Goal: Task Accomplishment & Management: Manage account settings

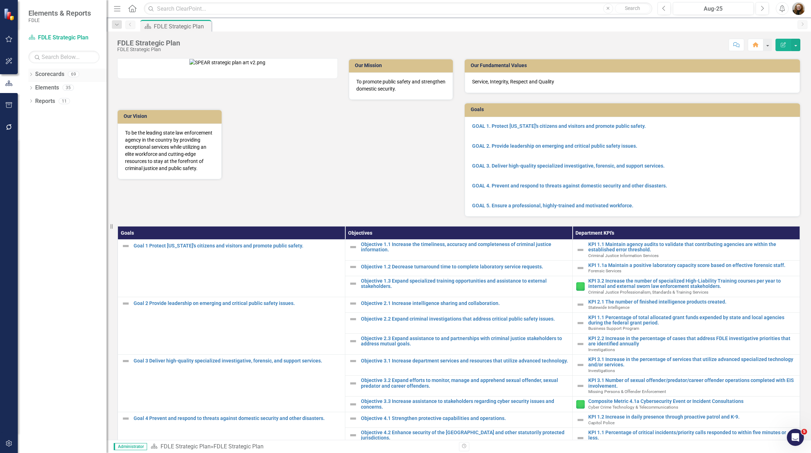
click at [31, 73] on icon at bounding box center [31, 74] width 2 height 3
click at [33, 118] on div "Dropdown" at bounding box center [34, 115] width 5 height 6
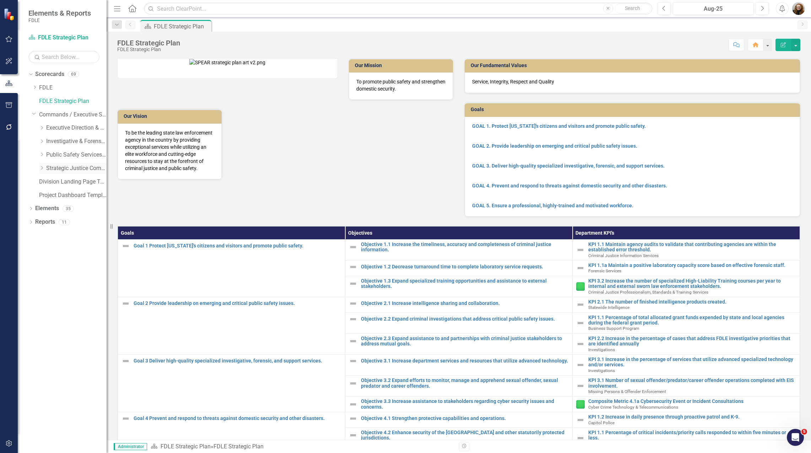
click at [42, 169] on icon at bounding box center [42, 168] width 2 height 4
click at [60, 196] on link "Criminal Justice Professionalism, Standards & Training Services" at bounding box center [79, 195] width 53 height 8
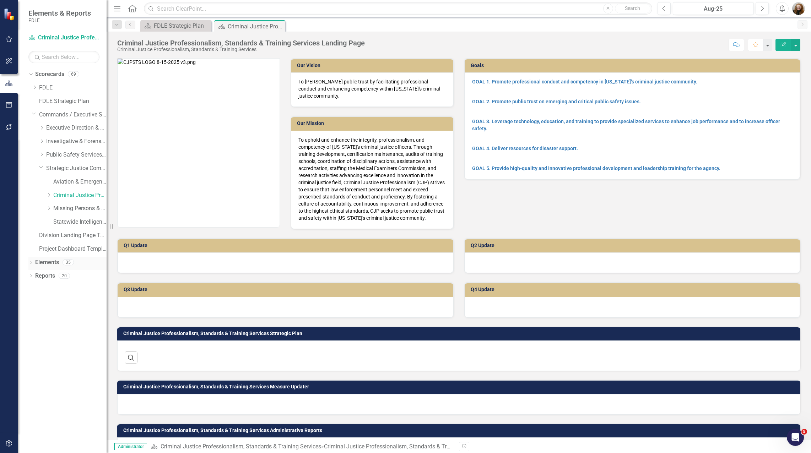
click at [30, 264] on icon "Dropdown" at bounding box center [30, 263] width 5 height 4
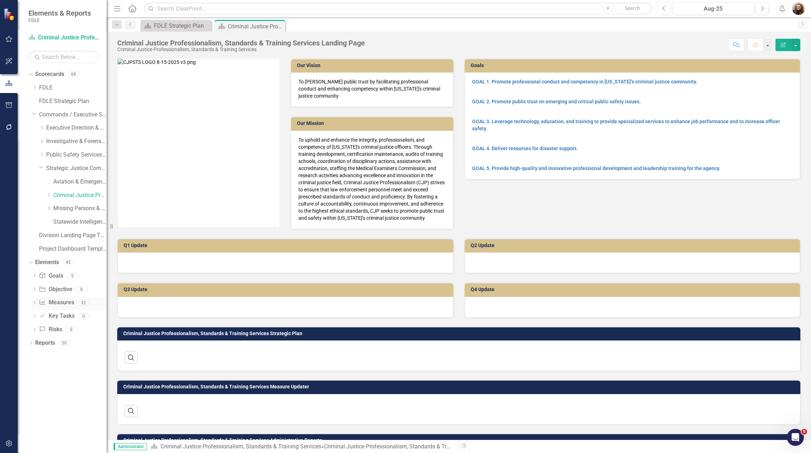
click at [60, 302] on link "Measure Measures" at bounding box center [56, 303] width 35 height 8
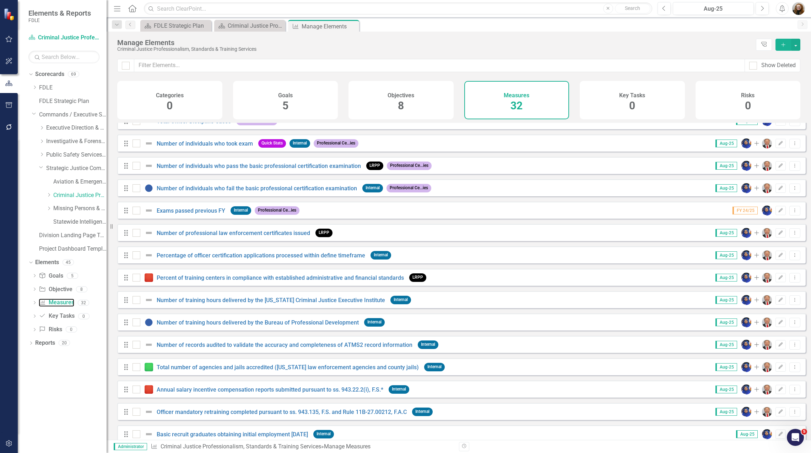
scroll to position [404, 0]
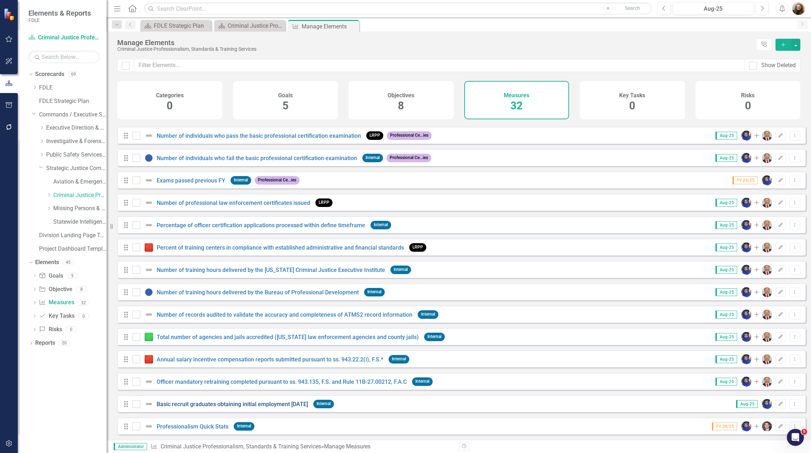
click at [287, 406] on link "Basic recruit graduates obtaining initial employment [DATE]" at bounding box center [232, 404] width 151 height 7
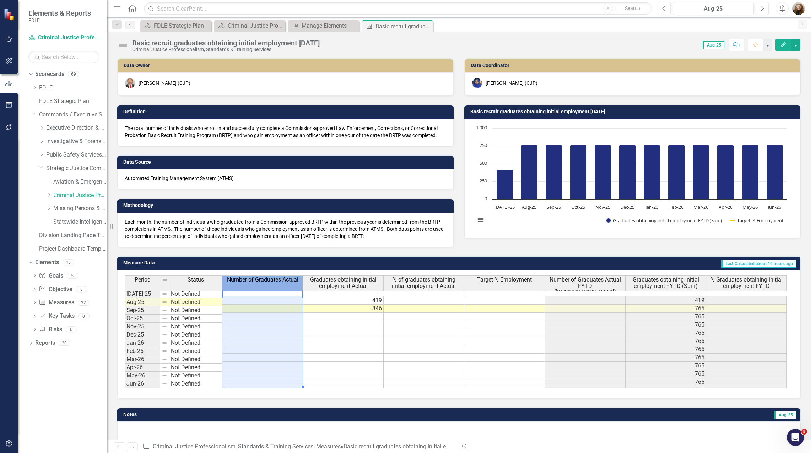
click at [264, 280] on span "Number of Graduates Actual" at bounding box center [262, 280] width 71 height 6
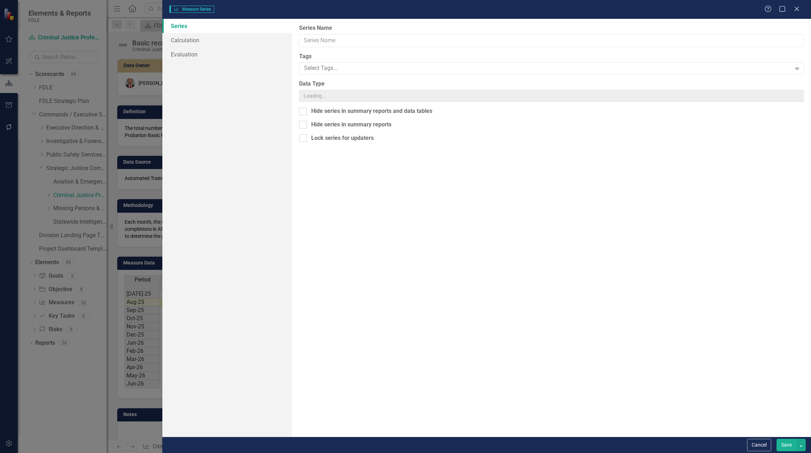
type input "Number of Graduates Actual"
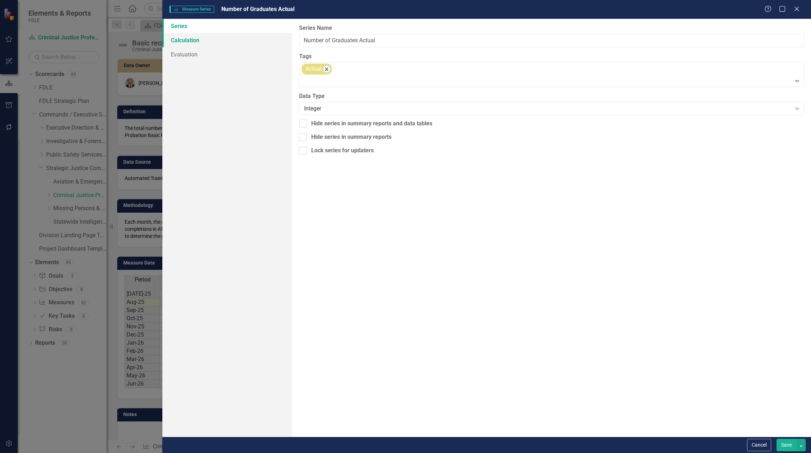
click at [192, 40] on link "Calculation" at bounding box center [227, 40] width 130 height 14
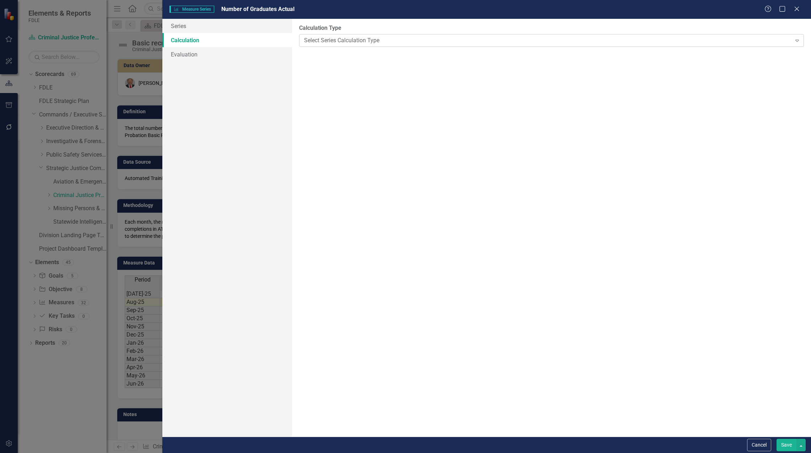
click at [357, 43] on div "Select Series Calculation Type" at bounding box center [547, 40] width 487 height 8
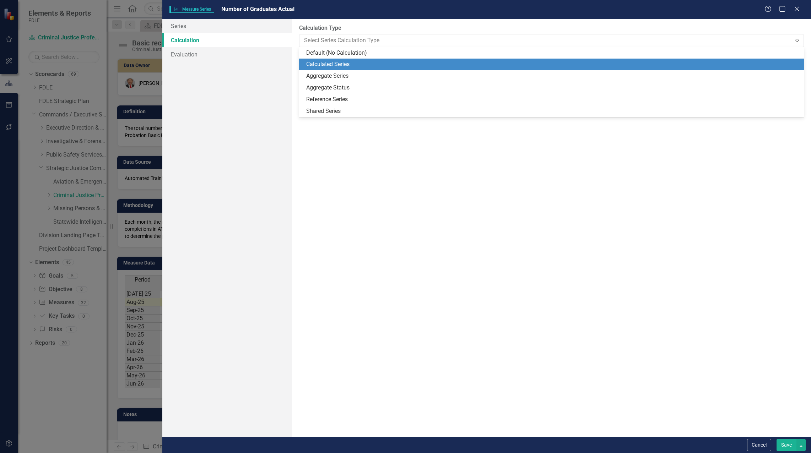
click at [345, 66] on div "Calculated Series" at bounding box center [552, 64] width 493 height 8
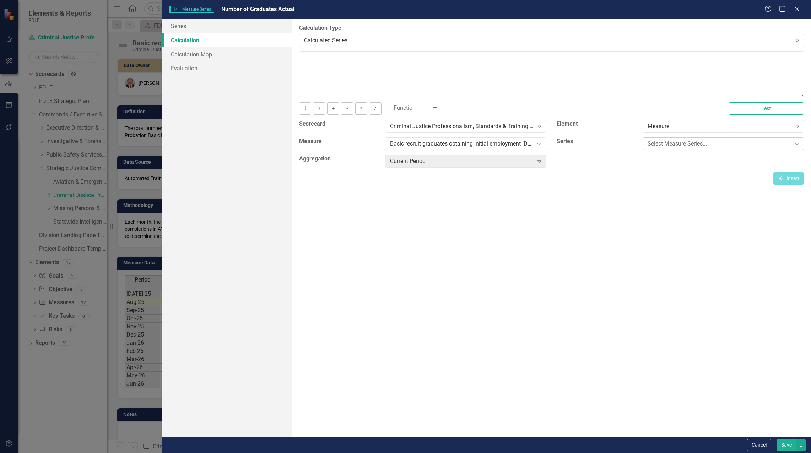
click at [687, 143] on div "Select Measure Series..." at bounding box center [720, 144] width 144 height 8
click at [508, 211] on div "By default, series in ClearPoint are not calculated. So, if you leave the form …" at bounding box center [551, 228] width 519 height 418
click at [426, 141] on div "Basic recruit graduates obtaining initial employment [DATE]" at bounding box center [462, 144] width 144 height 8
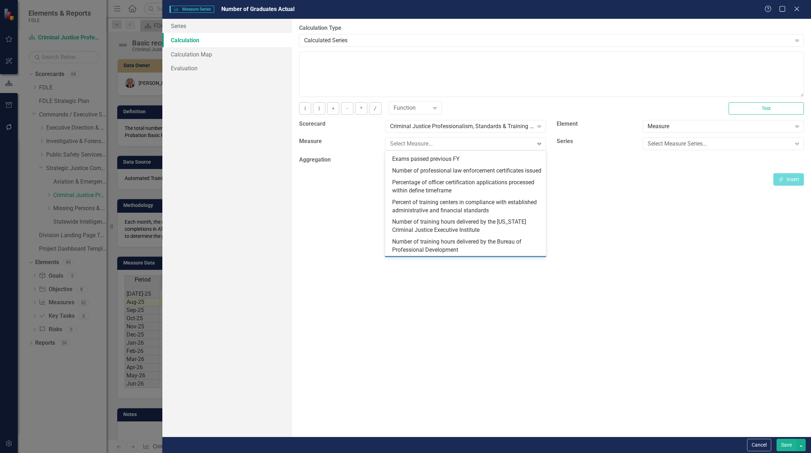
scroll to position [316, 0]
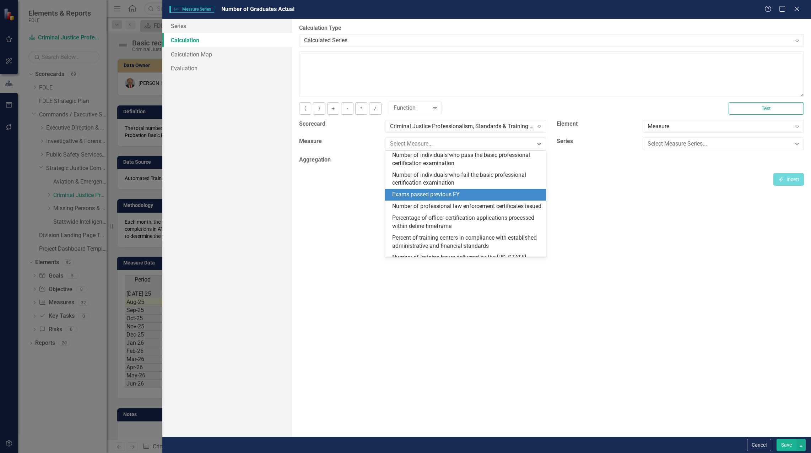
click at [451, 199] on div "Exams passed previous FY" at bounding box center [467, 195] width 150 height 8
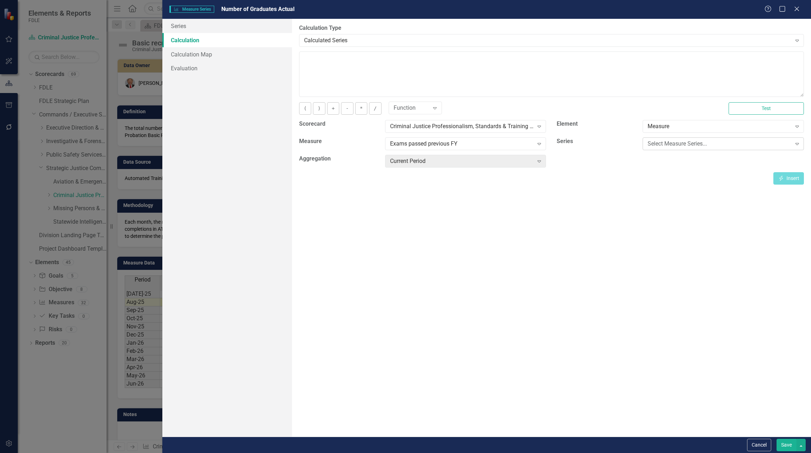
click at [716, 142] on div "Select Measure Series..." at bounding box center [720, 144] width 144 height 8
click at [711, 158] on div "Prior FY" at bounding box center [725, 156] width 150 height 8
click at [443, 162] on div "Current Period" at bounding box center [462, 161] width 144 height 8
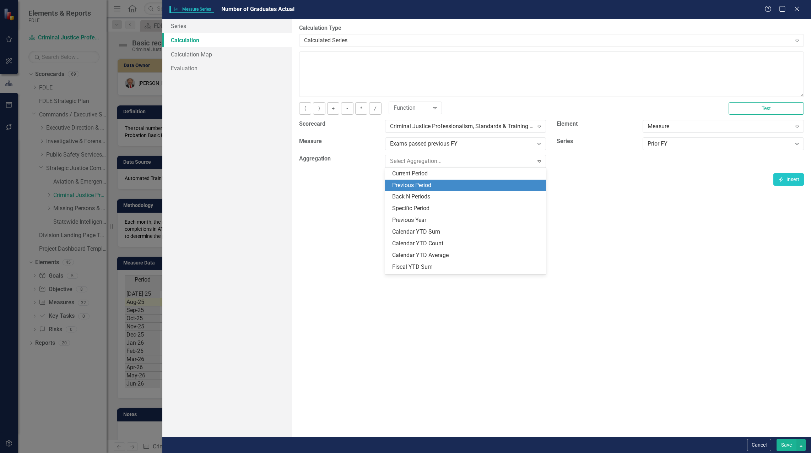
click at [447, 184] on div "Previous Period" at bounding box center [467, 186] width 150 height 8
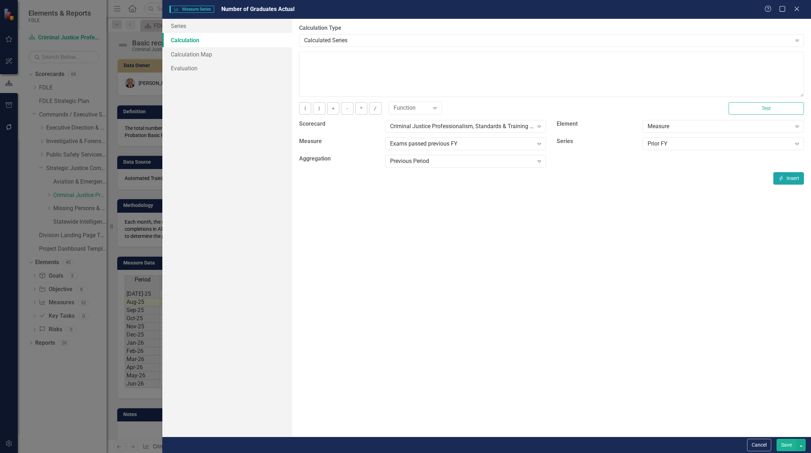
click at [786, 184] on button "Insert Insert" at bounding box center [788, 178] width 31 height 12
type textarea "[m1983264][Prior FY][PreviousPeriod]"
click at [781, 450] on button "Save" at bounding box center [786, 445] width 20 height 12
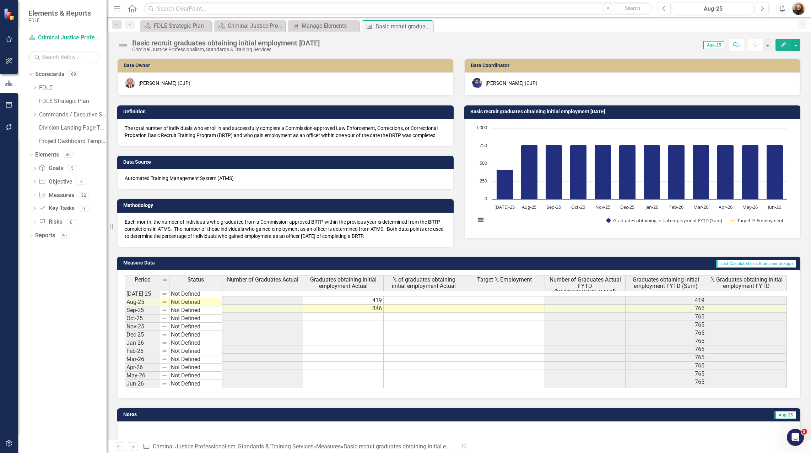
click at [87, 325] on div "Dropdown Scorecards 69 Dropdown FDLE Commissioner's Initiative Team Project Das…" at bounding box center [62, 261] width 89 height 385
click at [260, 329] on td at bounding box center [262, 333] width 81 height 8
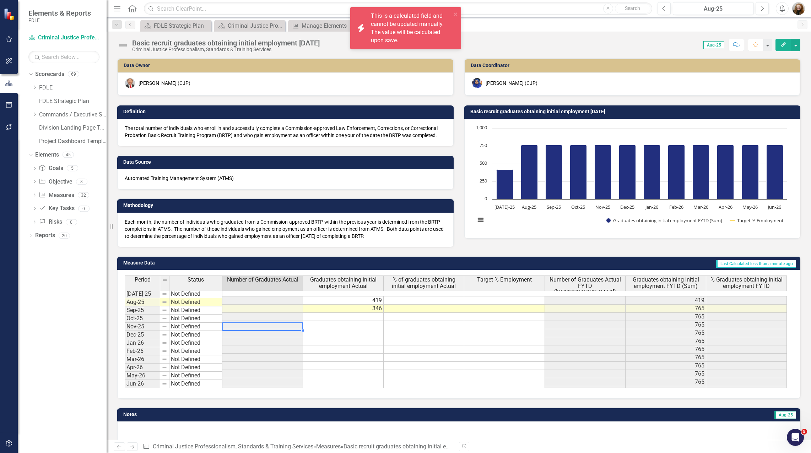
drag, startPoint x: 419, startPoint y: 363, endPoint x: 443, endPoint y: 368, distance: 24.9
click at [442, 368] on tbody "Jul-25 Not Defined 419 419 Aug-25 Not Defined 346 765 Sep-25 Not Defined 765 Oc…" at bounding box center [456, 345] width 662 height 98
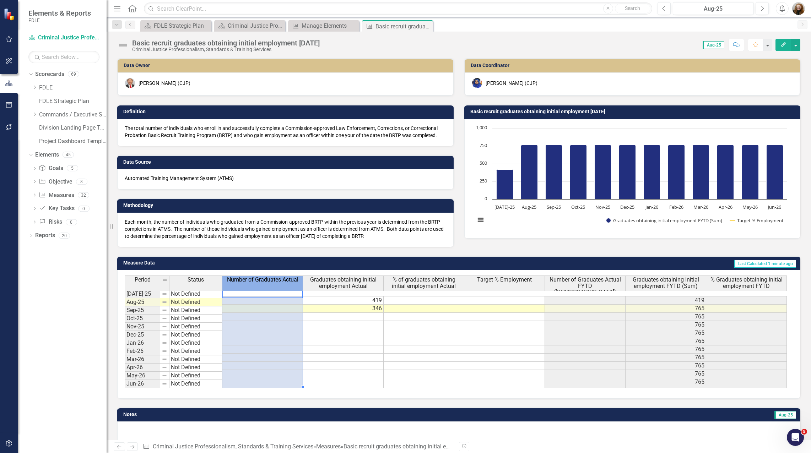
click at [281, 286] on th "Number of Graduates Actual" at bounding box center [262, 286] width 81 height 21
click at [285, 280] on span "Number of Graduates Actual" at bounding box center [262, 280] width 71 height 6
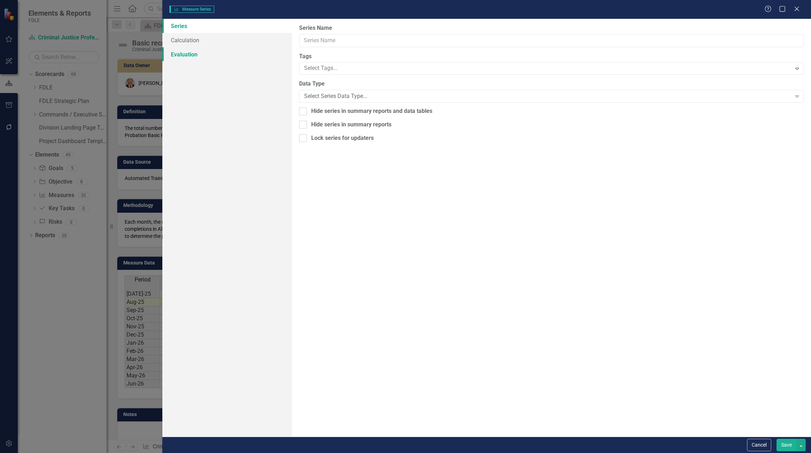
type input "Number of Graduates Actual"
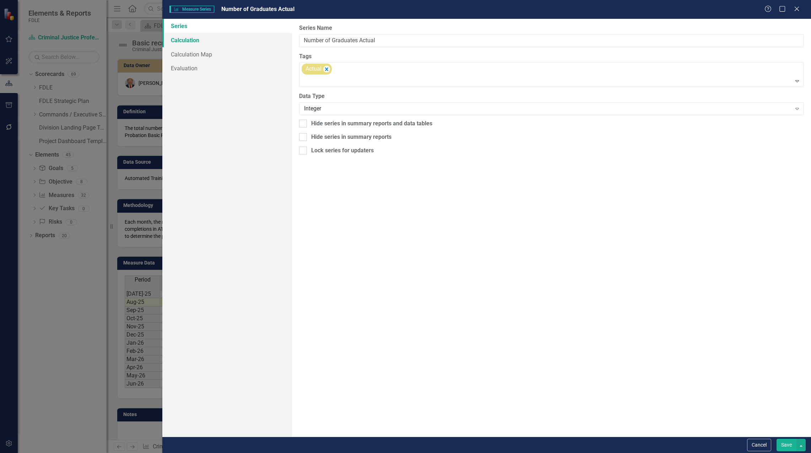
click at [177, 40] on link "Calculation" at bounding box center [227, 40] width 130 height 14
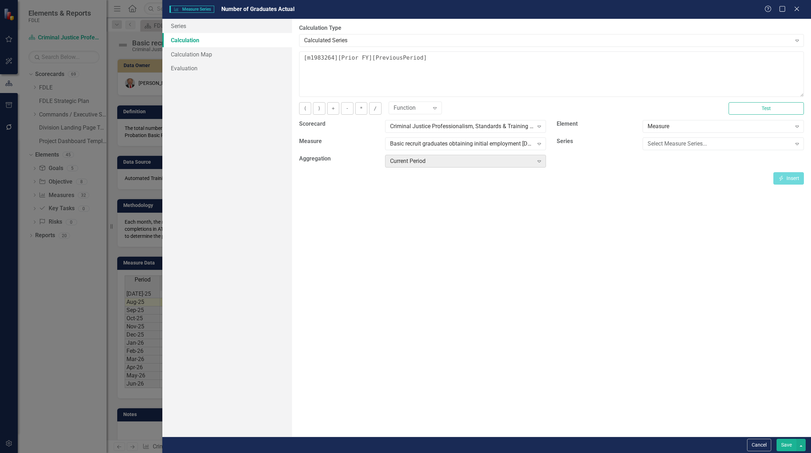
click at [416, 163] on div "Current Period" at bounding box center [462, 161] width 144 height 8
click at [416, 61] on textarea "[m1983264][Prior FY][PreviousPeriod]" at bounding box center [551, 74] width 505 height 45
drag, startPoint x: 437, startPoint y: 59, endPoint x: 282, endPoint y: 67, distance: 155.4
click at [247, 63] on div "Series Calculation Calculation Map Evaluation From this page, you can edit the …" at bounding box center [486, 228] width 649 height 418
click at [689, 142] on div "Select Measure Series..." at bounding box center [720, 144] width 144 height 8
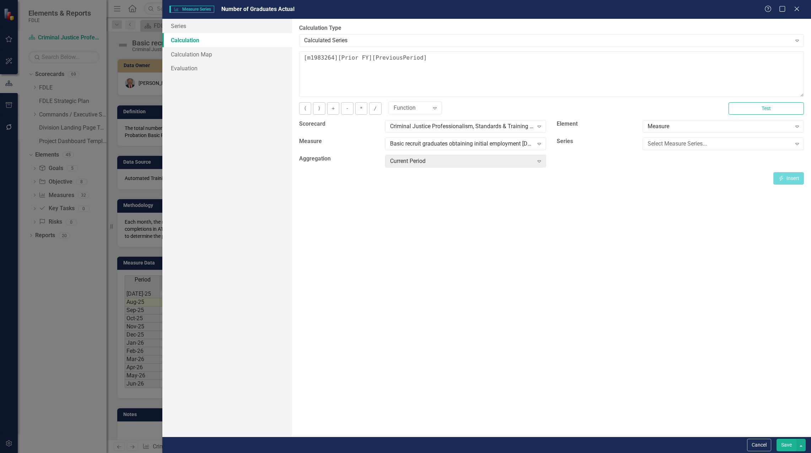
drag, startPoint x: 620, startPoint y: 174, endPoint x: 575, endPoint y: 156, distance: 48.7
click at [620, 174] on div "Insert Insert" at bounding box center [551, 178] width 505 height 12
click at [524, 144] on div "Basic recruit graduates obtaining initial employment [DATE]" at bounding box center [462, 144] width 144 height 8
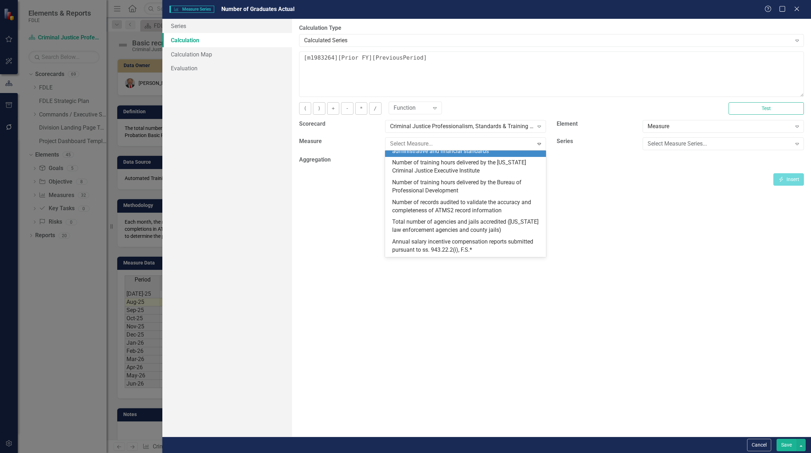
scroll to position [316, 0]
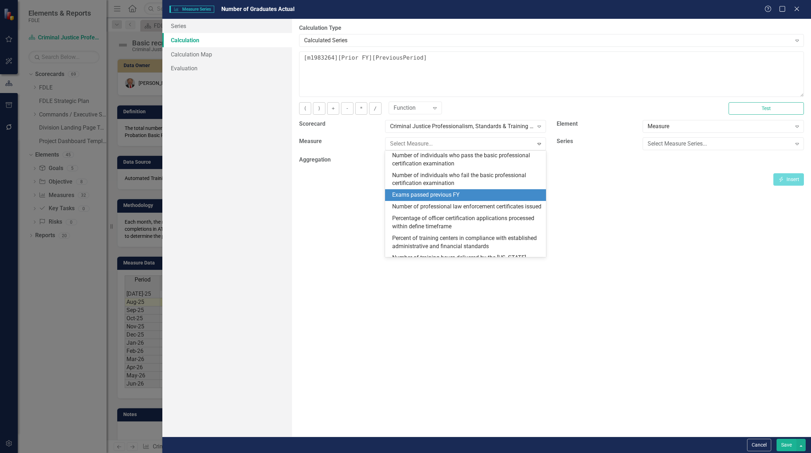
click at [477, 199] on div "Exams passed previous FY" at bounding box center [467, 195] width 150 height 8
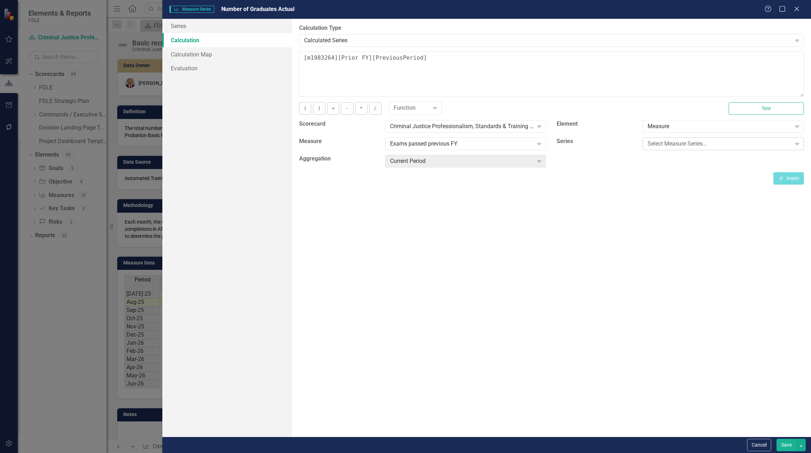
click at [665, 143] on div "Select Measure Series..." at bounding box center [720, 144] width 144 height 8
click at [670, 157] on div "Prior FY" at bounding box center [725, 156] width 150 height 8
click at [414, 162] on div "Current Period" at bounding box center [462, 161] width 144 height 8
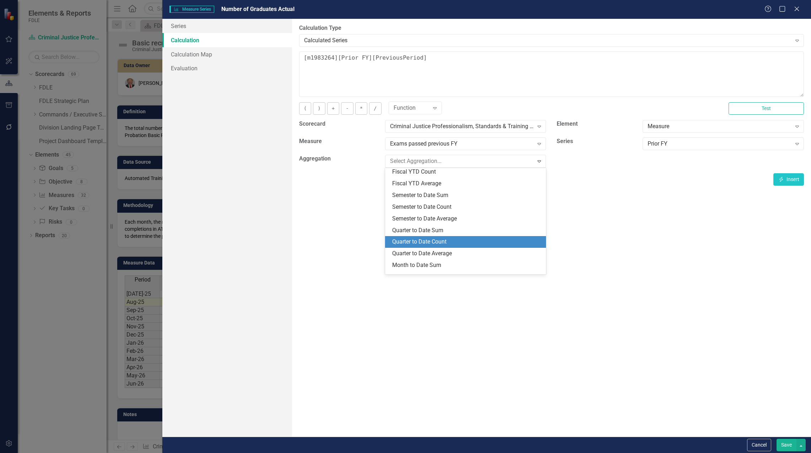
scroll to position [162, 0]
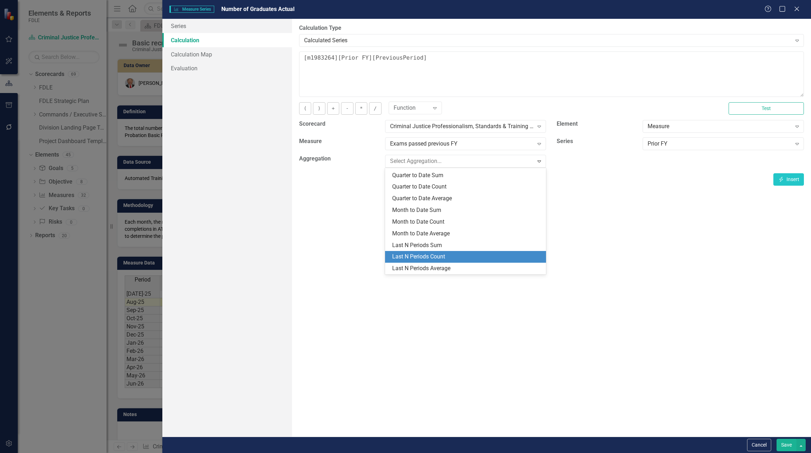
click at [460, 258] on div "Last N Periods Count" at bounding box center [467, 257] width 150 height 8
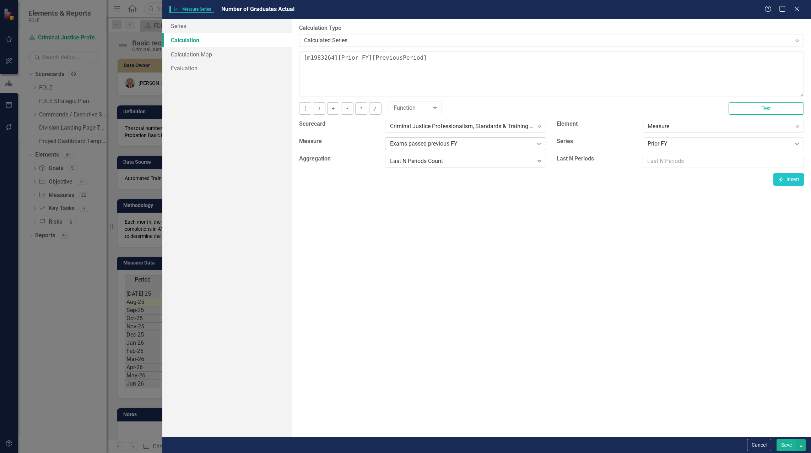
click at [536, 145] on icon "Expand" at bounding box center [539, 144] width 7 height 6
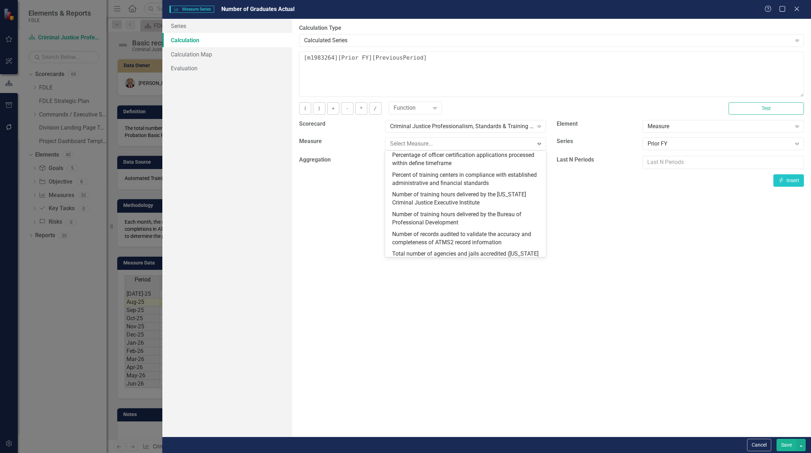
scroll to position [344, 0]
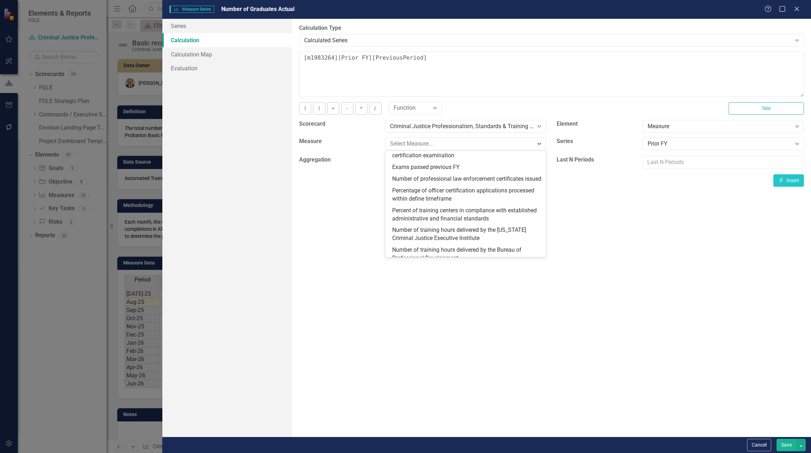
click at [484, 140] on div "Number of individuals who pass the basic professional certification examination" at bounding box center [467, 132] width 150 height 16
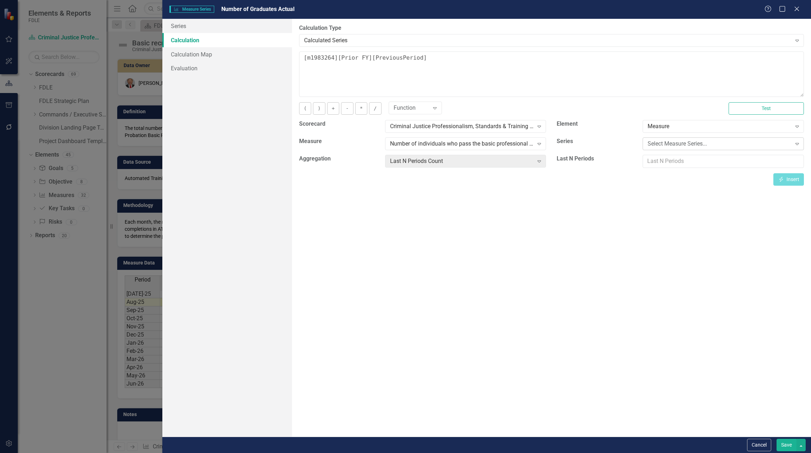
click at [657, 149] on div "Select Measure Series... Expand" at bounding box center [723, 143] width 161 height 13
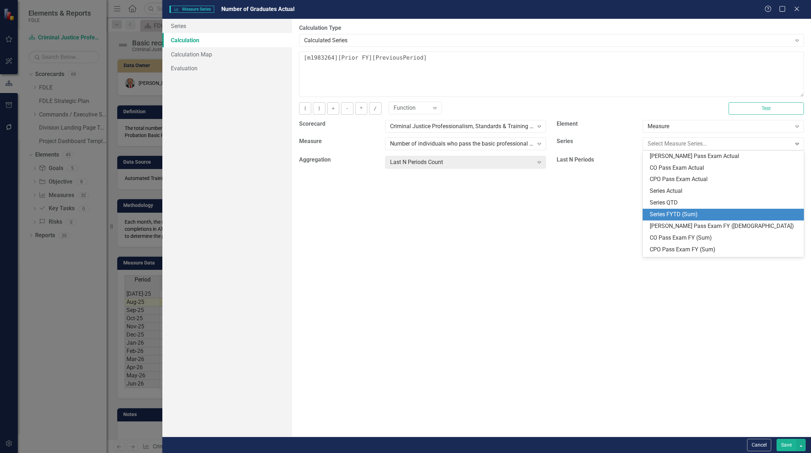
click at [702, 212] on div "Series FYTD (Sum)" at bounding box center [725, 215] width 150 height 8
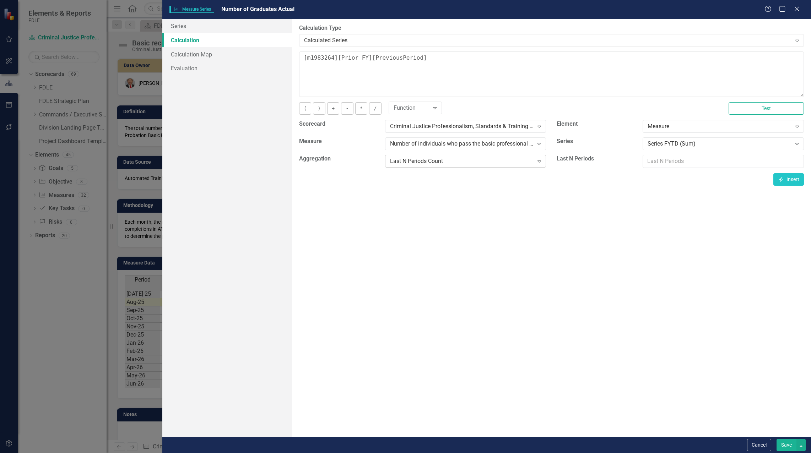
click at [542, 161] on icon "Expand" at bounding box center [539, 161] width 7 height 6
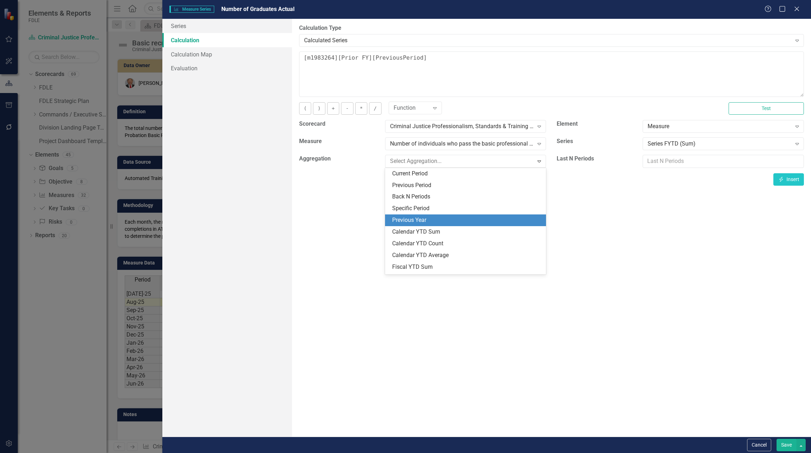
click at [507, 221] on div "Previous Year" at bounding box center [467, 220] width 150 height 8
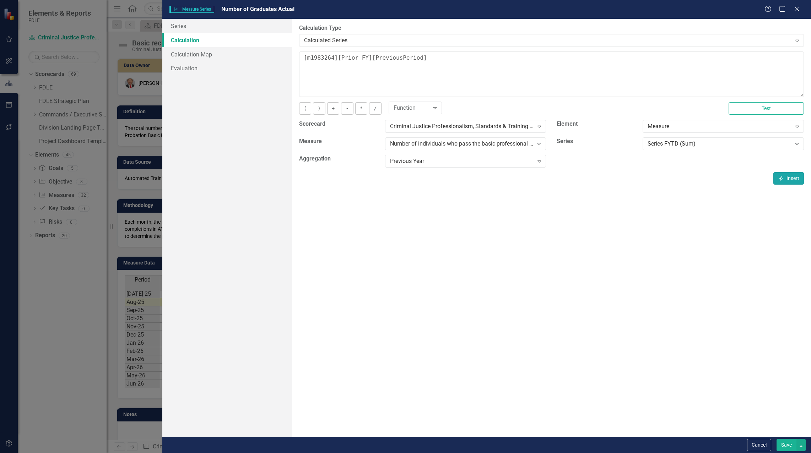
click at [792, 183] on button "Insert Insert" at bounding box center [788, 178] width 31 height 12
type textarea "[m1983249][Series FYTD (Sum)][PreviousYear] [m1983264][Prior FY][PreviousPeriod]"
drag, startPoint x: 596, startPoint y: 58, endPoint x: 281, endPoint y: 70, distance: 315.3
click at [281, 70] on div "Series Calculation Calculation Map Evaluation From this page, you can edit the …" at bounding box center [486, 228] width 649 height 418
click at [788, 182] on button "Insert Insert" at bounding box center [788, 178] width 31 height 12
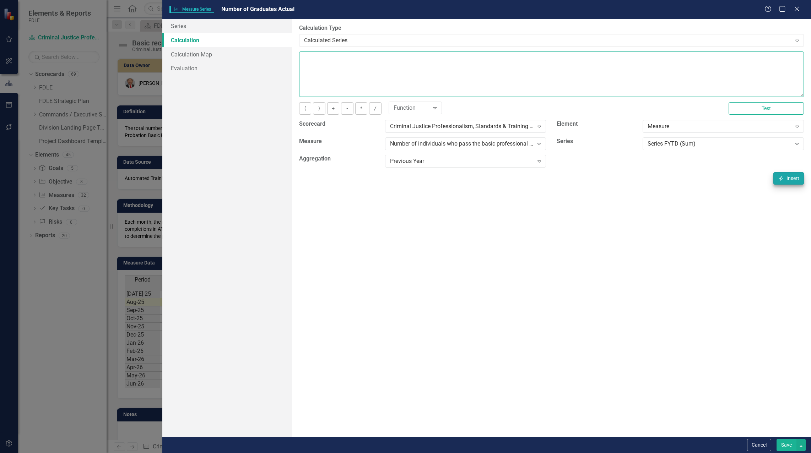
type textarea "[m1983249][Series FYTD (Sum)][PreviousYear]"
click at [787, 446] on button "Save" at bounding box center [786, 445] width 20 height 12
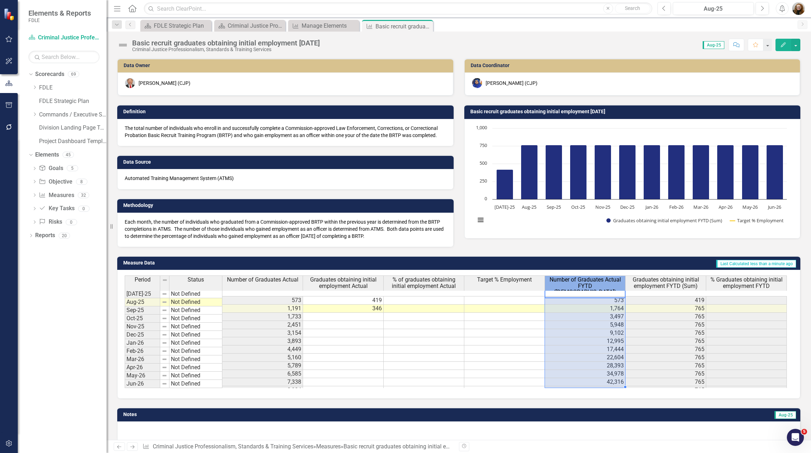
click at [588, 283] on span "Number of Graduates Actual FYTD (Sum)" at bounding box center [584, 286] width 77 height 19
click at [591, 282] on span "Number of Graduates Actual FYTD (Sum)" at bounding box center [584, 286] width 77 height 19
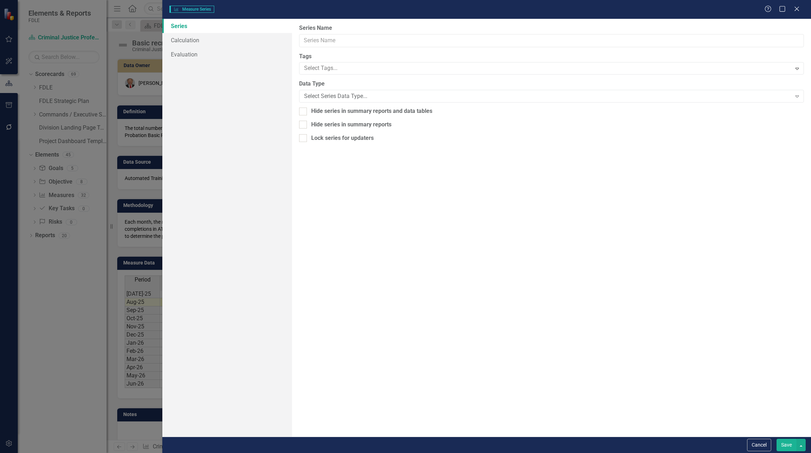
type input "Number of Graduates Actual FYTD (Sum)"
click at [204, 40] on link "Calculation" at bounding box center [227, 40] width 130 height 14
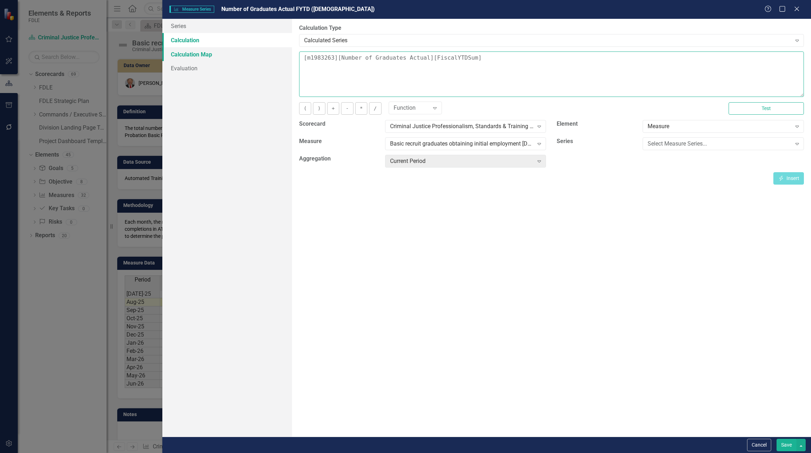
drag, startPoint x: 486, startPoint y: 58, endPoint x: 257, endPoint y: 58, distance: 228.8
click at [258, 58] on div "Series Calculation Calculation Map Evaluation From this page, you can edit the …" at bounding box center [486, 228] width 649 height 418
drag, startPoint x: 468, startPoint y: 164, endPoint x: 609, endPoint y: 195, distance: 144.5
click at [609, 195] on div "By default, series in ClearPoint are not calculated. So, if you leave the form …" at bounding box center [551, 228] width 519 height 418
click at [671, 146] on div "Select Measure Series..." at bounding box center [720, 144] width 144 height 8
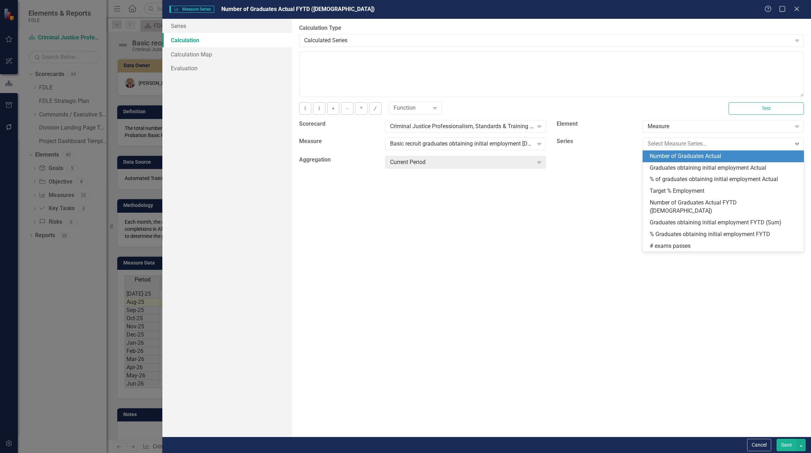
click at [672, 156] on div "Number of Graduates Actual" at bounding box center [725, 156] width 150 height 8
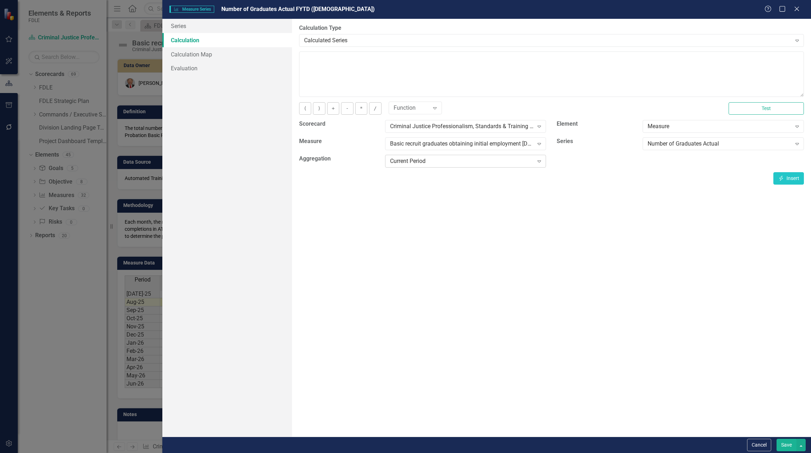
click at [519, 161] on div "Current Period" at bounding box center [462, 161] width 144 height 8
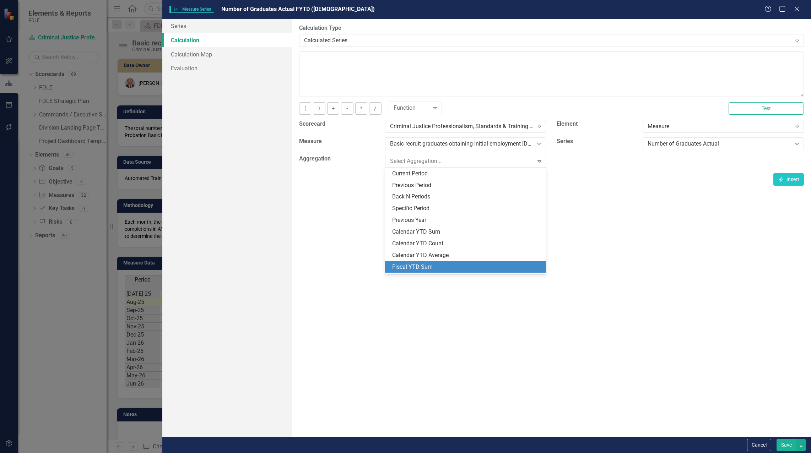
click at [489, 267] on div "Fiscal YTD Sum" at bounding box center [467, 267] width 150 height 8
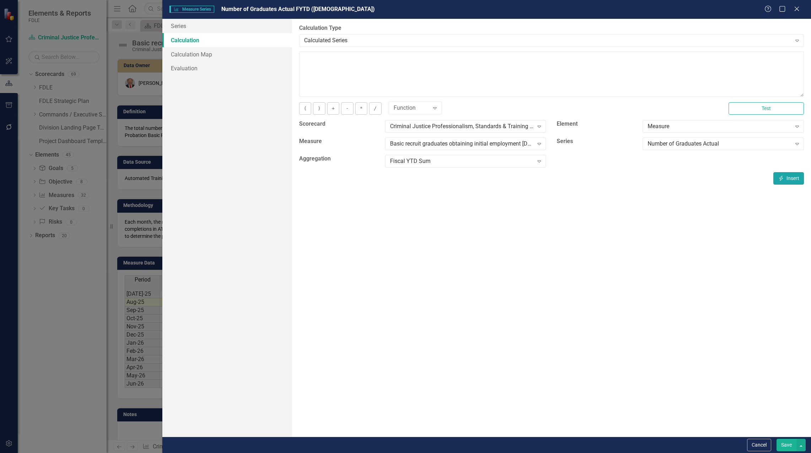
click at [791, 179] on button "Insert Insert" at bounding box center [788, 178] width 31 height 12
type textarea "[m1983263][Number of Graduates Actual][FiscalYTDSum]"
click at [786, 443] on button "Save" at bounding box center [786, 445] width 20 height 12
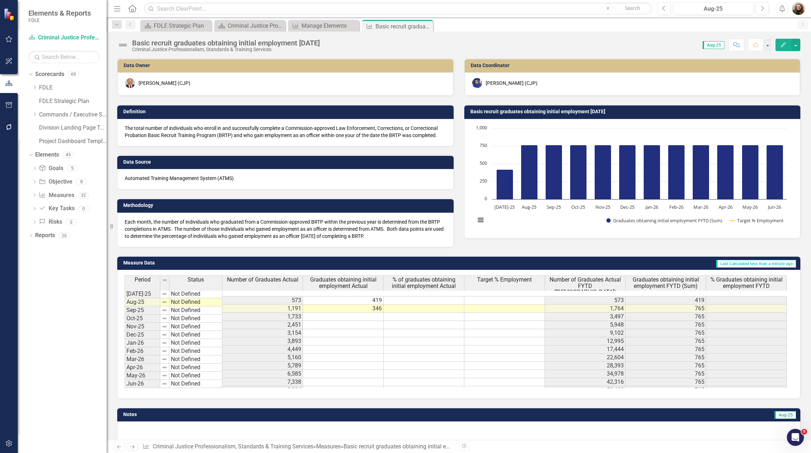
click at [592, 283] on span "Number of Graduates Actual FYTD (Sum)" at bounding box center [584, 286] width 77 height 19
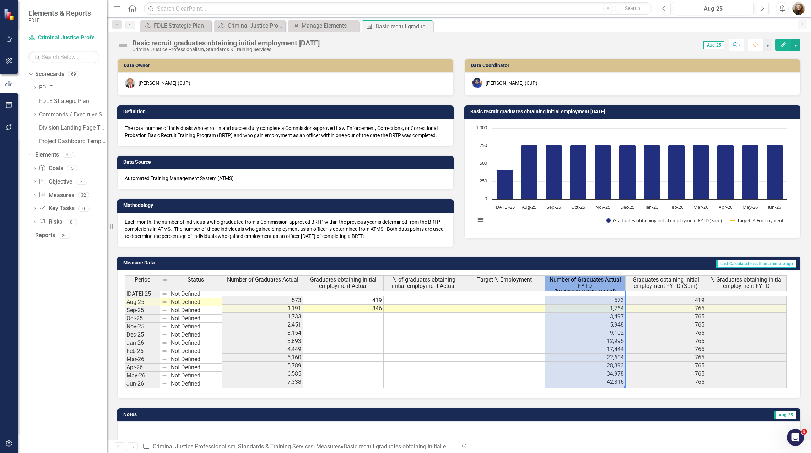
click at [592, 283] on span "Number of Graduates Actual FYTD (Sum)" at bounding box center [584, 286] width 77 height 19
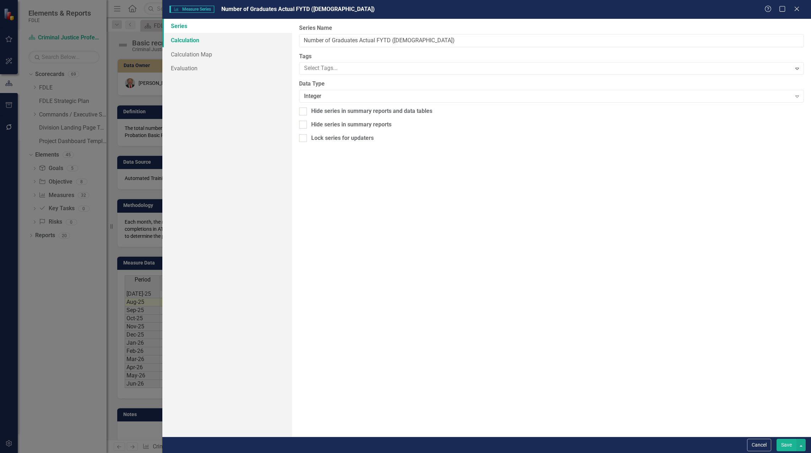
click at [196, 40] on link "Calculation" at bounding box center [227, 40] width 130 height 14
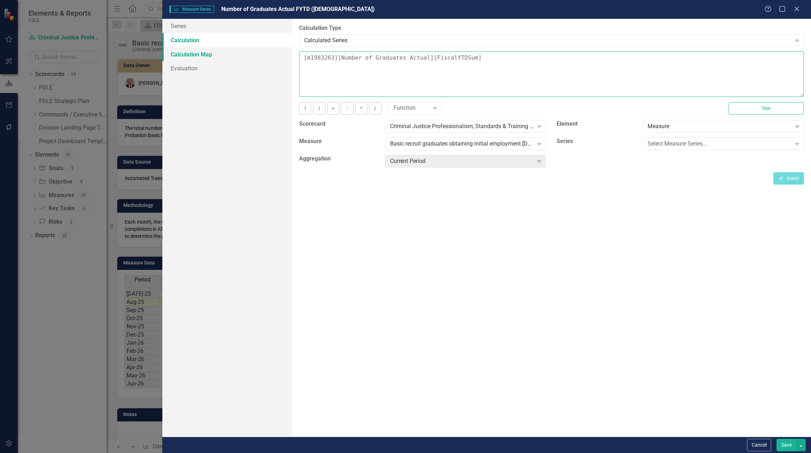
drag, startPoint x: 453, startPoint y: 54, endPoint x: 243, endPoint y: 52, distance: 210.7
click at [243, 52] on div "Series Calculation Calculation Map Evaluation From this page, you can edit the …" at bounding box center [486, 228] width 649 height 418
click at [698, 144] on div "Select Measure Series..." at bounding box center [720, 144] width 144 height 8
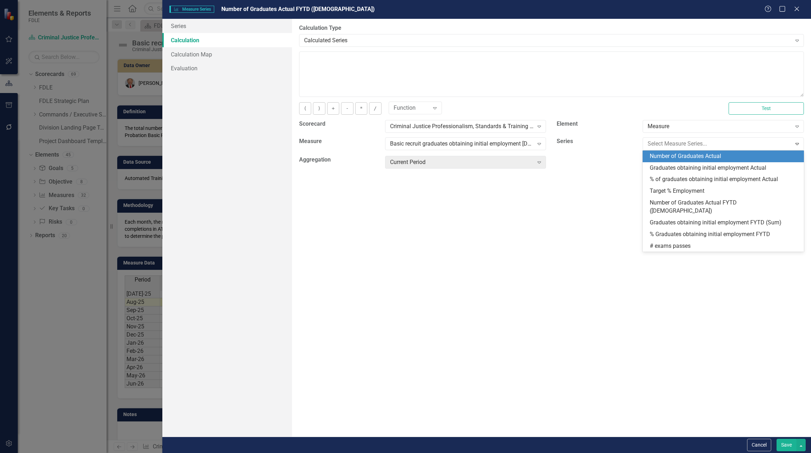
click at [702, 155] on div "Number of Graduates Actual" at bounding box center [725, 156] width 150 height 8
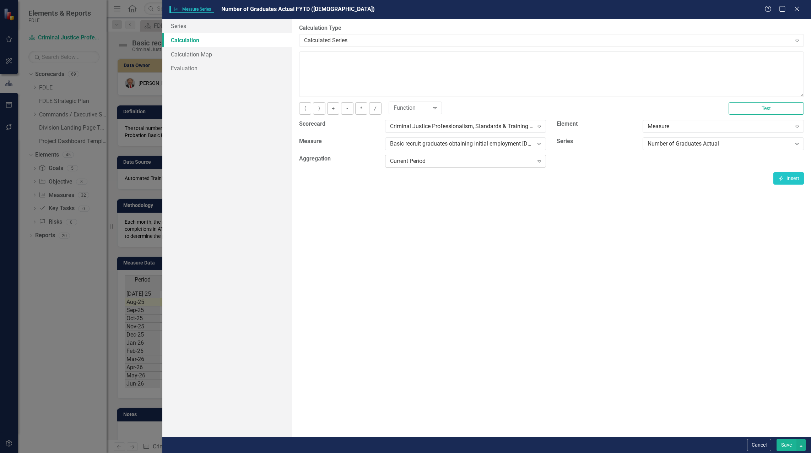
click at [405, 160] on div "Current Period" at bounding box center [462, 161] width 144 height 8
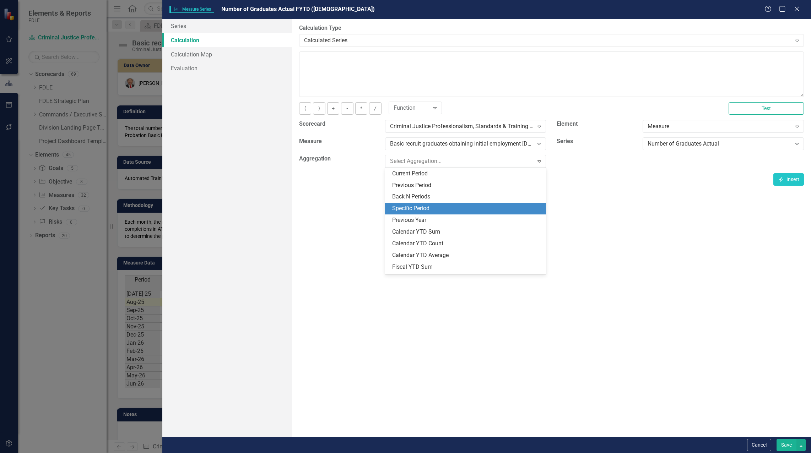
click at [431, 207] on div "Specific Period" at bounding box center [467, 209] width 150 height 8
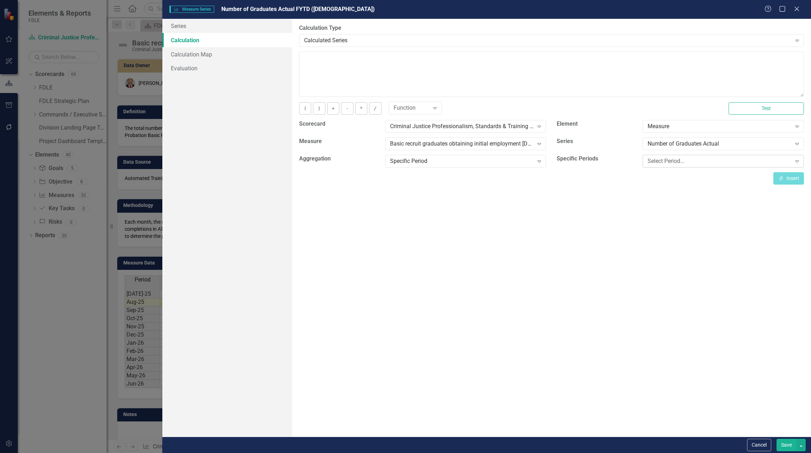
click at [694, 159] on div "Select Period..." at bounding box center [720, 161] width 144 height 8
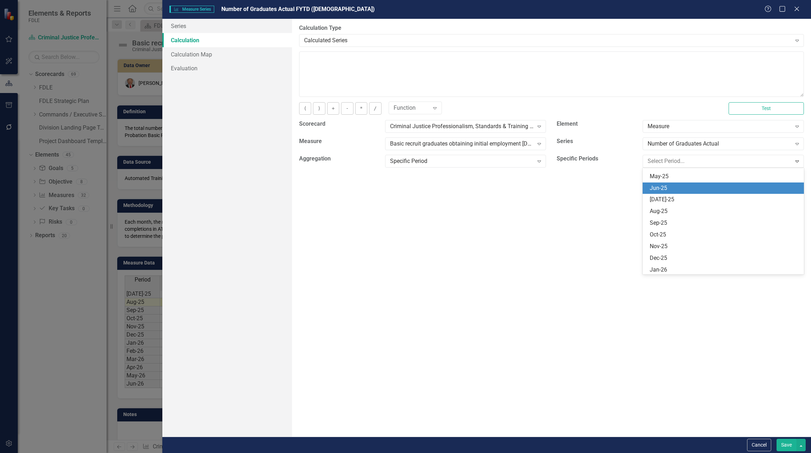
drag, startPoint x: 662, startPoint y: 201, endPoint x: 663, endPoint y: 188, distance: 12.5
click at [663, 188] on div "Jan-04 Feb-04 Mar-04 Apr-04 May-04 Jun-04 Jul-04 Aug-04 Sep-04 Oct-04 Nov-04 De…" at bounding box center [723, 221] width 161 height 107
click at [663, 188] on div "Jun-25" at bounding box center [725, 188] width 150 height 8
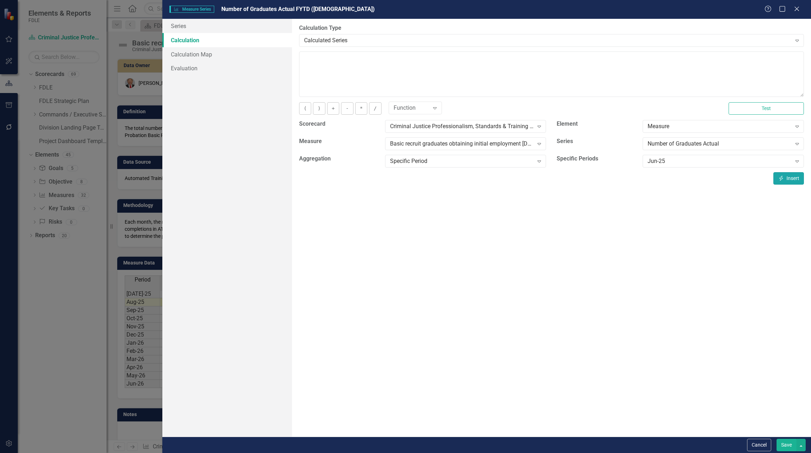
click at [783, 177] on icon "Insert" at bounding box center [781, 178] width 6 height 5
type textarea "[m1983263][Number of Graduates Actual][Jun-25]"
click at [784, 440] on button "Save" at bounding box center [786, 445] width 20 height 12
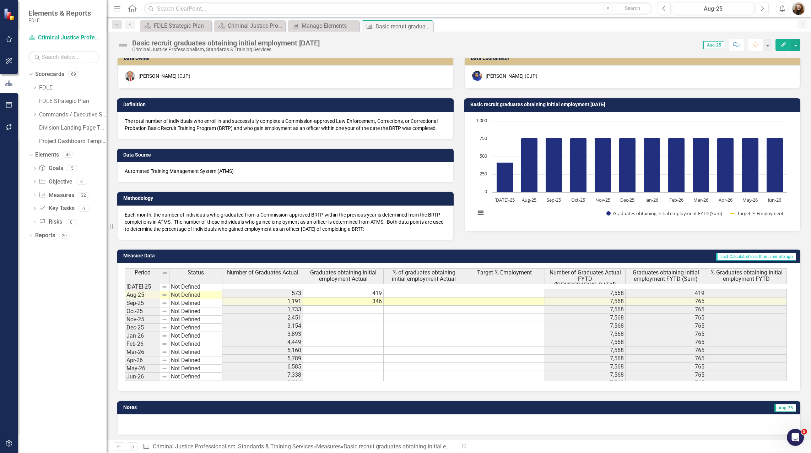
scroll to position [9, 0]
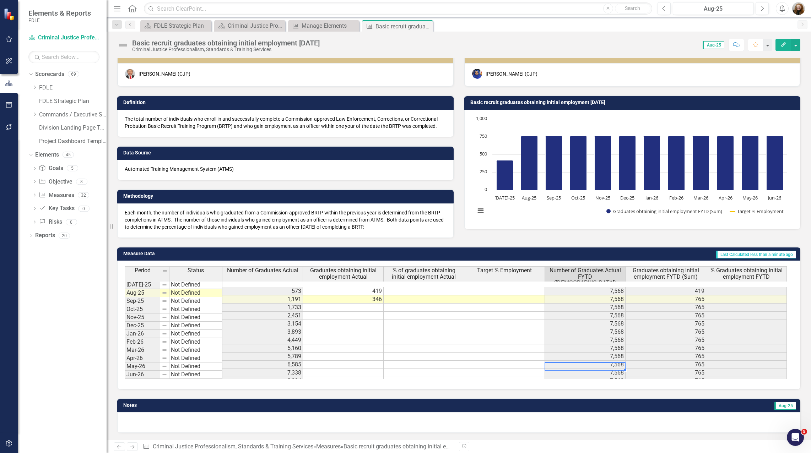
click at [579, 369] on td "7,568" at bounding box center [585, 373] width 81 height 8
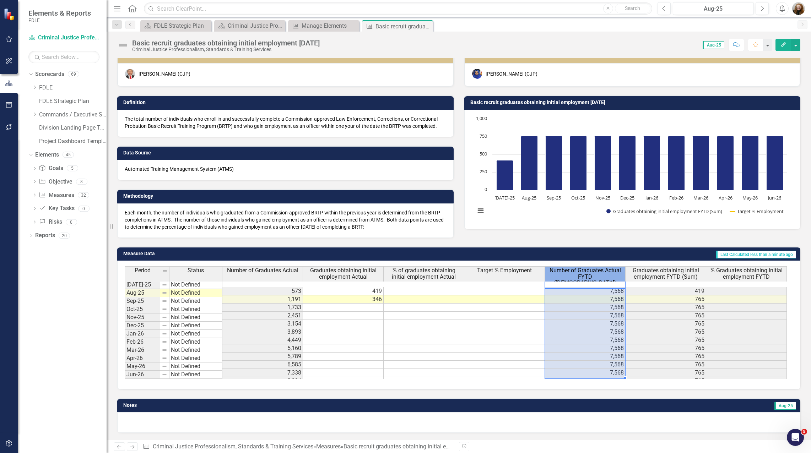
click at [582, 271] on span "Number of Graduates Actual FYTD (Sum)" at bounding box center [584, 276] width 77 height 19
click at [589, 275] on span "Number of Graduates Actual FYTD (Sum)" at bounding box center [584, 276] width 77 height 19
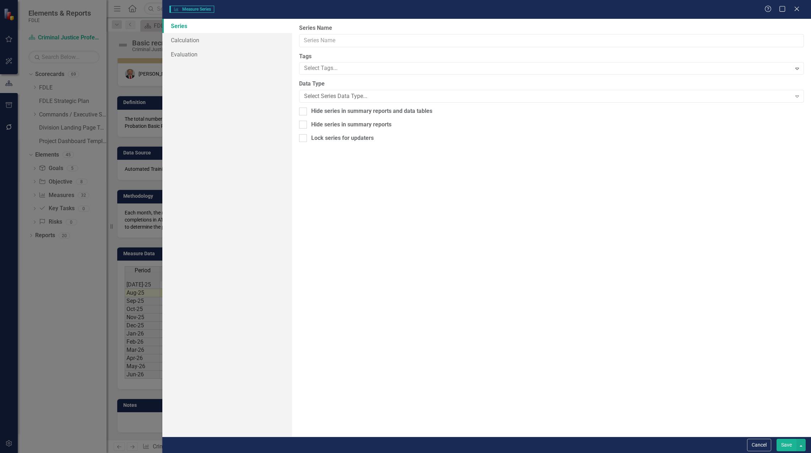
type input "Number of Graduates Actual FYTD (Sum)"
click at [190, 42] on link "Calculation" at bounding box center [227, 40] width 130 height 14
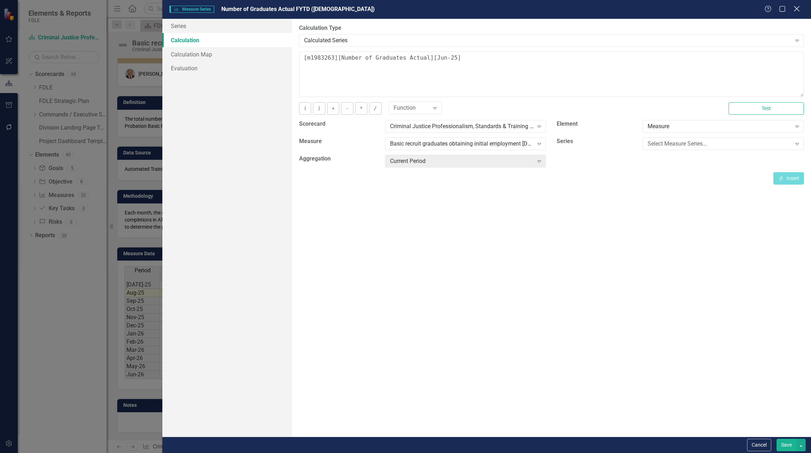
click at [795, 7] on icon at bounding box center [796, 8] width 5 height 5
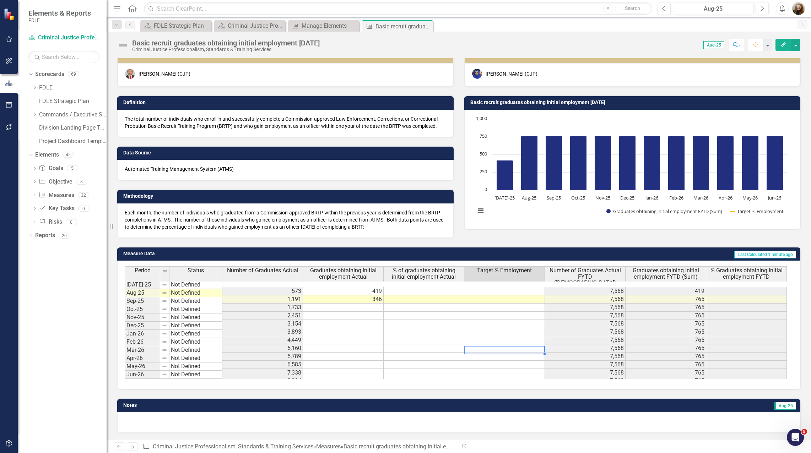
click at [510, 353] on td at bounding box center [504, 357] width 81 height 8
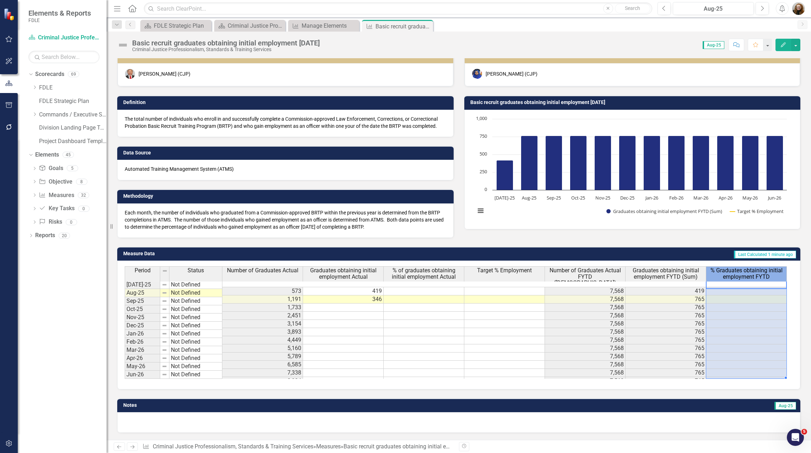
click at [755, 274] on span "% Graduates obtaining initial employment FYTD" at bounding box center [746, 273] width 77 height 12
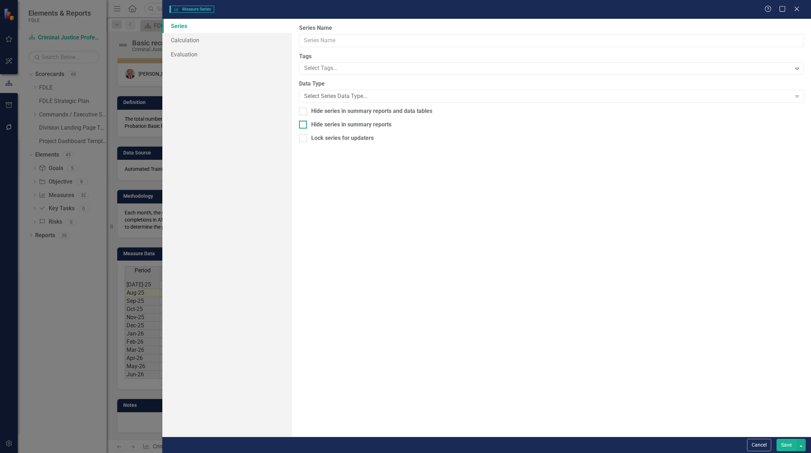
type input "% Graduates obtaining initial employment FYTD"
click at [192, 37] on link "Calculation" at bounding box center [227, 40] width 130 height 14
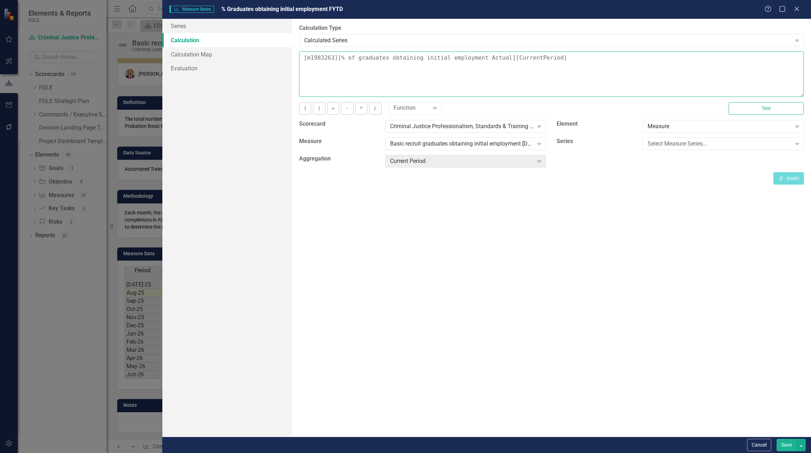
click at [449, 80] on textarea "[m1983263][% of graduates obtaining initial employment Actual][CurrentPeriod]" at bounding box center [551, 74] width 505 height 45
drag, startPoint x: 598, startPoint y: 56, endPoint x: 281, endPoint y: 59, distance: 316.9
click at [281, 59] on div "Series Calculation Calculation Map Evaluation From this page, you can edit the …" at bounding box center [486, 228] width 649 height 418
click at [567, 58] on textarea "[m1983263][% of graduates obtaining initial employment Actual][CurrentPeriod]" at bounding box center [551, 74] width 505 height 45
drag, startPoint x: 579, startPoint y: 61, endPoint x: 315, endPoint y: 70, distance: 264.1
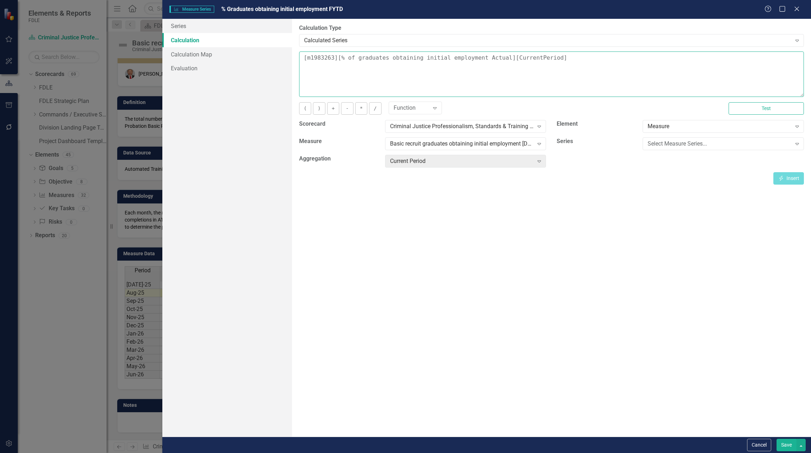
click at [231, 61] on div "Series Calculation Calculation Map Evaluation From this page, you can edit the …" at bounding box center [486, 228] width 649 height 418
click at [680, 142] on div "Select Measure Series..." at bounding box center [720, 144] width 144 height 8
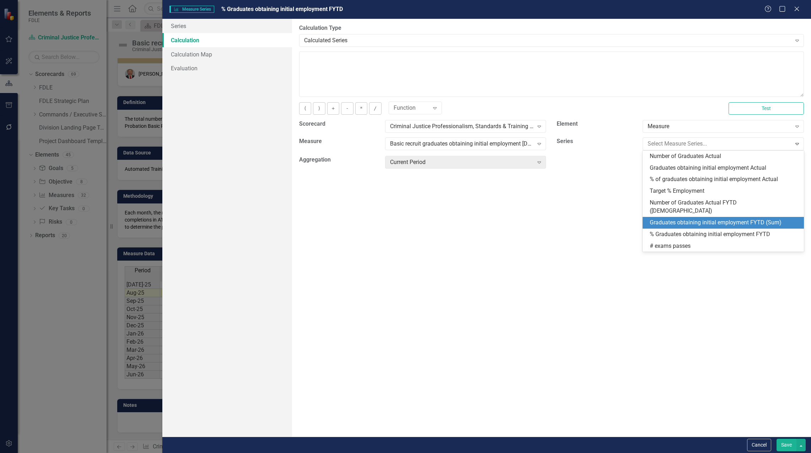
click at [705, 219] on div "Graduates obtaining initial employment FYTD (Sum)" at bounding box center [725, 223] width 150 height 8
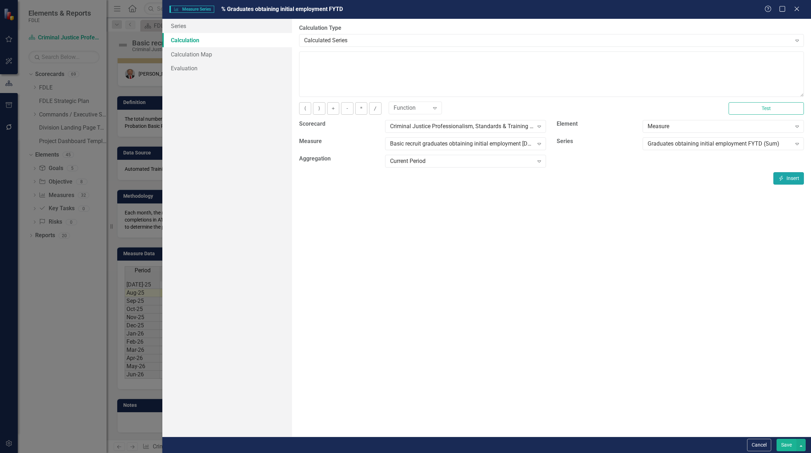
click at [783, 178] on icon "Insert" at bounding box center [781, 178] width 6 height 5
click at [546, 58] on textarea "[m1983263][Graduates obtaining initial employment FYTD (Sum)][CurrentPeriod]" at bounding box center [551, 74] width 505 height 45
click at [374, 108] on button "/" at bounding box center [375, 108] width 12 height 12
click at [697, 145] on div "Graduates obtaining initial employment FYTD (Sum)" at bounding box center [720, 144] width 144 height 8
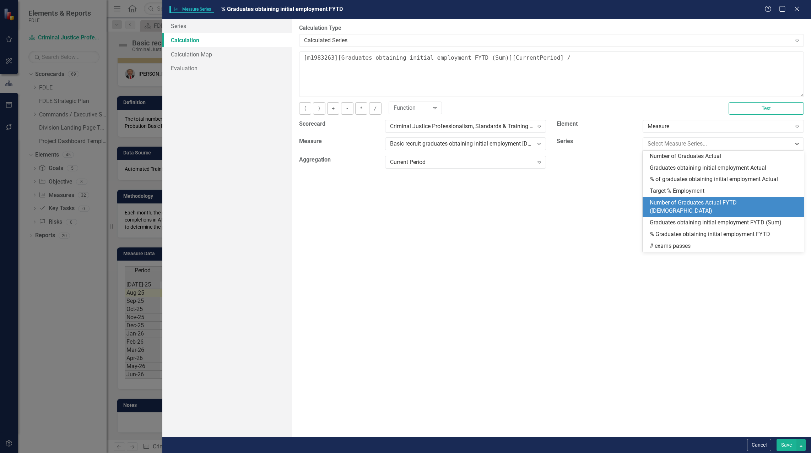
click at [698, 204] on div "Number of Graduates Actual FYTD (Sum)" at bounding box center [725, 207] width 150 height 16
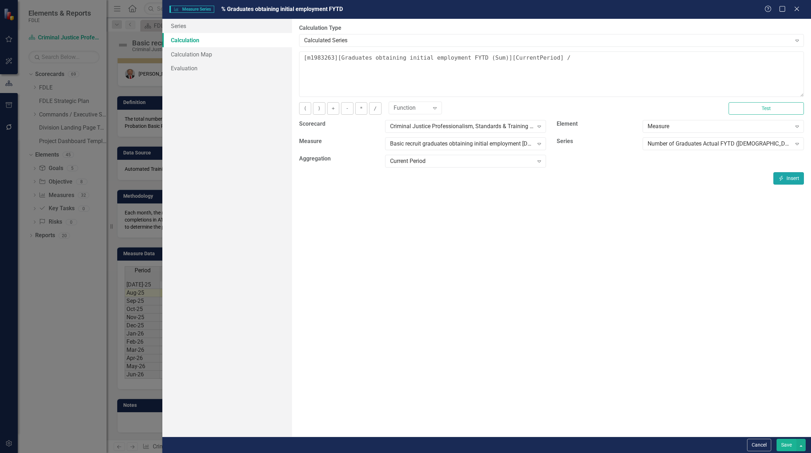
click at [785, 180] on button "Insert Insert" at bounding box center [788, 178] width 31 height 12
click at [781, 107] on button "Test" at bounding box center [766, 108] width 75 height 12
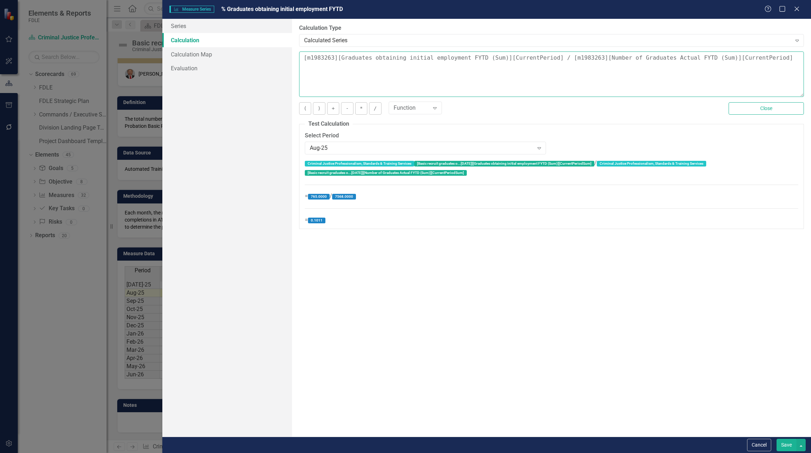
drag, startPoint x: 774, startPoint y: 56, endPoint x: 546, endPoint y: 52, distance: 228.8
click at [546, 52] on textarea "[m1983263][Graduates obtaining initial employment FYTD (Sum)][CurrentPeriod] / …" at bounding box center [551, 74] width 505 height 45
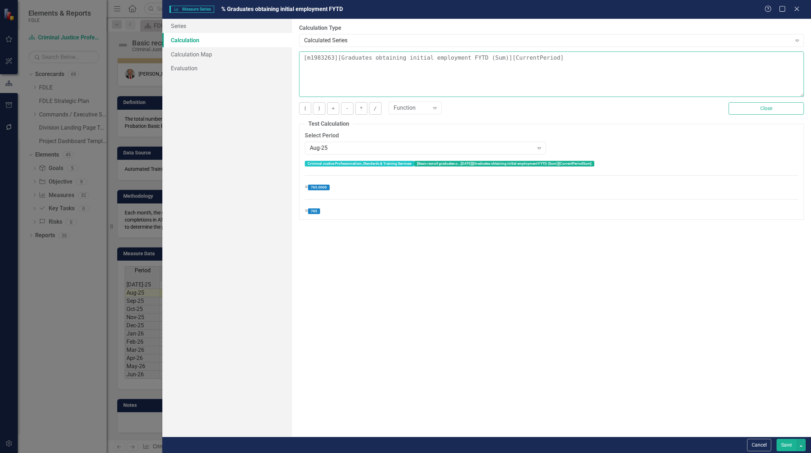
click at [304, 58] on textarea "[m1983263][Graduates obtaining initial employment FYTD (Sum)][CurrentPeriod]" at bounding box center [551, 74] width 505 height 45
paste textarea "/ [m1983263][Number of Graduates Actual FYTD (Sum)][CurrentPeriod]"
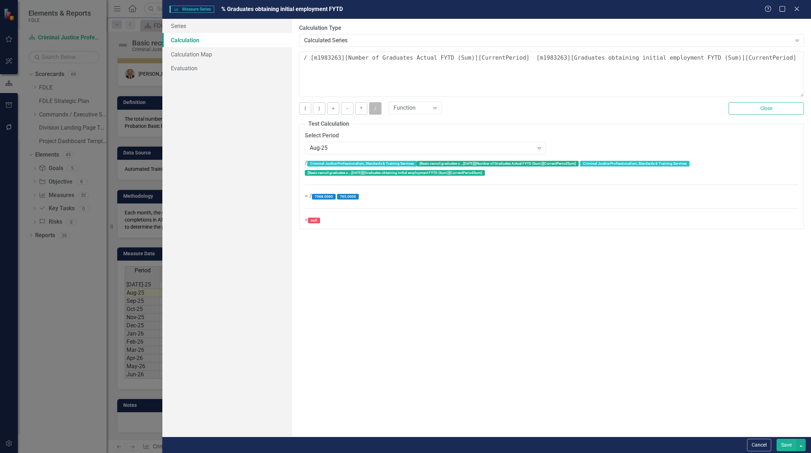
click at [377, 108] on button "/" at bounding box center [375, 108] width 12 height 12
drag, startPoint x: 310, startPoint y: 58, endPoint x: 279, endPoint y: 58, distance: 31.3
click at [279, 58] on div "Series Calculation Calculation Map Evaluation From this page, you can edit the …" at bounding box center [486, 228] width 649 height 418
type textarea "[m1983263][Number of Graduates Actual FYTD (Sum)][CurrentPeriod] / [m1983263][G…"
click at [360, 272] on div "By default, series in ClearPoint are not calculated. So, if you leave the form …" at bounding box center [551, 228] width 519 height 418
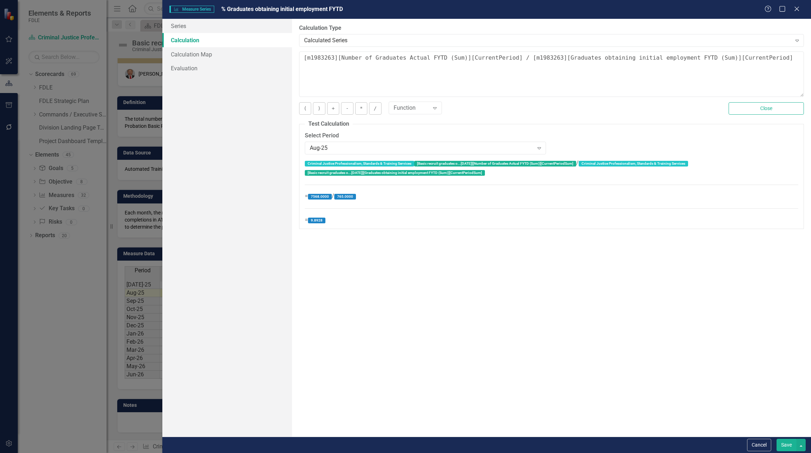
click at [788, 448] on button "Save" at bounding box center [786, 445] width 20 height 12
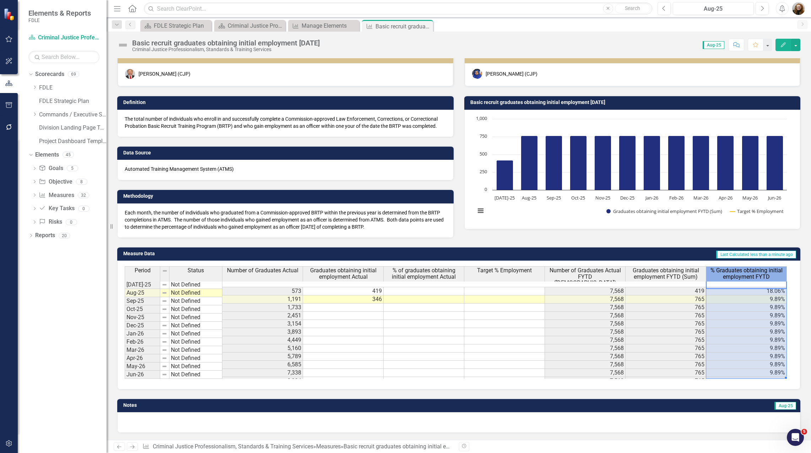
click at [758, 275] on span "% Graduates obtaining initial employment FYTD" at bounding box center [746, 273] width 77 height 12
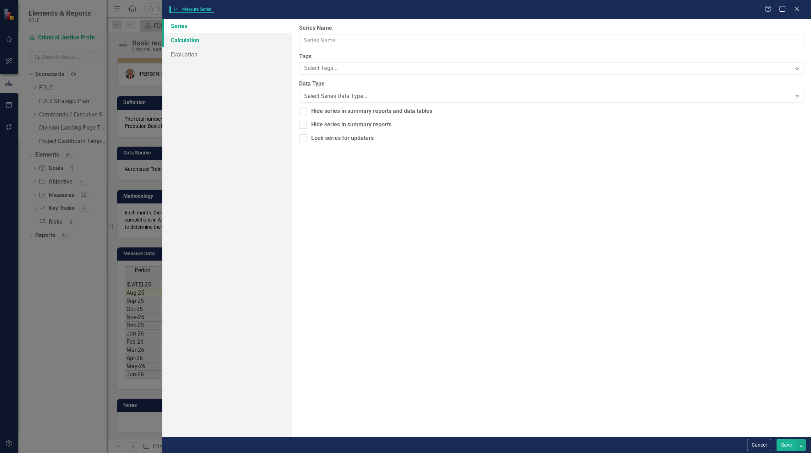
type input "% Graduates obtaining initial employment FYTD"
click at [194, 42] on link "Calculation" at bounding box center [227, 40] width 130 height 14
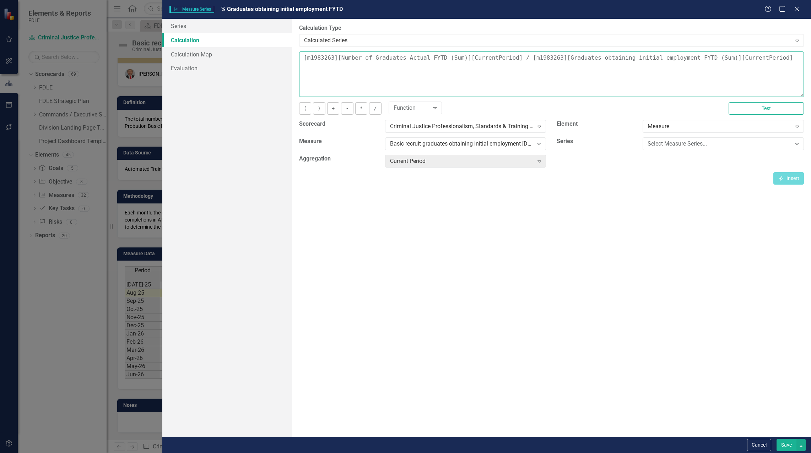
click at [500, 58] on textarea "[m1983263][Number of Graduates Actual FYTD (Sum)][CurrentPeriod] / [m1983263][G…" at bounding box center [551, 74] width 505 height 45
click at [763, 449] on button "Cancel" at bounding box center [759, 445] width 24 height 12
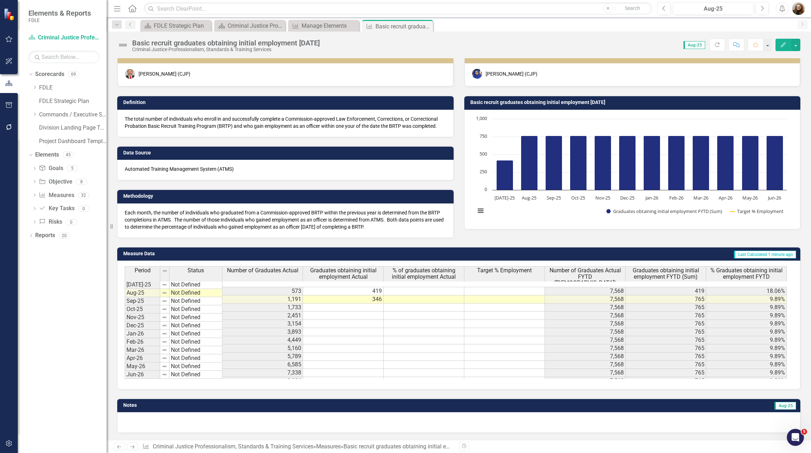
click at [751, 272] on span "% Graduates obtaining initial employment FYTD" at bounding box center [746, 273] width 77 height 12
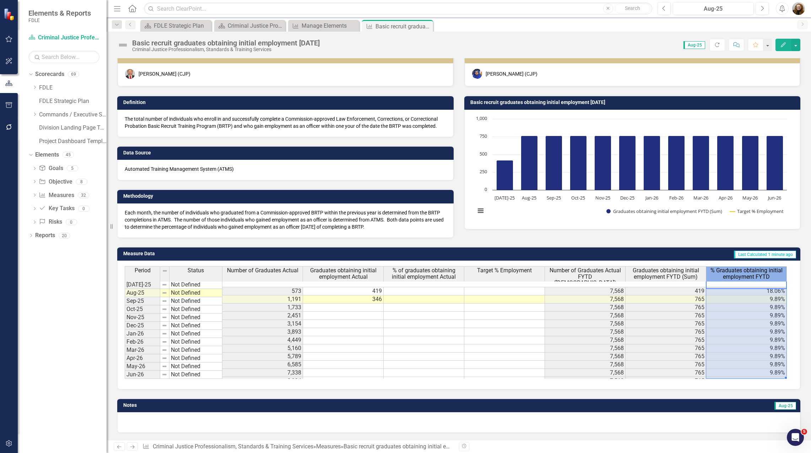
click at [751, 272] on span "% Graduates obtaining initial employment FYTD" at bounding box center [746, 273] width 77 height 12
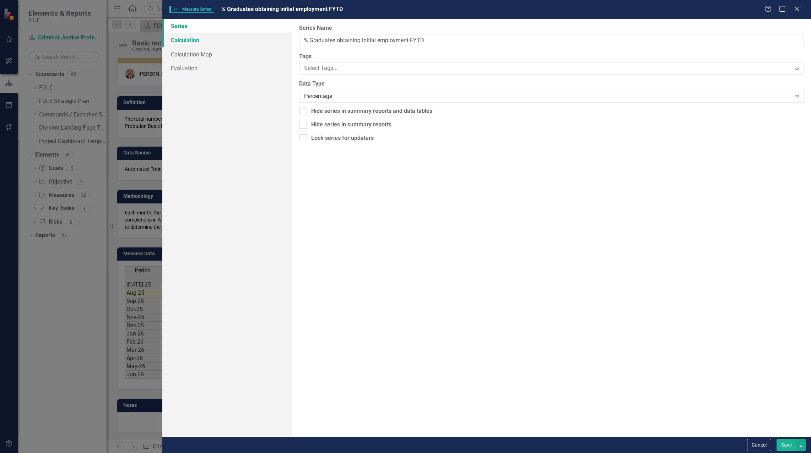
click at [188, 41] on link "Calculation" at bounding box center [227, 40] width 130 height 14
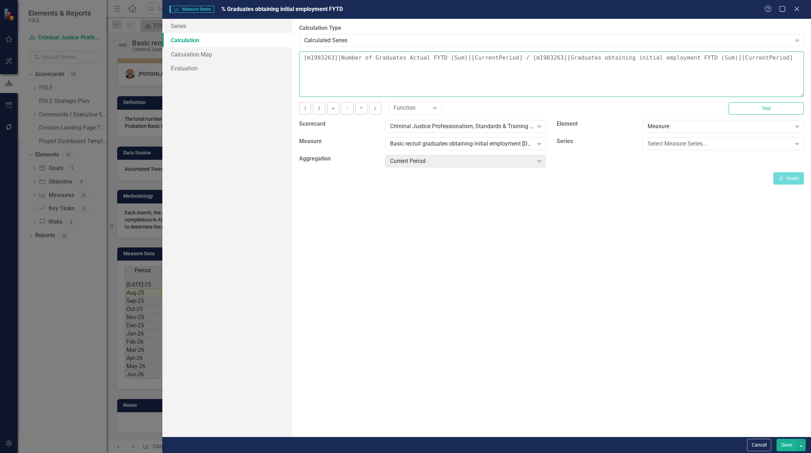
click at [503, 79] on textarea "[m1983263][Number of Graduates Actual FYTD (Sum)][CurrentPeriod] / [m1983263][G…" at bounding box center [551, 74] width 505 height 45
drag, startPoint x: 514, startPoint y: 58, endPoint x: 766, endPoint y: 57, distance: 252.6
click at [766, 57] on textarea "[m1983263][Number of Graduates Actual FYTD (Sum)][CurrentPeriod] / [m1983263][G…" at bounding box center [551, 74] width 505 height 45
click at [304, 60] on textarea "[m1983263][Number of Graduates Actual FYTD (Sum)][CurrentPeriod] /" at bounding box center [551, 74] width 505 height 45
paste textarea "[m1983263][Graduates obtaining initial employment FYTD (Sum)][CurrentPeriod]"
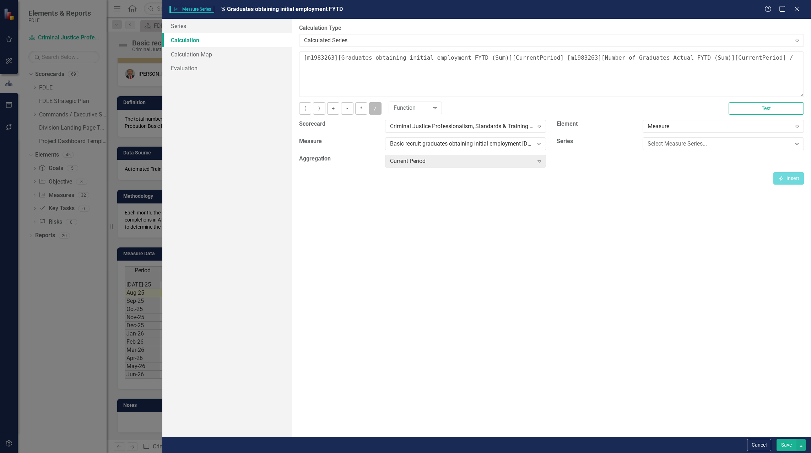
click at [375, 108] on button "/" at bounding box center [375, 108] width 12 height 12
drag, startPoint x: 776, startPoint y: 60, endPoint x: 753, endPoint y: 58, distance: 22.5
click at [753, 58] on textarea "[m1983263][Graduates obtaining initial employment FYTD (Sum)][CurrentPeriod] / …" at bounding box center [551, 74] width 505 height 45
click at [778, 110] on button "Test" at bounding box center [766, 108] width 75 height 12
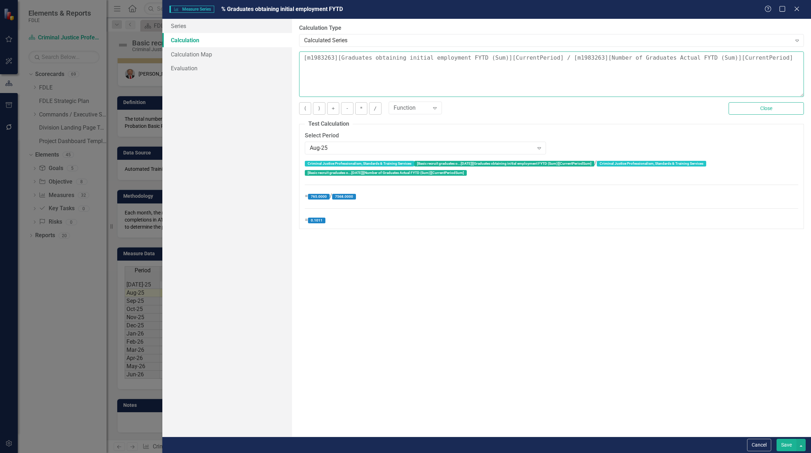
click at [752, 56] on textarea "[m1983263][Graduates obtaining initial employment FYTD (Sum)][CurrentPeriod] / …" at bounding box center [551, 74] width 505 height 45
click at [302, 59] on textarea "[m1983263][Graduates obtaining initial employment FYTD (Sum)][CurrentPeriod] / …" at bounding box center [551, 74] width 505 height 45
click at [774, 59] on textarea "([m1983263][Graduates obtaining initial employment FYTD (Sum)][CurrentPeriod] /…" at bounding box center [551, 74] width 505 height 45
type textarea "([m1983263][Graduates obtaining initial employment FYTD (Sum)][CurrentPeriod] /…"
click at [788, 445] on button "Save" at bounding box center [786, 445] width 20 height 12
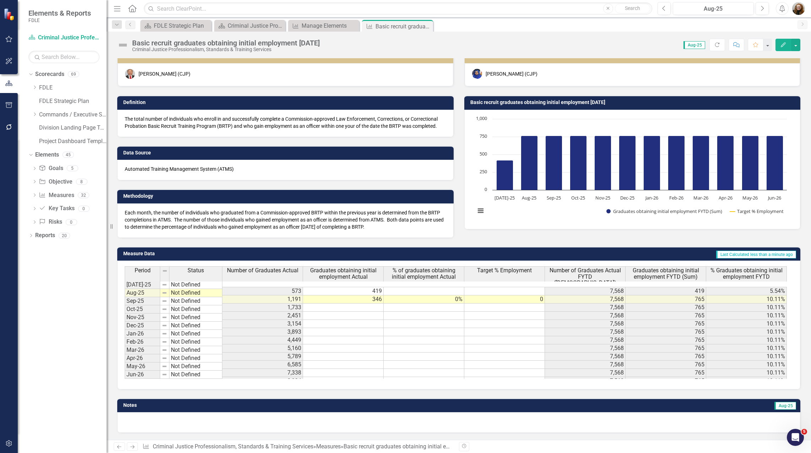
click at [602, 275] on span "Number of Graduates Actual FYTD (Sum)" at bounding box center [584, 276] width 77 height 19
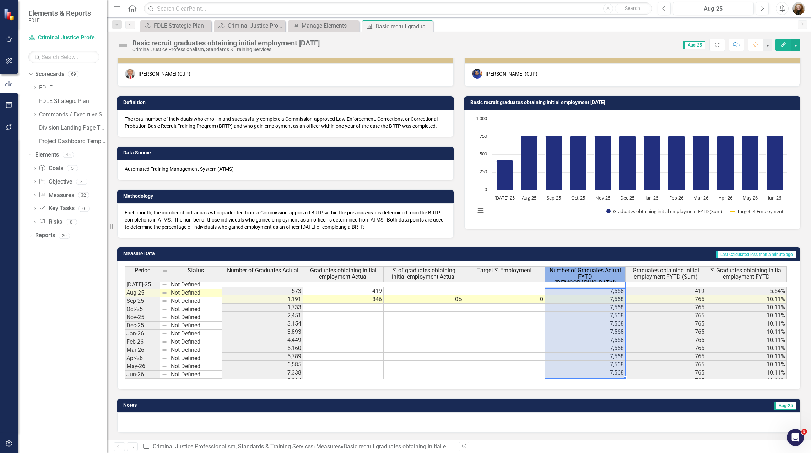
click at [602, 275] on span "Number of Graduates Actual FYTD (Sum)" at bounding box center [584, 276] width 77 height 19
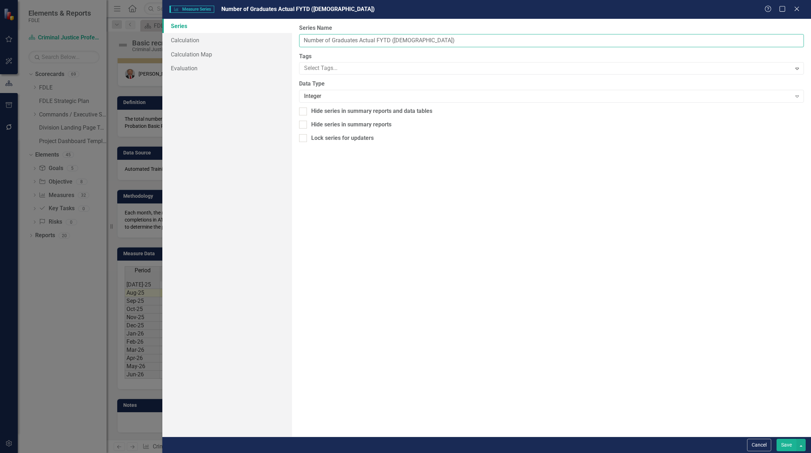
drag, startPoint x: 359, startPoint y: 39, endPoint x: 375, endPoint y: 36, distance: 16.3
click at [375, 36] on input "Number of Graduates Actual FYTD (Sum)" at bounding box center [551, 40] width 505 height 13
type input "Number of Graduates Prior FYTD (Sum)"
click at [788, 439] on button "Save" at bounding box center [786, 445] width 20 height 12
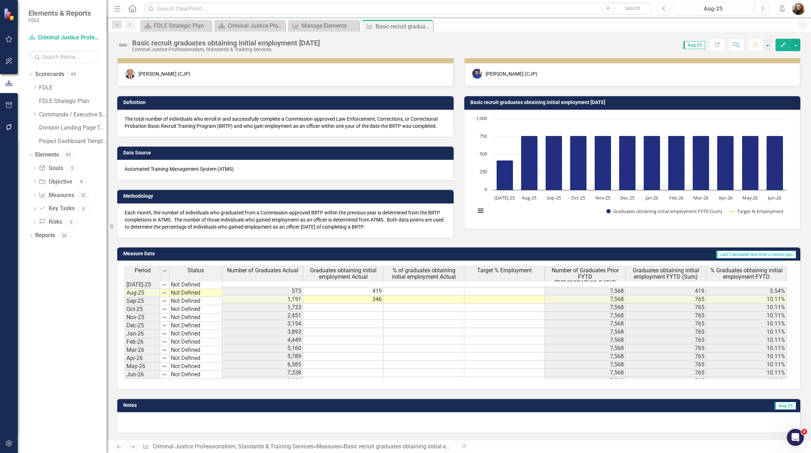
click at [244, 271] on span "Number of Graduates Actual" at bounding box center [262, 270] width 71 height 6
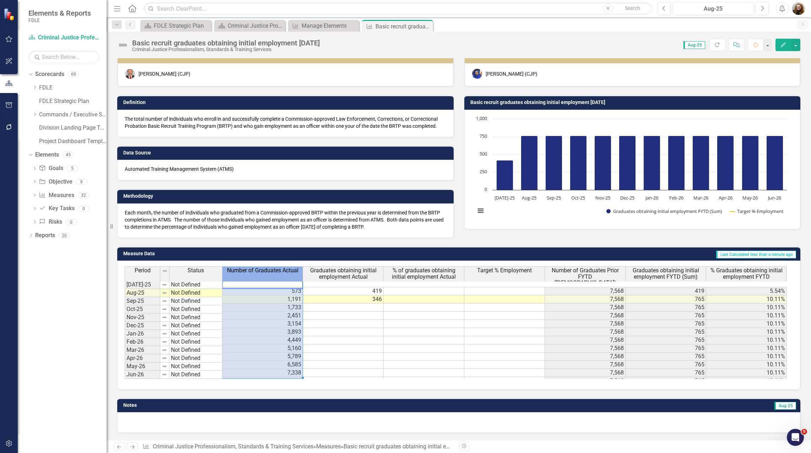
click at [244, 271] on span "Number of Graduates Actual" at bounding box center [262, 270] width 71 height 6
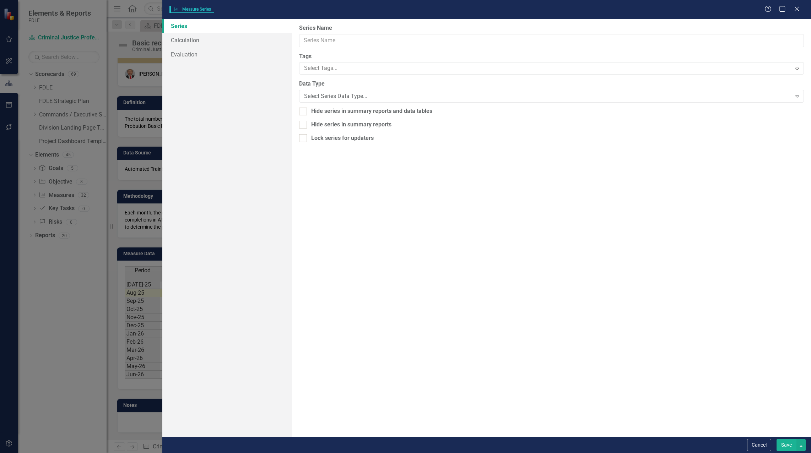
type input "Number of Graduates Actual"
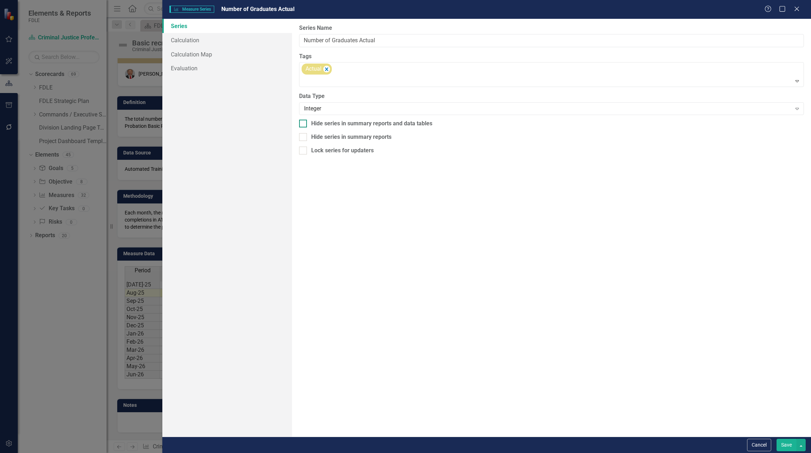
click at [303, 124] on input "Hide series in summary reports and data tables" at bounding box center [301, 122] width 5 height 5
checkbox input "true"
click at [785, 443] on button "Save" at bounding box center [786, 445] width 20 height 12
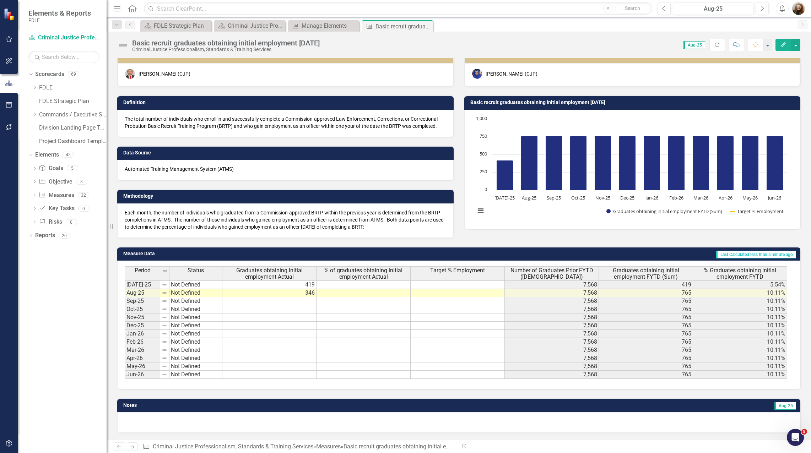
click at [779, 45] on button "Edit" at bounding box center [783, 45] width 16 height 12
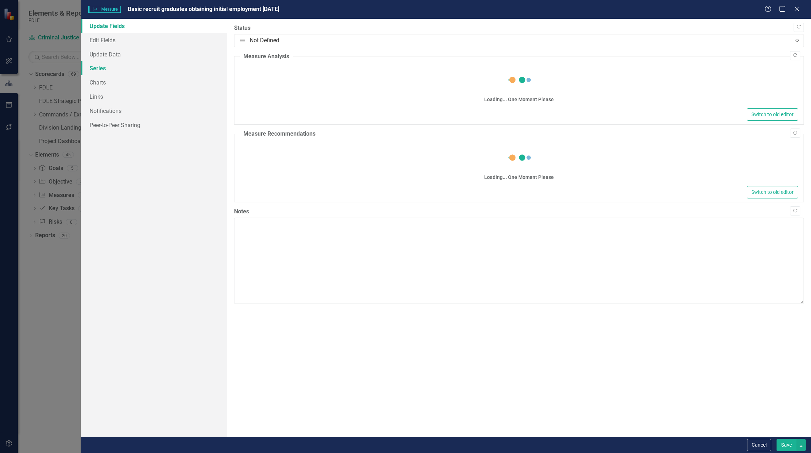
click at [99, 66] on link "Series" at bounding box center [154, 68] width 146 height 14
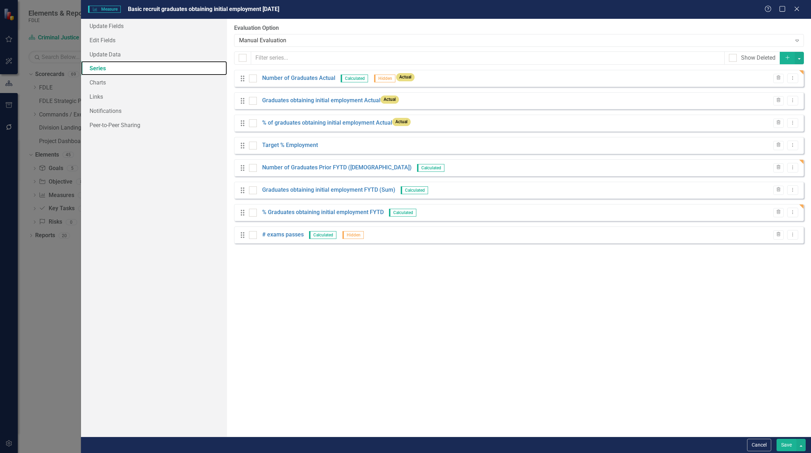
scroll to position [0, 0]
click at [776, 124] on icon "Trash" at bounding box center [778, 123] width 5 height 4
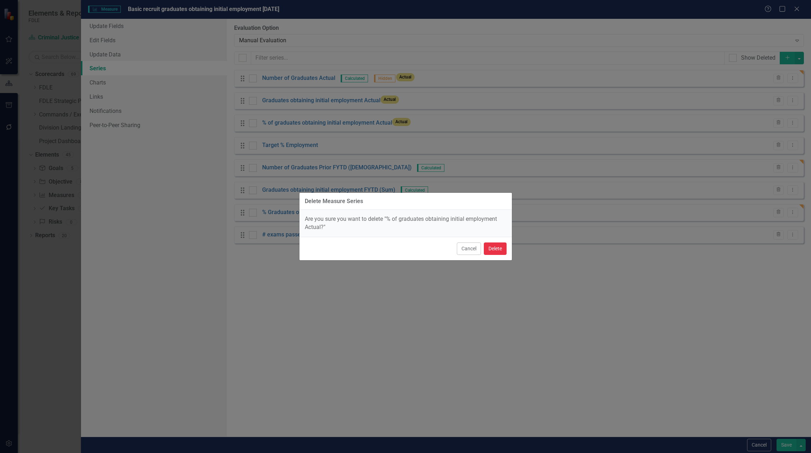
click at [494, 249] on button "Delete" at bounding box center [495, 249] width 23 height 12
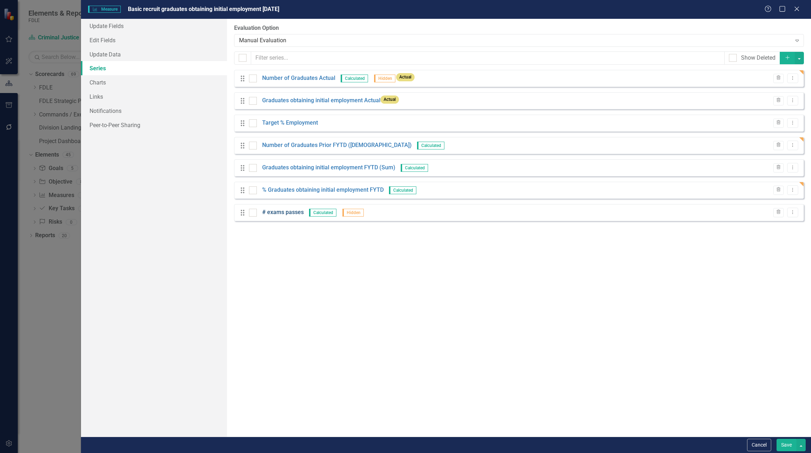
click at [292, 214] on link "# exams passes" at bounding box center [283, 213] width 42 height 8
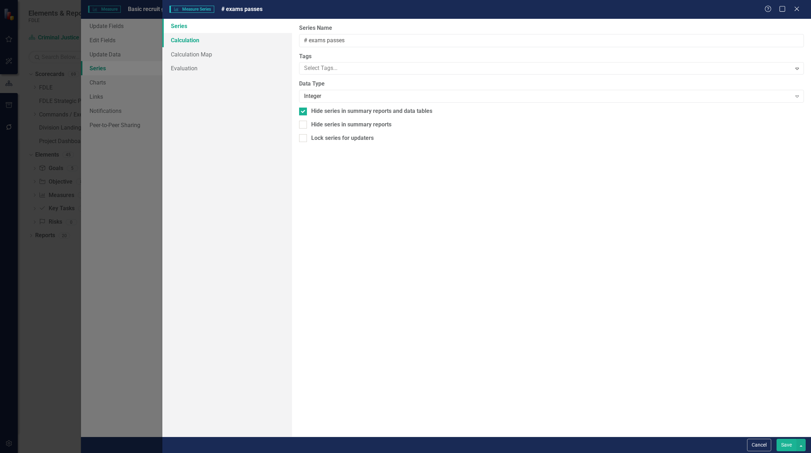
click at [194, 42] on link "Calculation" at bounding box center [227, 40] width 130 height 14
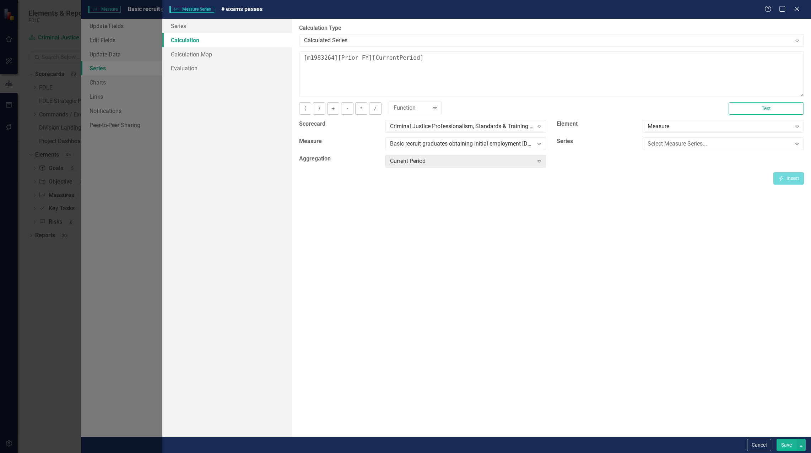
drag, startPoint x: 794, startPoint y: 10, endPoint x: 578, endPoint y: 262, distance: 332.5
click at [578, 262] on form "Measure Series Measure Series # exams passes Help Maximize Close Series Calcula…" at bounding box center [486, 226] width 649 height 453
click at [633, 185] on div "By default, series in ClearPoint are not calculated. So, if you leave the form …" at bounding box center [551, 228] width 519 height 418
click at [796, 9] on icon at bounding box center [796, 8] width 5 height 5
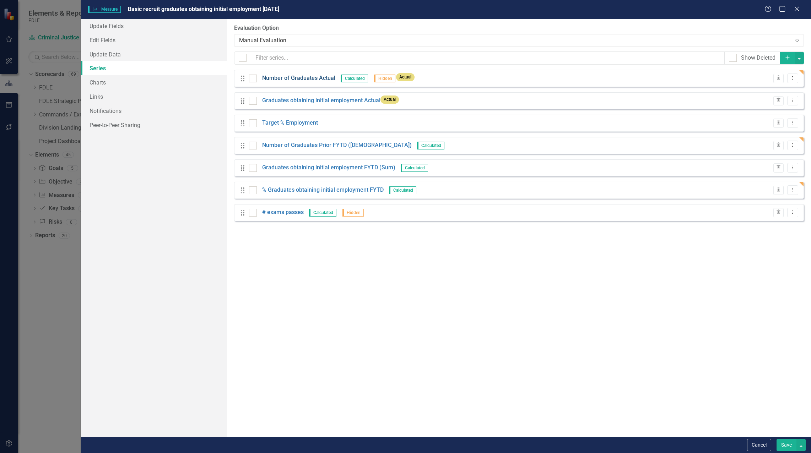
click at [311, 79] on link "Number of Graduates Actual" at bounding box center [298, 78] width 73 height 8
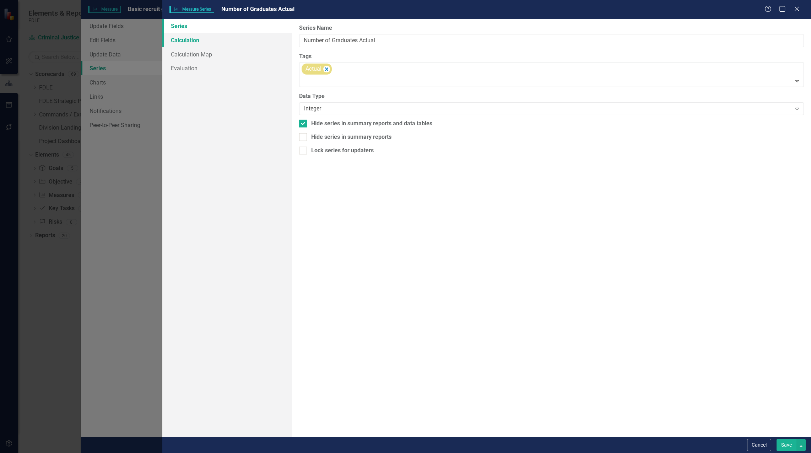
click at [178, 43] on link "Calculation" at bounding box center [227, 40] width 130 height 14
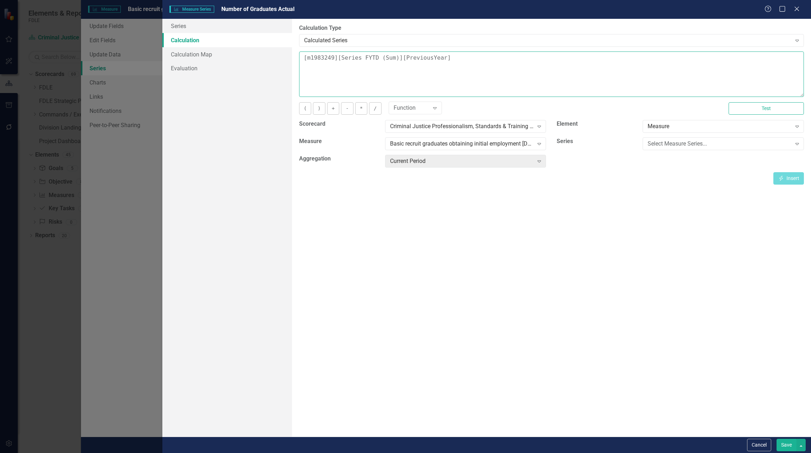
drag, startPoint x: 464, startPoint y: 59, endPoint x: 293, endPoint y: 69, distance: 171.2
click at [256, 60] on div "Series Calculation Calculation Map Evaluation From this page, you can edit the …" at bounding box center [486, 228] width 649 height 418
click at [537, 143] on icon "Expand" at bounding box center [539, 144] width 7 height 6
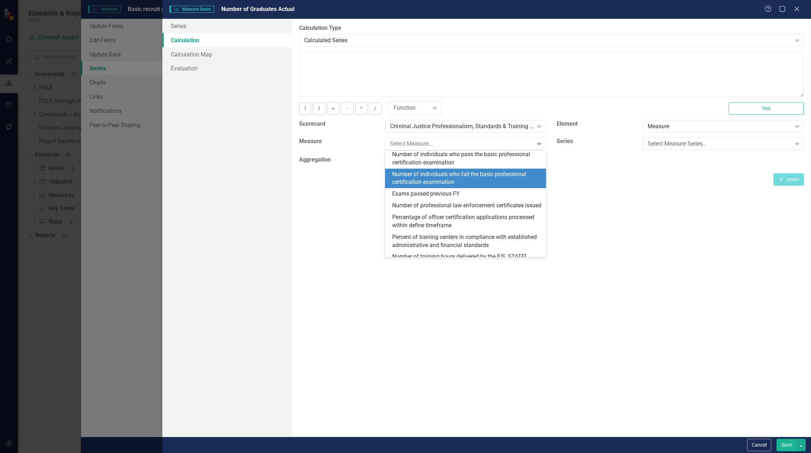
scroll to position [316, 0]
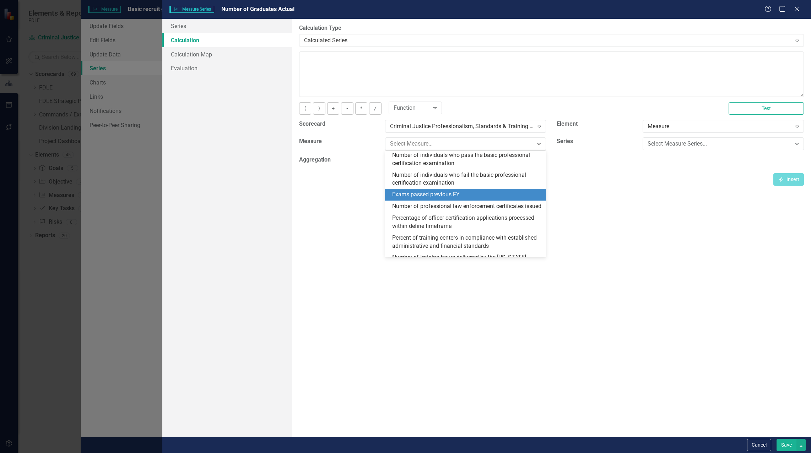
click at [464, 199] on div "Exams passed previous FY" at bounding box center [467, 195] width 150 height 8
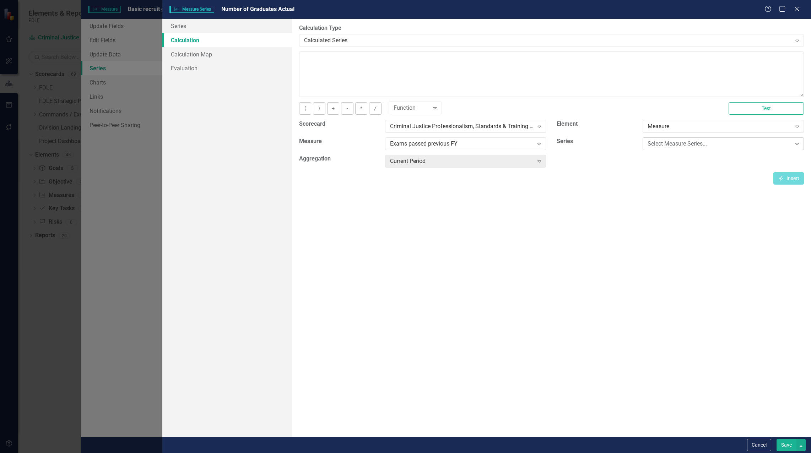
click at [702, 141] on div "Select Measure Series..." at bounding box center [720, 144] width 144 height 8
click at [700, 155] on div "Prior FY" at bounding box center [725, 156] width 150 height 8
click at [786, 179] on button "Insert Insert" at bounding box center [788, 178] width 31 height 12
type textarea "[m1983264][Prior FY][CurrentPeriod]"
click at [785, 444] on button "Save" at bounding box center [786, 445] width 20 height 12
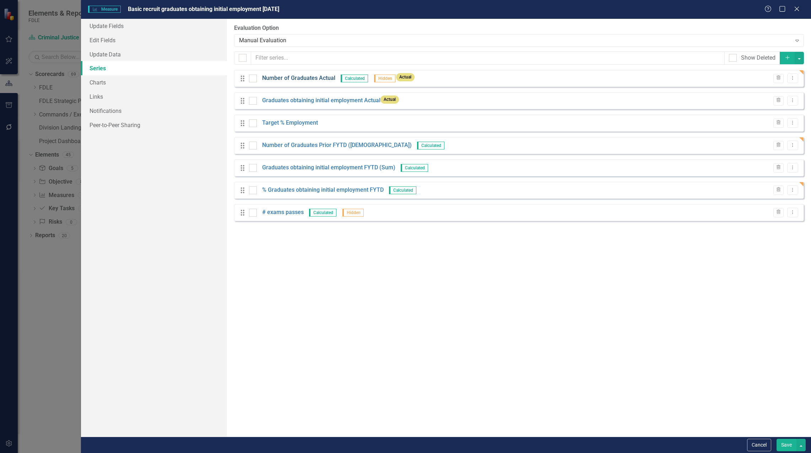
click at [296, 80] on link "Number of Graduates Actual" at bounding box center [298, 78] width 73 height 8
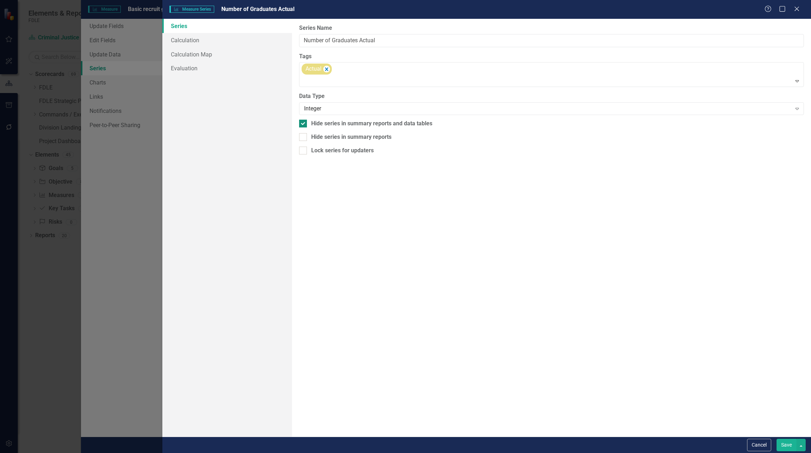
click at [304, 125] on div at bounding box center [303, 124] width 8 height 8
click at [304, 124] on input "Hide series in summary reports and data tables" at bounding box center [301, 122] width 5 height 5
checkbox input "false"
click at [781, 447] on button "Save" at bounding box center [786, 445] width 20 height 12
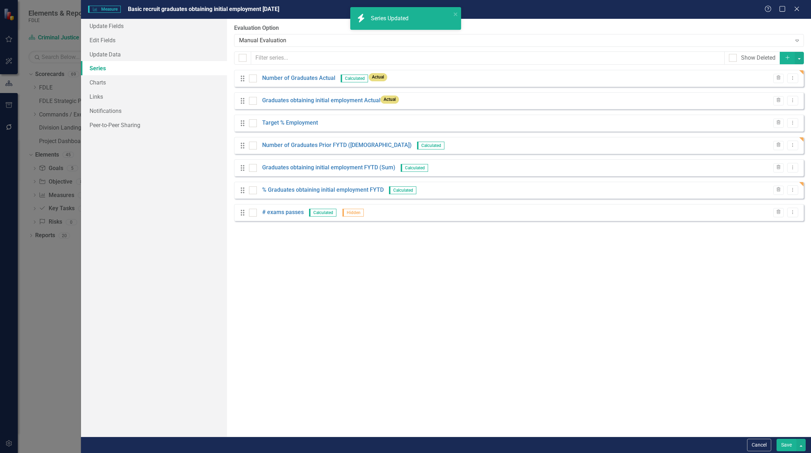
click at [791, 450] on button "Save" at bounding box center [786, 445] width 20 height 12
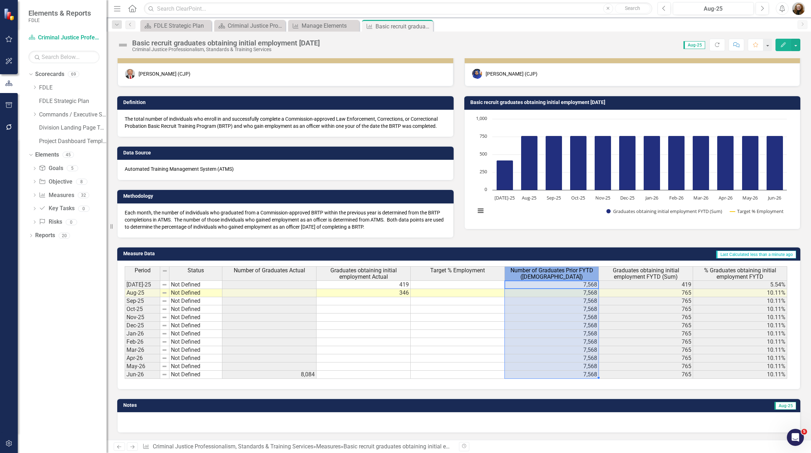
click at [559, 272] on span "Number of Graduates Prior FYTD (Sum)" at bounding box center [551, 273] width 91 height 12
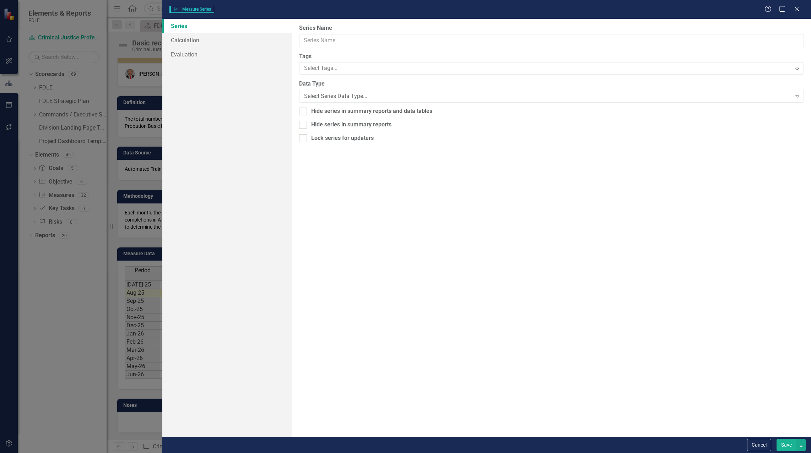
type input "Number of Graduates Prior FYTD (Sum)"
click at [194, 45] on link "Calculation" at bounding box center [227, 40] width 130 height 14
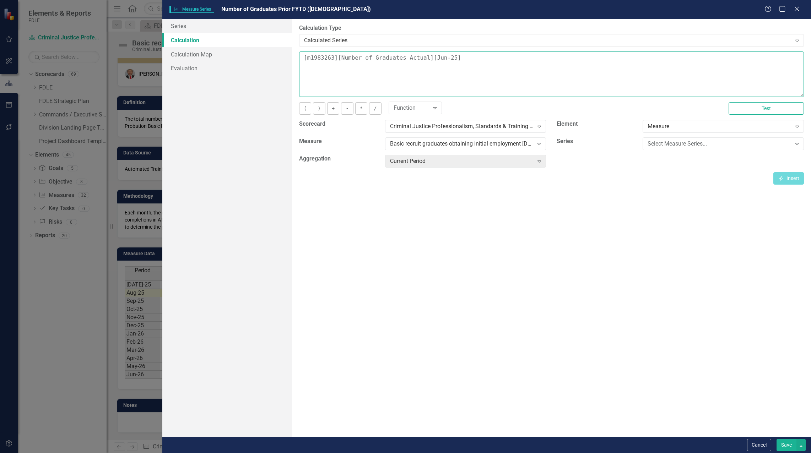
click at [465, 55] on textarea "[m1983263][Number of Graduates Actual][Jun-25]" at bounding box center [551, 74] width 505 height 45
drag, startPoint x: 449, startPoint y: 57, endPoint x: 240, endPoint y: 55, distance: 208.9
click at [240, 55] on div "Series Calculation Calculation Map Evaluation From this page, you can edit the …" at bounding box center [486, 228] width 649 height 418
click at [686, 144] on div "Select Measure Series..." at bounding box center [720, 144] width 144 height 8
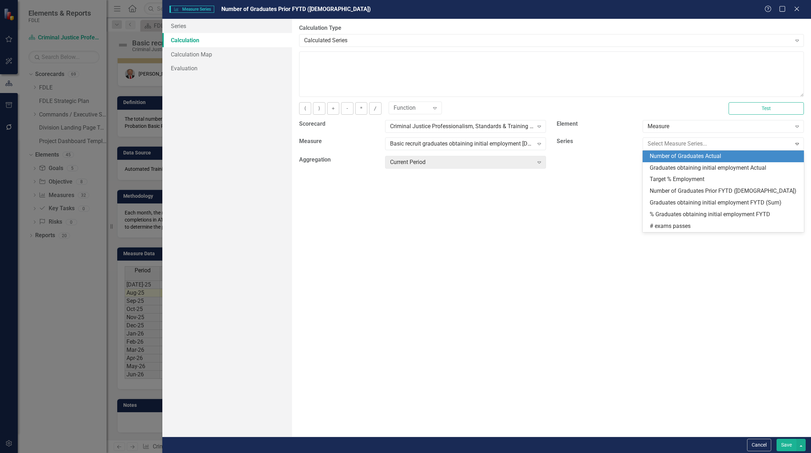
click at [702, 158] on div "Number of Graduates Actual" at bounding box center [725, 156] width 150 height 8
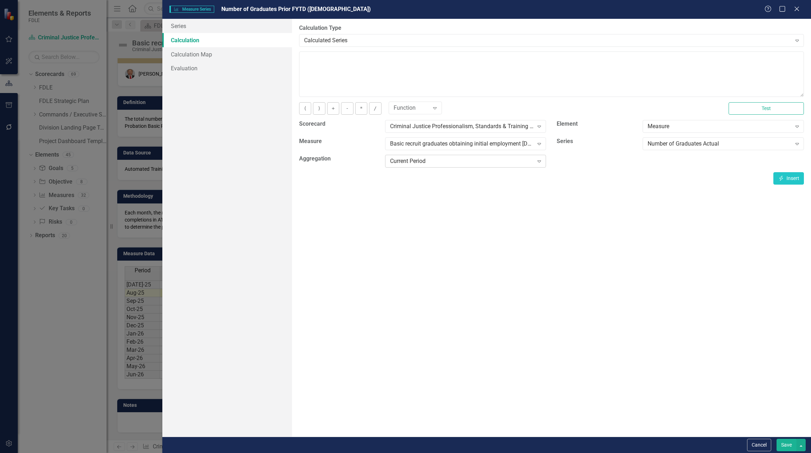
click at [489, 158] on div "Current Period" at bounding box center [462, 161] width 144 height 8
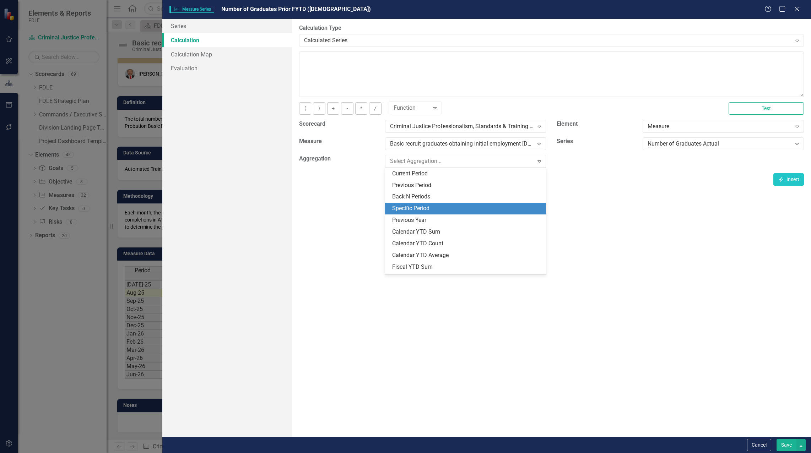
click at [488, 208] on div "Specific Period" at bounding box center [467, 209] width 150 height 8
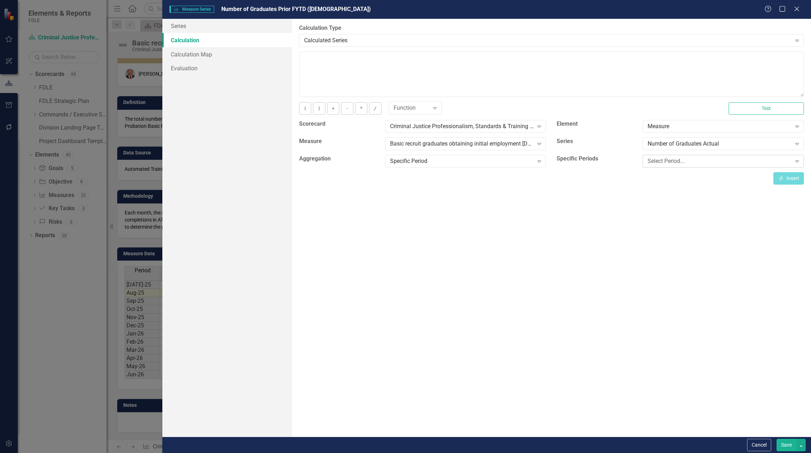
click at [665, 158] on div "Select Period..." at bounding box center [720, 161] width 144 height 8
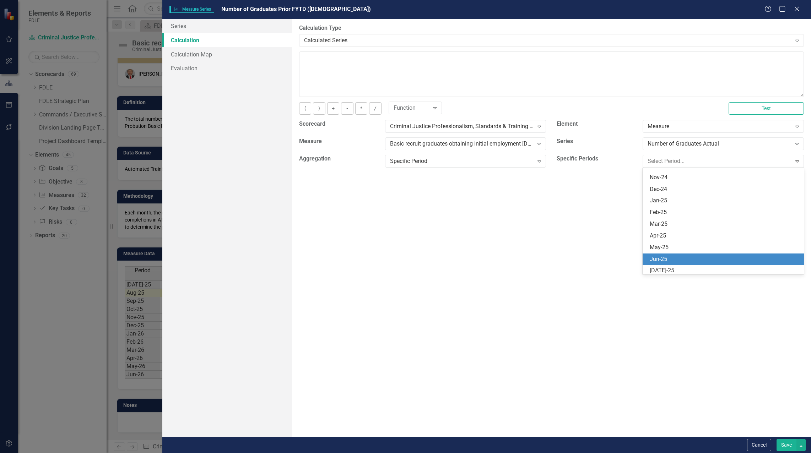
click at [676, 260] on div "Jun-25" at bounding box center [725, 259] width 150 height 8
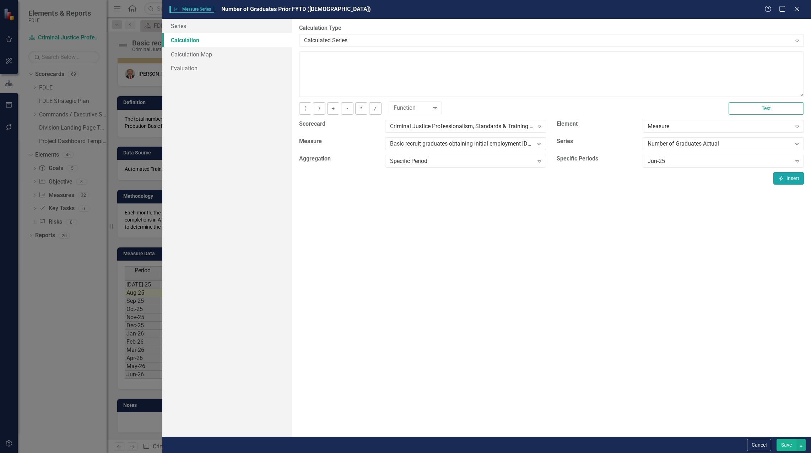
click at [785, 180] on button "Insert Insert" at bounding box center [788, 178] width 31 height 12
type textarea "[m1983263][Number of Graduates Actual][Jun-25]"
click at [785, 447] on button "Save" at bounding box center [786, 445] width 20 height 12
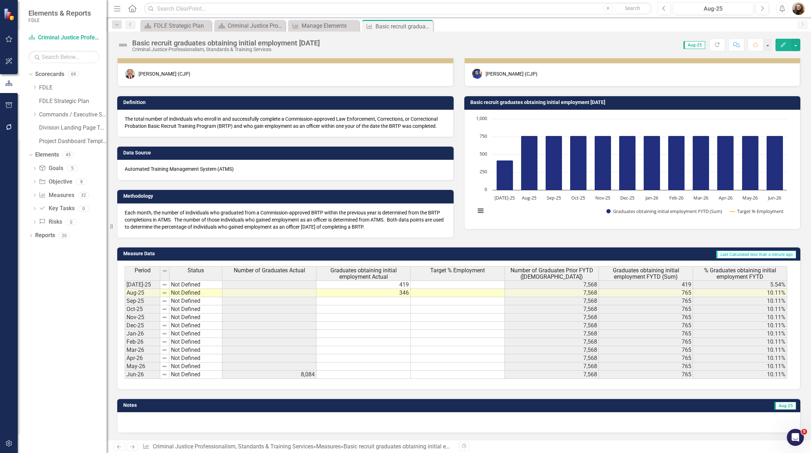
click at [559, 385] on div "Period Status Number of Graduates Actual Graduates obtaining initial employment…" at bounding box center [458, 325] width 683 height 129
click at [574, 272] on span "Number of Graduates Prior FYTD (Sum)" at bounding box center [551, 273] width 91 height 12
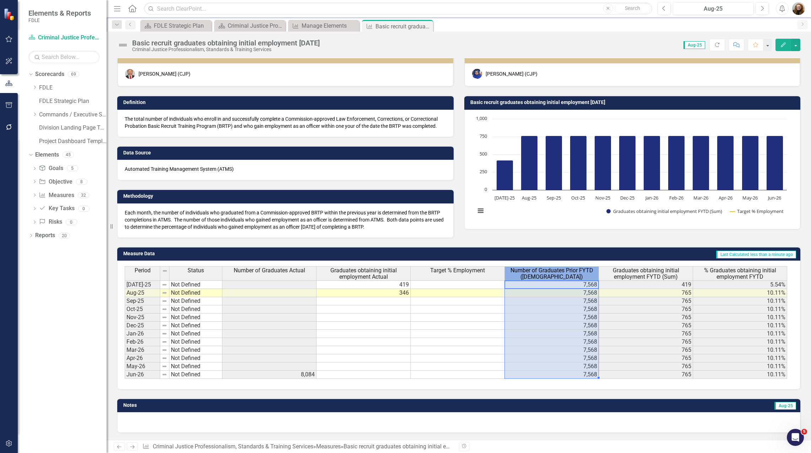
click at [574, 272] on span "Number of Graduates Prior FYTD (Sum)" at bounding box center [551, 273] width 91 height 12
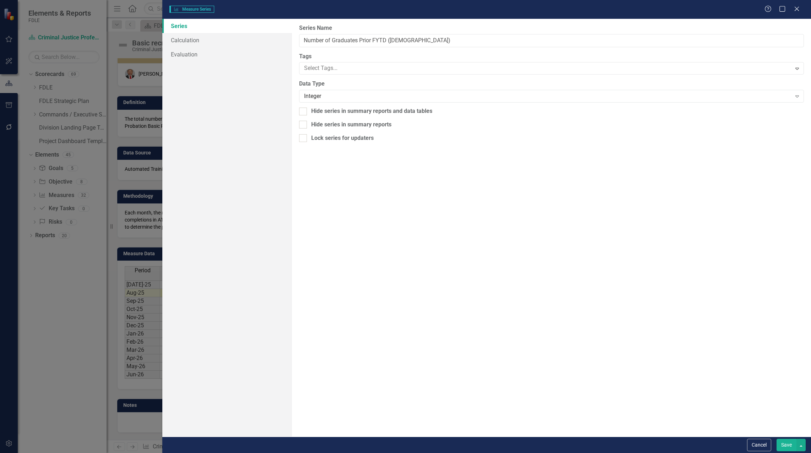
type input "Number of Graduates Prior FYTD (Sum)"
click at [175, 39] on link "Calculation" at bounding box center [227, 40] width 130 height 14
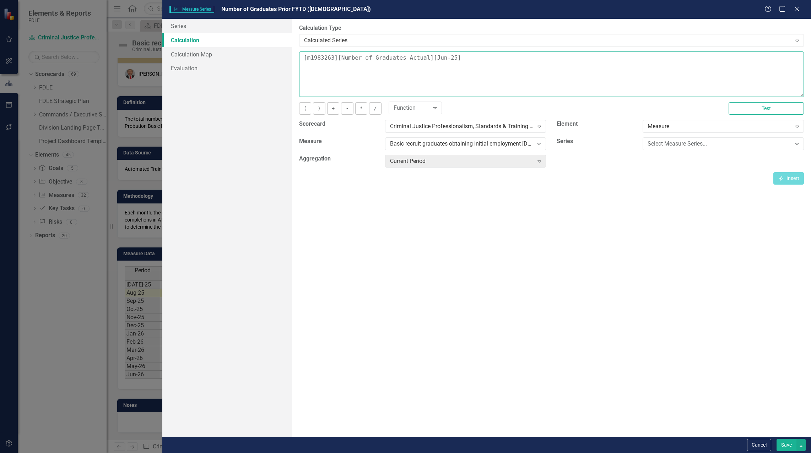
drag, startPoint x: 455, startPoint y: 57, endPoint x: 423, endPoint y: 58, distance: 32.0
click at [423, 58] on textarea "[m1983263][Number of Graduates Actual][Jun-25]" at bounding box center [551, 74] width 505 height 45
type textarea "[m1983263][Number of Graduates Actual]"
click at [704, 146] on div "Select Measure Series..." at bounding box center [720, 144] width 144 height 8
drag, startPoint x: 457, startPoint y: 56, endPoint x: 134, endPoint y: 58, distance: 323.6
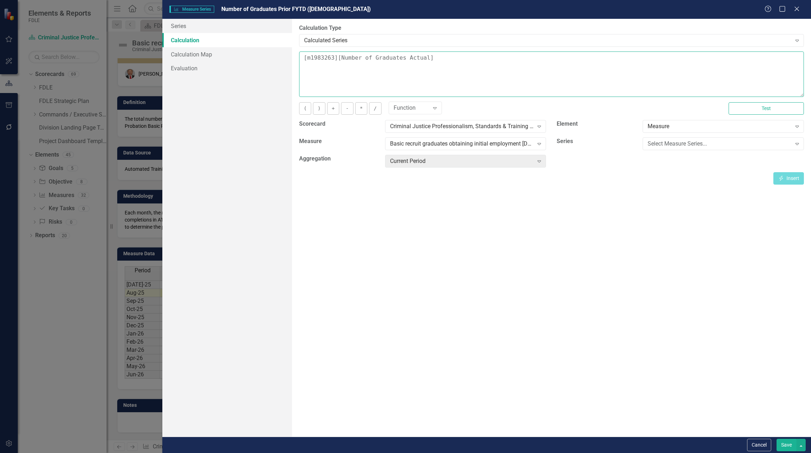
click at [134, 58] on div "Measure Series Measure Series Number of Graduates Prior FYTD (Sum) Help Maximiz…" at bounding box center [405, 226] width 811 height 453
click at [539, 146] on icon "Expand" at bounding box center [539, 144] width 7 height 6
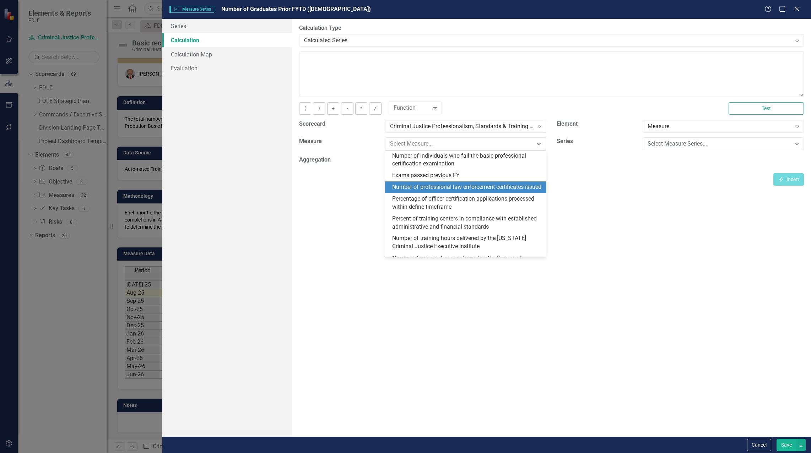
scroll to position [316, 0]
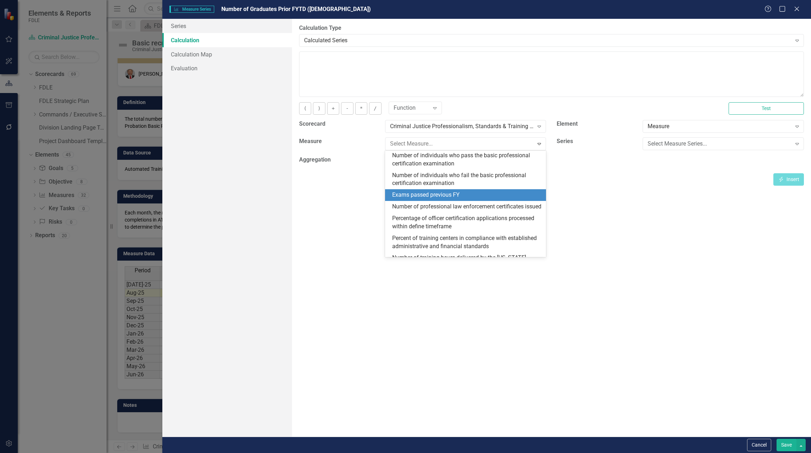
click at [493, 199] on div "Exams passed previous FY" at bounding box center [467, 195] width 150 height 8
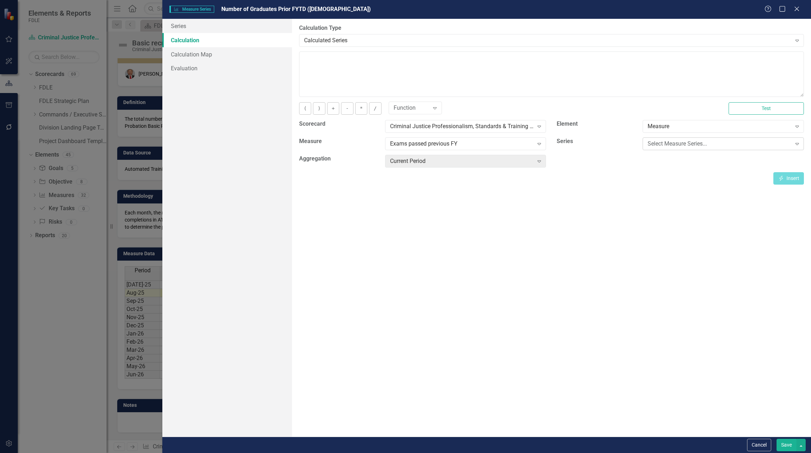
click at [676, 141] on div "Select Measure Series..." at bounding box center [720, 144] width 144 height 8
click at [675, 155] on div "Prior FY" at bounding box center [725, 156] width 150 height 8
click at [464, 161] on div "Current Period" at bounding box center [462, 161] width 144 height 8
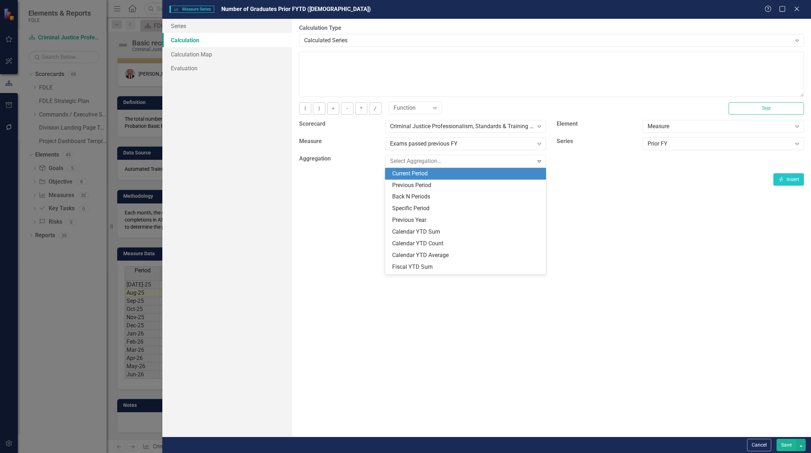
scroll to position [36, 0]
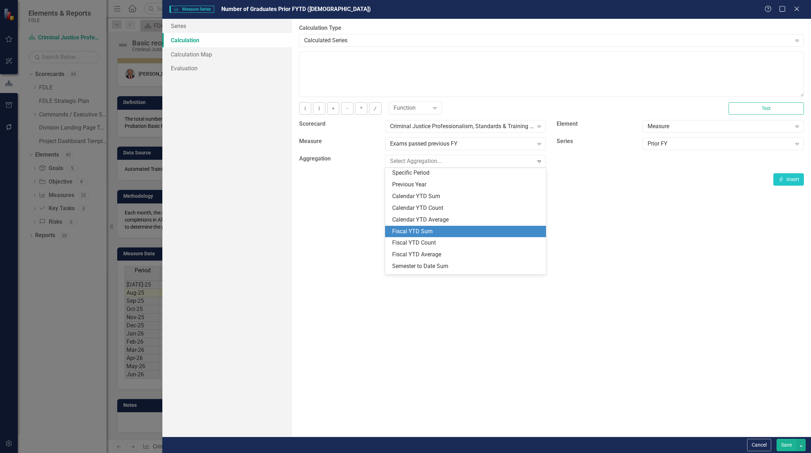
click at [424, 233] on div "Fiscal YTD Sum" at bounding box center [467, 232] width 150 height 8
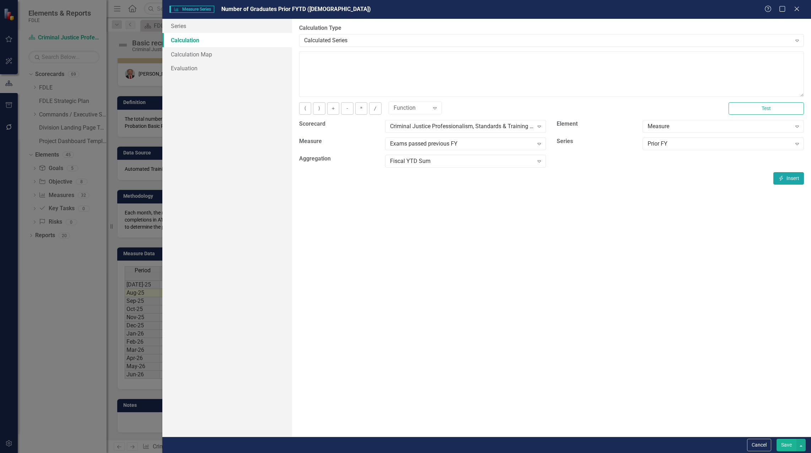
click at [786, 180] on button "Insert Insert" at bounding box center [788, 178] width 31 height 12
type textarea "[m1983264][Prior FY][FiscalYTDSum]"
click at [785, 444] on button "Save" at bounding box center [786, 445] width 20 height 12
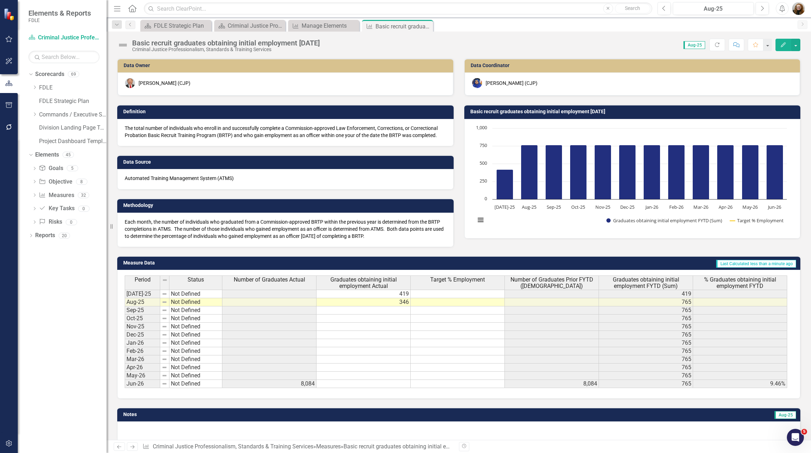
scroll to position [9, 0]
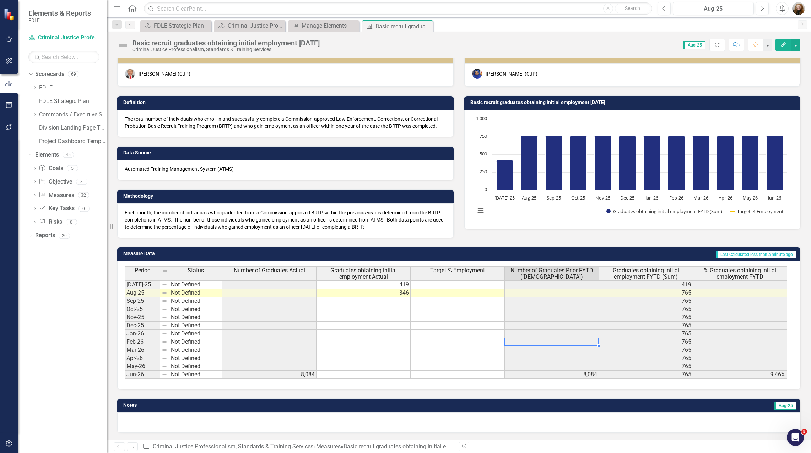
click at [580, 343] on td at bounding box center [552, 342] width 94 height 8
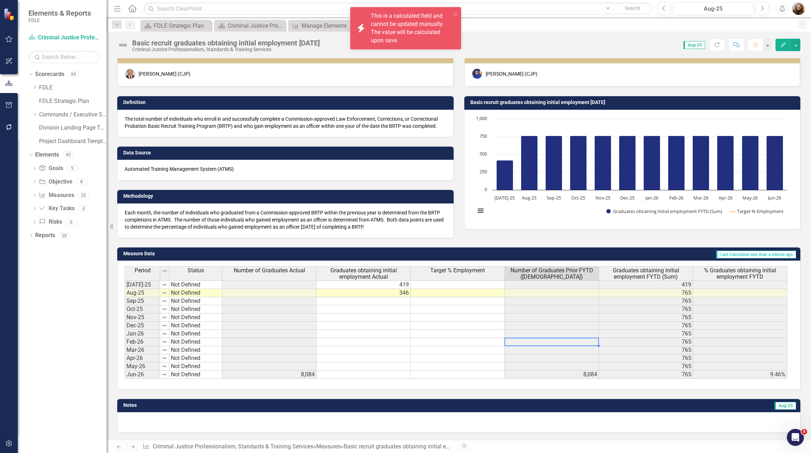
click at [477, 384] on div "Period Status Number of Graduates Actual Graduates obtaining initial employment…" at bounding box center [458, 325] width 683 height 129
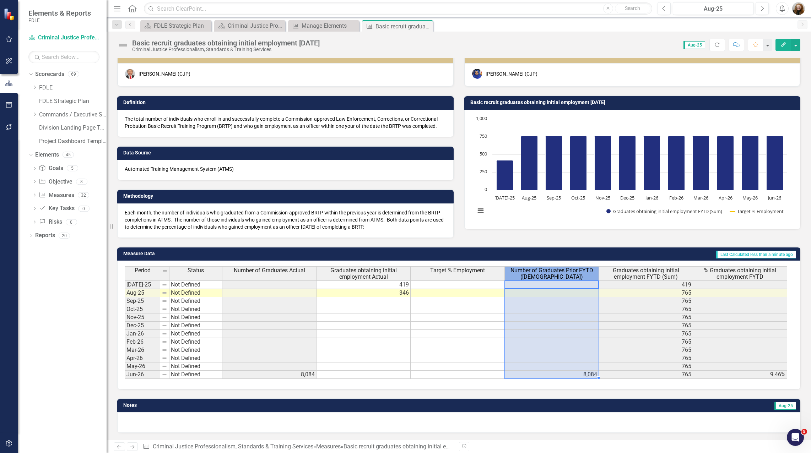
click at [570, 273] on span "Number of Graduates Prior FYTD ([DEMOGRAPHIC_DATA])" at bounding box center [551, 273] width 91 height 12
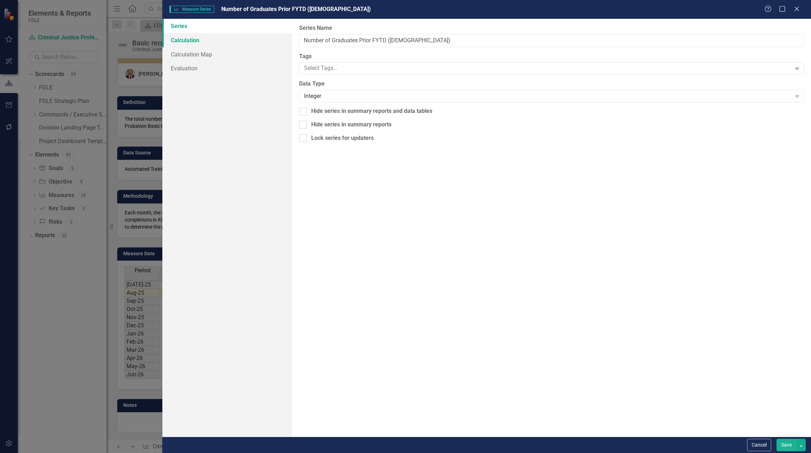
click at [179, 42] on link "Calculation" at bounding box center [227, 40] width 130 height 14
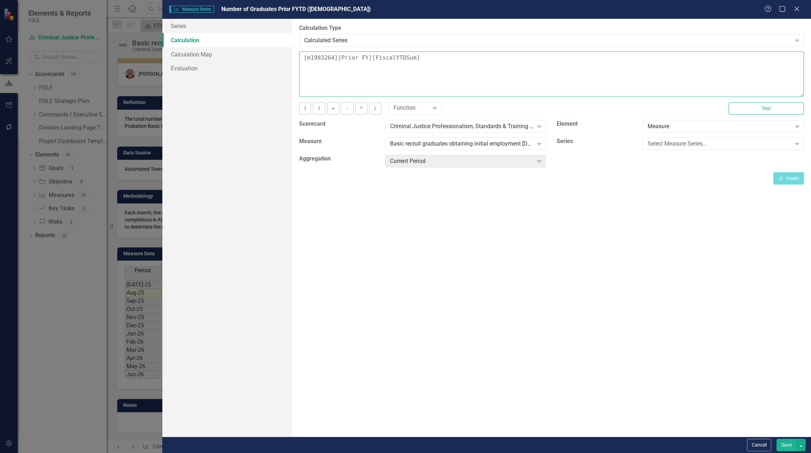
click at [422, 60] on textarea "[m1983264][Prior FY][FiscalYTDSum]" at bounding box center [551, 74] width 505 height 45
click at [303, 56] on textarea "[m1983264][Prior FY][FiscalYTDSum])" at bounding box center [551, 74] width 505 height 45
type textarea "([m1983264][Prior FY][FiscalYTDSum])"
click at [780, 444] on button "Save" at bounding box center [786, 445] width 20 height 12
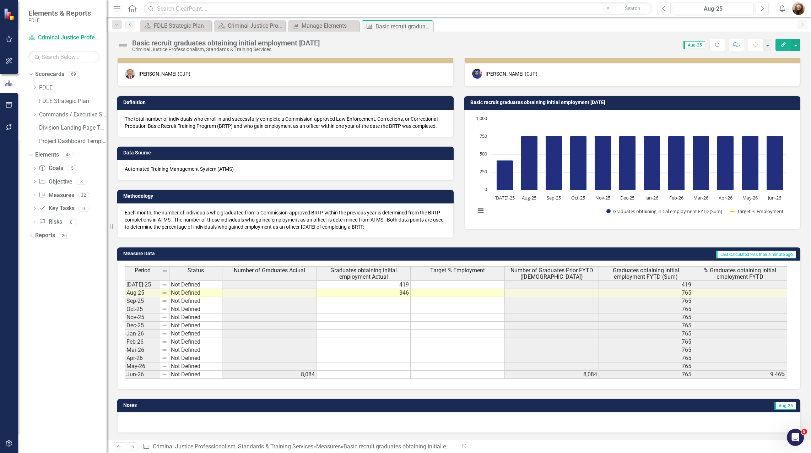
click at [561, 274] on span "Number of Graduates Prior FYTD ([DEMOGRAPHIC_DATA])" at bounding box center [551, 273] width 91 height 12
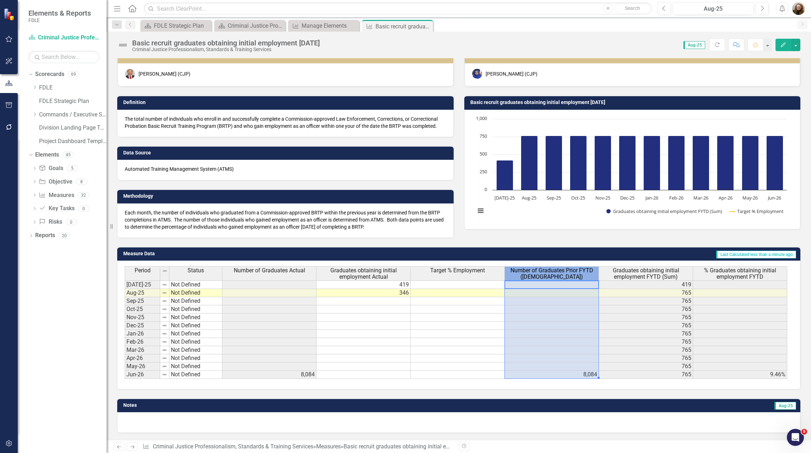
click at [561, 274] on span "Number of Graduates Prior FYTD ([DEMOGRAPHIC_DATA])" at bounding box center [551, 273] width 91 height 12
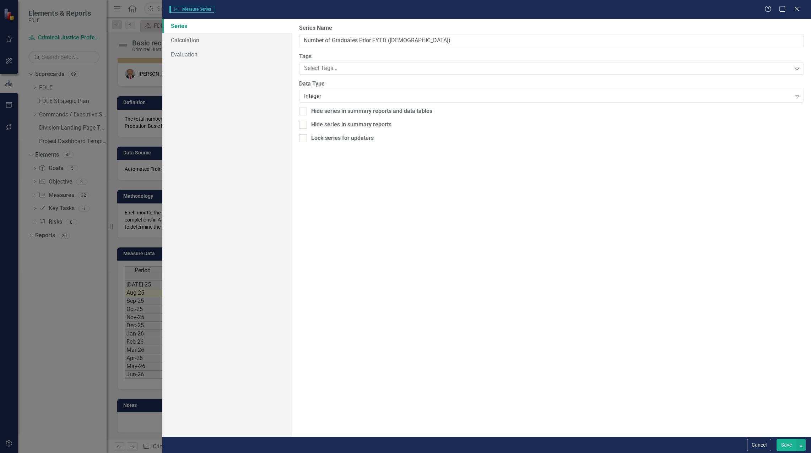
type input "Number of Graduates Prior FYTD ([DEMOGRAPHIC_DATA])"
click at [193, 39] on link "Calculation" at bounding box center [227, 40] width 130 height 14
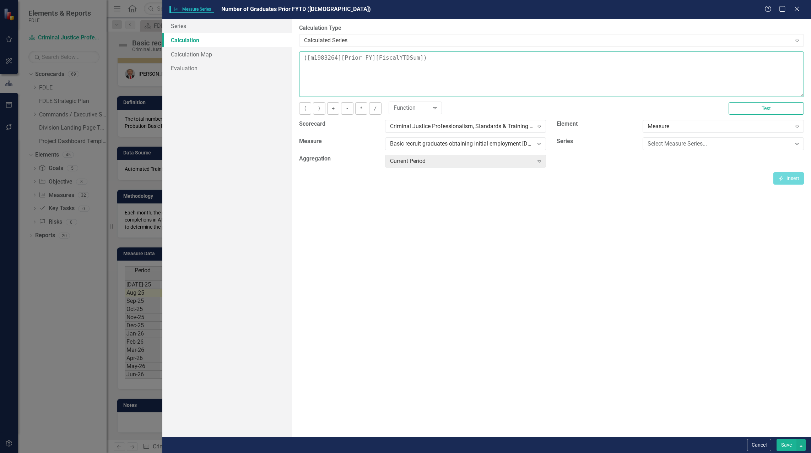
click at [424, 54] on textarea "([m1983264][Prior FY][FiscalYTDSum])" at bounding box center [551, 74] width 505 height 45
drag, startPoint x: 430, startPoint y: 58, endPoint x: 372, endPoint y: 61, distance: 58.4
click at [372, 61] on textarea "([m1983264][Prior FY][FiscalYTDSum])" at bounding box center [551, 74] width 505 height 45
click at [432, 56] on textarea "([m1983264][Prior FY][FiscalYTDSum])" at bounding box center [551, 74] width 505 height 45
click at [440, 59] on textarea "([m1983264][Prior FY][FiscalYTDSum])" at bounding box center [551, 74] width 505 height 45
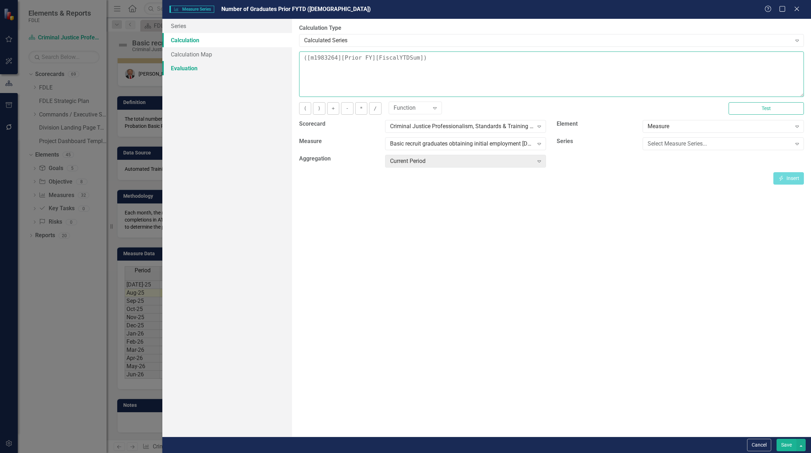
drag, startPoint x: 439, startPoint y: 58, endPoint x: 206, endPoint y: 63, distance: 232.4
click at [206, 63] on div "Series Calculation Calculation Map Evaluation From this page, you can edit the …" at bounding box center [486, 228] width 649 height 418
click at [525, 141] on div "Basic recruit graduates obtaining initial employment [DATE]" at bounding box center [462, 144] width 144 height 8
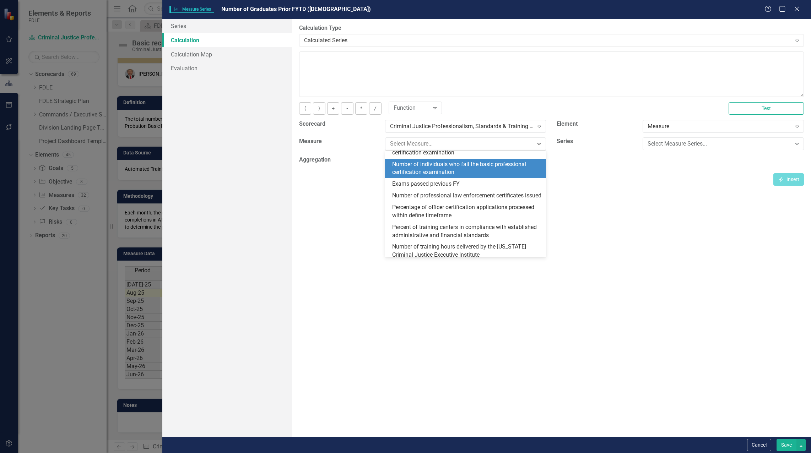
scroll to position [316, 0]
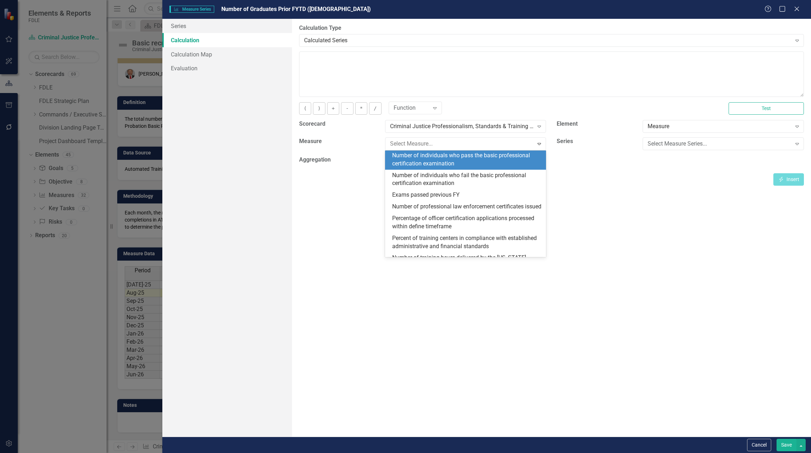
click at [492, 168] on div "Number of individuals who pass the basic professional certification examination" at bounding box center [467, 160] width 150 height 16
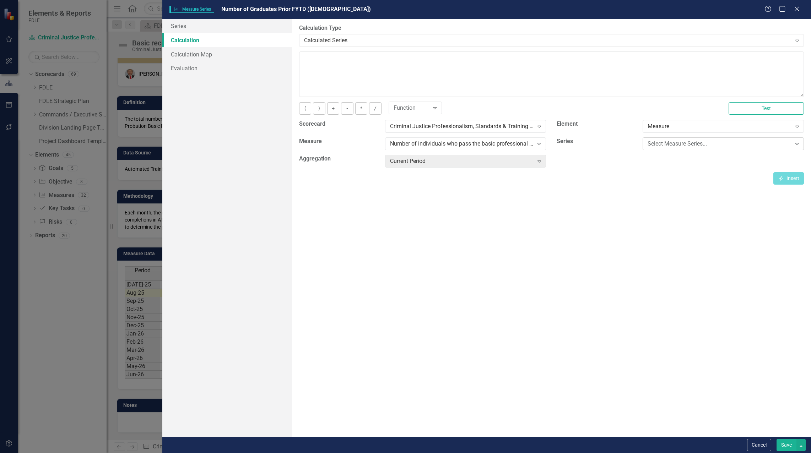
click at [688, 142] on div "Select Measure Series..." at bounding box center [720, 144] width 144 height 8
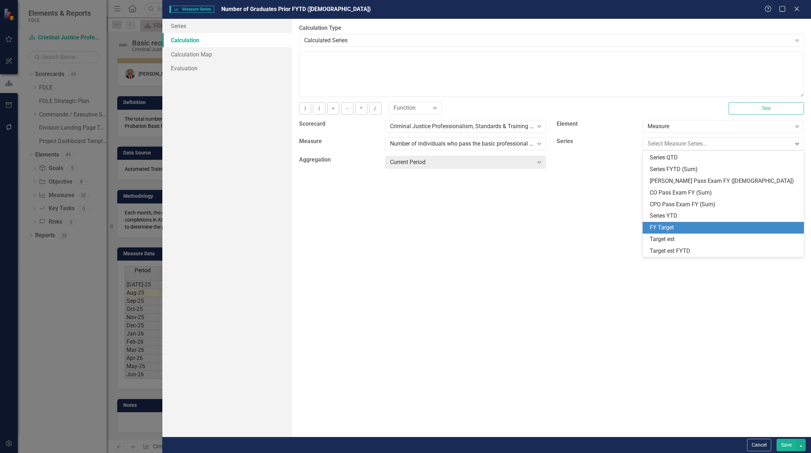
scroll to position [0, 0]
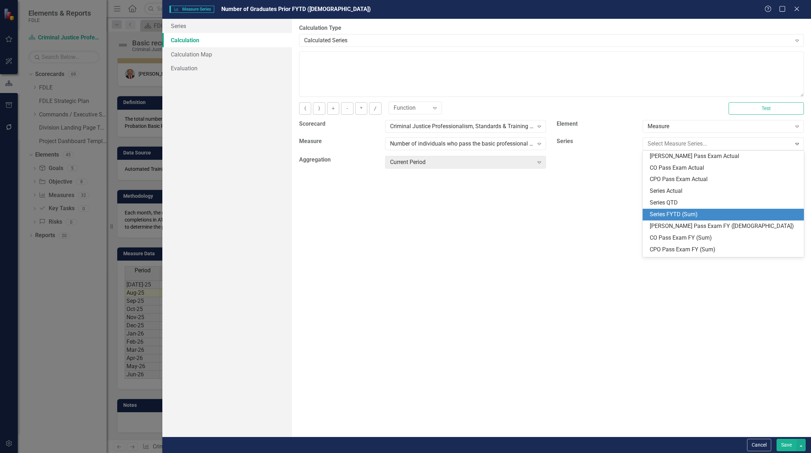
click at [716, 214] on div "Series FYTD (Sum)" at bounding box center [725, 215] width 150 height 8
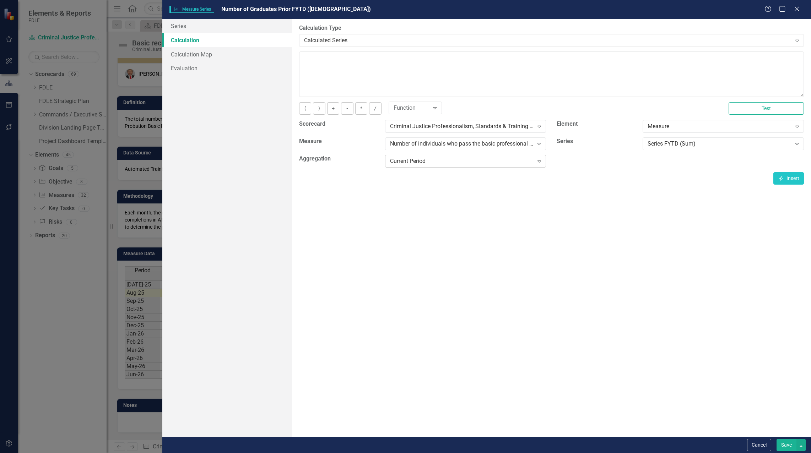
click at [542, 163] on icon "Expand" at bounding box center [539, 161] width 7 height 6
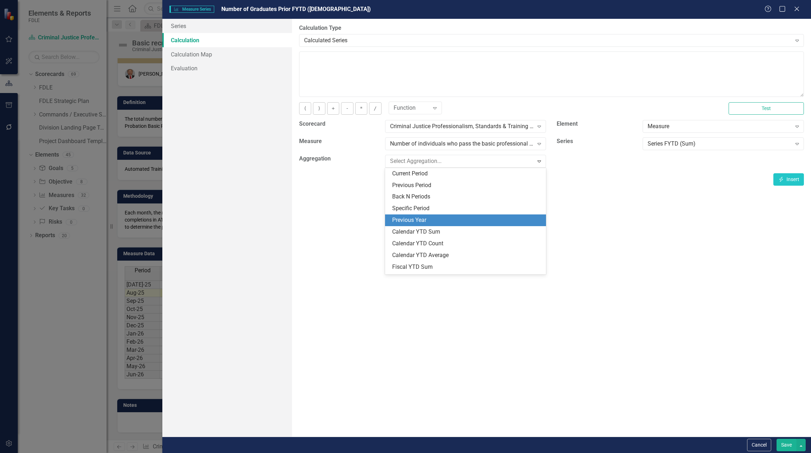
click at [509, 218] on div "Previous Year" at bounding box center [467, 220] width 150 height 8
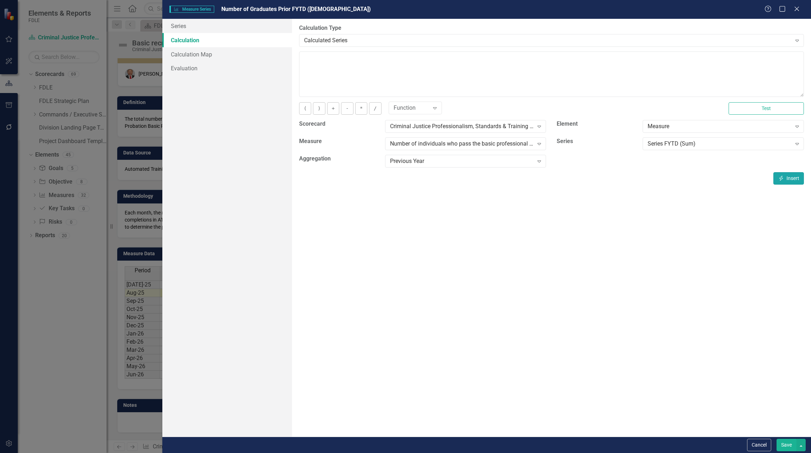
click at [790, 182] on button "Insert Insert" at bounding box center [788, 178] width 31 height 12
type textarea "[m1983249][Series FYTD (Sum)][PreviousYear]"
click at [793, 447] on button "Save" at bounding box center [786, 445] width 20 height 12
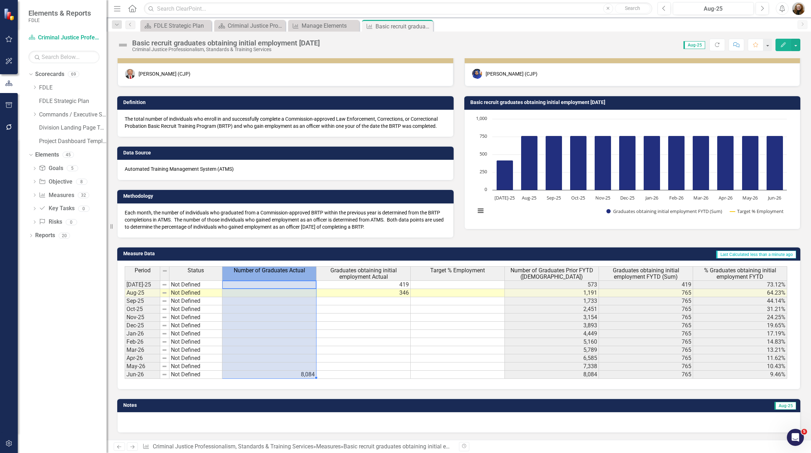
click at [294, 273] on span "Number of Graduates Actual" at bounding box center [269, 270] width 71 height 6
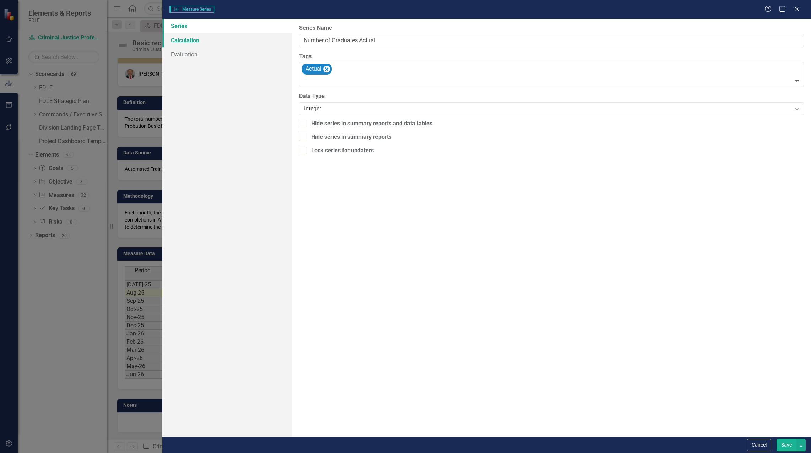
type input "Number of Graduates Actual"
click at [191, 42] on link "Calculation" at bounding box center [227, 40] width 130 height 14
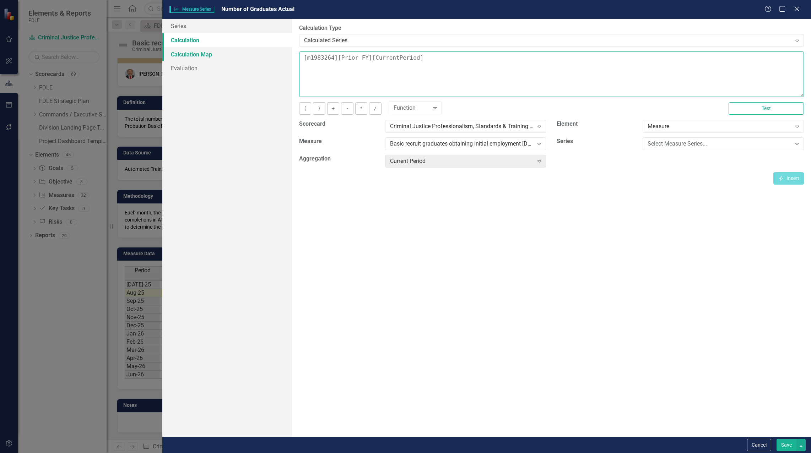
drag, startPoint x: 438, startPoint y: 58, endPoint x: 205, endPoint y: 61, distance: 232.7
click at [205, 61] on div "Series Calculation Calculation Map Evaluation From this page, you can edit the …" at bounding box center [486, 228] width 649 height 418
click at [530, 146] on div "Basic recruit graduates obtaining initial employment [DATE]" at bounding box center [462, 144] width 144 height 8
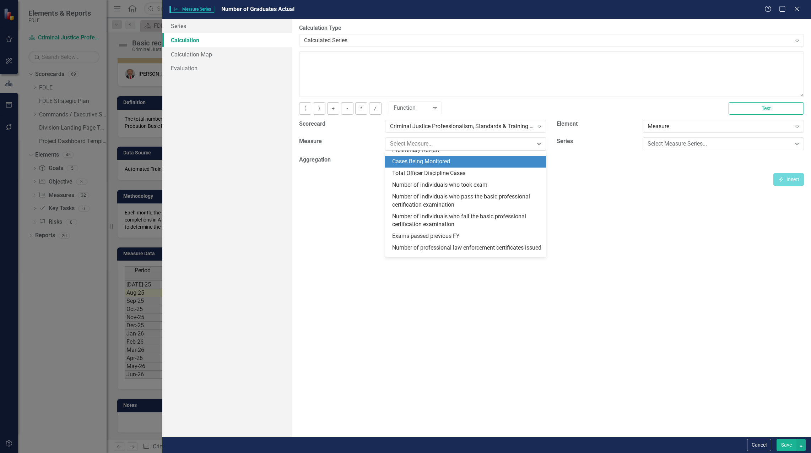
scroll to position [284, 0]
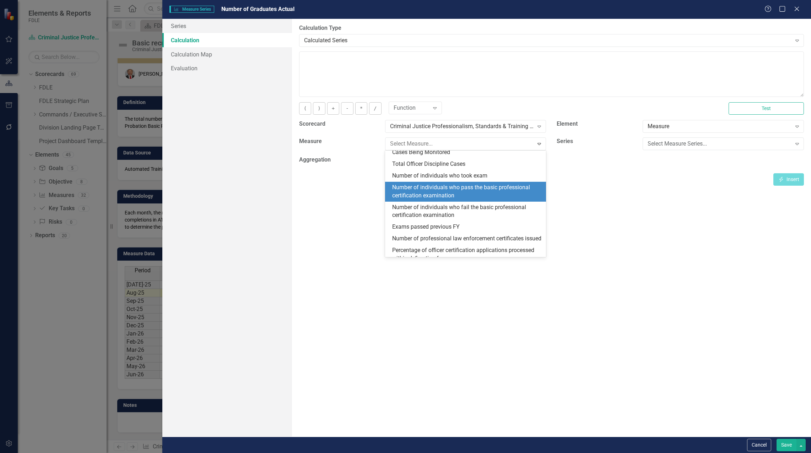
click at [470, 200] on div "Number of individuals who pass the basic professional certification examination" at bounding box center [467, 192] width 150 height 16
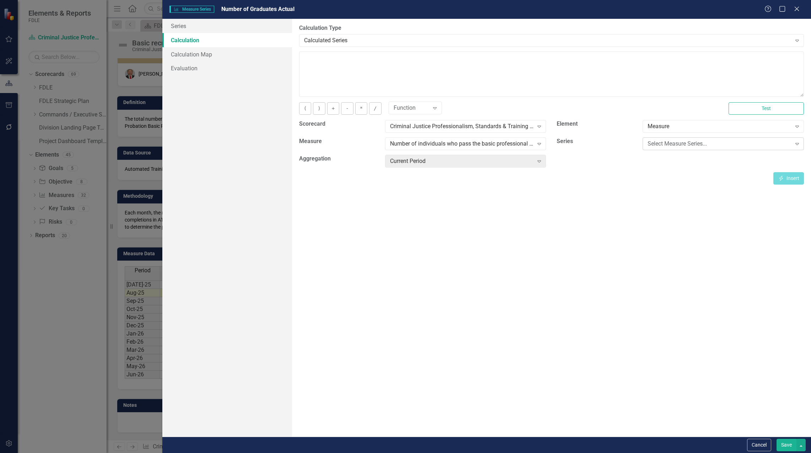
click at [703, 145] on div "Select Measure Series..." at bounding box center [720, 144] width 144 height 8
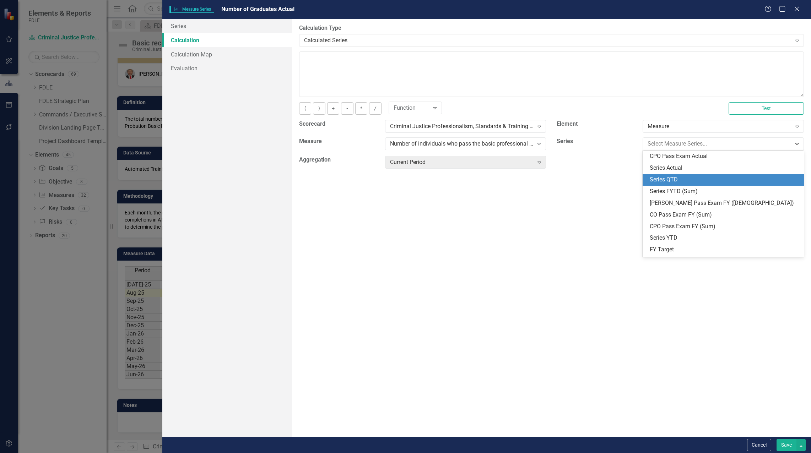
scroll to position [45, 0]
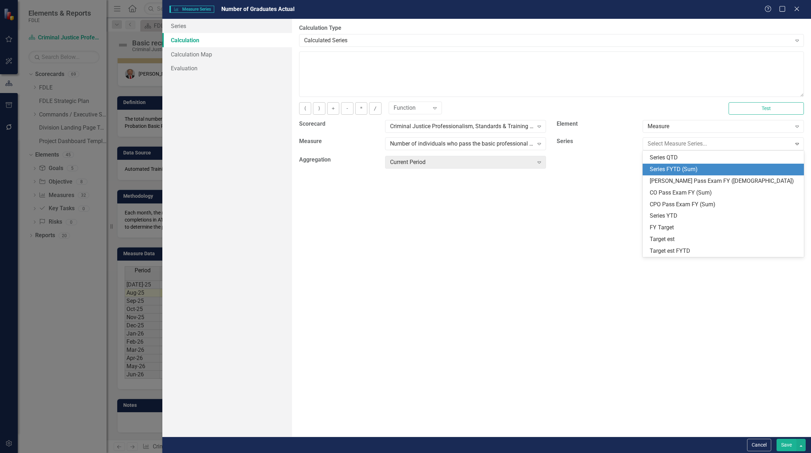
click at [687, 168] on div "Series FYTD (Sum)" at bounding box center [725, 170] width 150 height 8
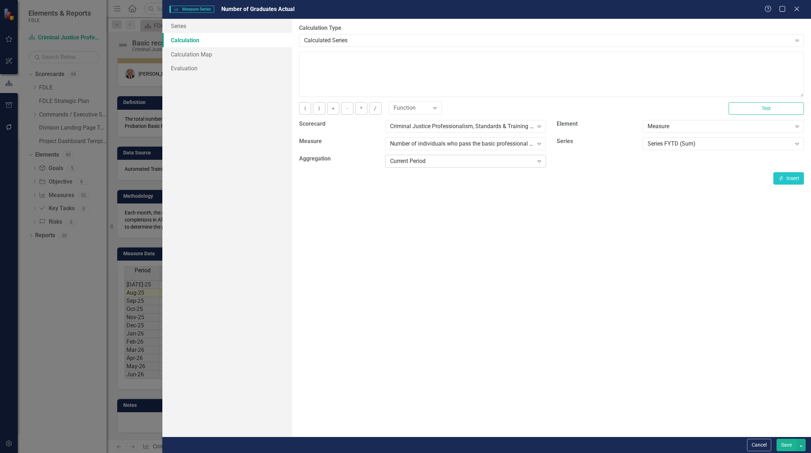
click at [476, 163] on div "Current Period" at bounding box center [462, 161] width 144 height 8
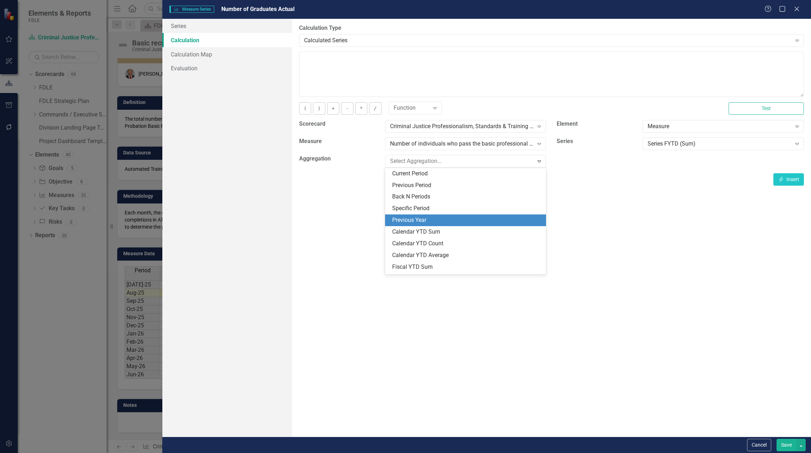
click at [474, 223] on div "Previous Year" at bounding box center [467, 220] width 150 height 8
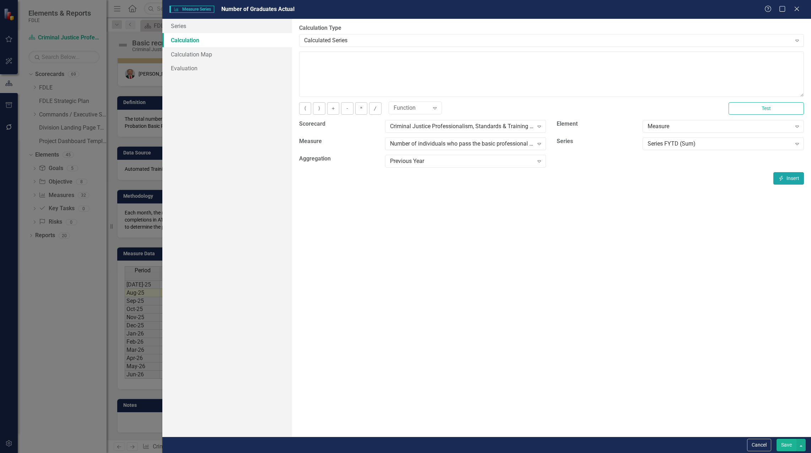
click at [781, 180] on icon "Insert" at bounding box center [781, 178] width 6 height 5
type textarea "[m1983249][Series FYTD (Sum)][PreviousYear]"
click at [788, 449] on button "Save" at bounding box center [786, 445] width 20 height 12
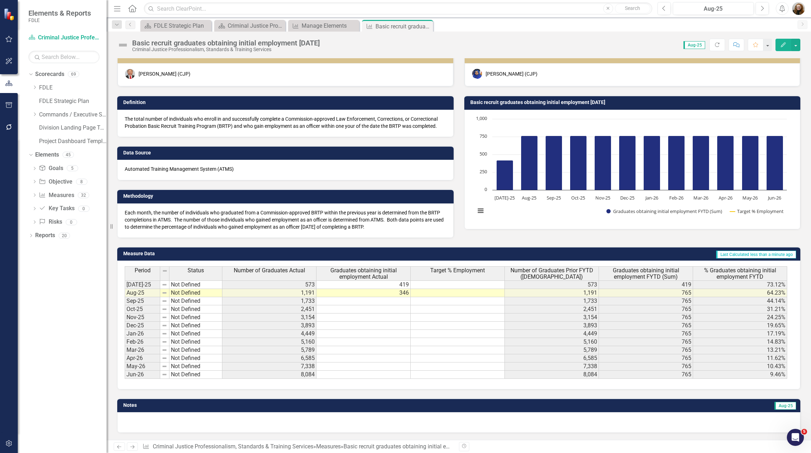
click at [524, 275] on span "Number of Graduates Prior FYTD (Sum)" at bounding box center [551, 273] width 91 height 12
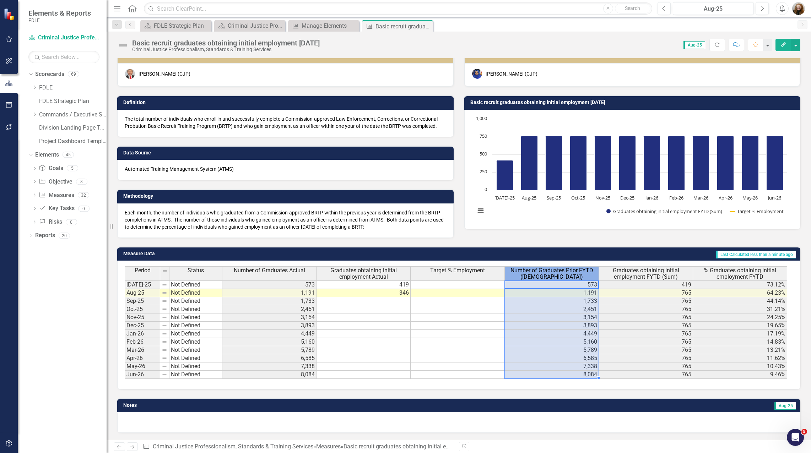
click at [524, 275] on span "Number of Graduates Prior FYTD (Sum)" at bounding box center [551, 273] width 91 height 12
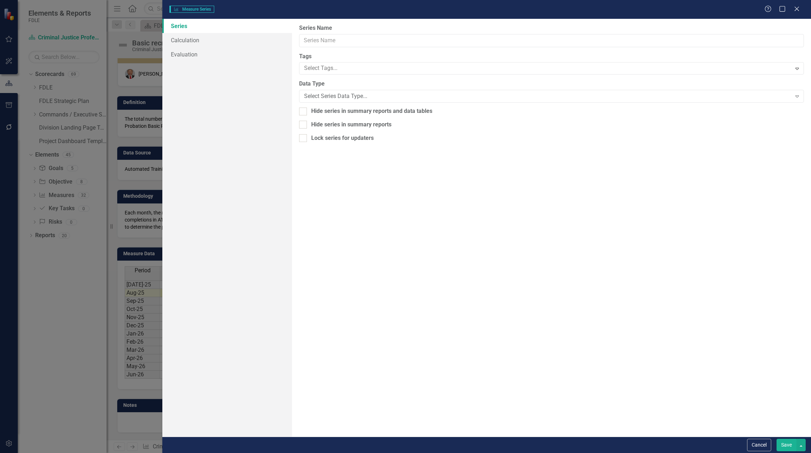
type input "Number of Graduates Prior FYTD (Sum)"
click at [182, 42] on link "Calculation" at bounding box center [227, 40] width 130 height 14
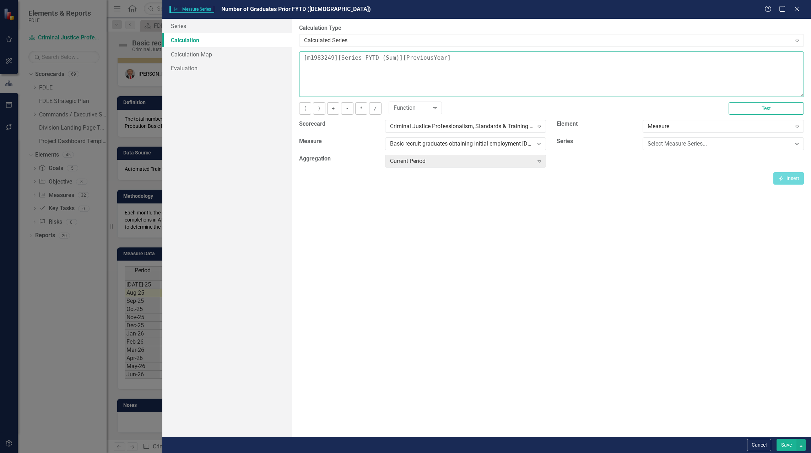
drag, startPoint x: 429, startPoint y: 60, endPoint x: 435, endPoint y: 55, distance: 7.6
click at [431, 59] on textarea "[m1983249][Series FYTD (Sum)][PreviousYear]" at bounding box center [551, 74] width 505 height 45
click at [458, 57] on textarea "[m1983249][Series FYTD (Sum)][PreviousYear]" at bounding box center [551, 74] width 505 height 45
drag, startPoint x: 458, startPoint y: 58, endPoint x: 210, endPoint y: 59, distance: 248.3
click at [210, 59] on div "Series Calculation Calculation Map Evaluation From this page, you can edit the …" at bounding box center [486, 228] width 649 height 418
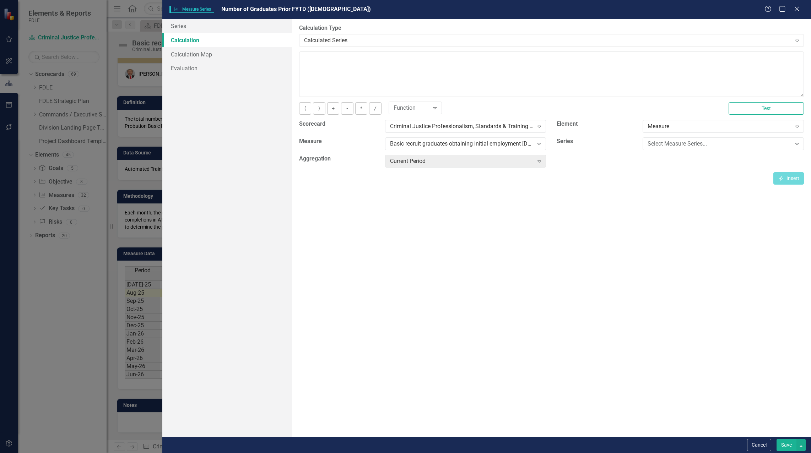
click at [642, 144] on div "Select Measure Series... Expand" at bounding box center [723, 145] width 172 height 17
click at [651, 143] on div "Select Measure Series..." at bounding box center [720, 144] width 144 height 8
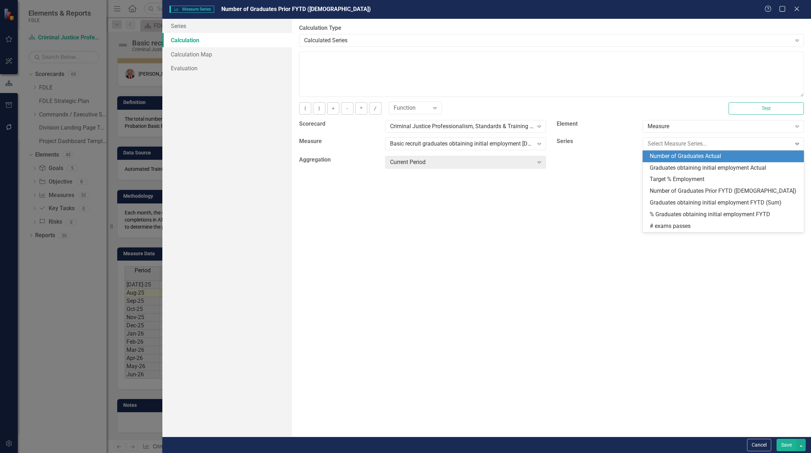
click at [683, 158] on div "Number of Graduates Actual" at bounding box center [725, 156] width 150 height 8
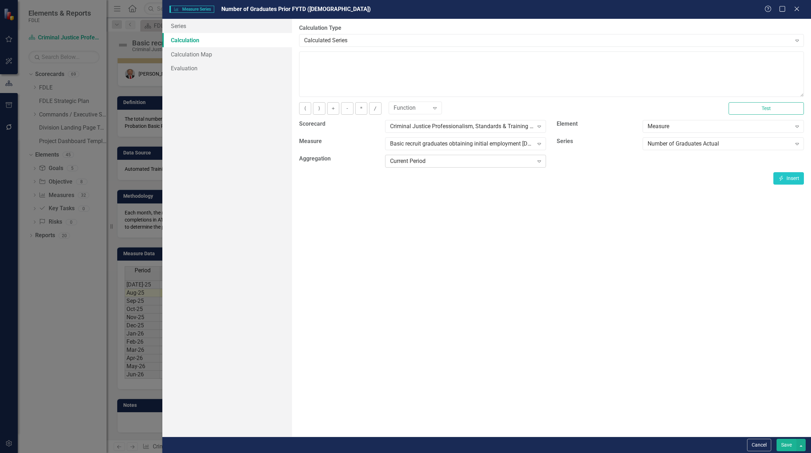
click at [482, 159] on div "Current Period" at bounding box center [462, 161] width 144 height 8
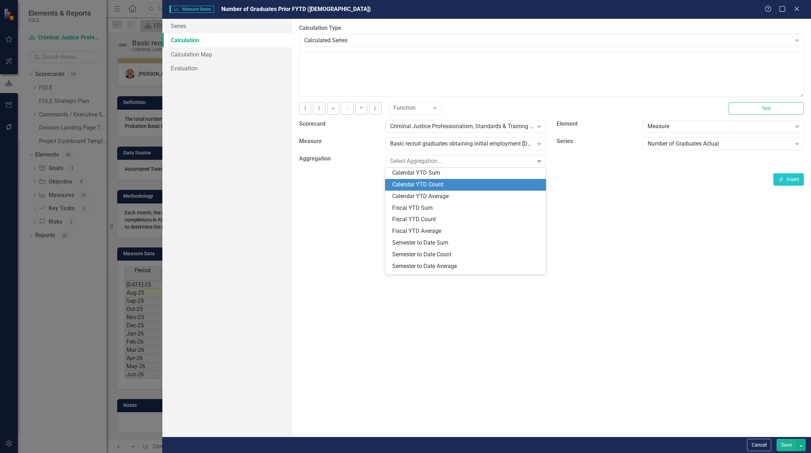
scroll to position [0, 0]
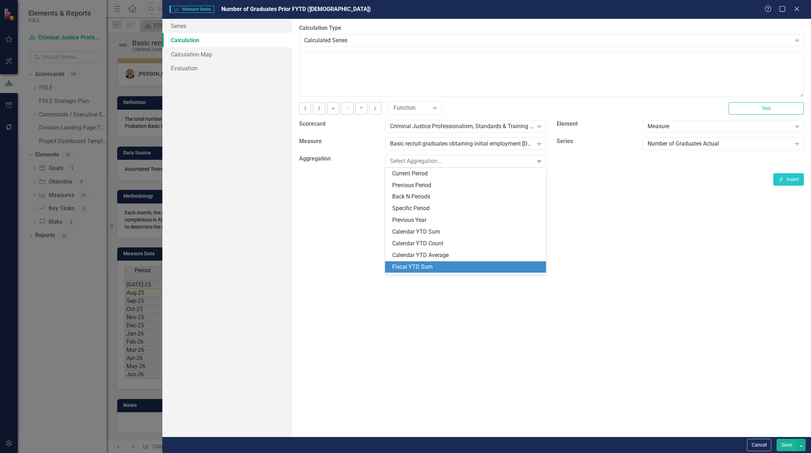
click at [450, 268] on div "Fiscal YTD Sum" at bounding box center [467, 267] width 150 height 8
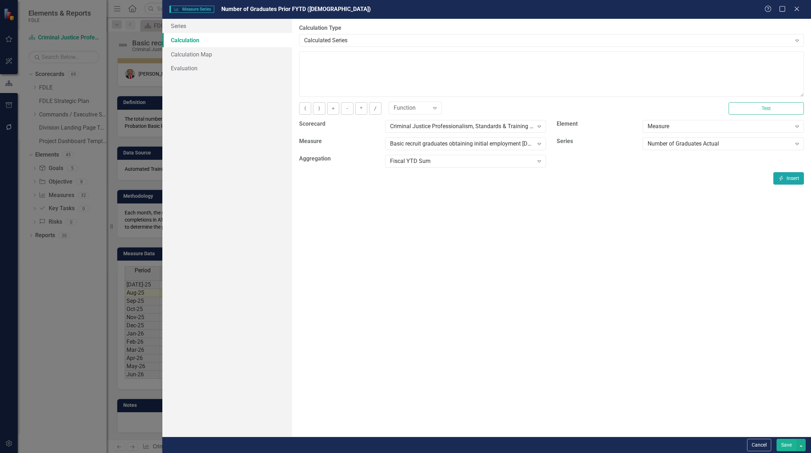
click at [790, 172] on button "Insert Insert" at bounding box center [788, 178] width 31 height 12
type textarea "[m1983263][Number of Graduates Actual][FiscalYTDSum]"
click at [788, 448] on button "Save" at bounding box center [786, 445] width 20 height 12
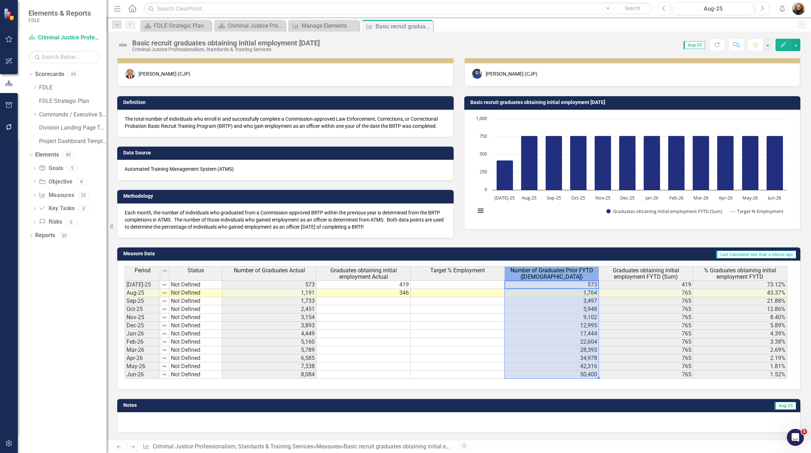
click at [541, 274] on span "Number of Graduates Prior FYTD (Sum)" at bounding box center [551, 273] width 91 height 12
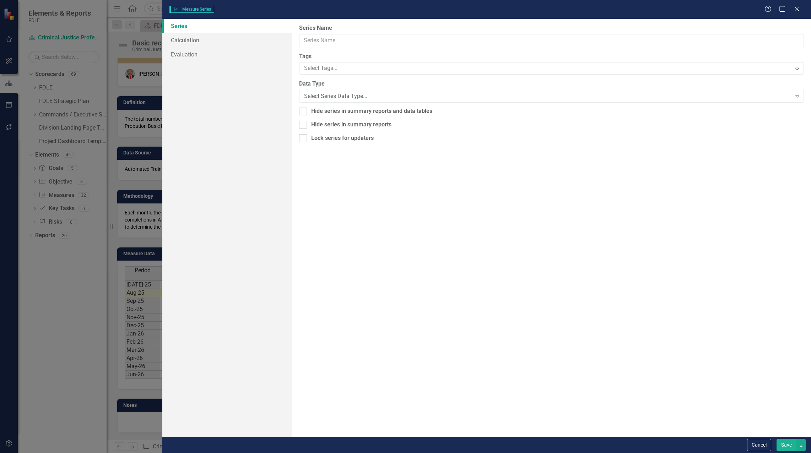
type input "Number of Graduates Prior FYTD (Sum)"
click at [191, 36] on link "Calculation" at bounding box center [227, 40] width 130 height 14
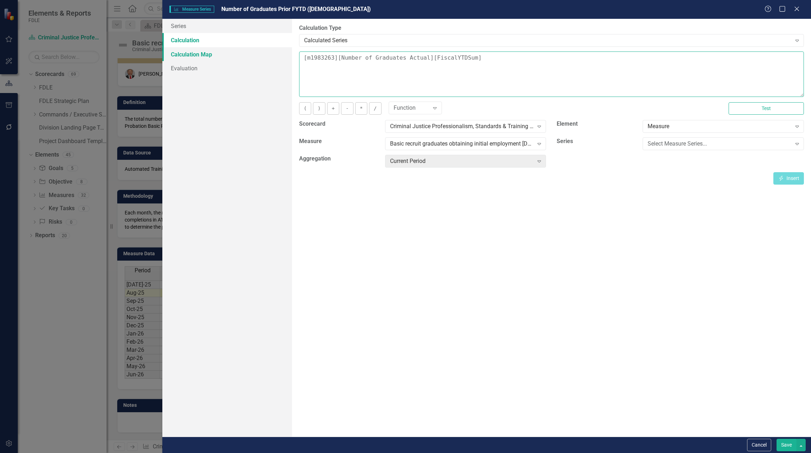
drag, startPoint x: 525, startPoint y: 61, endPoint x: 216, endPoint y: 59, distance: 309.0
click at [216, 59] on div "Series Calculation Calculation Map Evaluation From this page, you can edit the …" at bounding box center [486, 228] width 649 height 418
click at [672, 146] on div "Select Measure Series..." at bounding box center [720, 144] width 144 height 8
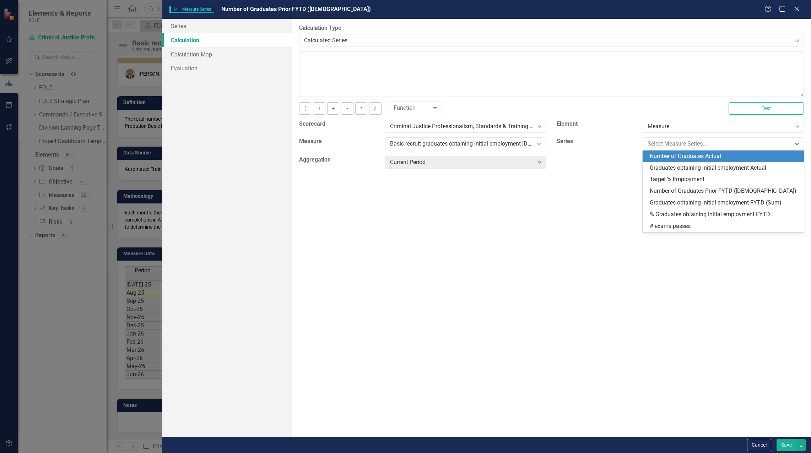
click at [673, 152] on div "Number of Graduates Actual" at bounding box center [725, 156] width 150 height 8
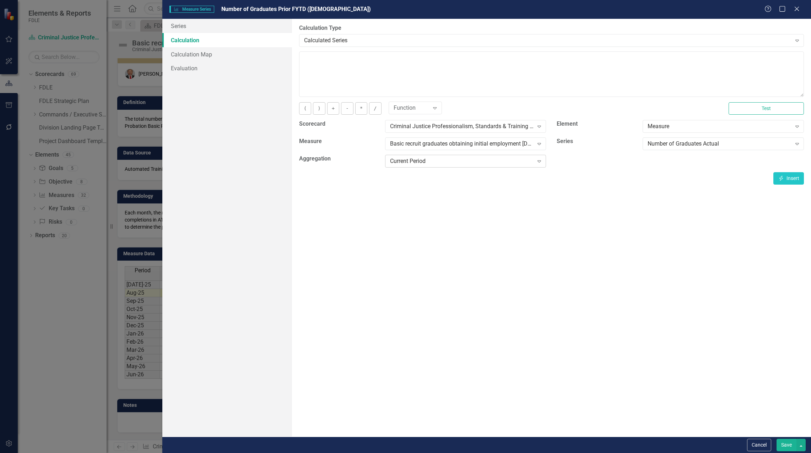
click at [474, 164] on div "Current Period" at bounding box center [462, 161] width 144 height 8
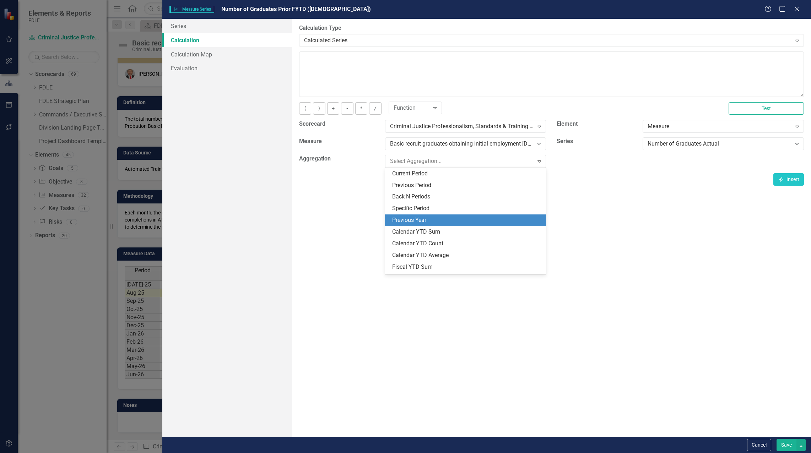
click at [431, 217] on div "Previous Year" at bounding box center [467, 220] width 150 height 8
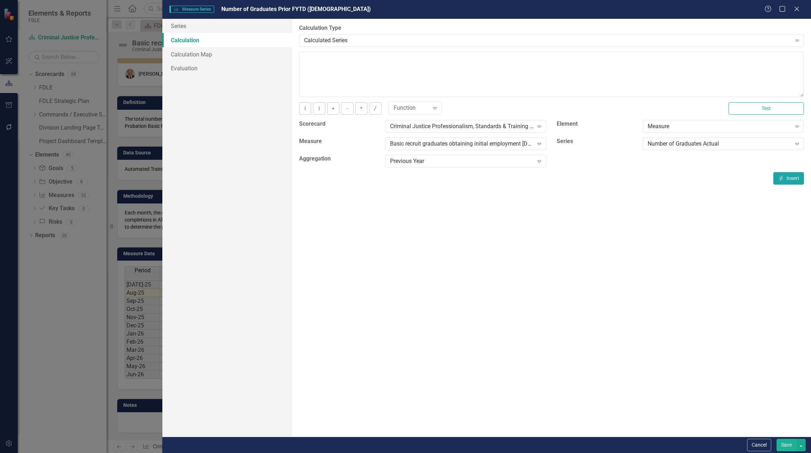
click at [782, 174] on button "Insert Insert" at bounding box center [788, 178] width 31 height 12
type textarea "[m1983263][Number of Graduates Actual][PreviousYear]"
click at [789, 447] on button "Save" at bounding box center [786, 445] width 20 height 12
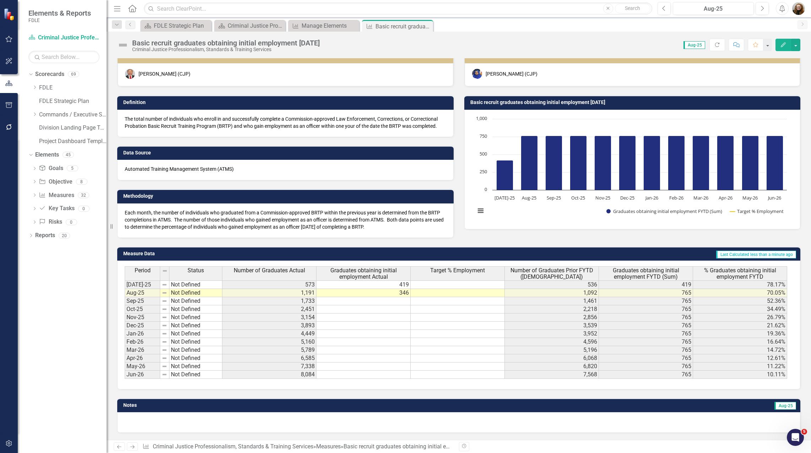
click at [615, 390] on div "Notes Aug-25" at bounding box center [459, 411] width 694 height 43
click at [570, 271] on span "Number of Graduates Prior FYTD (Sum)" at bounding box center [551, 273] width 91 height 12
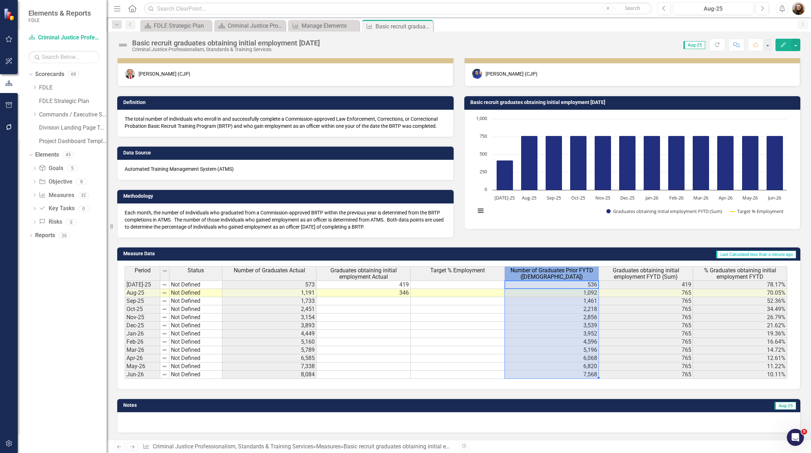
click at [570, 271] on span "Number of Graduates Prior FYTD (Sum)" at bounding box center [551, 273] width 91 height 12
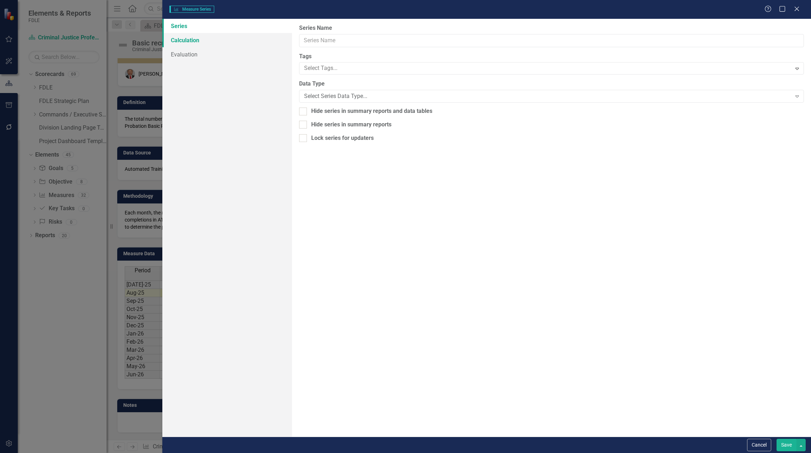
type input "Number of Graduates Prior FYTD (Sum)"
click at [195, 43] on link "Calculation" at bounding box center [227, 40] width 130 height 14
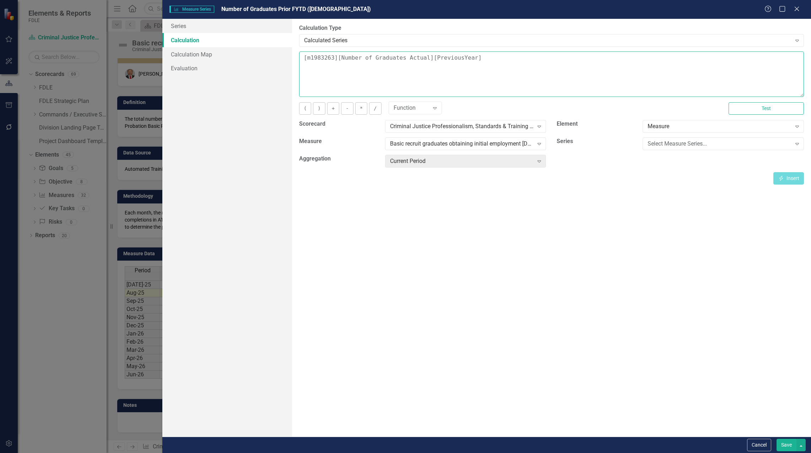
drag, startPoint x: 489, startPoint y: 55, endPoint x: 427, endPoint y: 54, distance: 62.2
click at [427, 54] on textarea "[m1983263][Number of Graduates Actual][PreviousYear]" at bounding box center [551, 74] width 505 height 45
type textarea "["
click at [684, 146] on div "Select Measure Series..." at bounding box center [720, 144] width 144 height 8
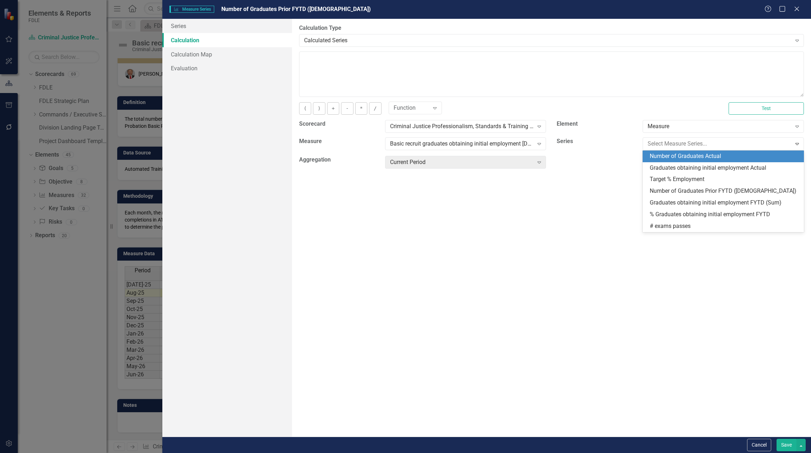
click at [688, 158] on div "Number of Graduates Actual" at bounding box center [725, 156] width 150 height 8
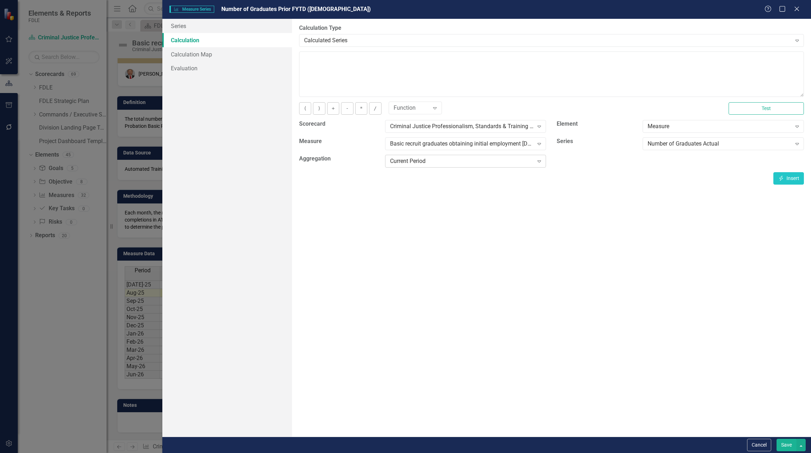
click at [471, 159] on div "Current Period" at bounding box center [462, 161] width 144 height 8
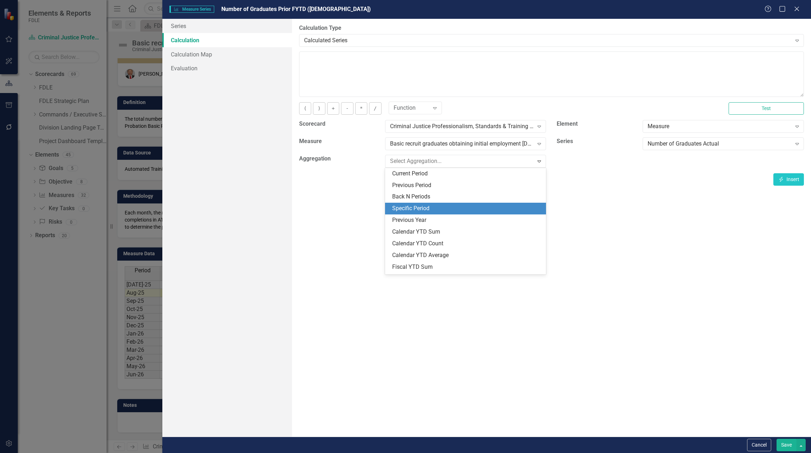
click at [447, 206] on div "Specific Period" at bounding box center [467, 209] width 150 height 8
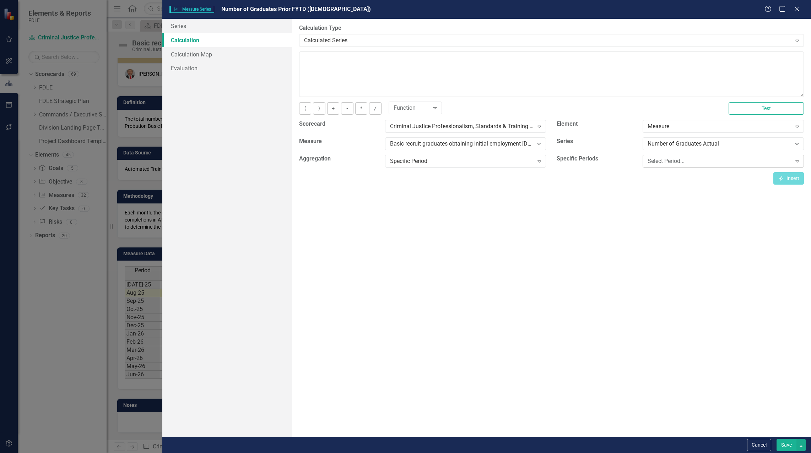
click at [663, 162] on div "Select Period..." at bounding box center [720, 161] width 144 height 8
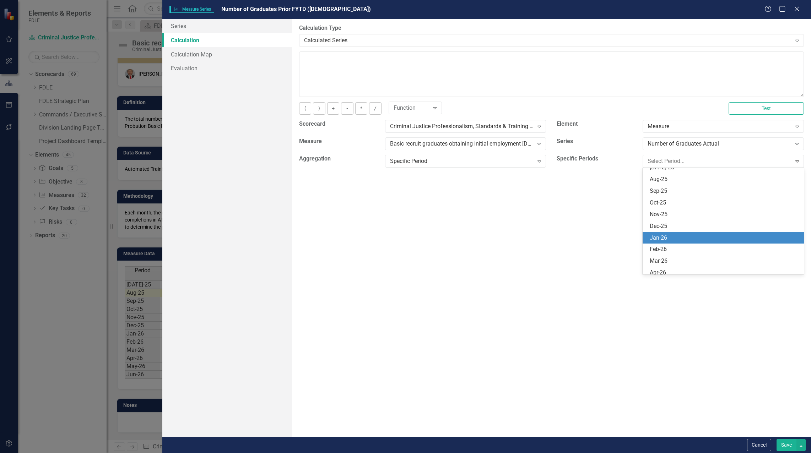
scroll to position [2984, 0]
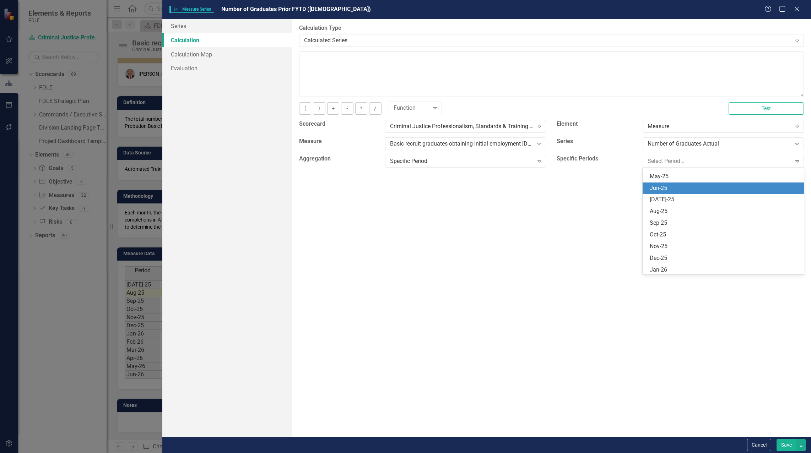
click at [662, 185] on div "Jun-25" at bounding box center [725, 188] width 150 height 8
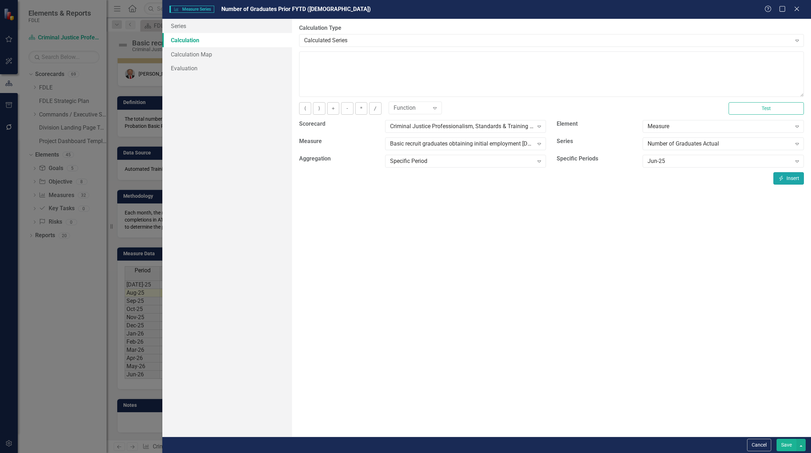
click at [788, 176] on button "Insert Insert" at bounding box center [788, 178] width 31 height 12
type textarea "[m1983263][Number of Graduates Actual][Jun-25]"
click at [788, 444] on button "Save" at bounding box center [786, 445] width 20 height 12
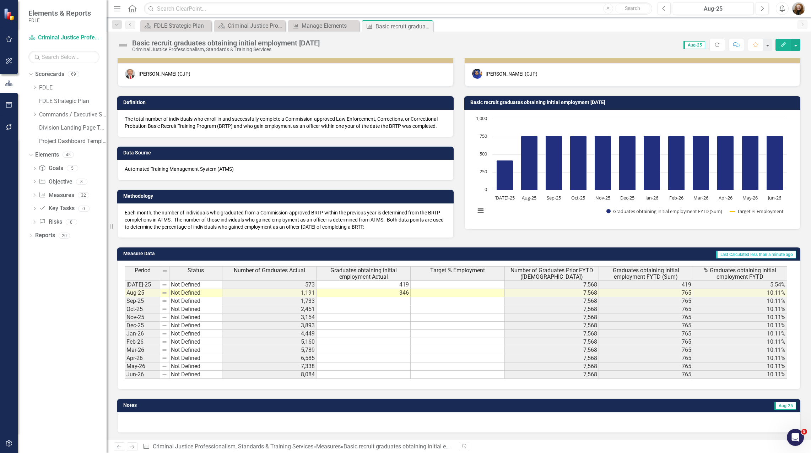
click at [560, 268] on span "Number of Graduates Prior FYTD (Sum)" at bounding box center [551, 273] width 91 height 12
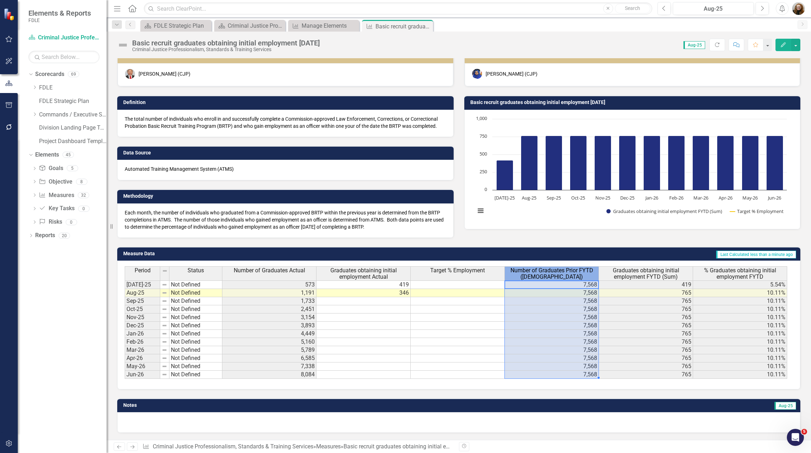
click at [560, 268] on span "Number of Graduates Prior FYTD (Sum)" at bounding box center [551, 273] width 91 height 12
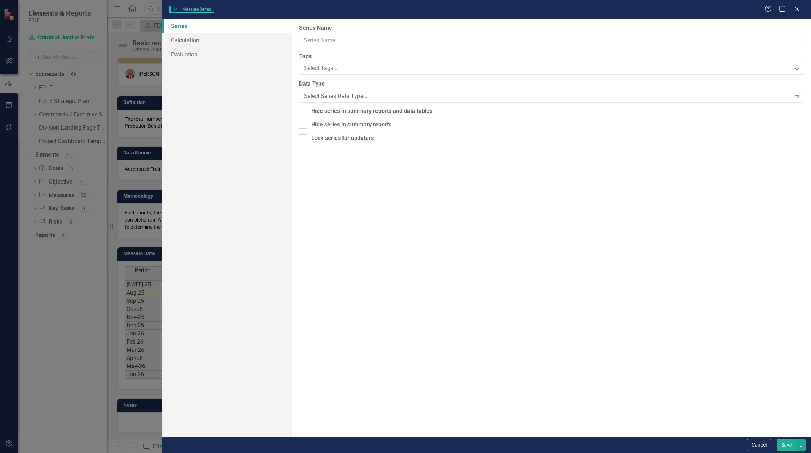
type input "Number of Graduates Prior FYTD (Sum)"
click at [190, 37] on link "Calculation" at bounding box center [227, 40] width 130 height 14
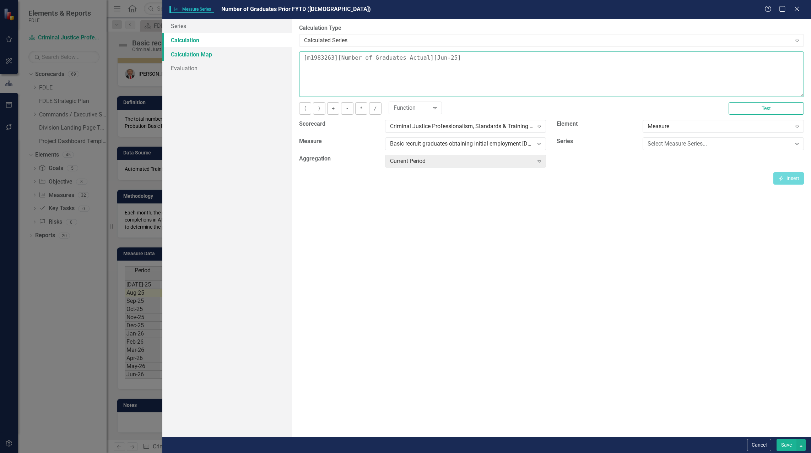
drag, startPoint x: 473, startPoint y: 63, endPoint x: 205, endPoint y: 56, distance: 268.3
click at [201, 56] on div "Series Calculation Calculation Map Evaluation From this page, you can edit the …" at bounding box center [486, 228] width 649 height 418
click at [490, 143] on div "Basic recruit graduates obtaining initial employment [DATE]" at bounding box center [462, 144] width 144 height 8
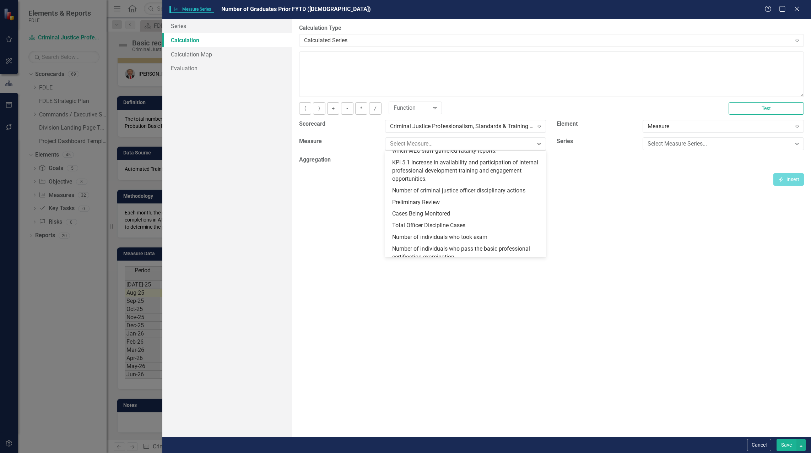
scroll to position [316, 0]
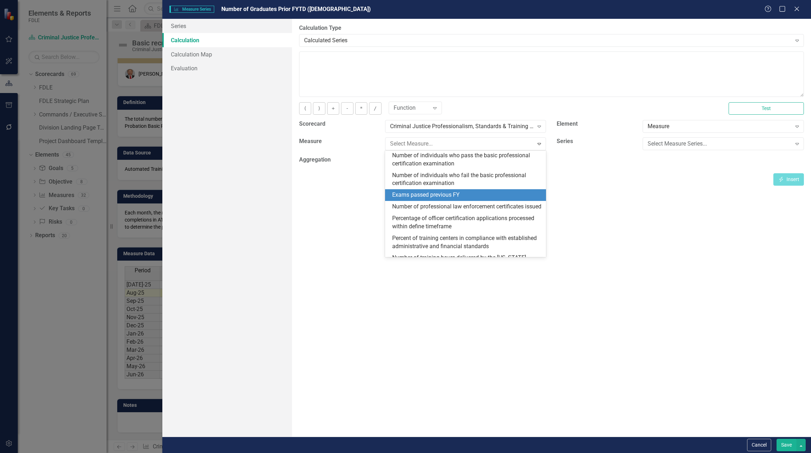
click at [450, 199] on div "Exams passed previous FY" at bounding box center [467, 195] width 150 height 8
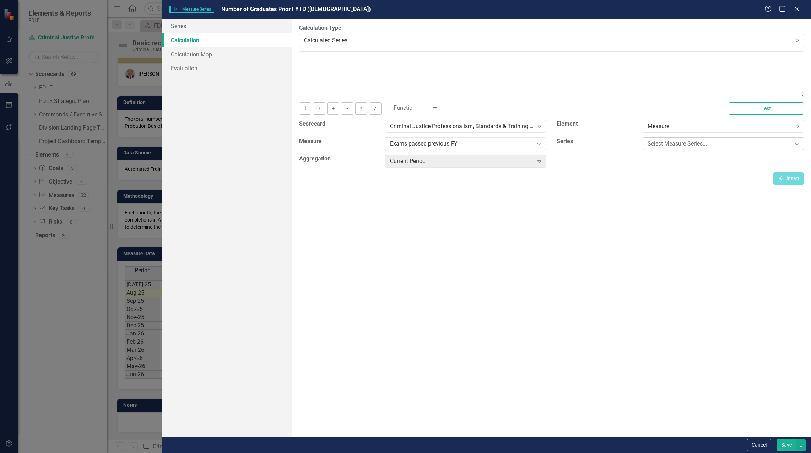
click at [702, 145] on div "Select Measure Series..." at bounding box center [720, 144] width 144 height 8
click at [688, 159] on div "Prior FY" at bounding box center [725, 156] width 150 height 8
click at [464, 161] on div "Current Period" at bounding box center [462, 161] width 144 height 8
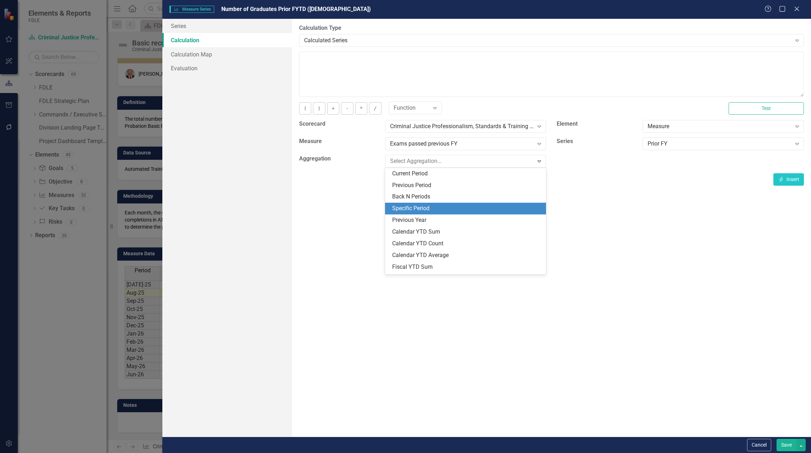
click at [442, 206] on div "Specific Period" at bounding box center [467, 209] width 150 height 8
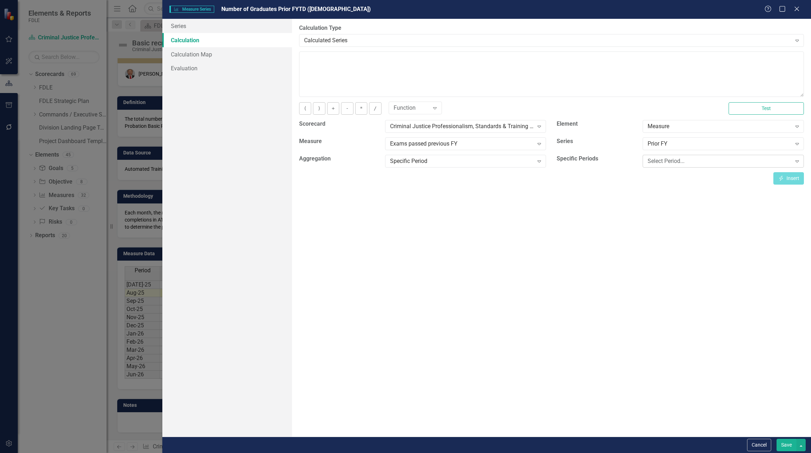
click at [654, 162] on div "Select Period..." at bounding box center [720, 161] width 144 height 8
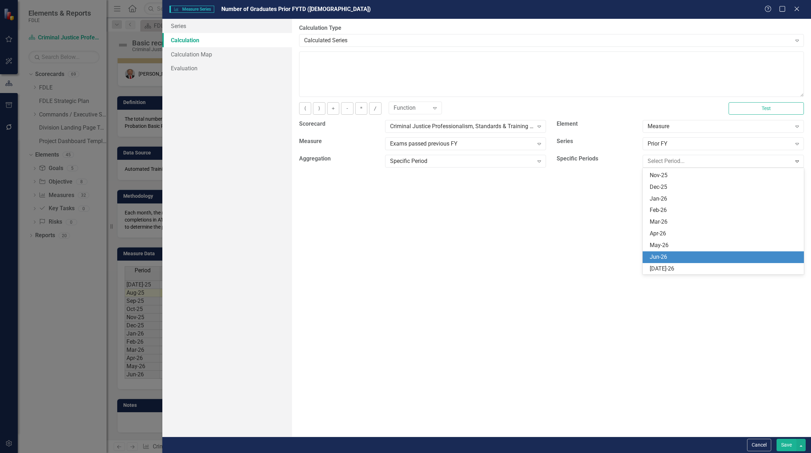
click at [677, 255] on div "Jun-26" at bounding box center [725, 257] width 150 height 8
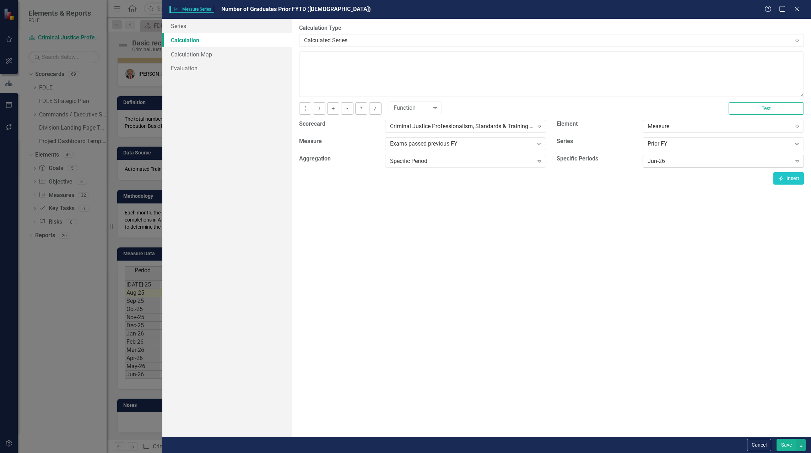
click at [655, 157] on div "Jun-26" at bounding box center [720, 161] width 144 height 8
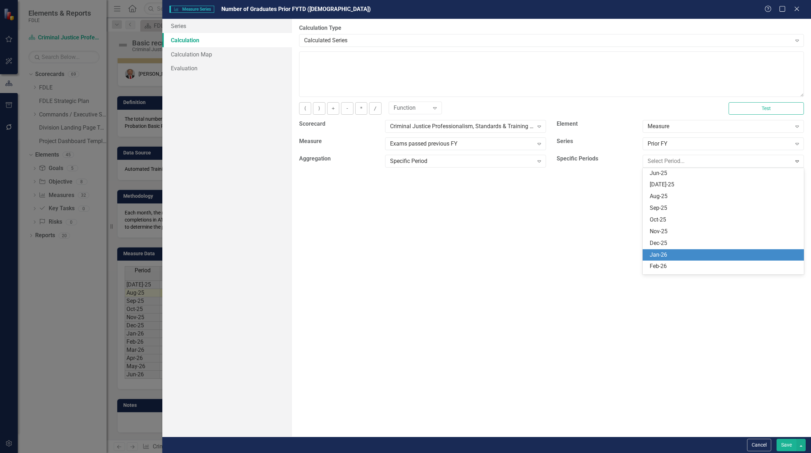
scroll to position [2996, 0]
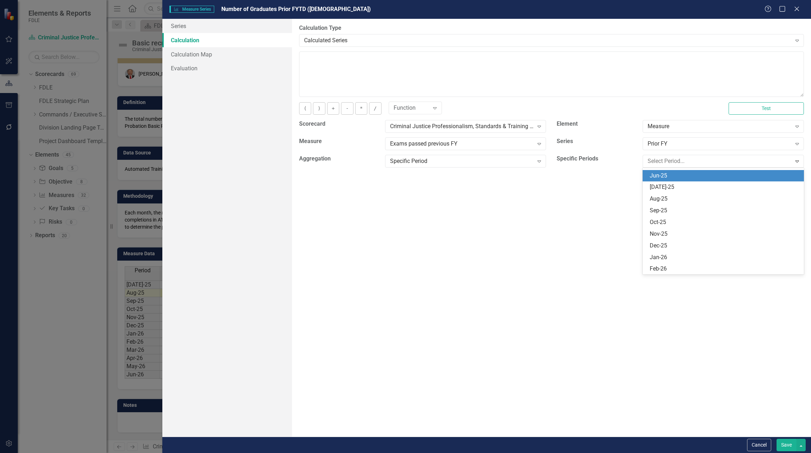
click at [673, 178] on div "Jun-25" at bounding box center [725, 176] width 150 height 8
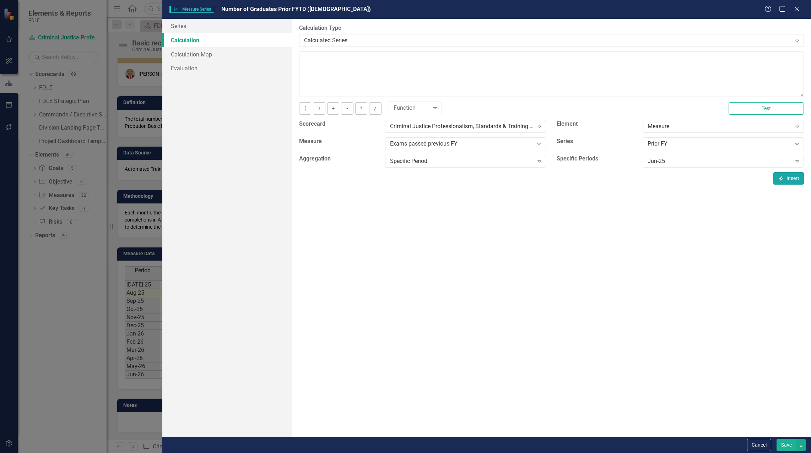
click at [786, 179] on button "Insert Insert" at bounding box center [788, 178] width 31 height 12
type textarea "[m1983264][Prior FY][Jun-25]"
click at [790, 448] on button "Save" at bounding box center [786, 445] width 20 height 12
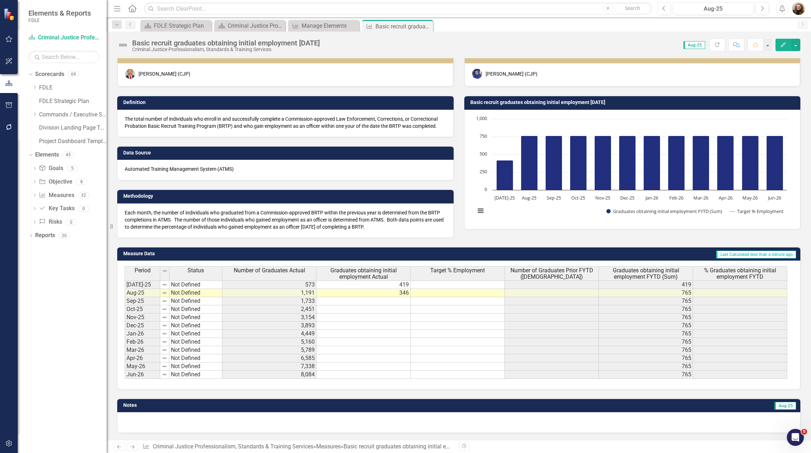
click at [564, 275] on span "Number of Graduates Prior FYTD (Sum)" at bounding box center [551, 273] width 91 height 12
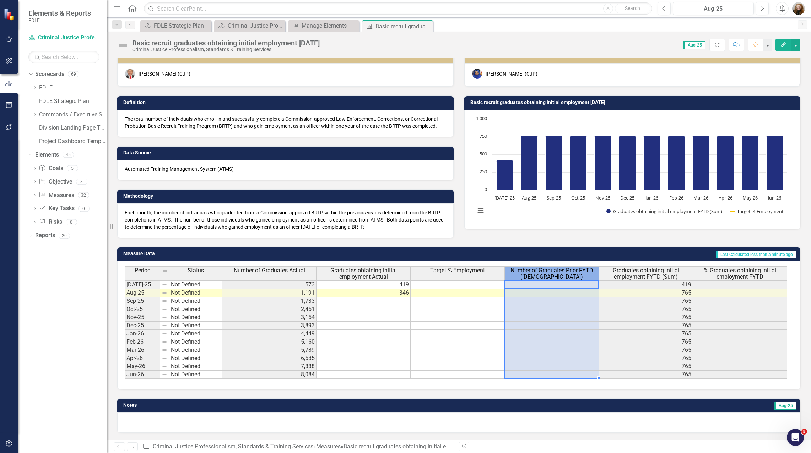
click at [564, 275] on span "Number of Graduates Prior FYTD (Sum)" at bounding box center [551, 273] width 91 height 12
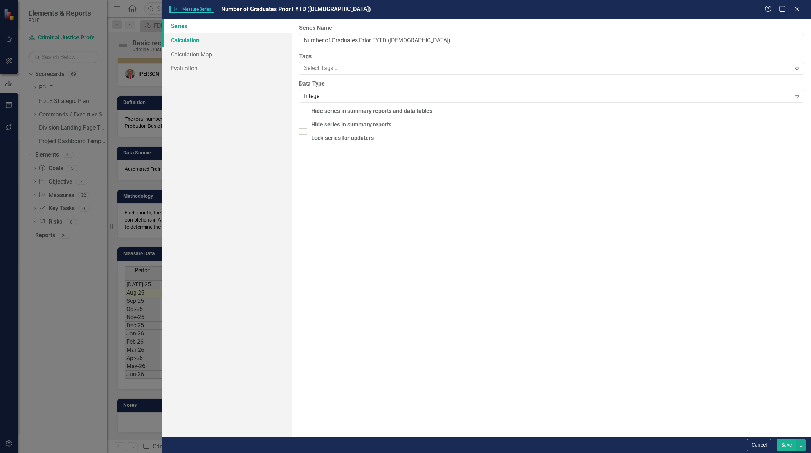
click at [178, 37] on link "Calculation" at bounding box center [227, 40] width 130 height 14
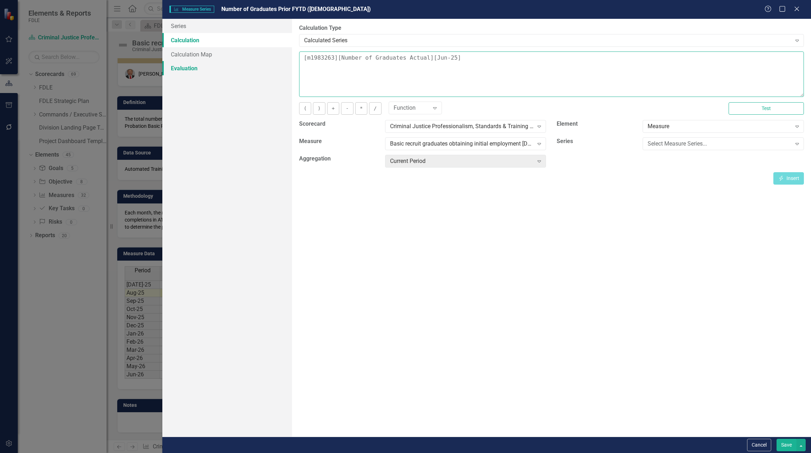
drag, startPoint x: 489, startPoint y: 64, endPoint x: 288, endPoint y: 64, distance: 201.1
click at [296, 63] on div "By default, series in ClearPoint are not calculated. So, if you leave the form …" at bounding box center [551, 228] width 519 height 418
click at [735, 144] on div "Select Measure Series..." at bounding box center [720, 144] width 144 height 8
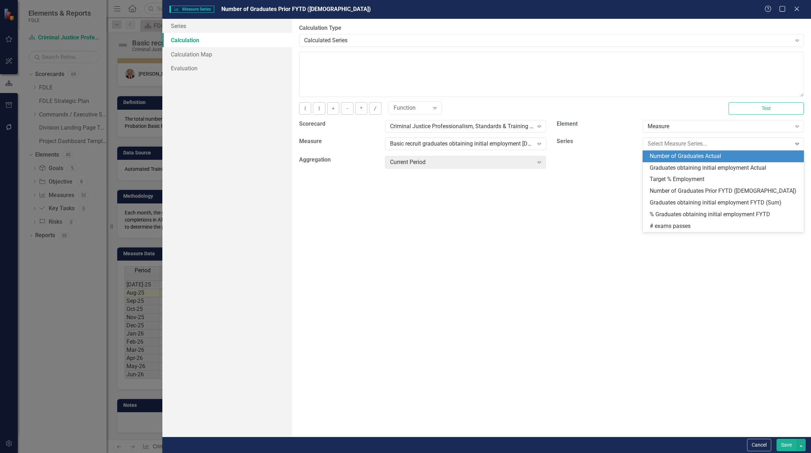
click at [737, 157] on div "Number of Graduates Actual" at bounding box center [725, 156] width 150 height 8
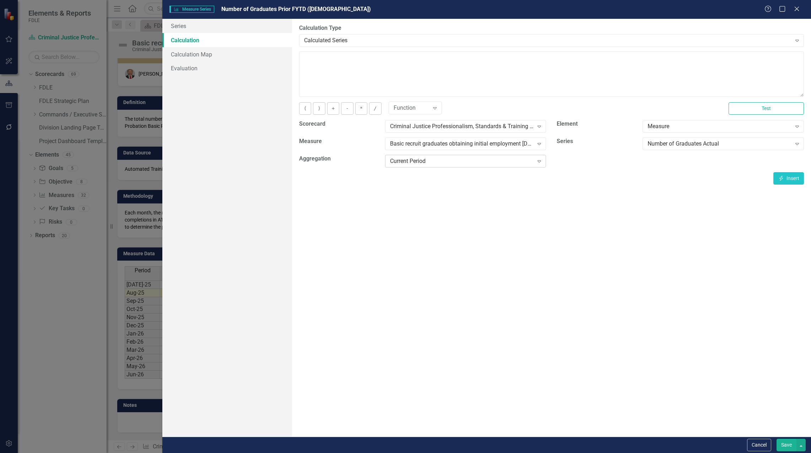
click at [489, 160] on div "Current Period" at bounding box center [462, 161] width 144 height 8
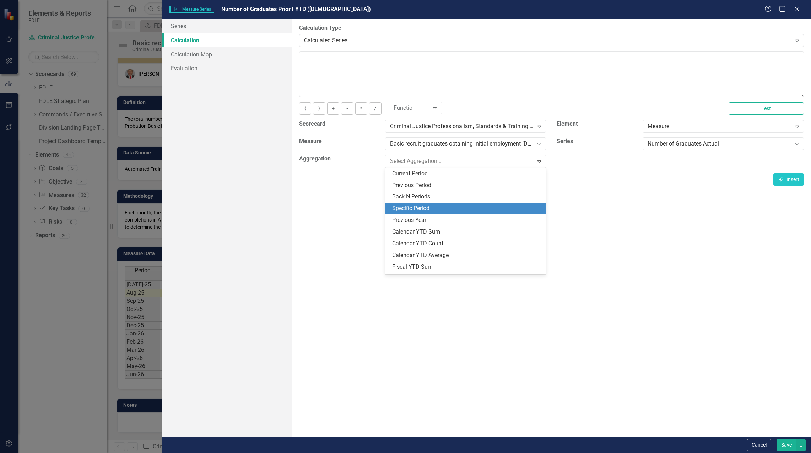
click at [430, 210] on div "Specific Period" at bounding box center [467, 209] width 150 height 8
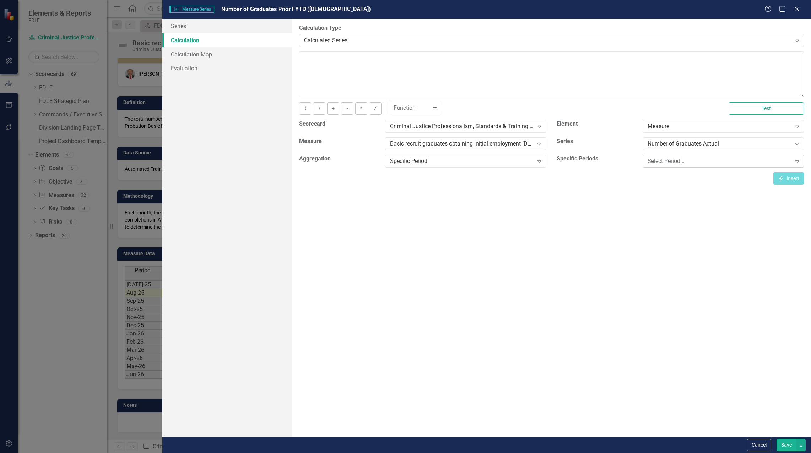
click at [683, 160] on div "Select Period..." at bounding box center [720, 161] width 144 height 8
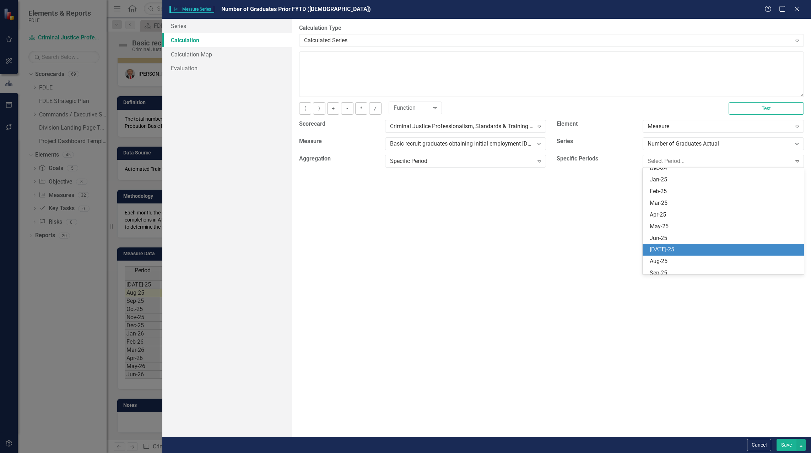
click at [680, 248] on div "[DATE]-25" at bounding box center [725, 250] width 150 height 8
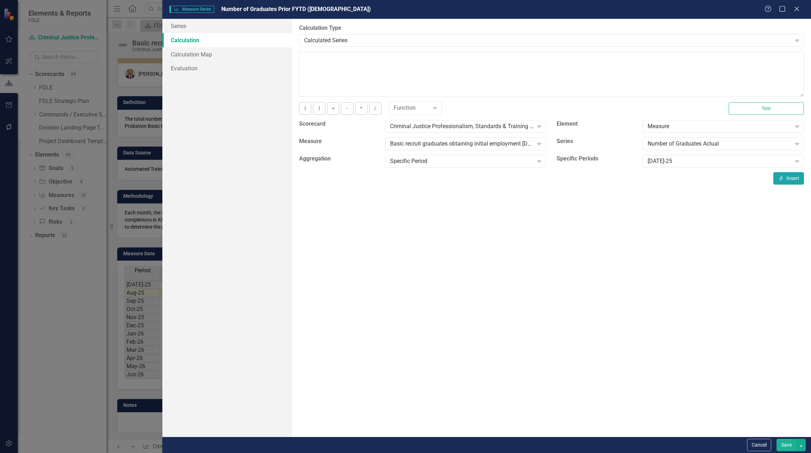
click at [789, 180] on button "Insert Insert" at bounding box center [788, 178] width 31 height 12
type textarea "[m1983263][Number of Graduates Actual][Jul-25]"
click at [790, 442] on button "Save" at bounding box center [786, 445] width 20 height 12
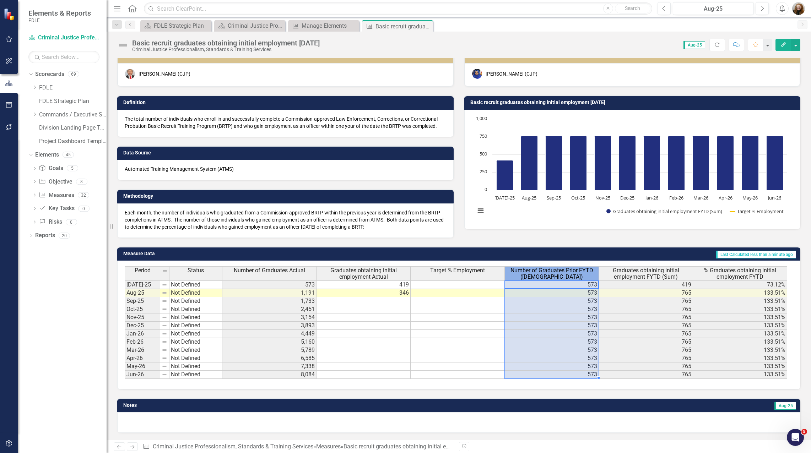
click at [564, 271] on span "Number of Graduates Prior FYTD (Sum)" at bounding box center [551, 273] width 91 height 12
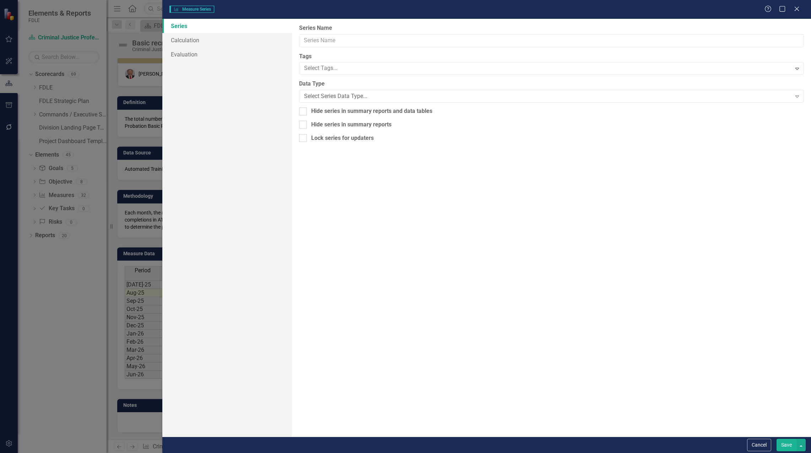
type input "Number of Graduates Prior FYTD (Sum)"
click at [195, 44] on link "Calculation" at bounding box center [227, 40] width 130 height 14
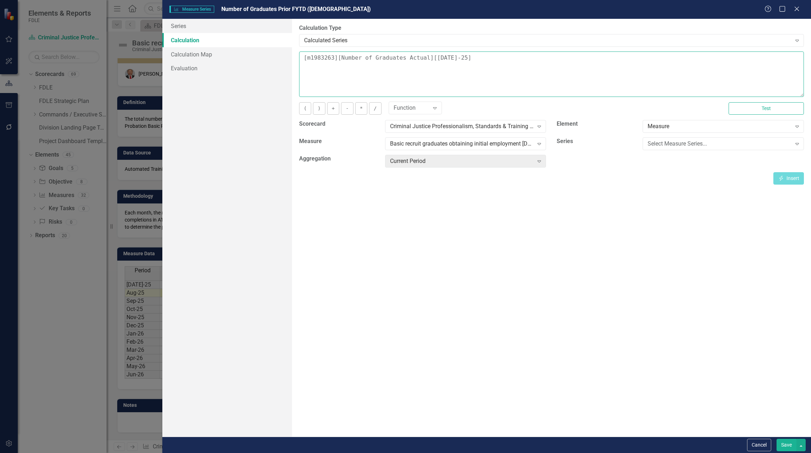
click at [456, 58] on textarea "[m1983263][Number of Graduates Actual][Jul-25]" at bounding box center [551, 74] width 505 height 45
click at [432, 59] on textarea "[m1983263][Number of Graduates Actual][Jul-25]" at bounding box center [551, 74] width 505 height 45
type textarea "[m1983263][Number of Graduates Actual][Jun-25]"
click at [775, 108] on button "Test" at bounding box center [766, 108] width 75 height 12
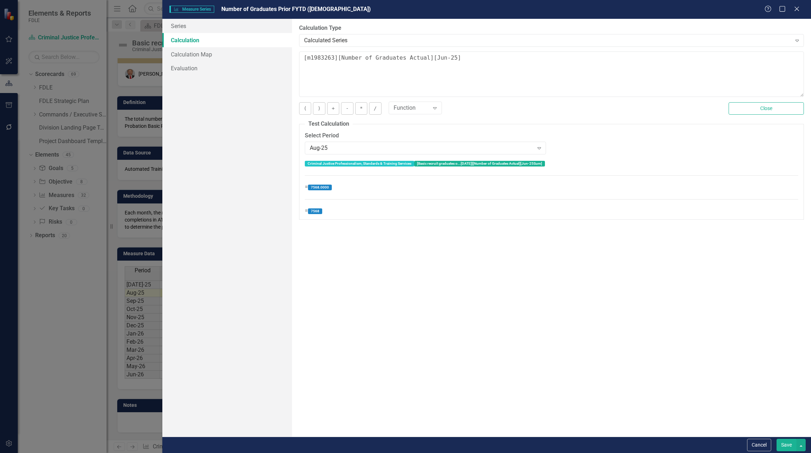
click at [785, 444] on button "Save" at bounding box center [786, 445] width 20 height 12
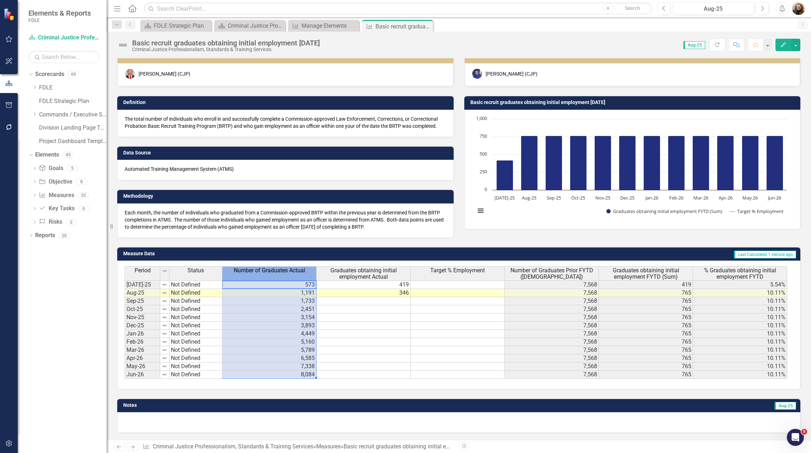
click at [282, 275] on th "Number of Graduates Actual" at bounding box center [269, 273] width 94 height 14
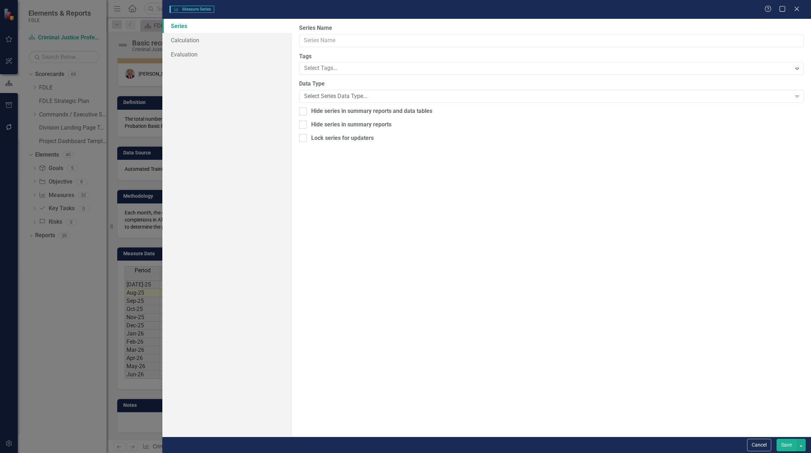
type input "Number of Graduates Actual"
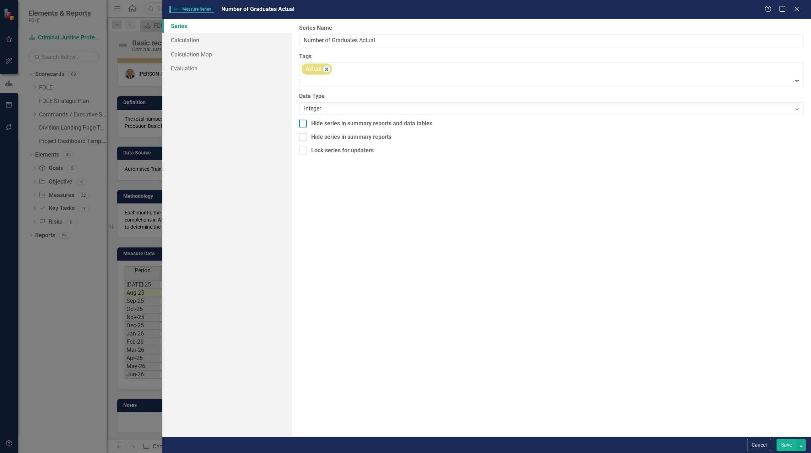
click at [301, 124] on input "Hide series in summary reports and data tables" at bounding box center [301, 122] width 5 height 5
checkbox input "true"
click at [792, 445] on button "Save" at bounding box center [786, 445] width 20 height 12
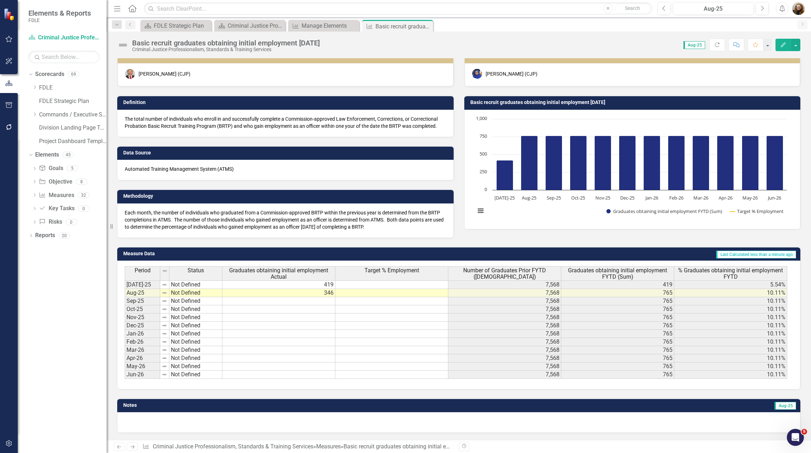
drag, startPoint x: 32, startPoint y: 113, endPoint x: 45, endPoint y: 128, distance: 19.9
click at [32, 113] on icon "Dropdown" at bounding box center [34, 114] width 5 height 4
click at [42, 169] on icon "Dropdown" at bounding box center [41, 168] width 5 height 4
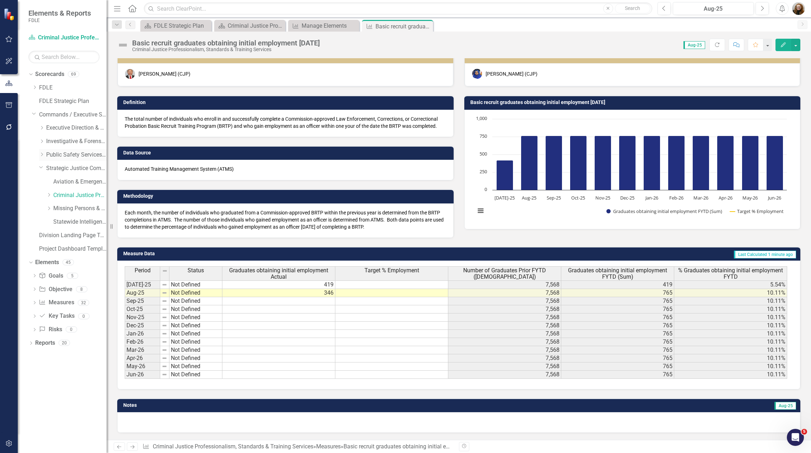
click at [40, 153] on icon "Dropdown" at bounding box center [41, 154] width 5 height 4
click at [60, 180] on link "Criminal Justice Information Services" at bounding box center [79, 182] width 53 height 8
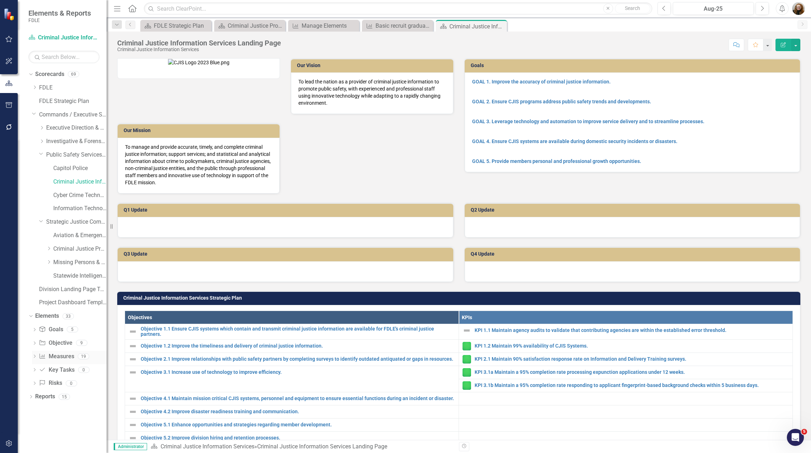
click at [33, 357] on icon "Dropdown" at bounding box center [34, 357] width 5 height 4
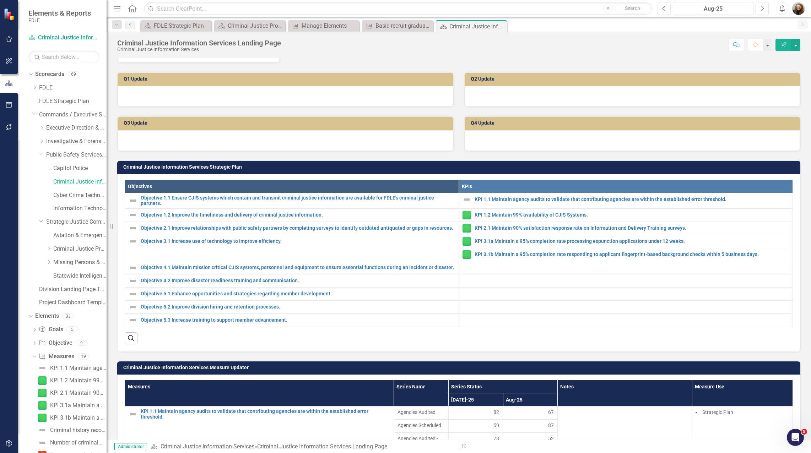
scroll to position [178, 0]
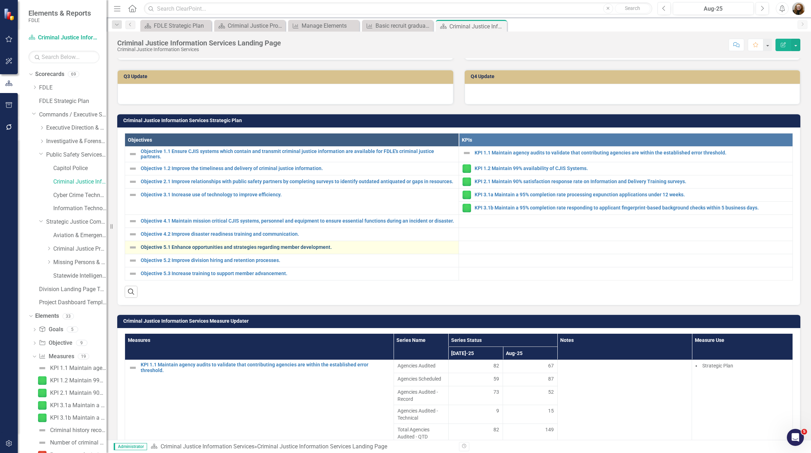
click at [192, 250] on link "Objective 5.1 Enhance opportunities and strategies regarding member development." at bounding box center [298, 247] width 314 height 5
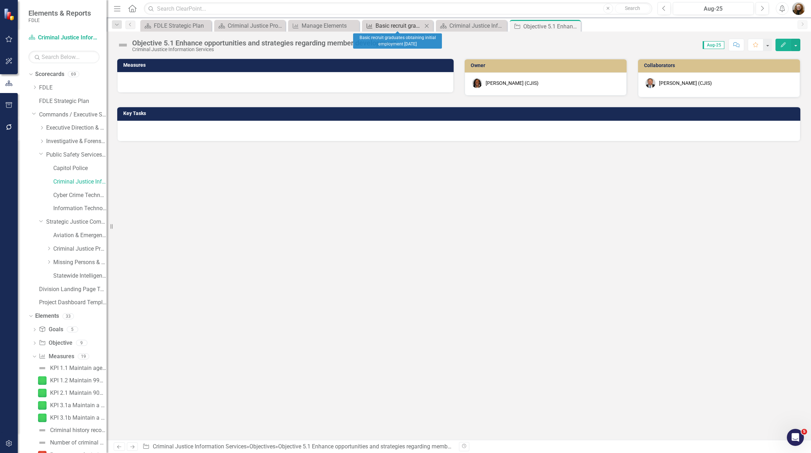
click at [372, 24] on icon "Measure" at bounding box center [369, 26] width 7 height 6
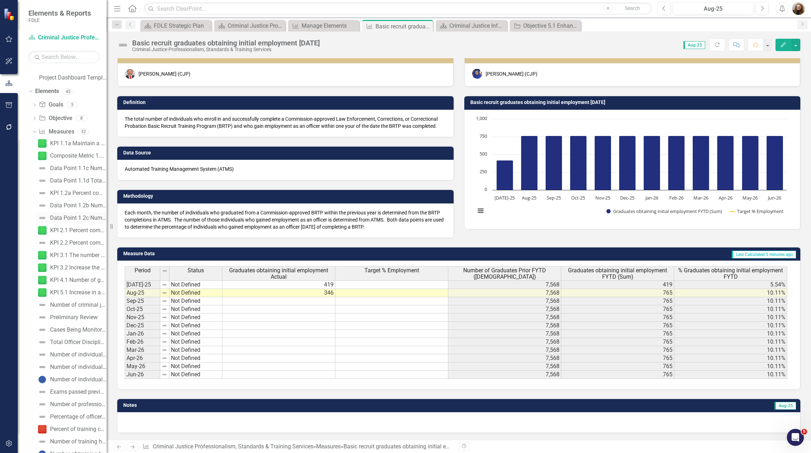
scroll to position [243, 0]
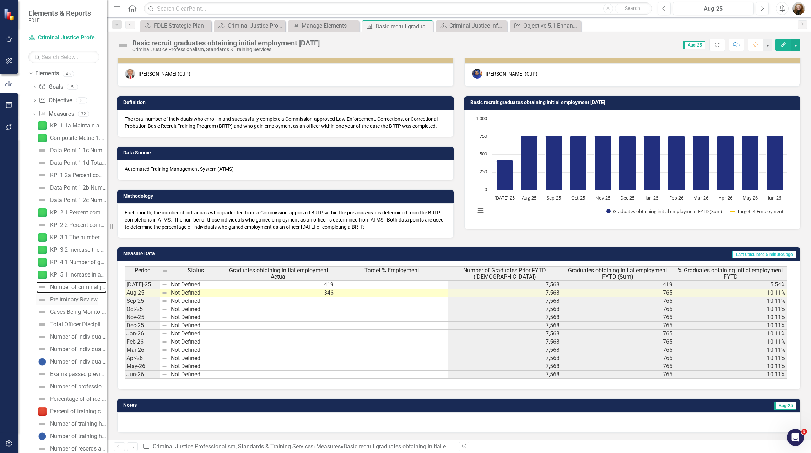
drag, startPoint x: 90, startPoint y: 289, endPoint x: 87, endPoint y: 296, distance: 7.1
click at [90, 289] on div "Number of criminal justice officer disciplinary actions" at bounding box center [78, 287] width 56 height 6
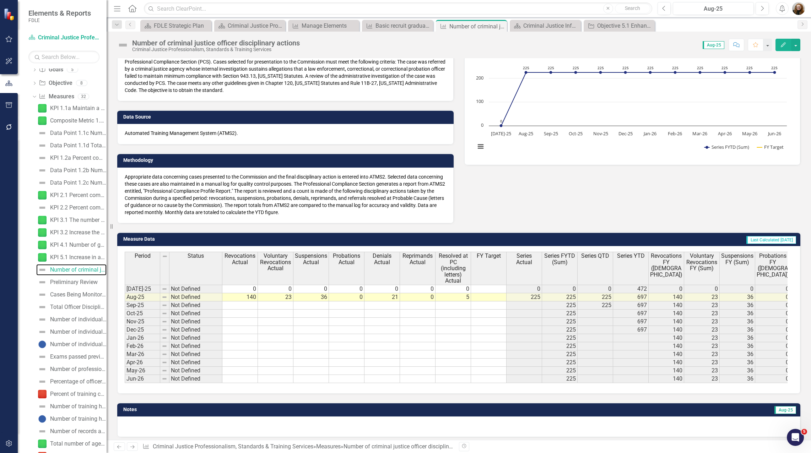
scroll to position [83, 0]
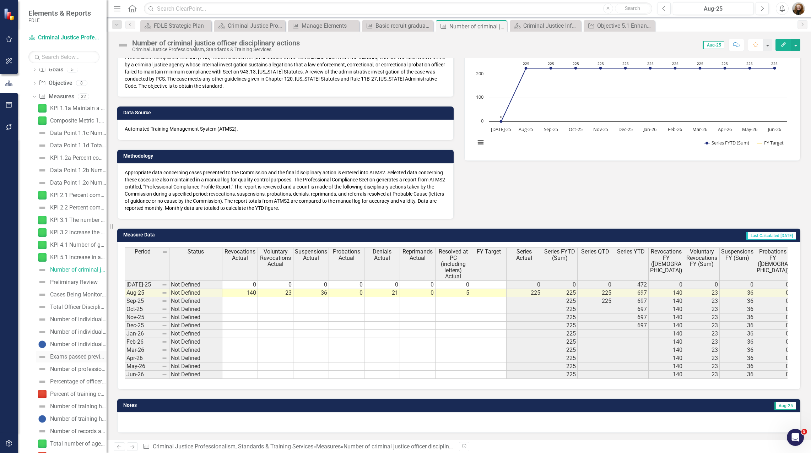
click at [63, 360] on div "Exams passed previous FY" at bounding box center [78, 357] width 56 height 6
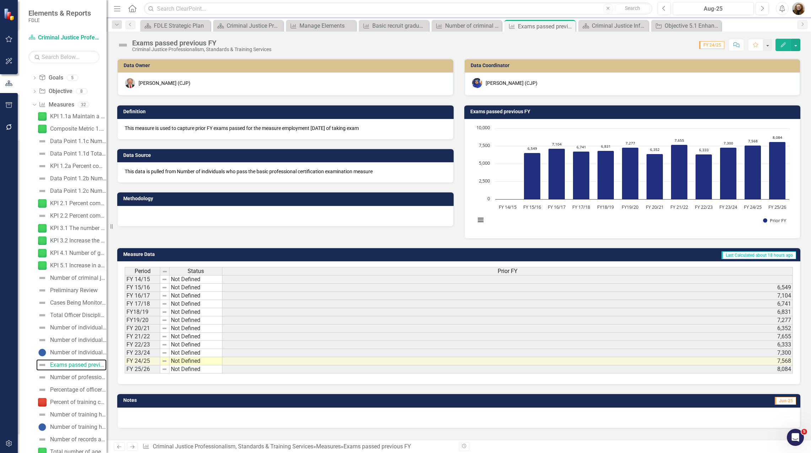
scroll to position [276, 0]
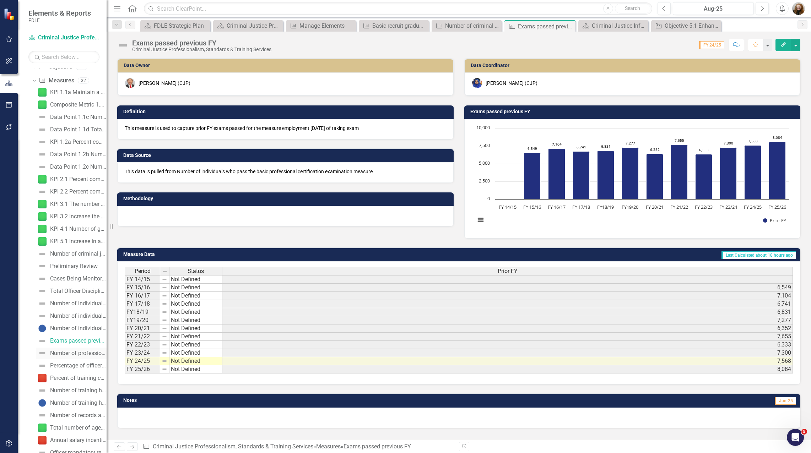
click at [66, 357] on link "Number of professional law enforcement certificates issued" at bounding box center [71, 353] width 70 height 11
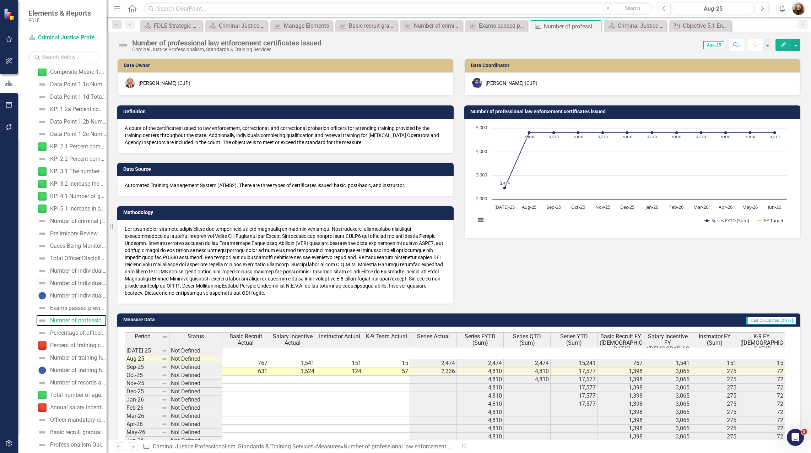
scroll to position [349, 0]
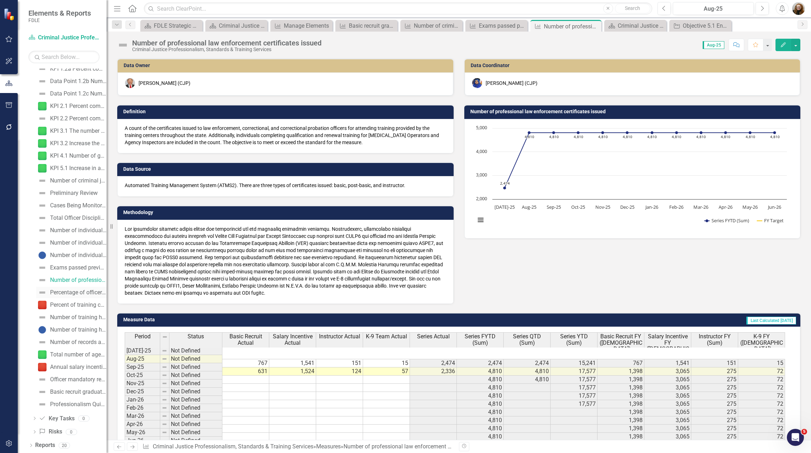
click at [64, 294] on div "Percentage of officer certification applications processed within define timefr…" at bounding box center [78, 292] width 56 height 6
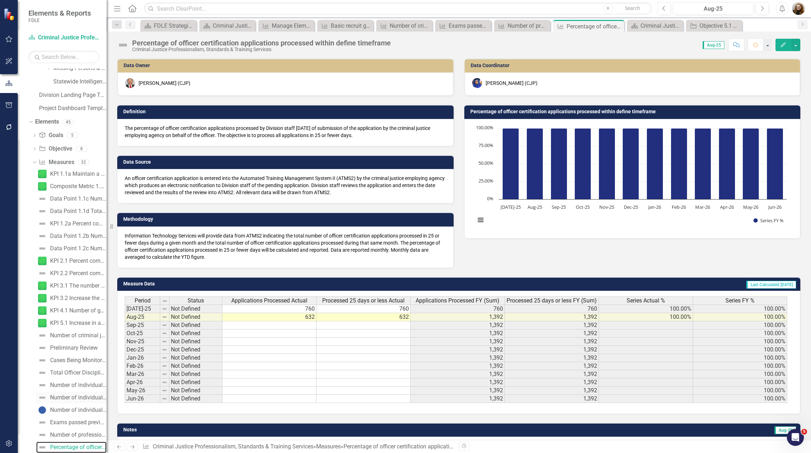
scroll to position [230, 0]
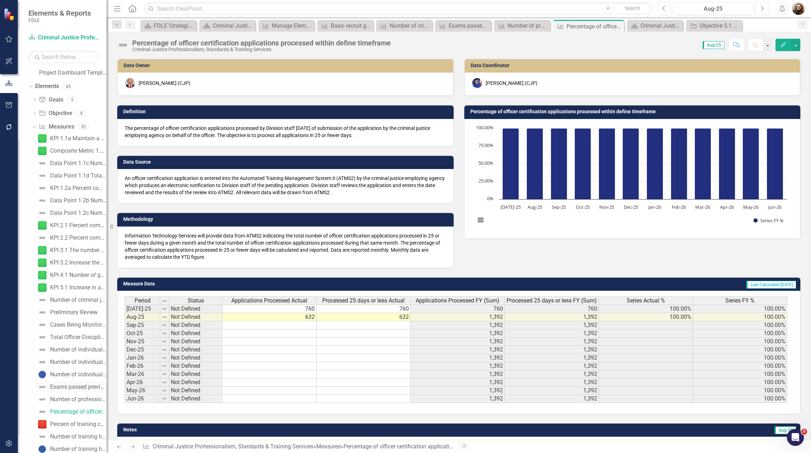
click at [75, 390] on div "Exams passed previous FY" at bounding box center [78, 387] width 56 height 6
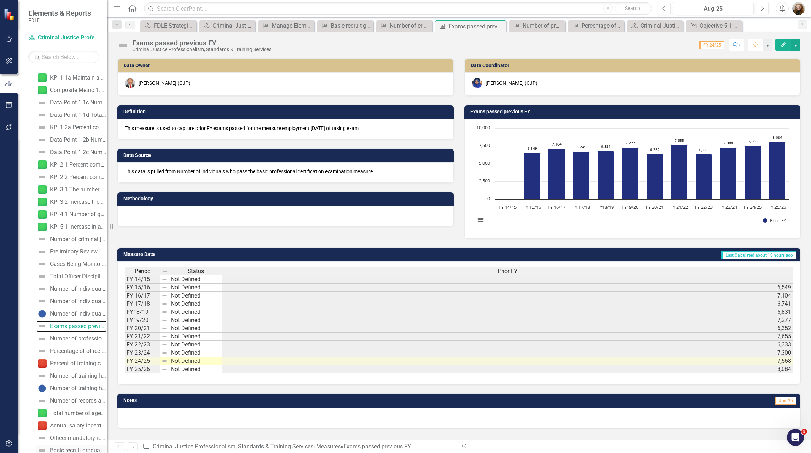
scroll to position [349, 0]
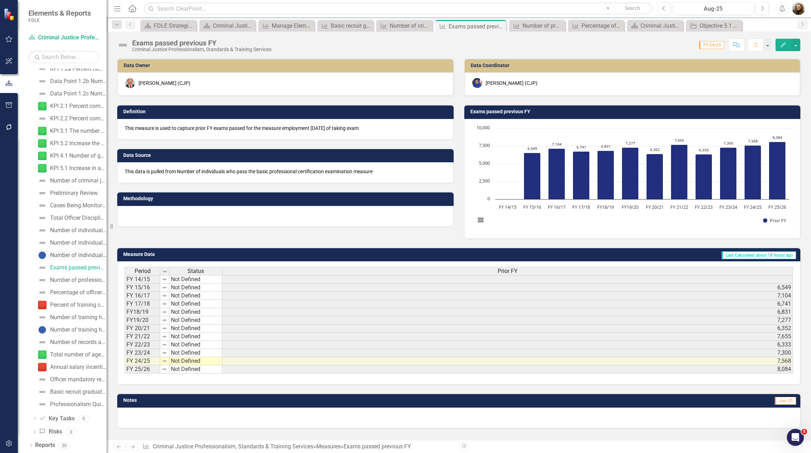
click at [65, 256] on div "Number of individuals who fail the basic professional certification examination" at bounding box center [78, 255] width 56 height 6
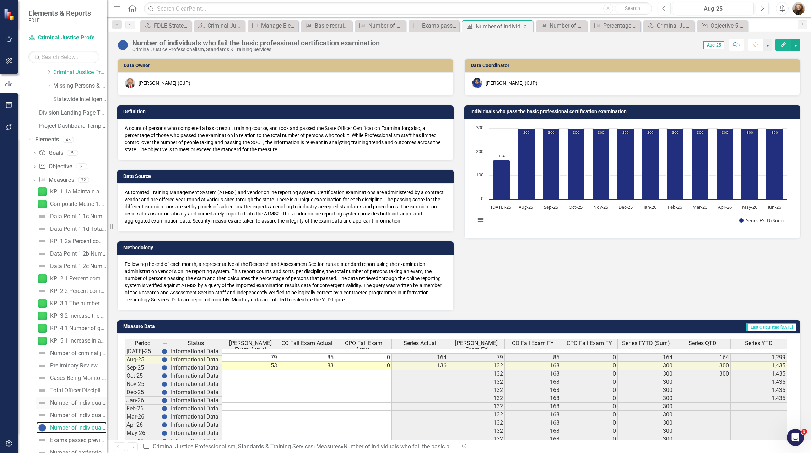
scroll to position [228, 0]
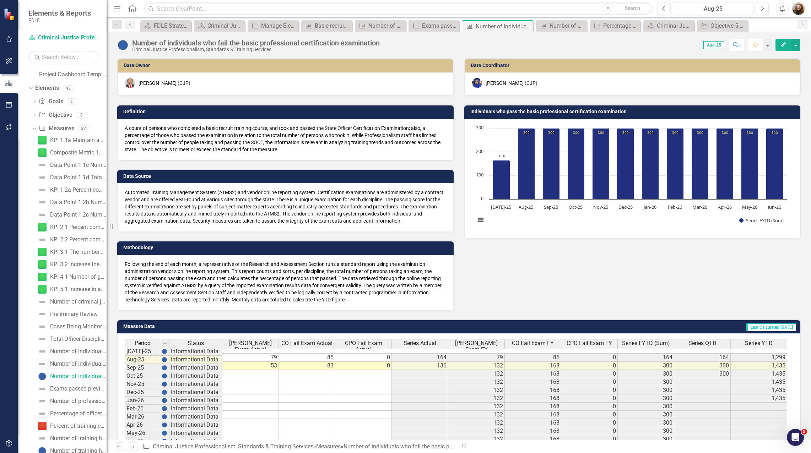
click at [60, 361] on div "Number of individuals who pass the basic professional certification examination" at bounding box center [78, 364] width 56 height 6
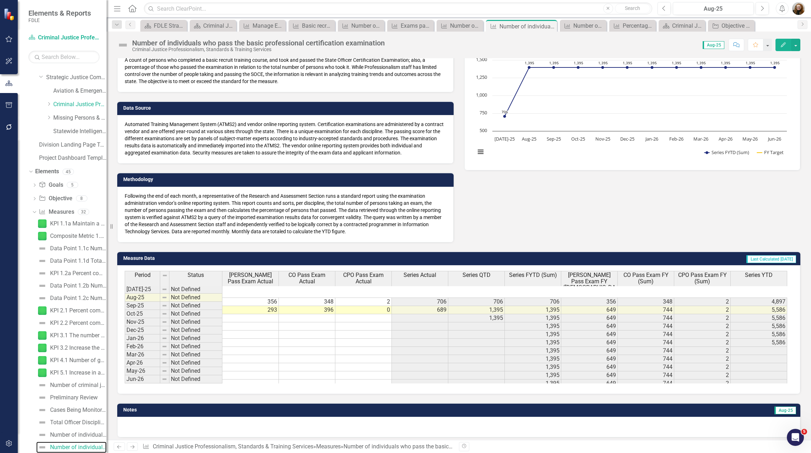
scroll to position [73, 0]
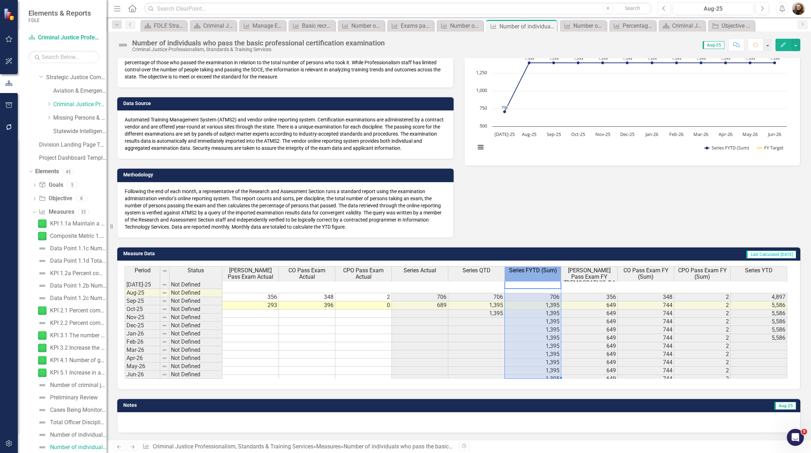
click at [528, 271] on span "Series FYTD (Sum)" at bounding box center [533, 270] width 48 height 6
click at [781, 43] on icon "Edit" at bounding box center [783, 44] width 6 height 5
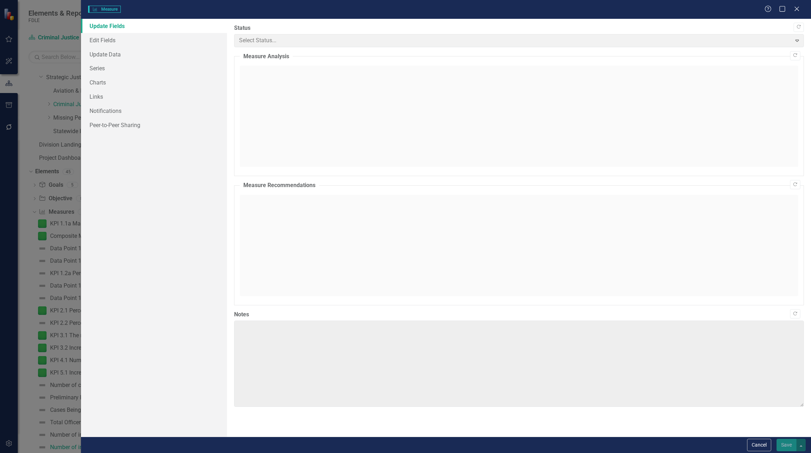
click at [94, 39] on div "Measure Measure Help Maximize Close Update Fields Edit Fields Update Data Serie…" at bounding box center [405, 226] width 811 height 453
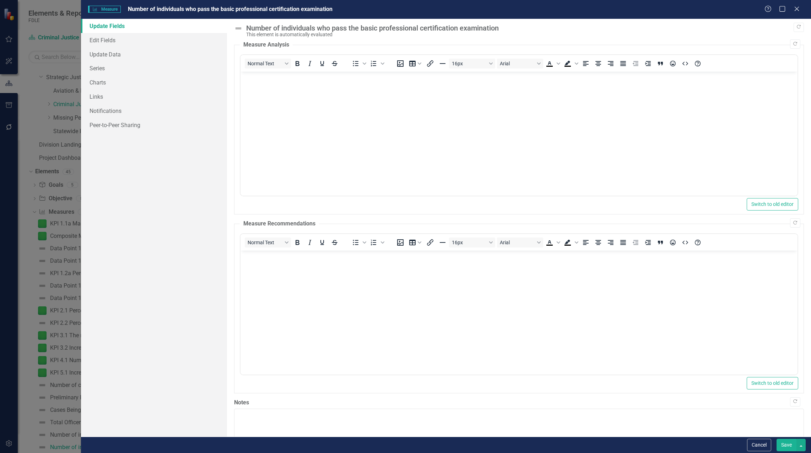
scroll to position [0, 0]
click at [106, 37] on link "Edit Fields" at bounding box center [154, 40] width 146 height 14
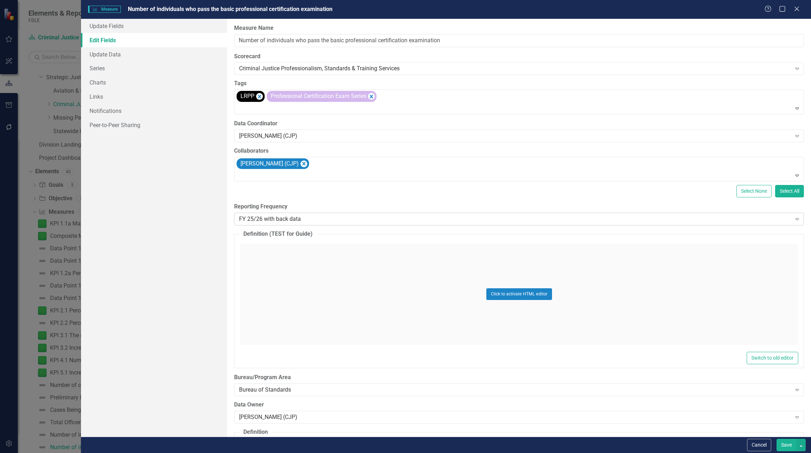
click at [273, 221] on div "FY 25/26 with back data" at bounding box center [515, 219] width 552 height 8
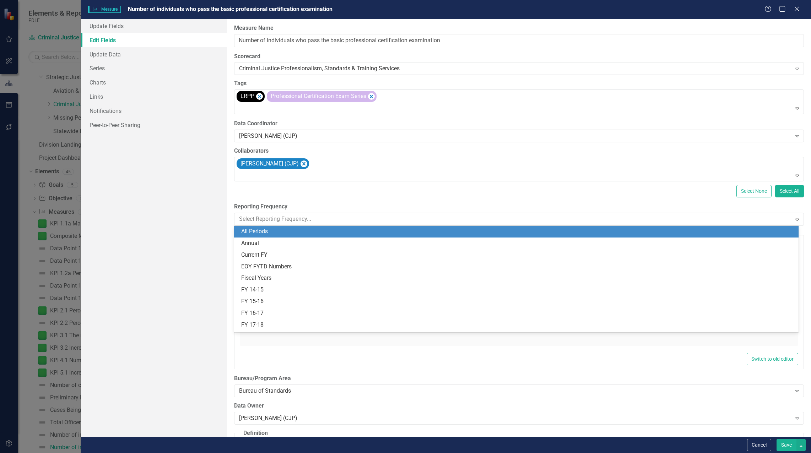
click at [260, 233] on div "All Periods" at bounding box center [517, 232] width 553 height 8
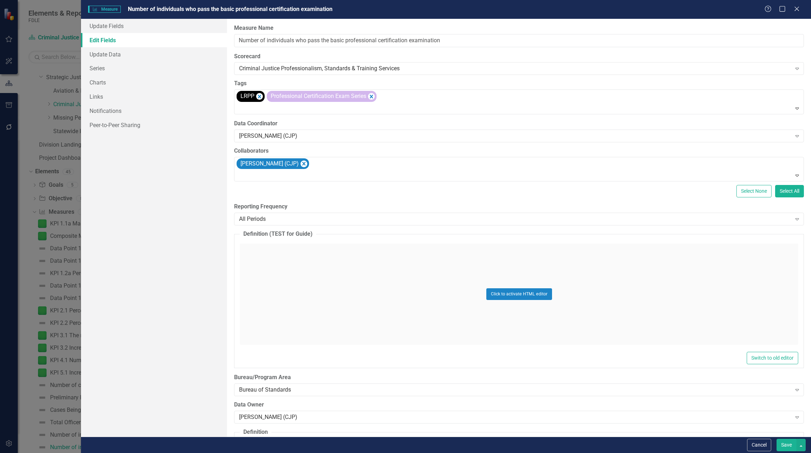
click at [784, 445] on button "Save" at bounding box center [786, 445] width 20 height 12
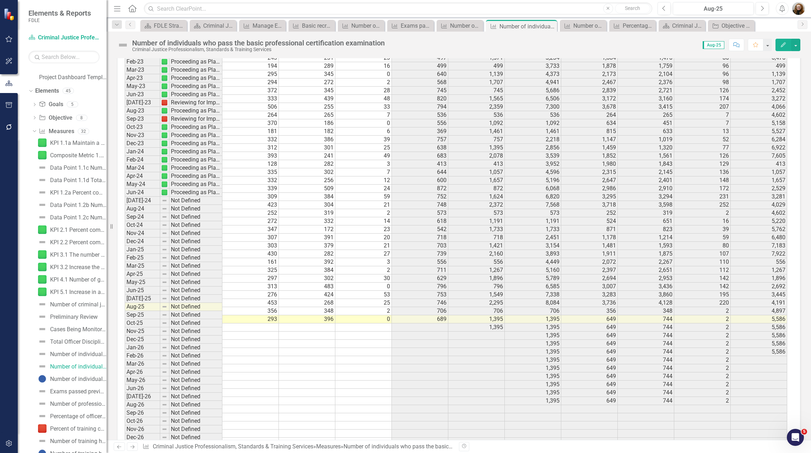
scroll to position [2309, 0]
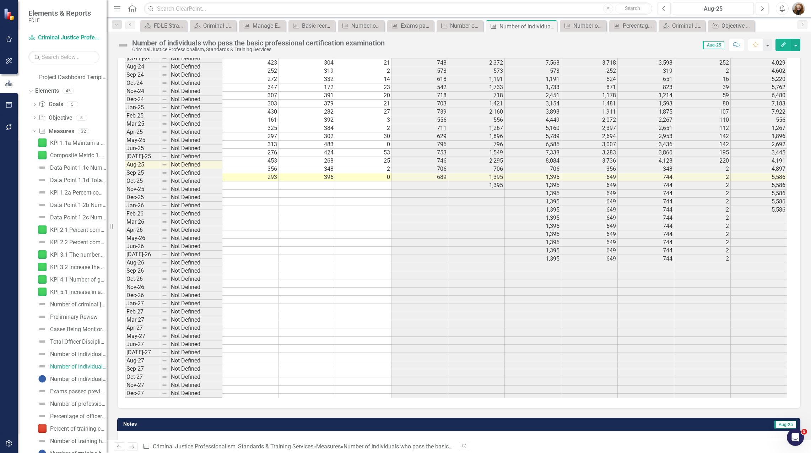
click at [553, 157] on td "8,084" at bounding box center [533, 161] width 56 height 8
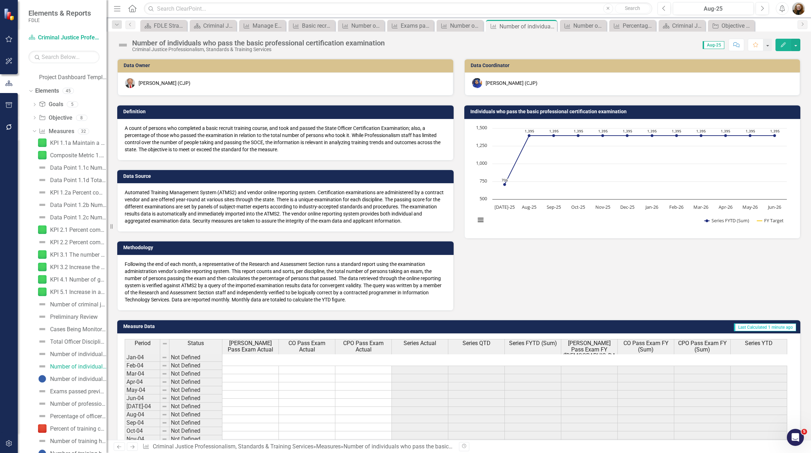
click at [785, 43] on icon "button" at bounding box center [783, 44] width 5 height 5
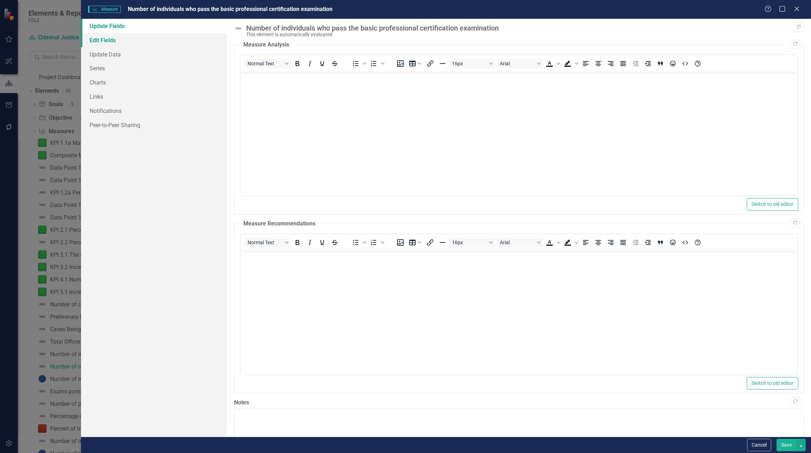
click at [100, 44] on link "Edit Fields" at bounding box center [154, 40] width 146 height 14
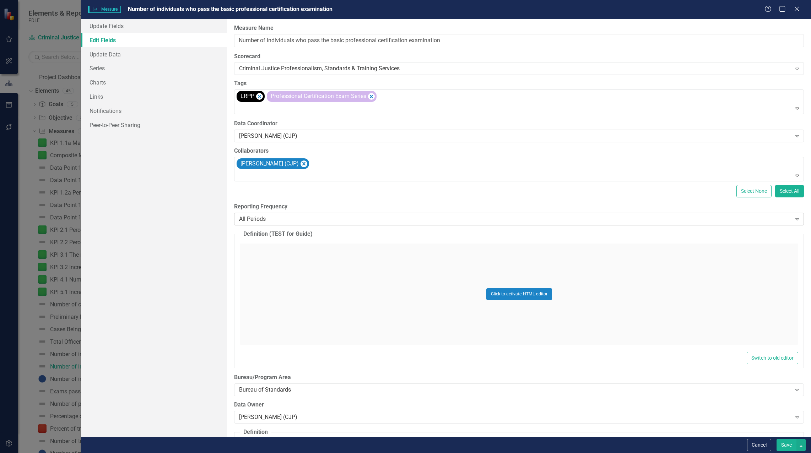
click at [300, 221] on div "All Periods" at bounding box center [515, 219] width 552 height 8
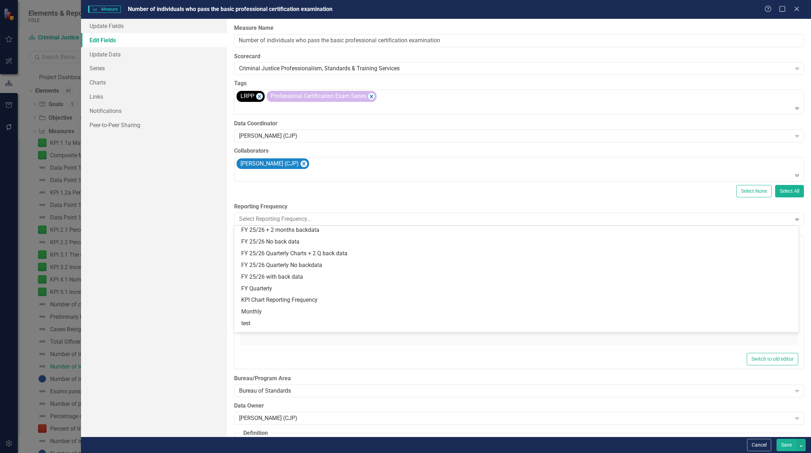
scroll to position [209, 0]
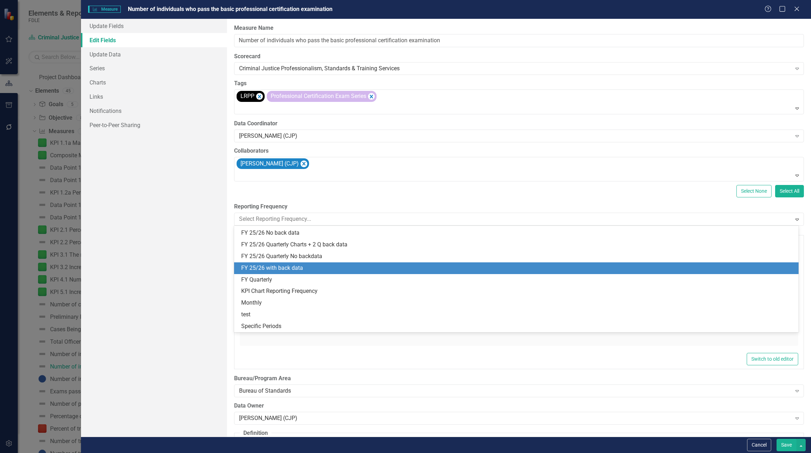
click at [279, 270] on div "FY 25/26 with back data" at bounding box center [517, 268] width 553 height 8
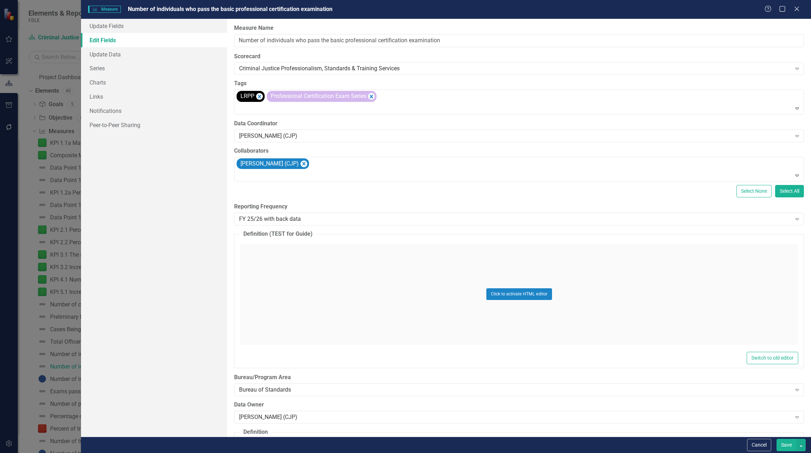
click at [785, 445] on button "Save" at bounding box center [786, 445] width 20 height 12
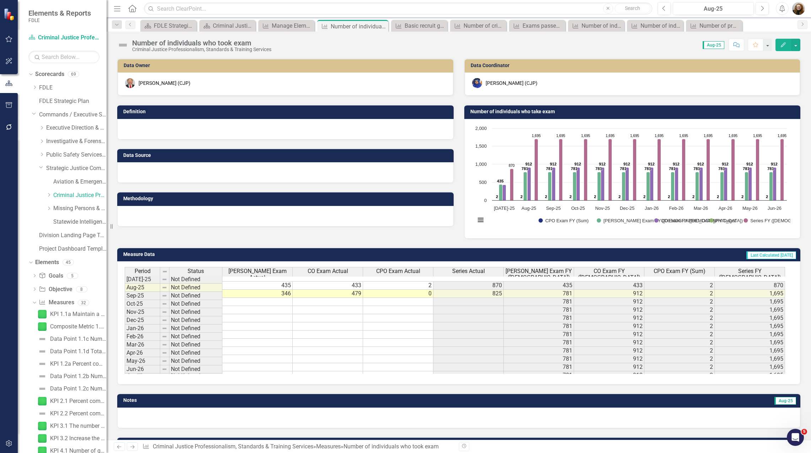
scroll to position [78, 0]
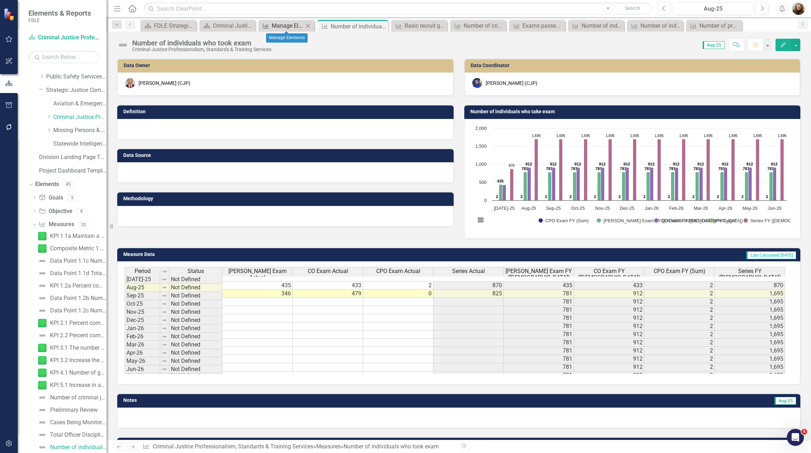
click at [292, 28] on div "Manage Elements" at bounding box center [288, 25] width 32 height 9
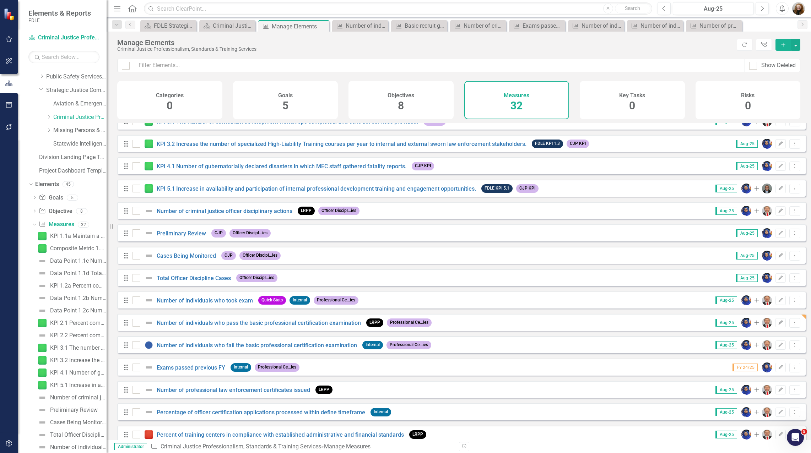
scroll to position [249, 0]
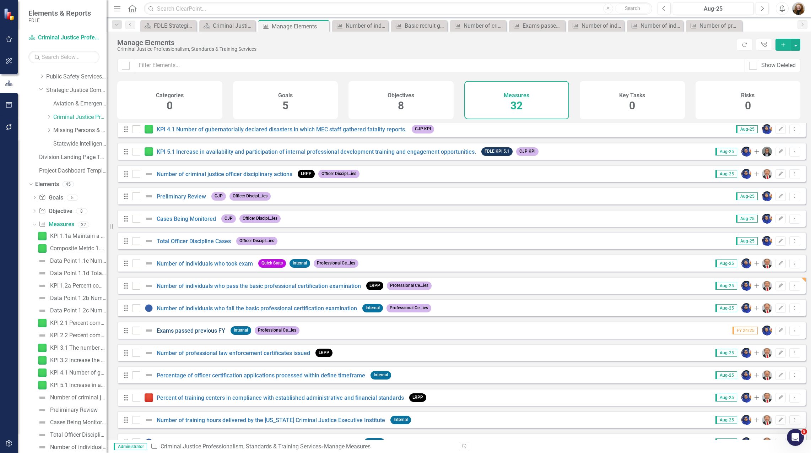
click at [199, 334] on link "Exams passed previous FY" at bounding box center [191, 331] width 69 height 7
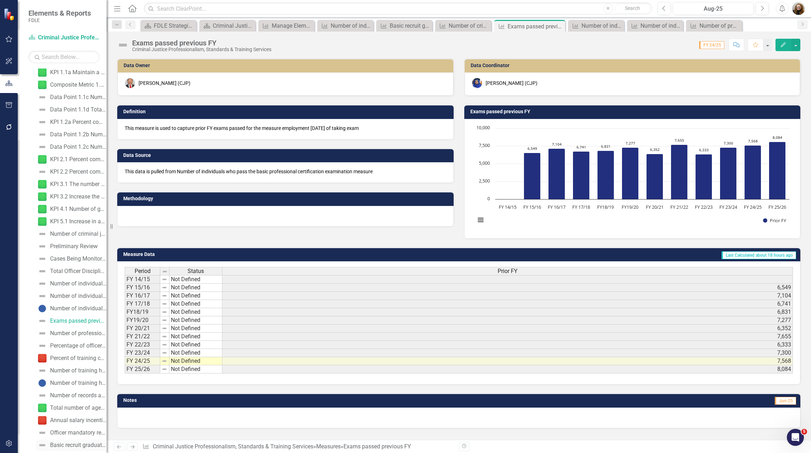
scroll to position [296, 0]
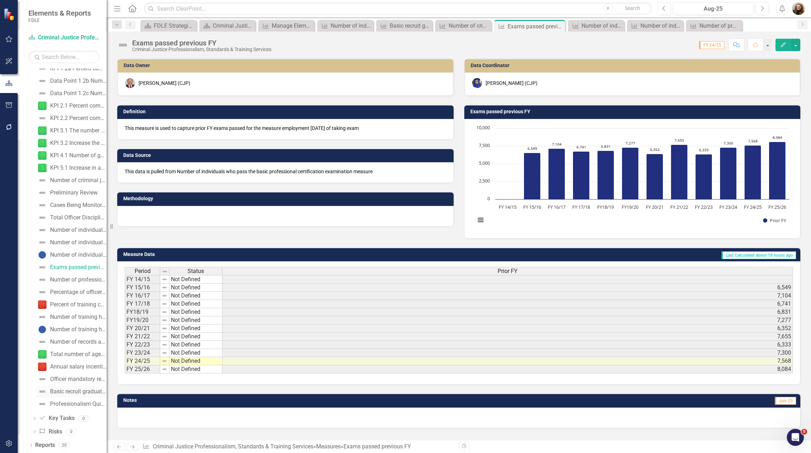
click at [66, 395] on div "Basic recruit graduates obtaining initial employment [DATE]" at bounding box center [78, 392] width 56 height 6
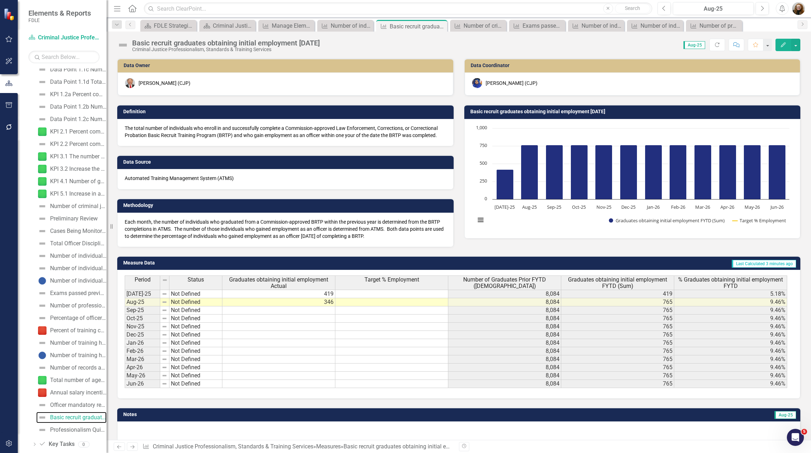
scroll to position [240, 0]
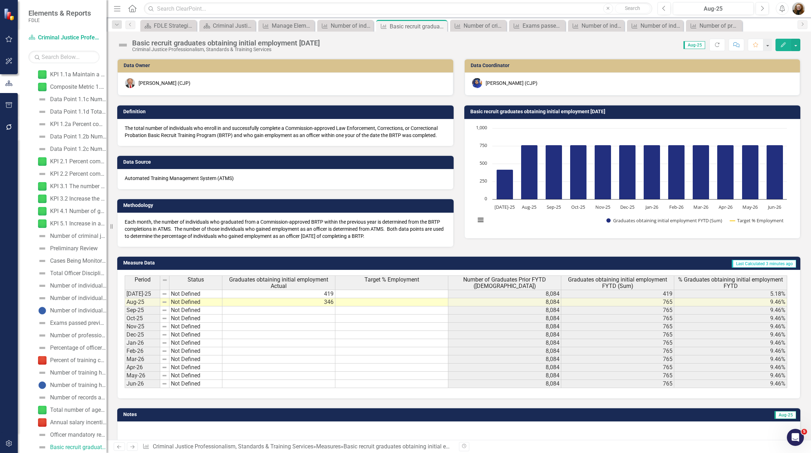
click at [780, 47] on button "Edit" at bounding box center [783, 45] width 16 height 12
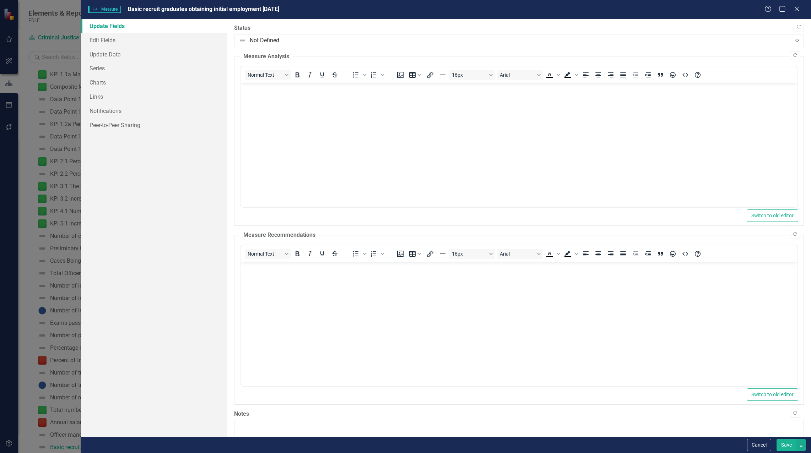
scroll to position [0, 0]
click at [95, 68] on link "Series" at bounding box center [154, 68] width 146 height 14
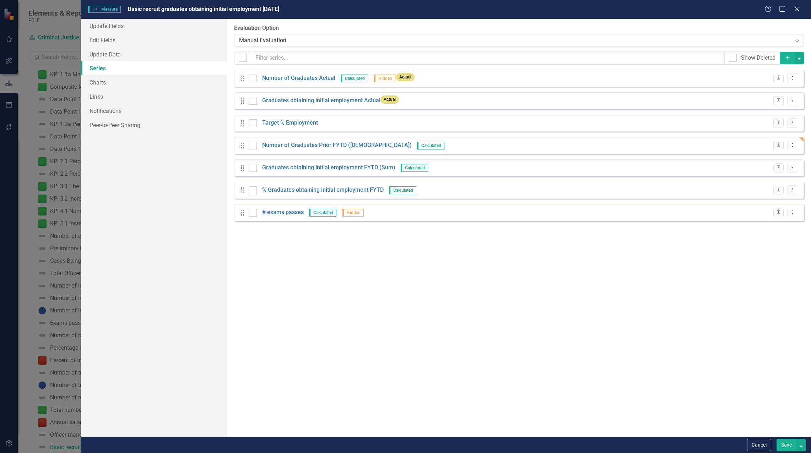
click at [776, 212] on icon "Trash" at bounding box center [778, 212] width 5 height 4
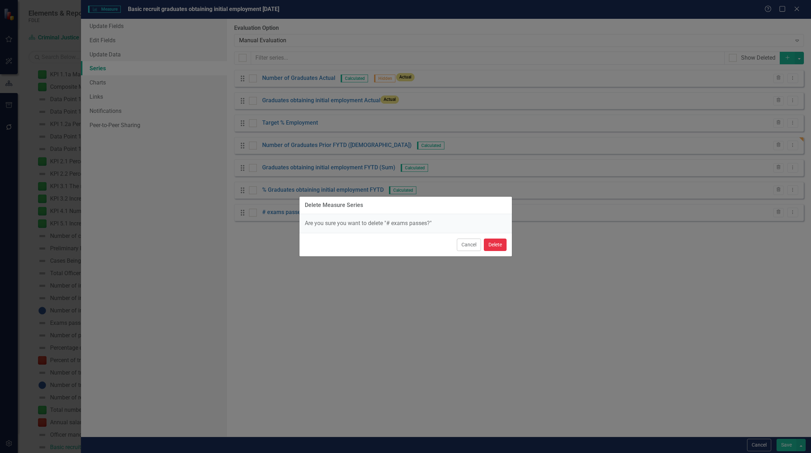
click at [489, 247] on button "Delete" at bounding box center [495, 245] width 23 height 12
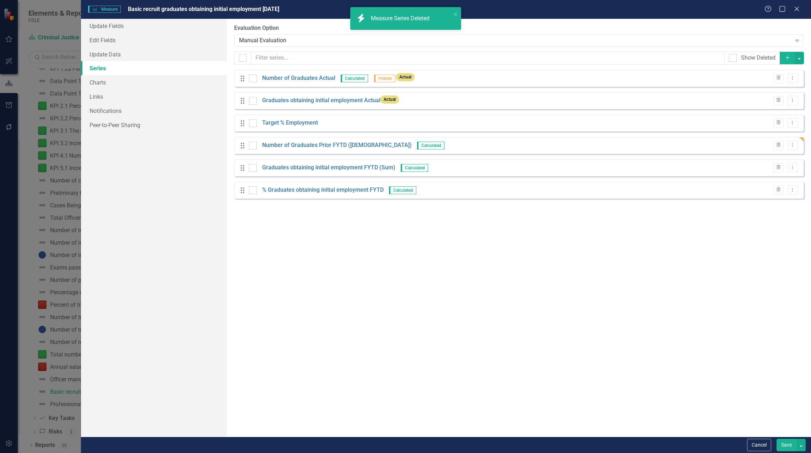
scroll to position [132, 0]
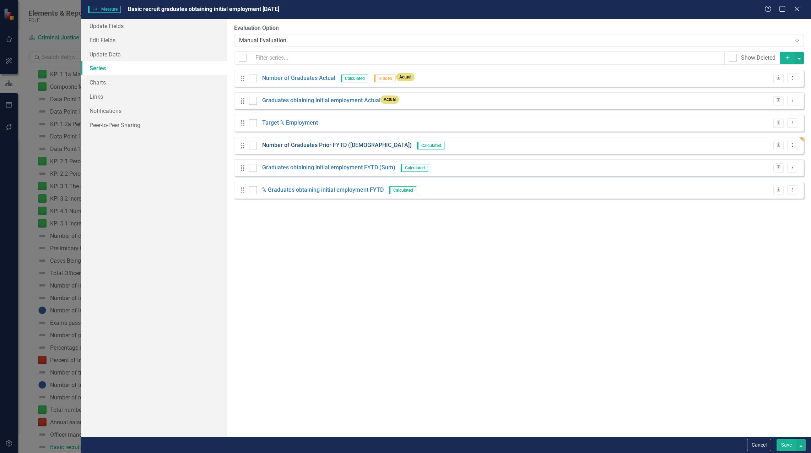
click at [326, 146] on link "Number of Graduates Prior FYTD (Sum)" at bounding box center [337, 145] width 150 height 8
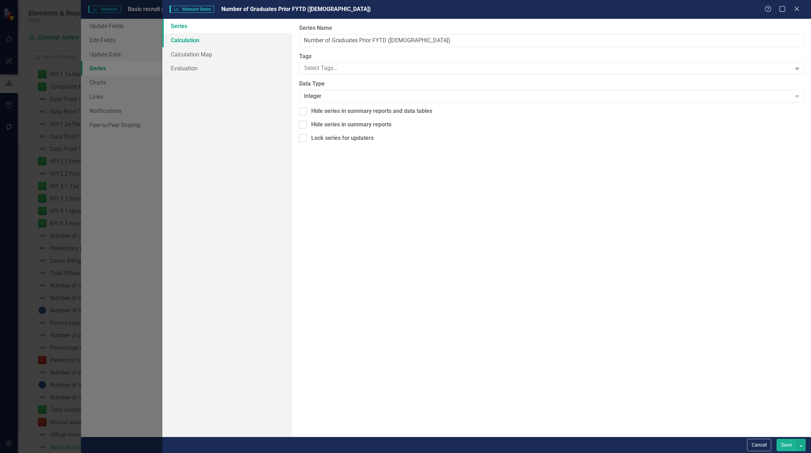
click at [180, 38] on link "Calculation" at bounding box center [227, 40] width 130 height 14
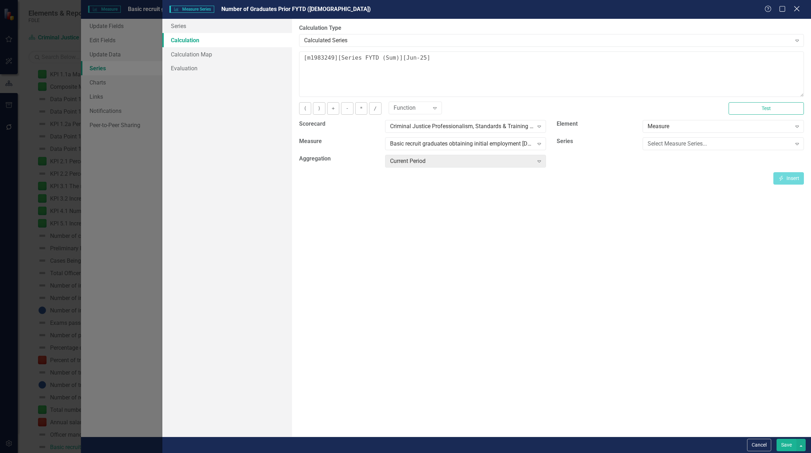
click at [796, 11] on icon "Close" at bounding box center [796, 8] width 9 height 7
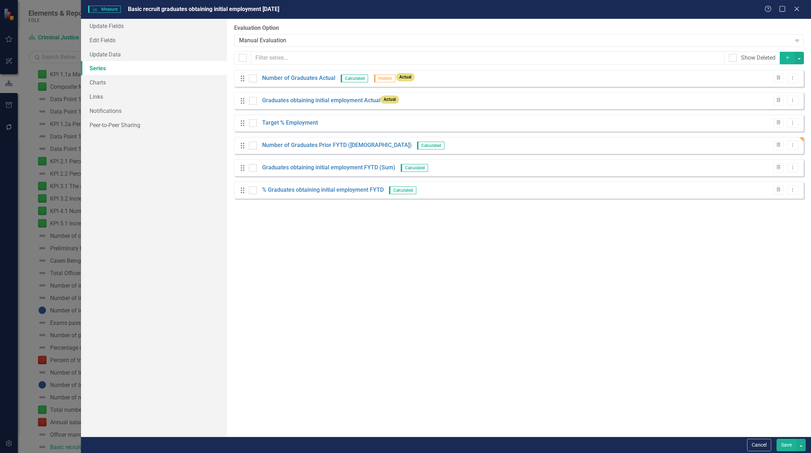
click at [788, 442] on button "Save" at bounding box center [786, 445] width 20 height 12
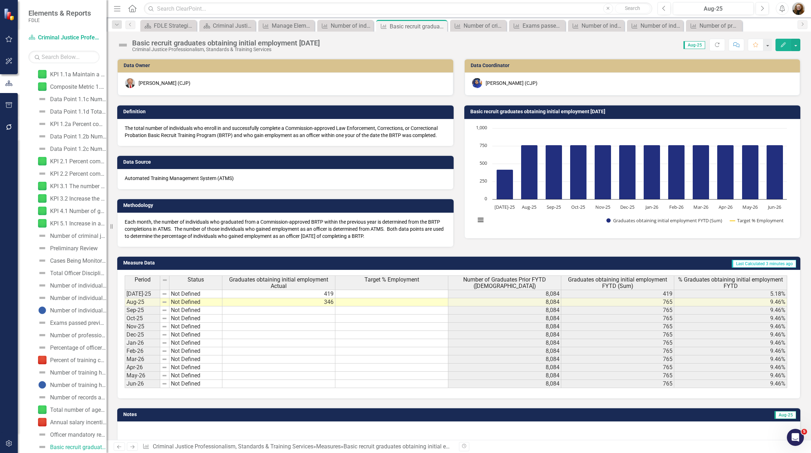
click at [424, 328] on td at bounding box center [391, 327] width 113 height 8
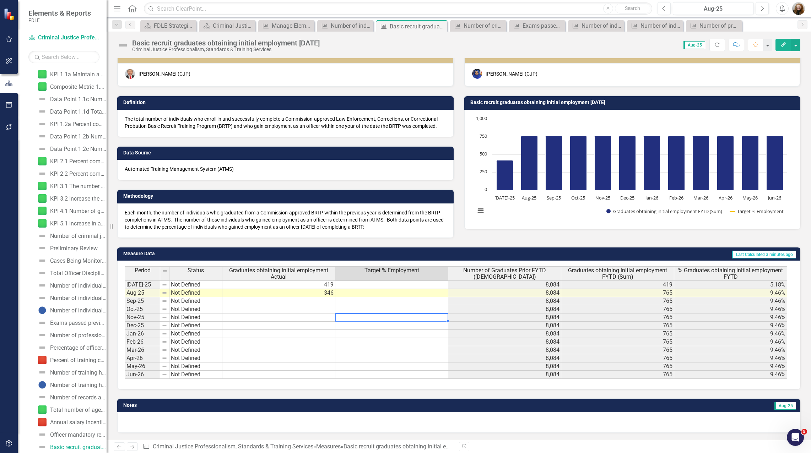
scroll to position [0, 0]
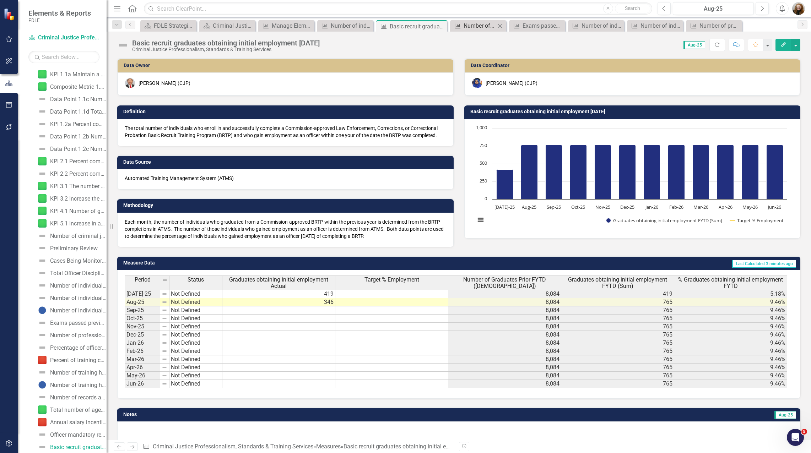
click at [489, 29] on div "Number of criminal justice officer disciplinary actions" at bounding box center [480, 25] width 32 height 9
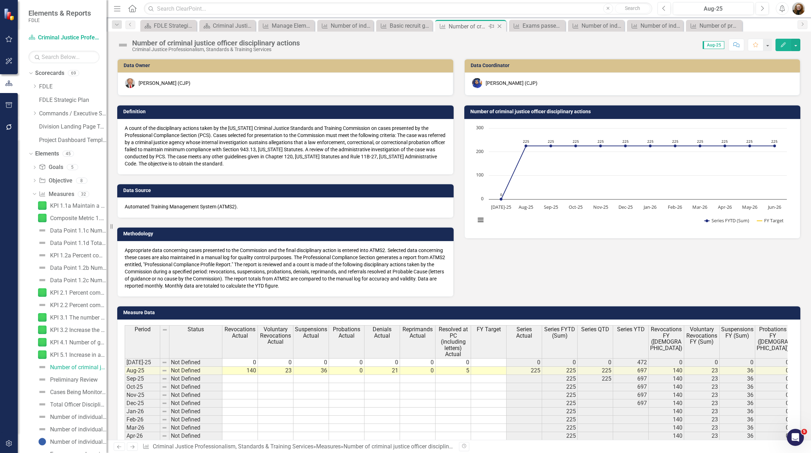
click at [502, 26] on icon "Close" at bounding box center [499, 26] width 7 height 6
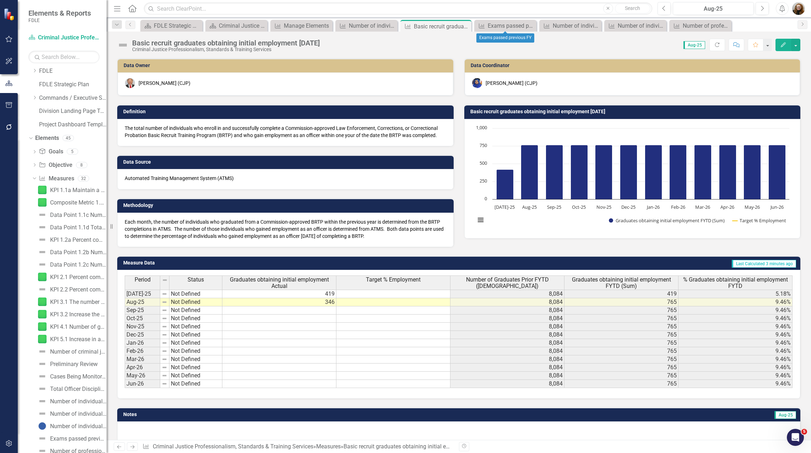
scroll to position [132, 0]
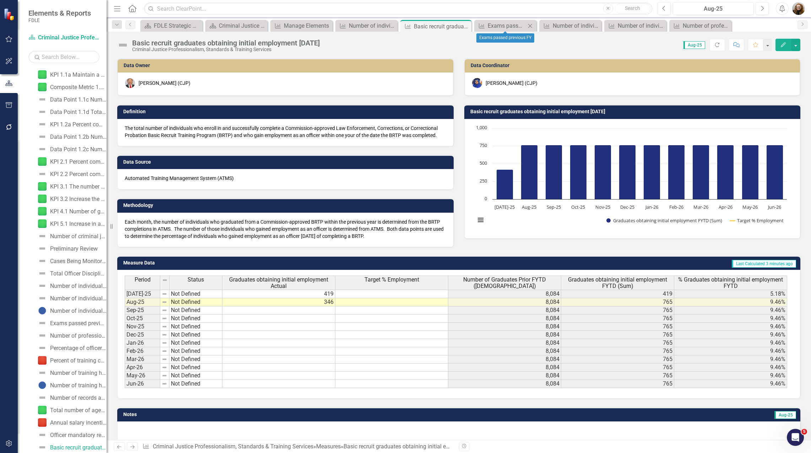
click at [530, 25] on icon "Close" at bounding box center [529, 26] width 7 height 6
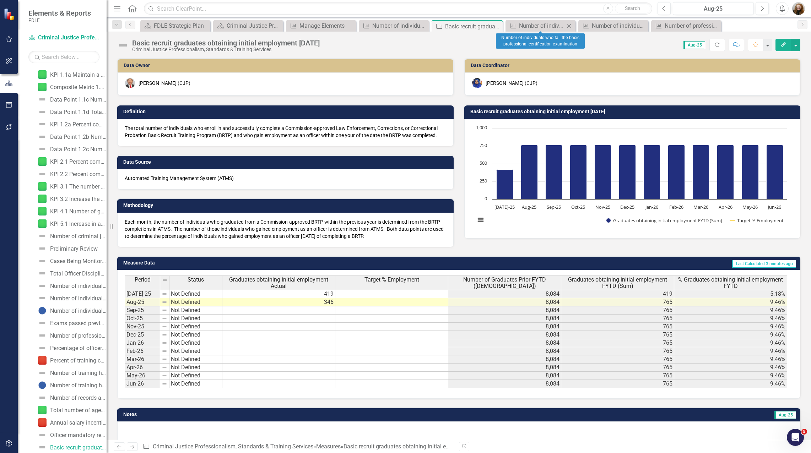
click at [572, 26] on icon "Close" at bounding box center [568, 26] width 7 height 6
click at [574, 25] on icon "Close" at bounding box center [574, 26] width 7 height 6
click at [0, 0] on icon "Close" at bounding box center [0, 0] width 0 height 0
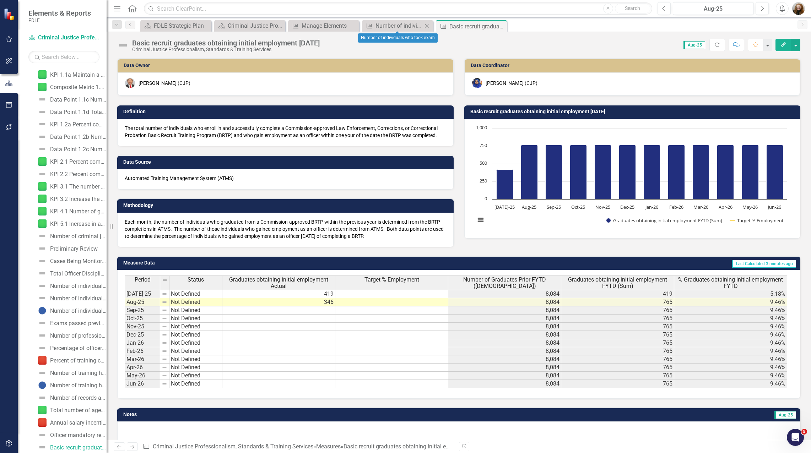
click at [427, 27] on icon "Close" at bounding box center [426, 26] width 7 height 6
click at [204, 24] on icon "Close" at bounding box center [204, 26] width 7 height 6
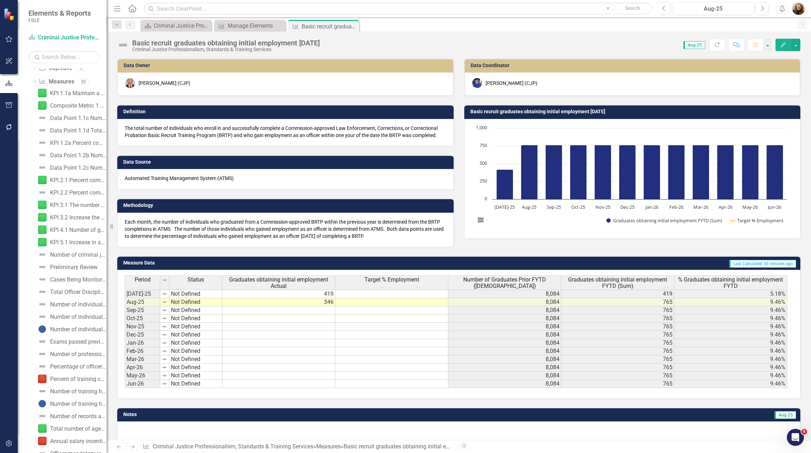
scroll to position [97, 0]
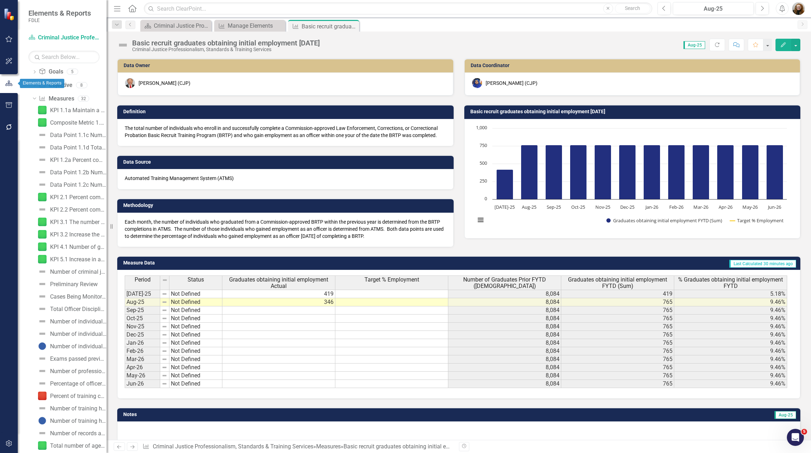
click at [4, 85] on button "button" at bounding box center [9, 84] width 18 height 12
click at [352, 27] on icon "Close" at bounding box center [352, 26] width 7 height 6
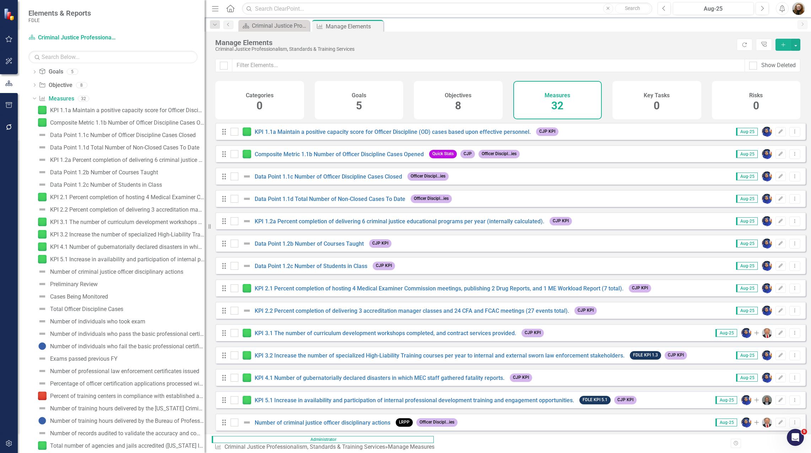
drag, startPoint x: 109, startPoint y: 109, endPoint x: 205, endPoint y: 131, distance: 98.4
click at [205, 131] on div "Resize" at bounding box center [208, 226] width 6 height 453
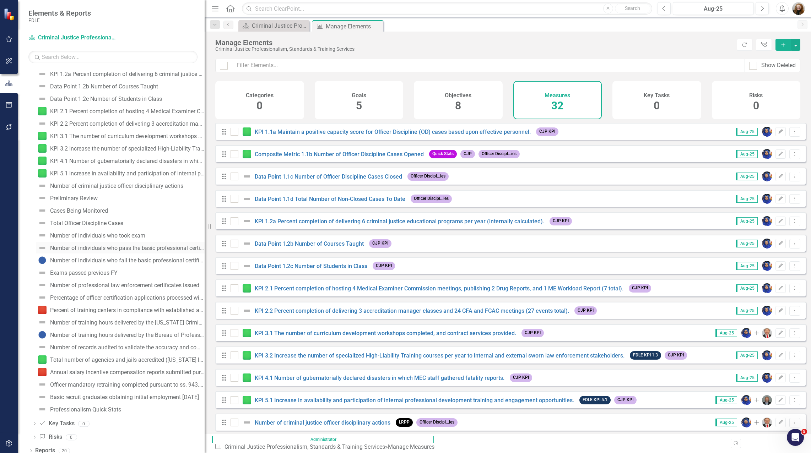
scroll to position [188, 0]
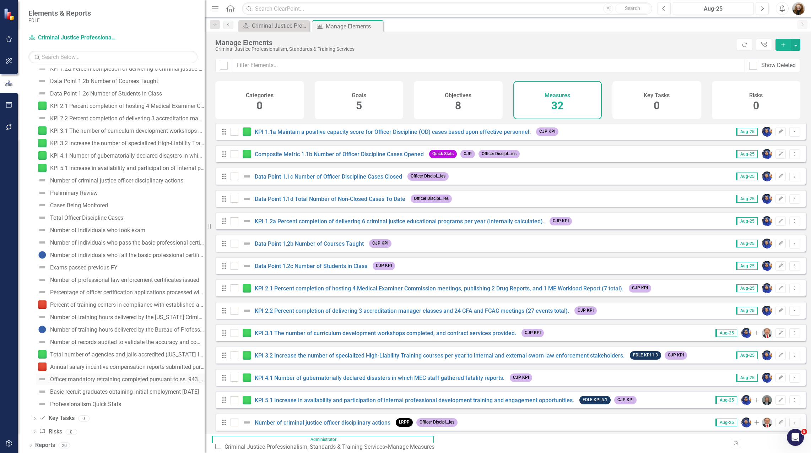
click at [104, 383] on div "Officer mandatory retraining completed pursuant to ss. 943.135, F.S. and Rule 1…" at bounding box center [127, 380] width 155 height 6
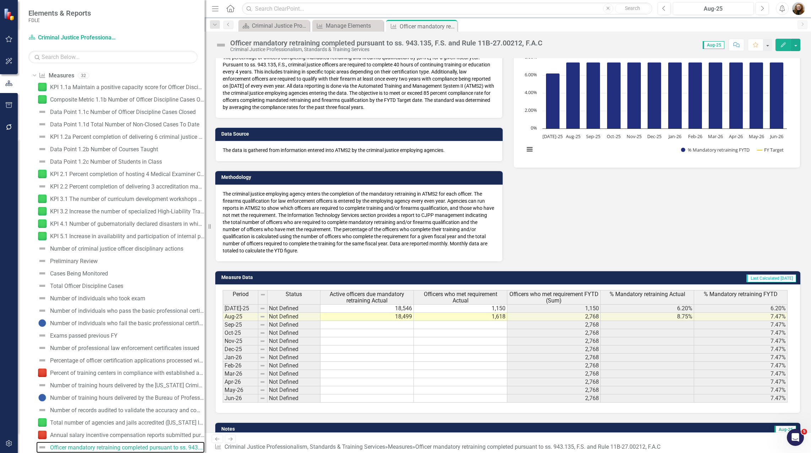
scroll to position [71, 0]
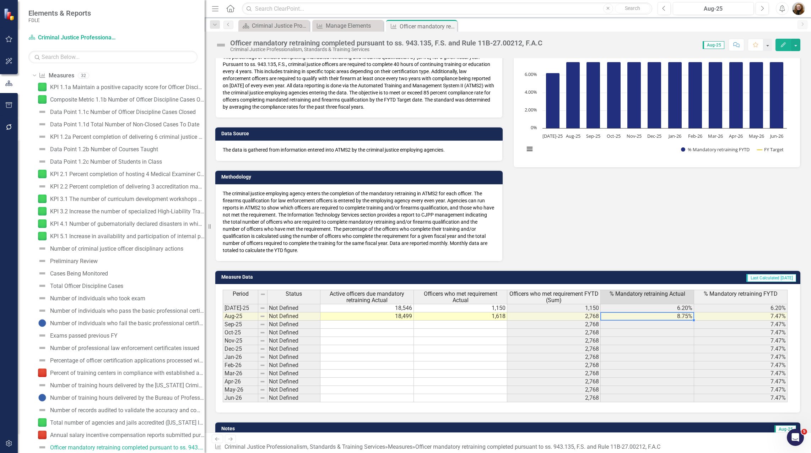
click at [678, 317] on td "8.75%" at bounding box center [647, 317] width 93 height 8
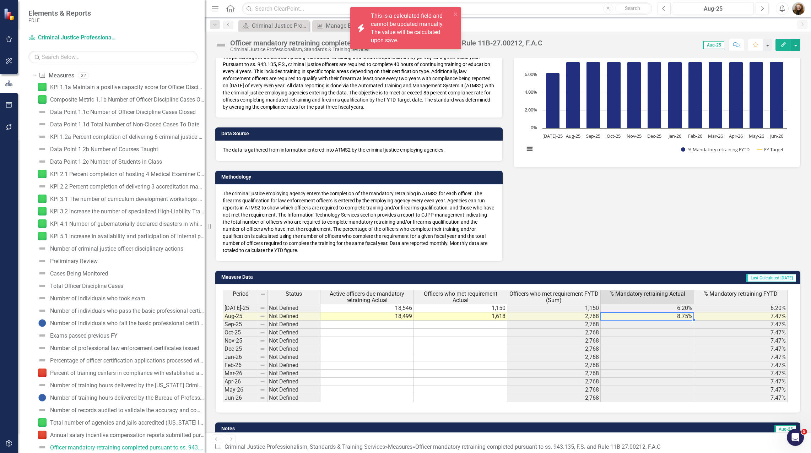
click at [678, 317] on td "8.75%" at bounding box center [647, 317] width 93 height 8
click at [650, 294] on span "% Mandatory retraining Actual" at bounding box center [648, 294] width 76 height 6
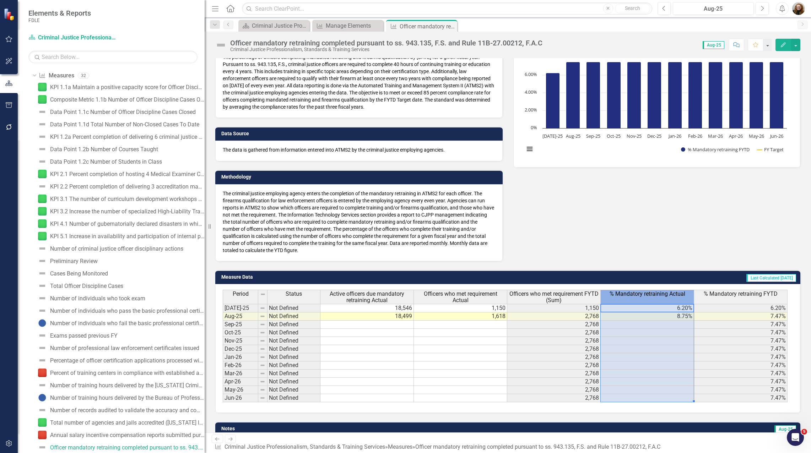
click at [650, 294] on span "% Mandatory retraining Actual" at bounding box center [648, 294] width 76 height 6
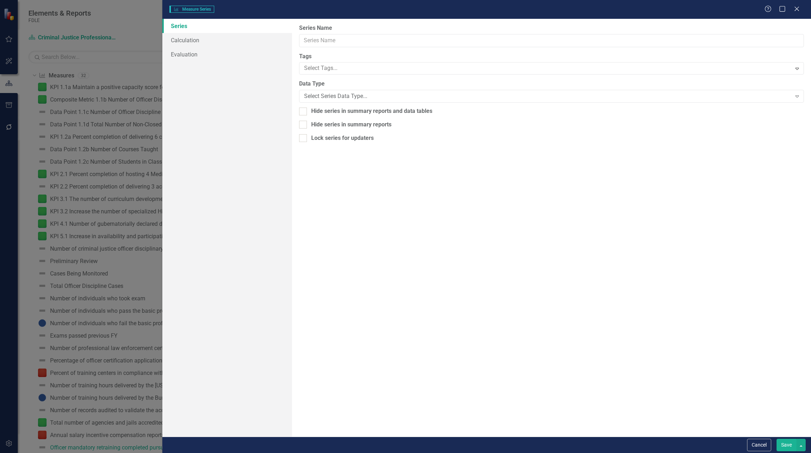
type input "% Mandatory retraining Actual"
click at [206, 44] on link "Calculation" at bounding box center [227, 40] width 130 height 14
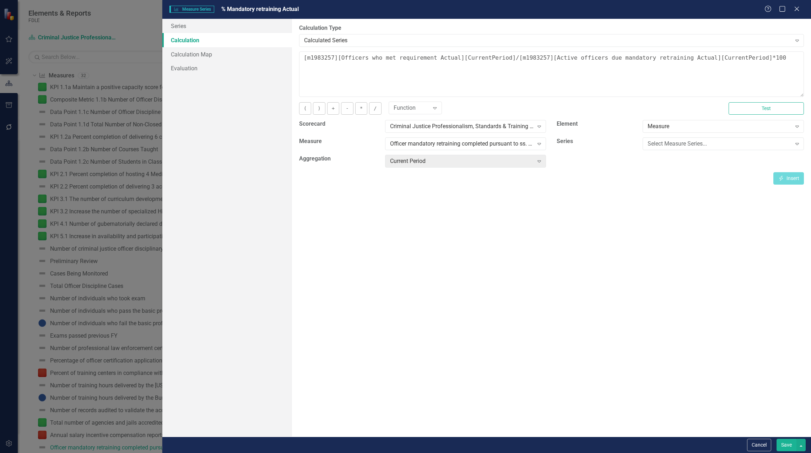
click at [795, 7] on icon at bounding box center [797, 9] width 4 height 4
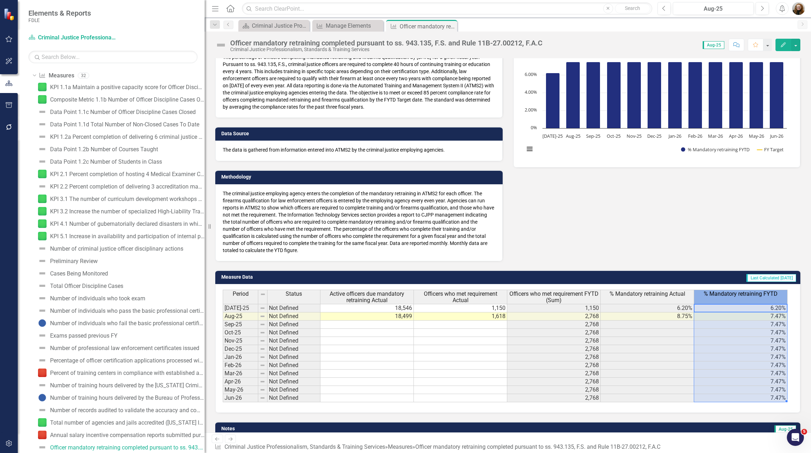
click at [758, 294] on span "% Mandatory retraining FYTD" at bounding box center [741, 294] width 74 height 6
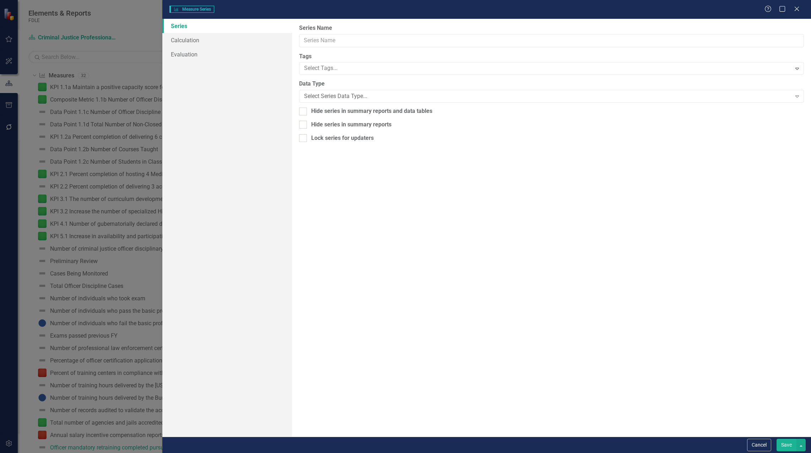
type input "% Mandatory retraining FYTD"
click at [185, 39] on link "Calculation" at bounding box center [227, 40] width 130 height 14
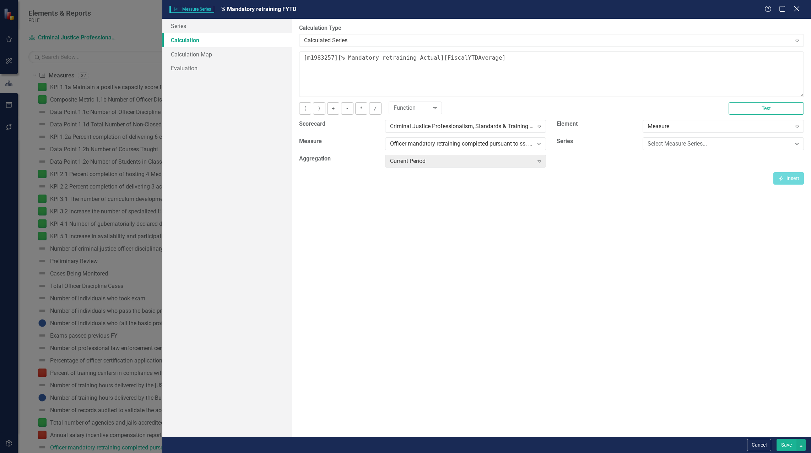
click at [796, 10] on icon at bounding box center [796, 8] width 5 height 5
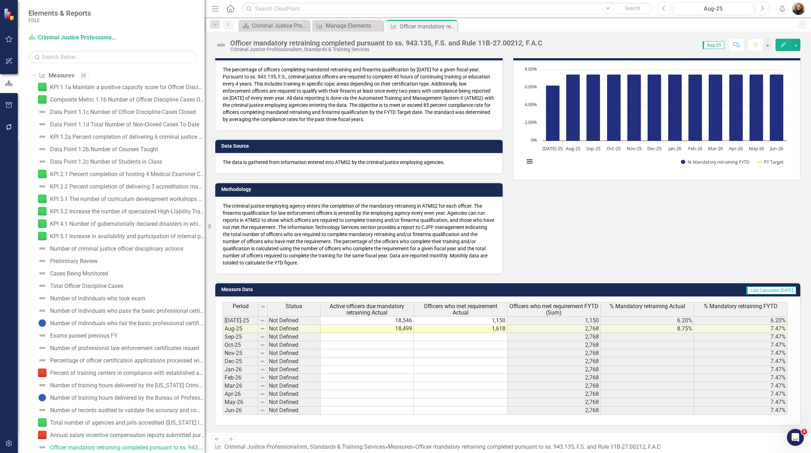
scroll to position [94, 0]
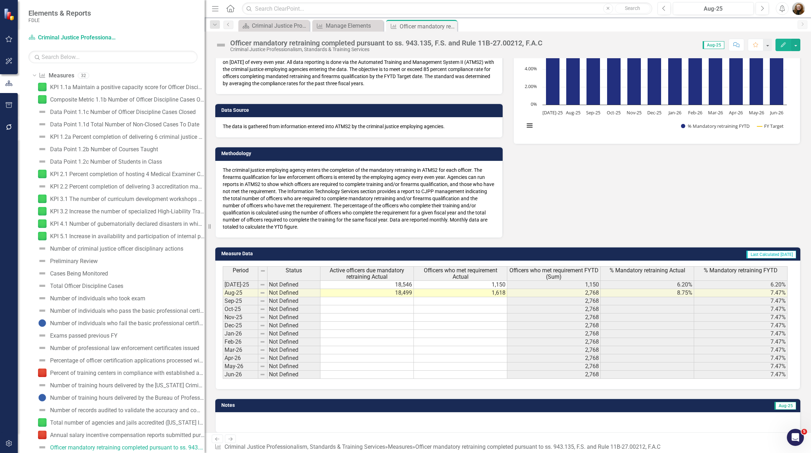
click at [785, 47] on icon "Edit" at bounding box center [783, 44] width 6 height 5
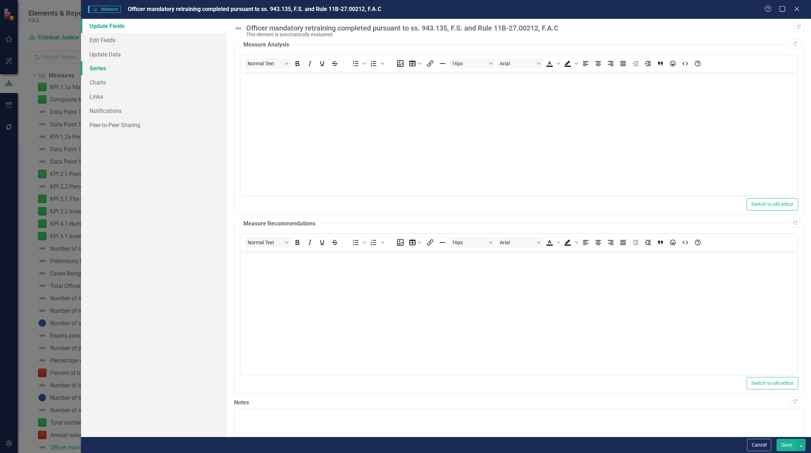
scroll to position [0, 0]
click at [99, 67] on link "Series" at bounding box center [154, 68] width 146 height 14
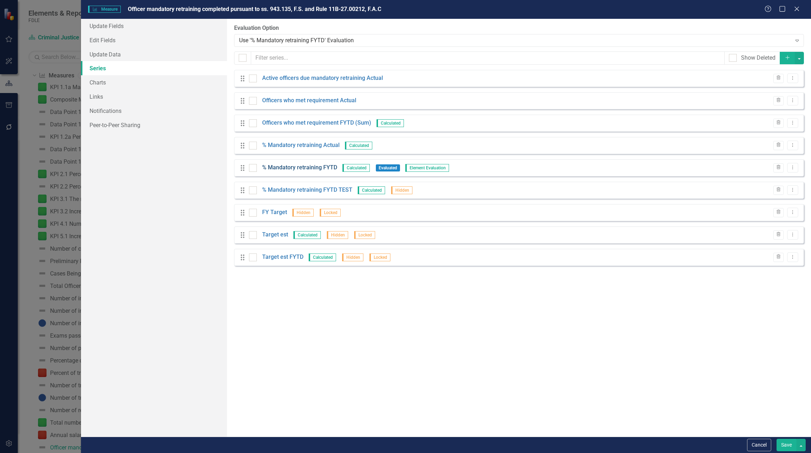
click at [298, 167] on link "% Mandatory retraining FYTD" at bounding box center [299, 168] width 75 height 8
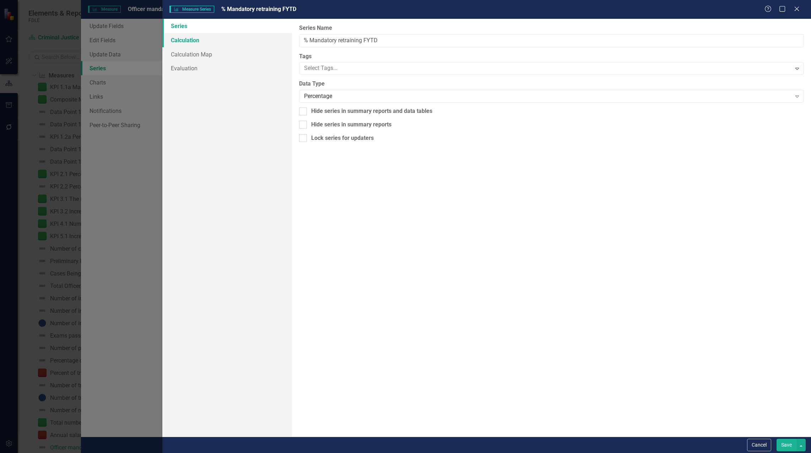
click at [174, 38] on link "Calculation" at bounding box center [227, 40] width 130 height 14
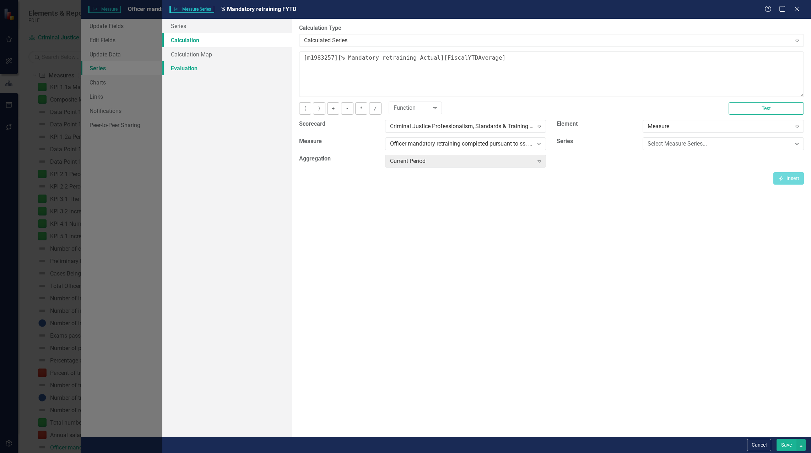
click at [178, 66] on link "Evaluation" at bounding box center [227, 68] width 130 height 14
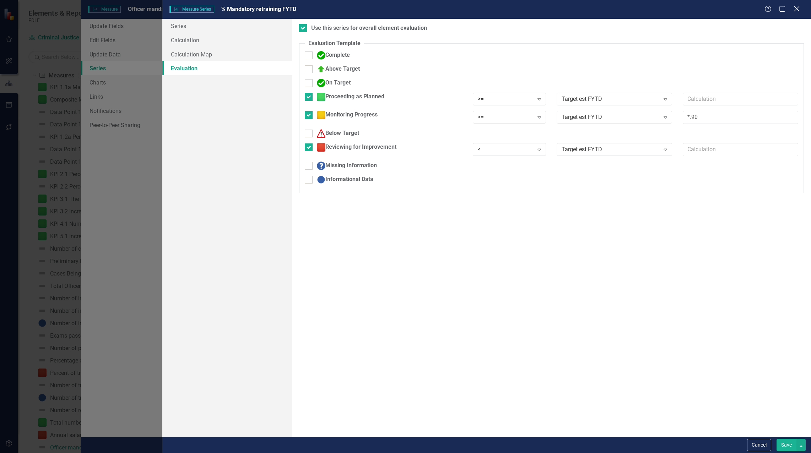
click at [796, 11] on icon "Close" at bounding box center [796, 8] width 9 height 7
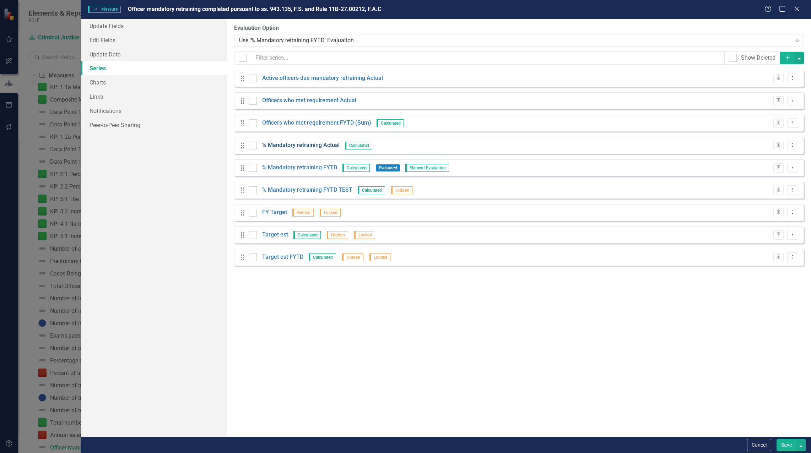
click at [321, 147] on link "% Mandatory retraining Actual" at bounding box center [300, 145] width 77 height 8
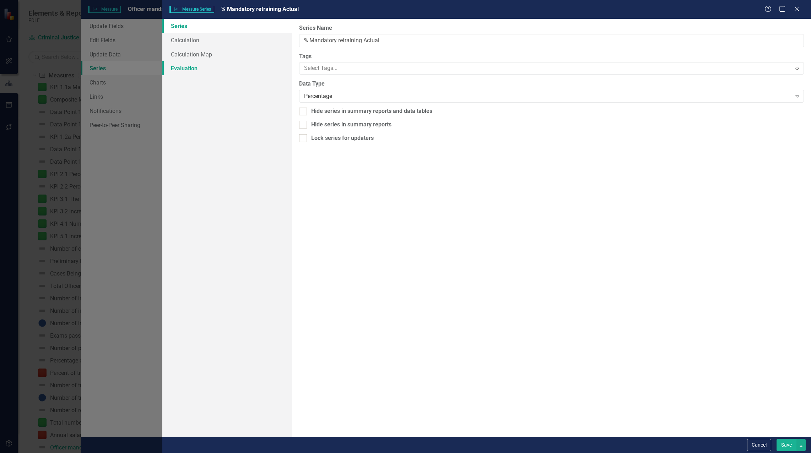
click at [184, 65] on link "Evaluation" at bounding box center [227, 68] width 130 height 14
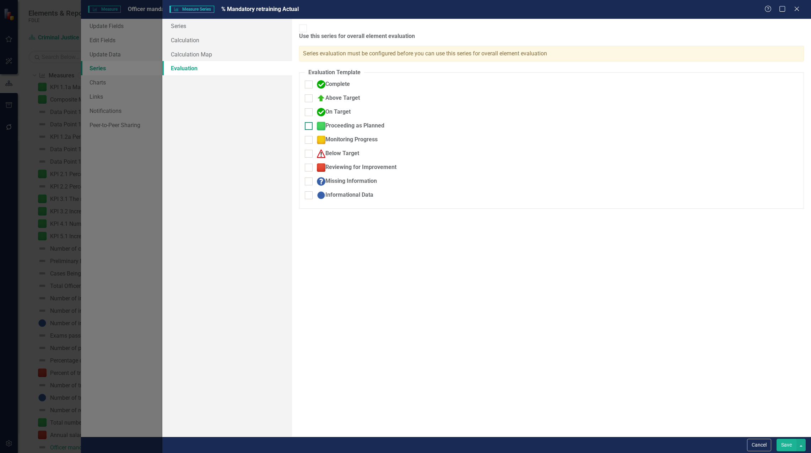
click at [309, 122] on input "Proceeding as Planned" at bounding box center [307, 124] width 5 height 5
checkbox input "true"
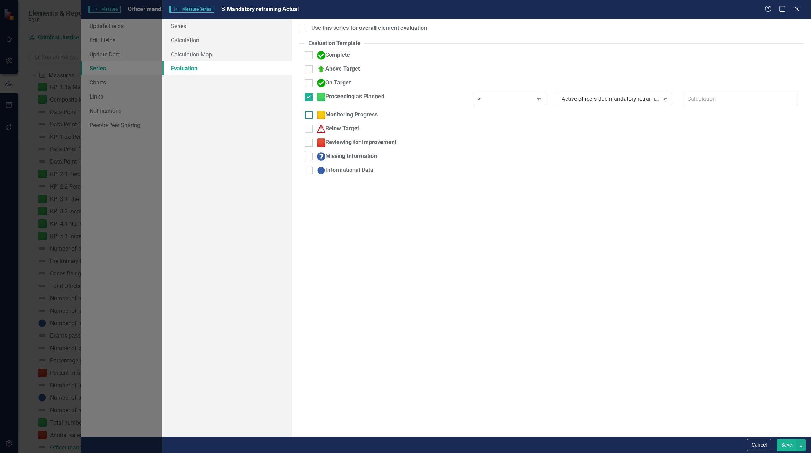
click at [309, 116] on input "Monitoring Progress" at bounding box center [307, 113] width 5 height 5
checkbox input "true"
click at [306, 146] on input "Reviewing for Improvement" at bounding box center [307, 146] width 5 height 5
checkbox input "true"
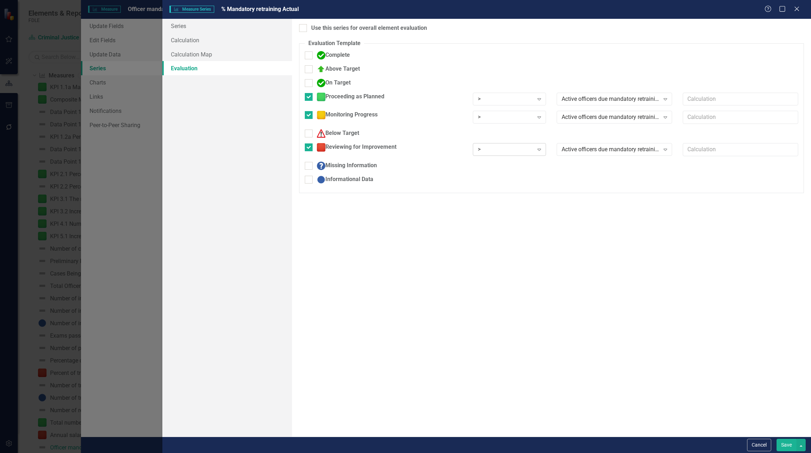
click at [505, 151] on div ">" at bounding box center [506, 150] width 56 height 8
click at [492, 118] on div ">" at bounding box center [506, 117] width 56 height 8
click at [491, 101] on div ">" at bounding box center [506, 99] width 56 height 8
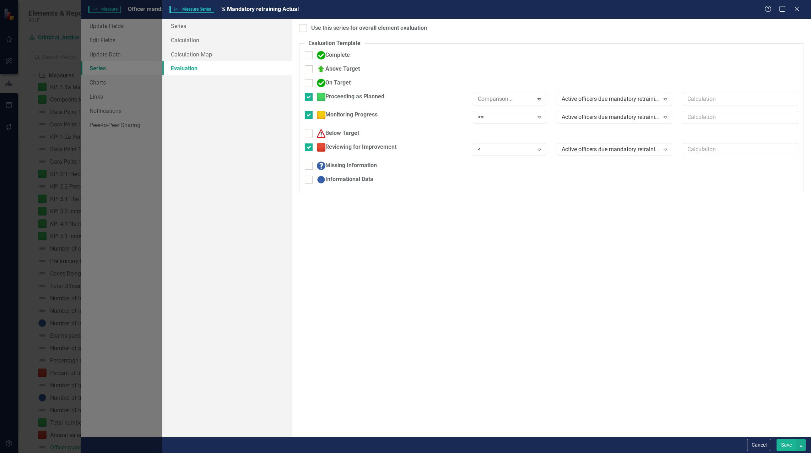
click at [590, 98] on div "Active officers due mandatory retraining Actual" at bounding box center [611, 99] width 98 height 8
drag, startPoint x: 591, startPoint y: 207, endPoint x: 594, endPoint y: 174, distance: 33.5
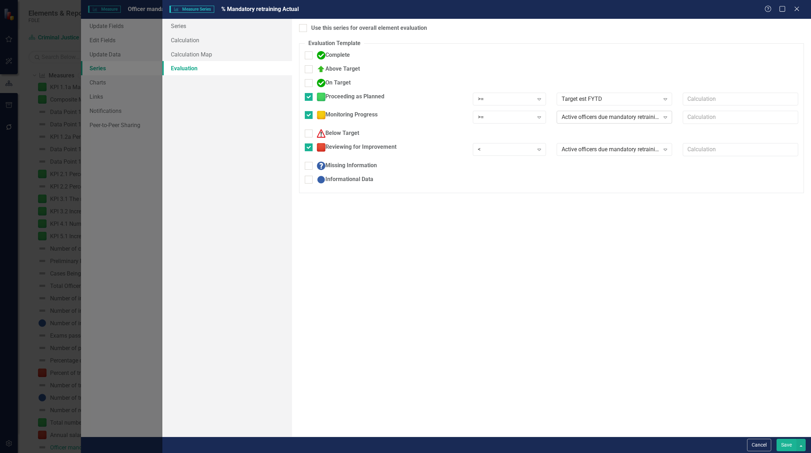
click at [594, 119] on div "Active officers due mandatory retraining Actual" at bounding box center [611, 117] width 98 height 8
click at [589, 147] on div "Active officers due mandatory retraining Actual" at bounding box center [611, 150] width 98 height 8
click at [697, 117] on input "text" at bounding box center [740, 117] width 115 height 13
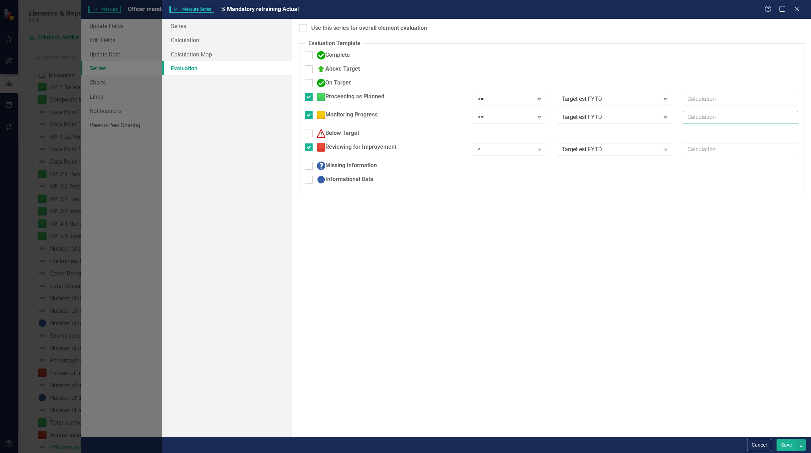
type input "*.90"
click at [786, 450] on button "Save" at bounding box center [786, 445] width 20 height 12
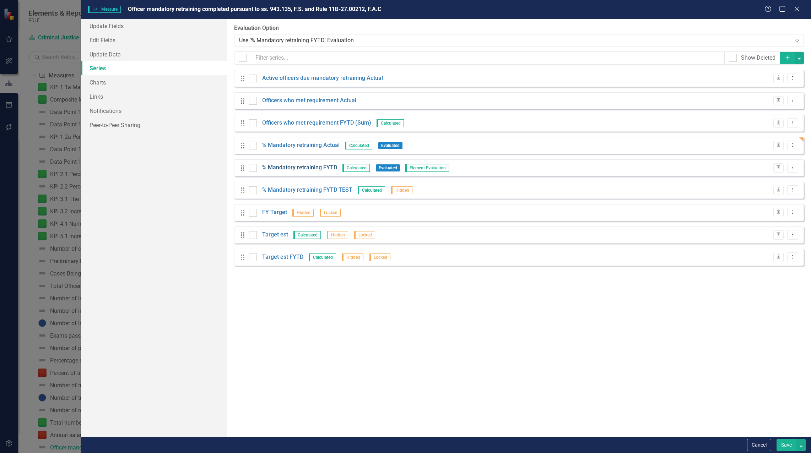
click at [290, 167] on link "% Mandatory retraining FYTD" at bounding box center [299, 168] width 75 height 8
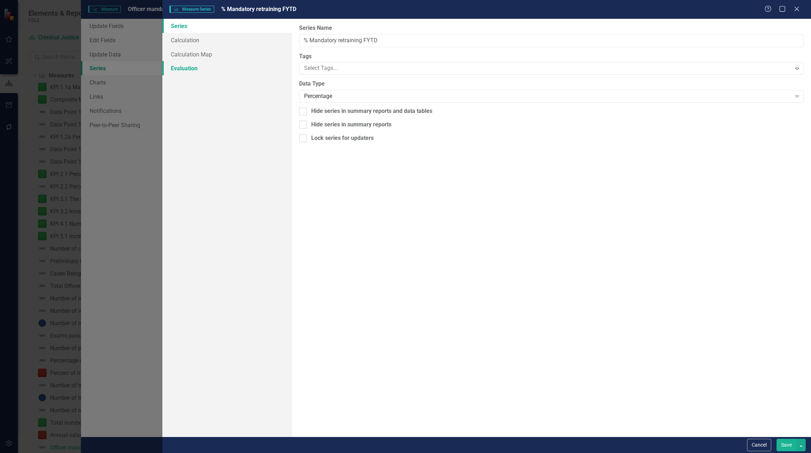
click at [183, 67] on link "Evaluation" at bounding box center [227, 68] width 130 height 14
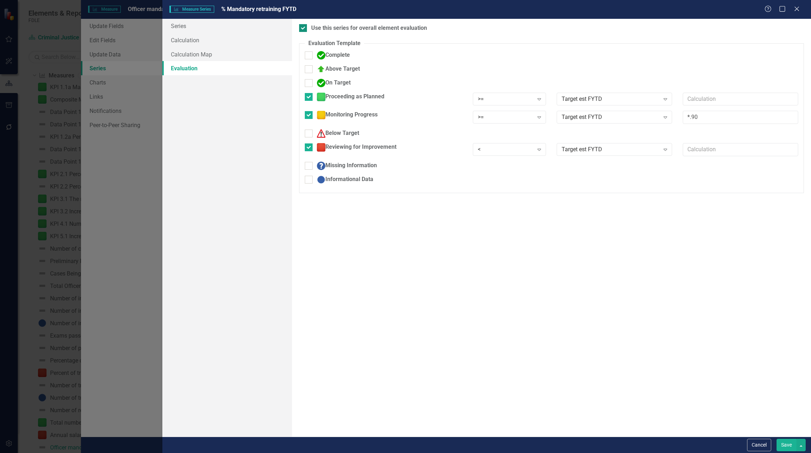
click at [304, 28] on div at bounding box center [303, 28] width 8 height 8
click at [304, 28] on input "Use this series for overall element evaluation" at bounding box center [301, 26] width 5 height 5
checkbox input "false"
drag, startPoint x: 307, startPoint y: 94, endPoint x: 309, endPoint y: 113, distance: 18.6
click at [307, 95] on input "Proceeding as Planned" at bounding box center [307, 95] width 5 height 5
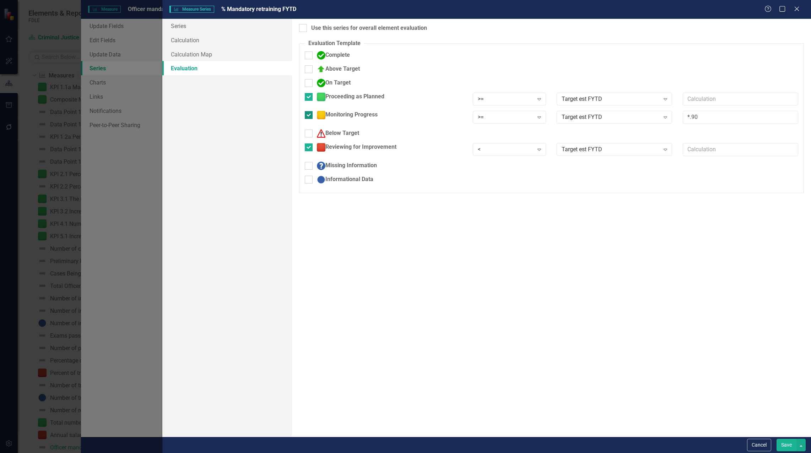
checkbox input "false"
drag, startPoint x: 308, startPoint y: 109, endPoint x: 311, endPoint y: 118, distance: 9.0
click at [308, 110] on input "Monitoring Progress" at bounding box center [307, 109] width 5 height 5
checkbox input "false"
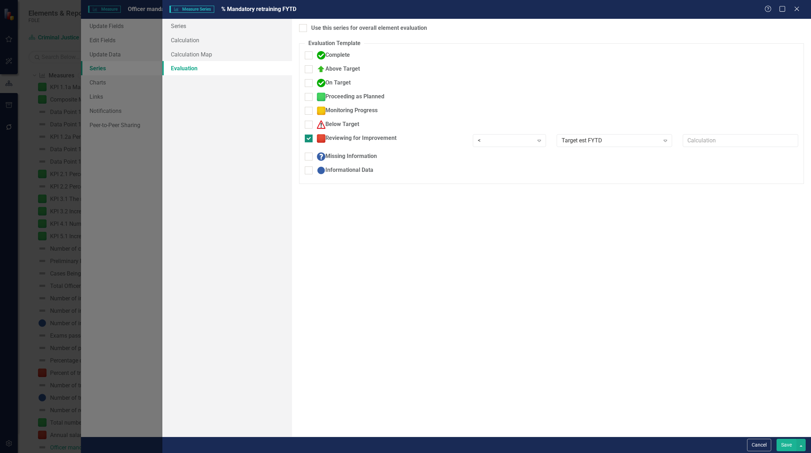
click at [311, 136] on div at bounding box center [309, 139] width 8 height 8
click at [309, 136] on input "Reviewing for Improvement" at bounding box center [307, 137] width 5 height 5
checkbox input "false"
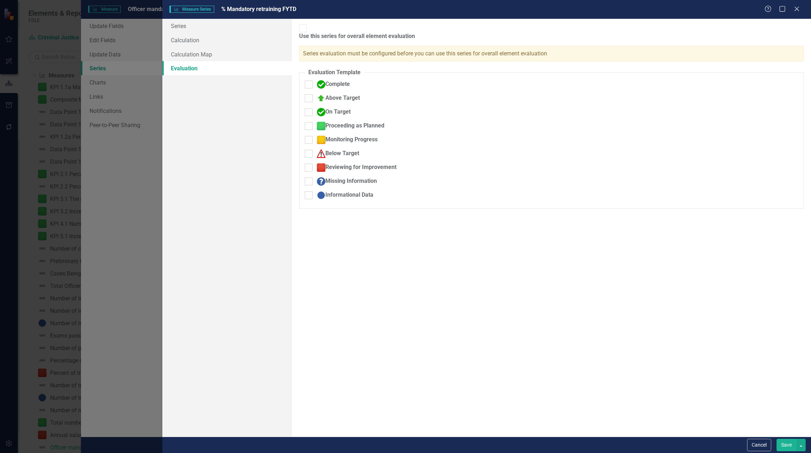
click at [789, 446] on button "Save" at bounding box center [786, 445] width 20 height 12
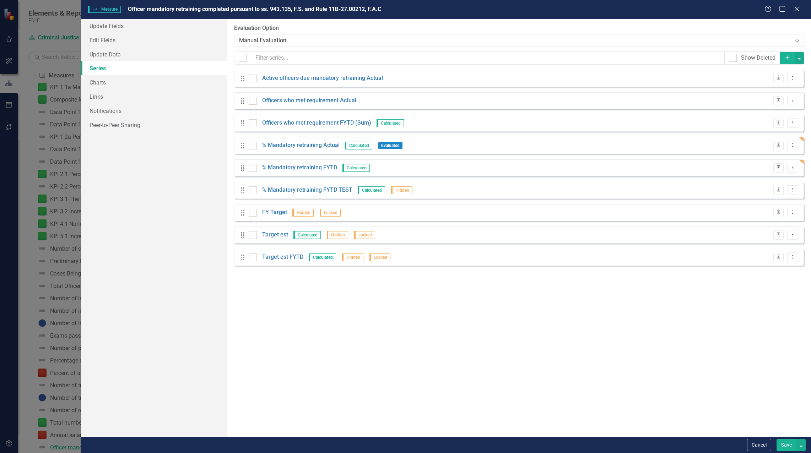
click at [779, 167] on icon "button" at bounding box center [778, 167] width 4 height 4
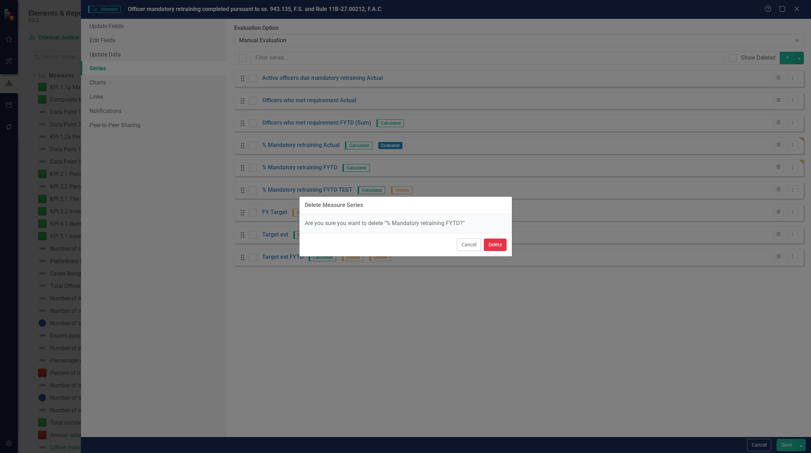
click at [499, 243] on button "Delete" at bounding box center [495, 245] width 23 height 12
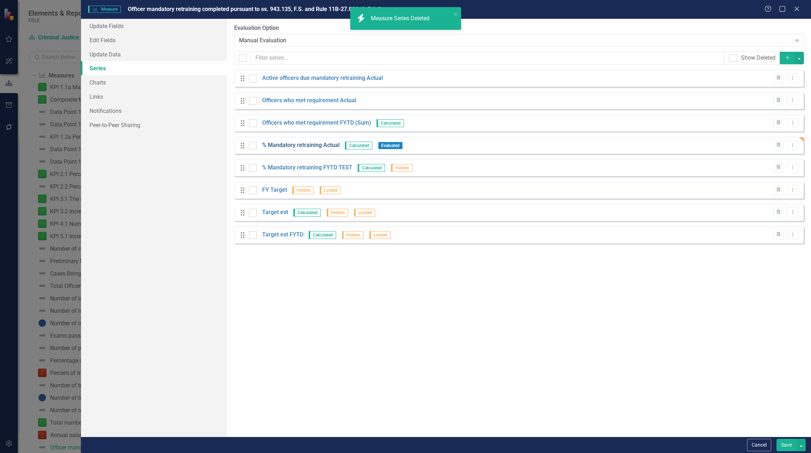
click at [321, 145] on link "% Mandatory retraining Actual" at bounding box center [300, 145] width 77 height 8
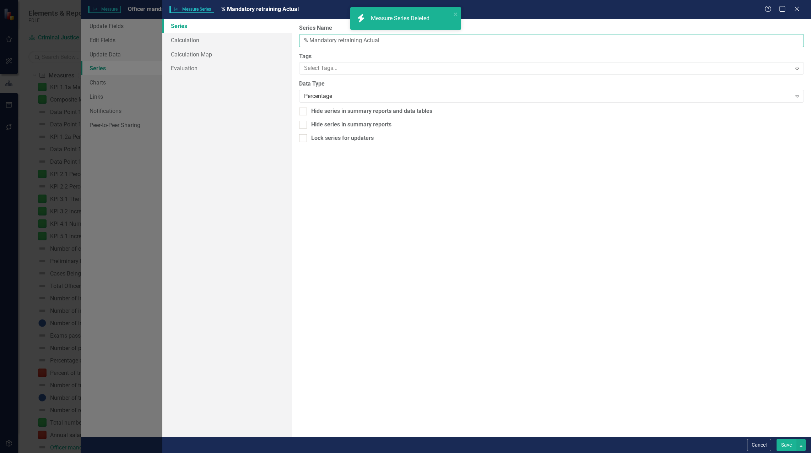
click at [364, 40] on input "% Mandatory retraining Actual" at bounding box center [551, 40] width 505 height 13
drag, startPoint x: 365, startPoint y: 40, endPoint x: 412, endPoint y: 43, distance: 47.3
click at [412, 43] on input "% Mandatory retraining Actual" at bounding box center [551, 40] width 505 height 13
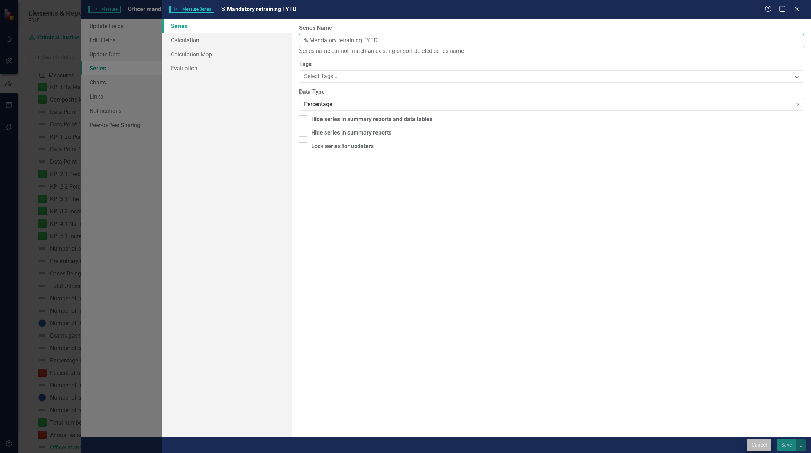
type input "% Mandatory retraining FYTD"
click at [763, 449] on button "Cancel" at bounding box center [759, 445] width 24 height 12
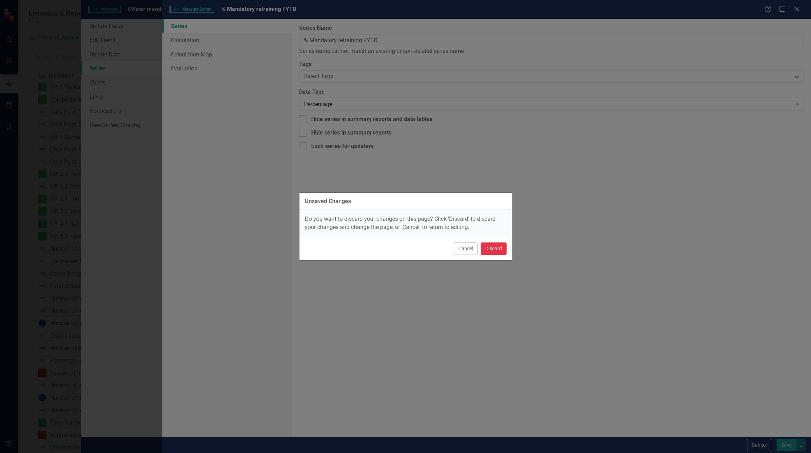
click at [498, 249] on button "Discard" at bounding box center [494, 249] width 26 height 12
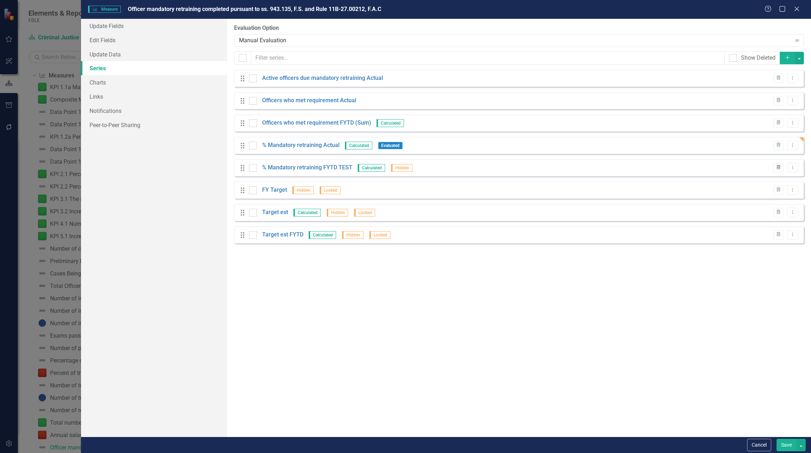
click at [779, 169] on icon "Trash" at bounding box center [778, 168] width 5 height 4
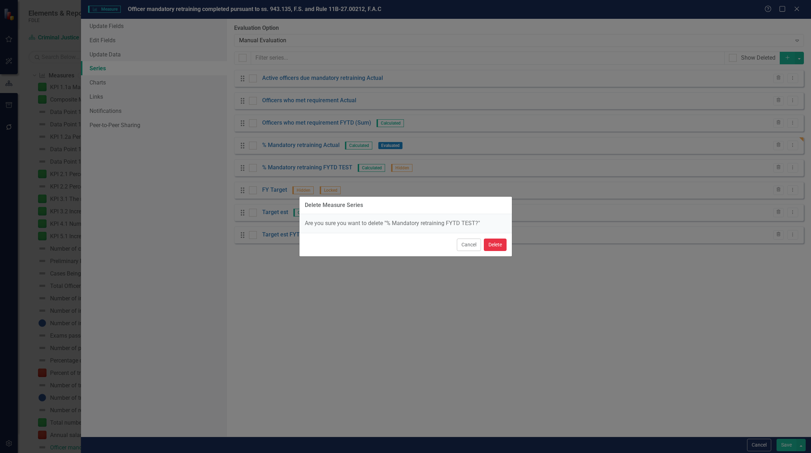
click at [504, 244] on button "Delete" at bounding box center [495, 245] width 23 height 12
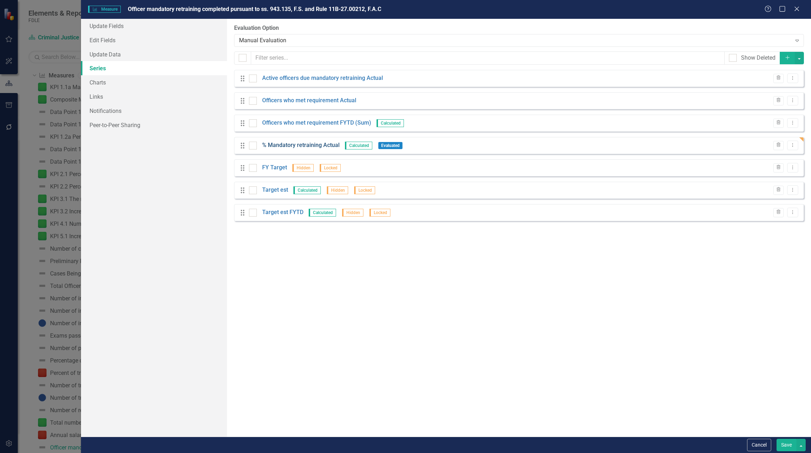
click at [325, 147] on link "% Mandatory retraining Actual" at bounding box center [300, 145] width 77 height 8
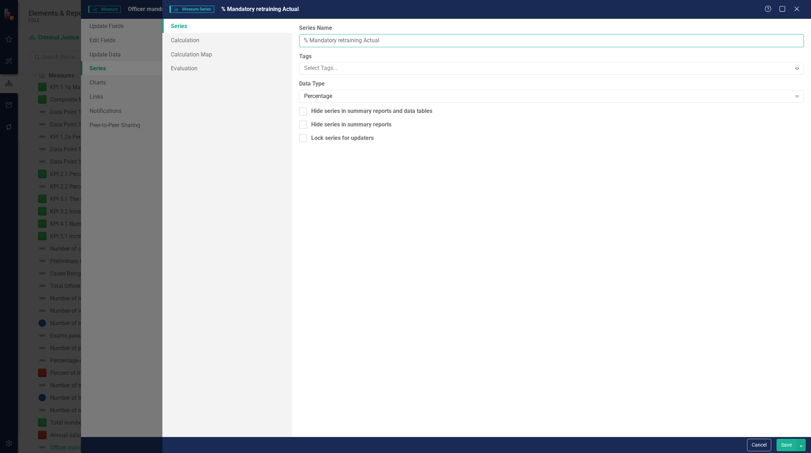
click at [372, 40] on input "% Mandatory retraining Actual" at bounding box center [551, 40] width 505 height 13
click at [339, 39] on input "% Mandatory retraining" at bounding box center [551, 40] width 505 height 13
click at [337, 39] on input "% Mandatory retraining" at bounding box center [551, 40] width 505 height 13
click at [381, 38] on input "% Mandatory Retraining" at bounding box center [551, 40] width 505 height 13
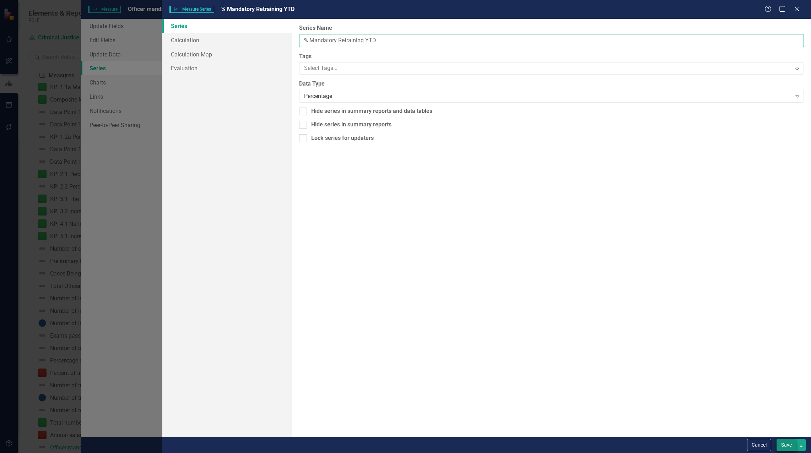
type input "% Mandatory Retraining YTD"
click at [790, 447] on button "Save" at bounding box center [786, 445] width 20 height 12
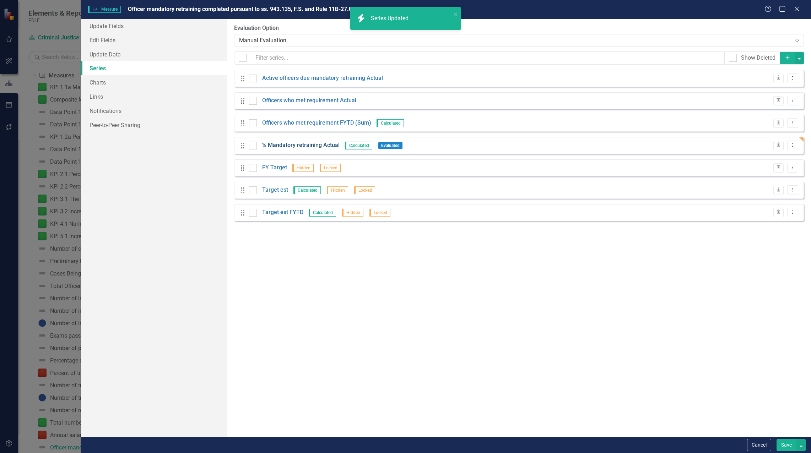
click at [309, 145] on link "% Mandatory retraining Actual" at bounding box center [300, 145] width 77 height 8
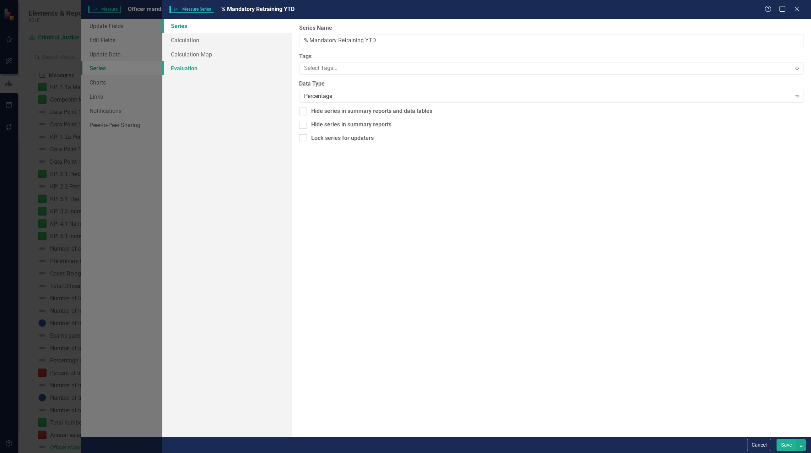
click at [185, 70] on link "Evaluation" at bounding box center [227, 68] width 130 height 14
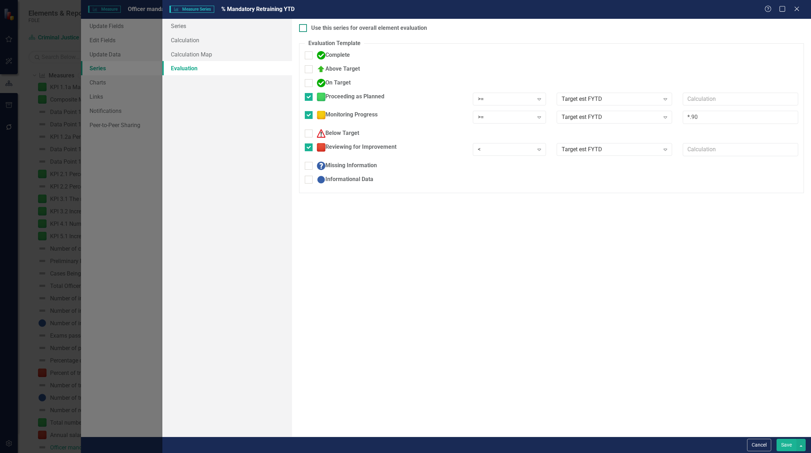
click at [304, 31] on div at bounding box center [303, 28] width 8 height 8
click at [304, 29] on input "Use this series for overall element evaluation" at bounding box center [301, 26] width 5 height 5
checkbox input "true"
click at [785, 443] on button "Save" at bounding box center [786, 445] width 20 height 12
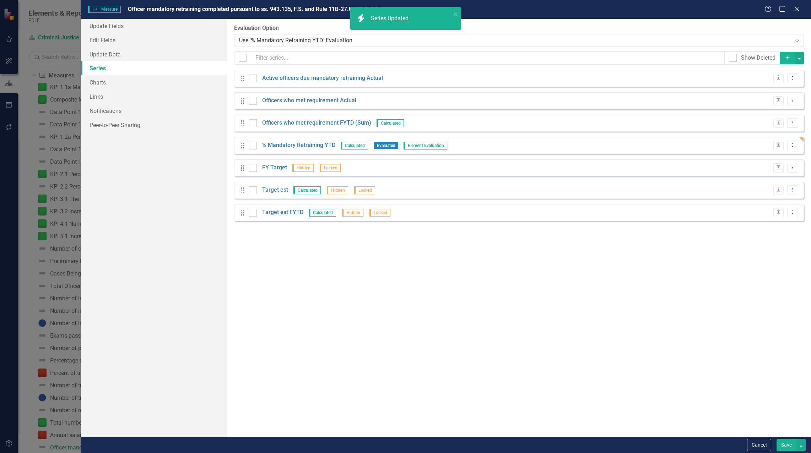
click at [784, 447] on button "Save" at bounding box center [786, 445] width 20 height 12
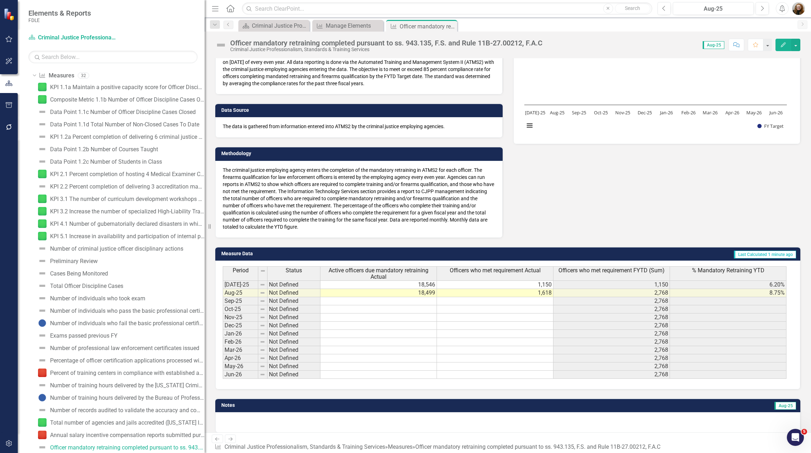
click at [777, 47] on button "Edit" at bounding box center [783, 45] width 16 height 12
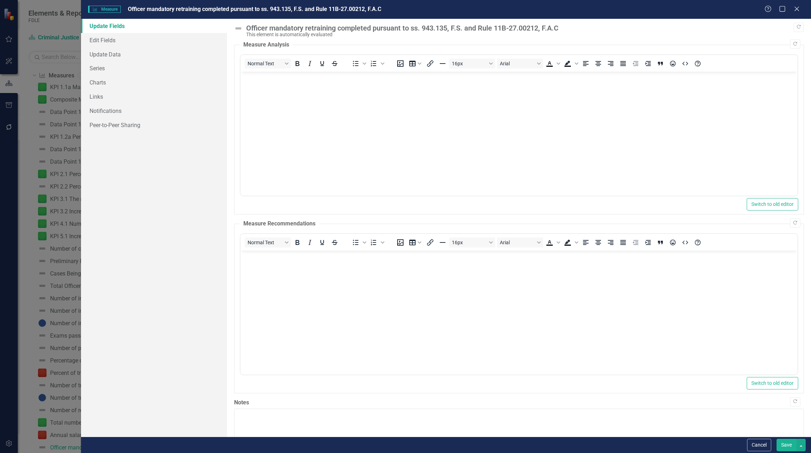
scroll to position [0, 0]
click at [96, 69] on link "Series" at bounding box center [154, 68] width 146 height 14
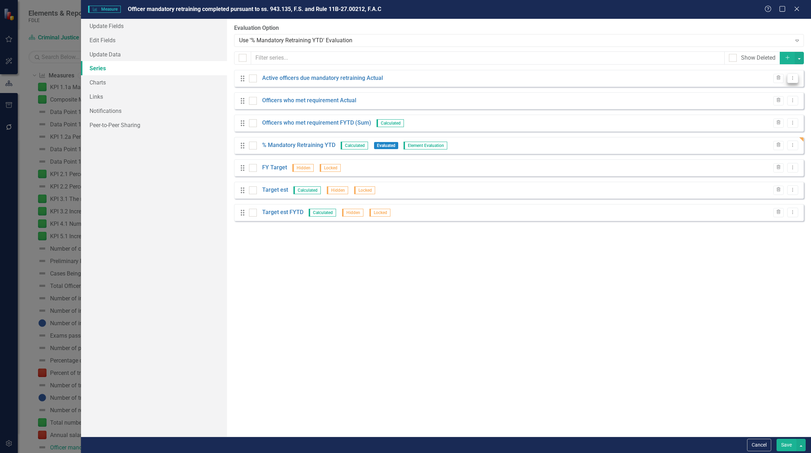
click at [790, 79] on icon "Dropdown Menu" at bounding box center [793, 78] width 6 height 5
click at [764, 97] on link "Copy Duplicate Measure Series" at bounding box center [757, 103] width 81 height 13
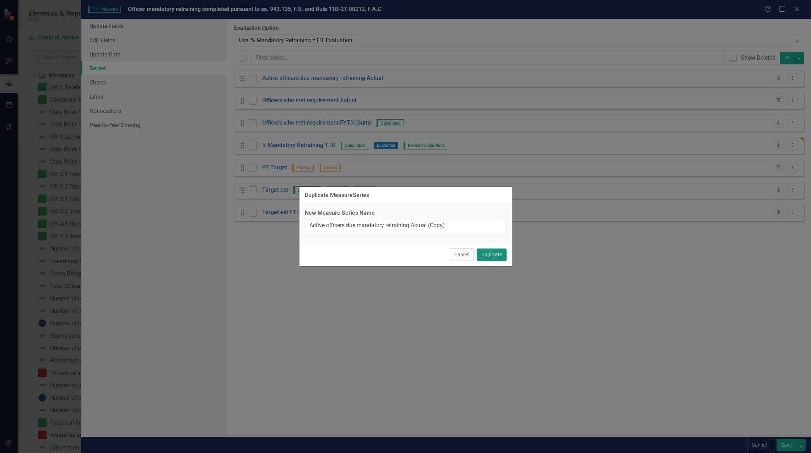
click at [504, 252] on button "Duplicate" at bounding box center [492, 255] width 30 height 12
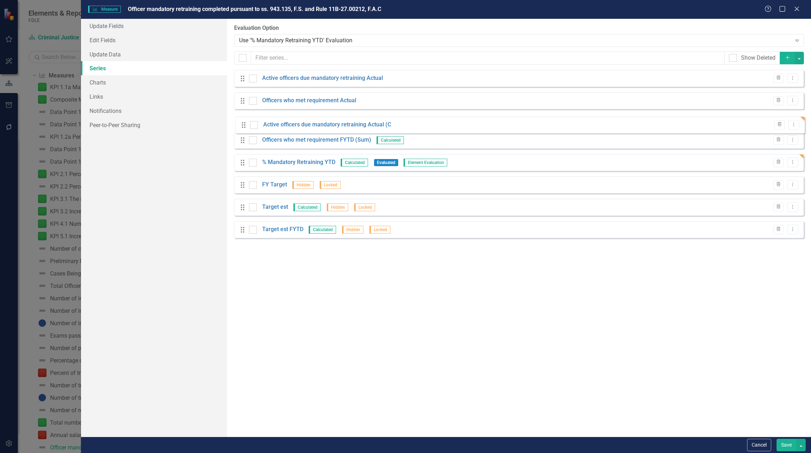
drag, startPoint x: 242, startPoint y: 230, endPoint x: 244, endPoint y: 125, distance: 104.8
click at [244, 125] on div "Drag Active officers due mandatory retraining Actual Trash Dropdown Menu Drag O…" at bounding box center [519, 157] width 570 height 174
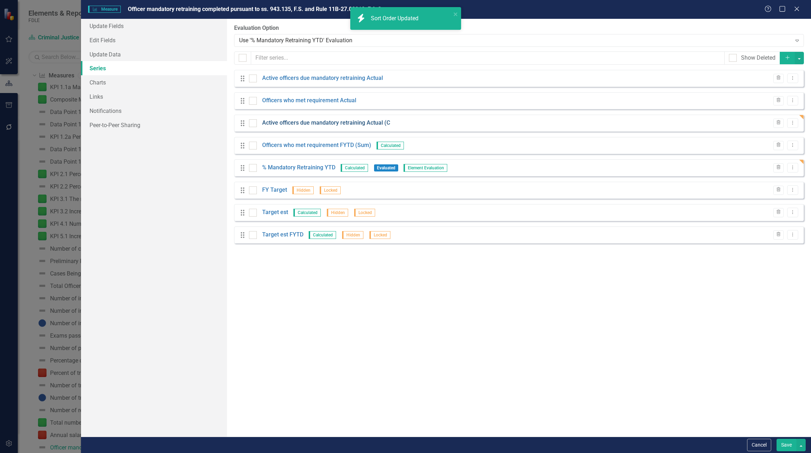
click at [368, 124] on link "Active officers due mandatory retraining Actual (C" at bounding box center [326, 123] width 128 height 8
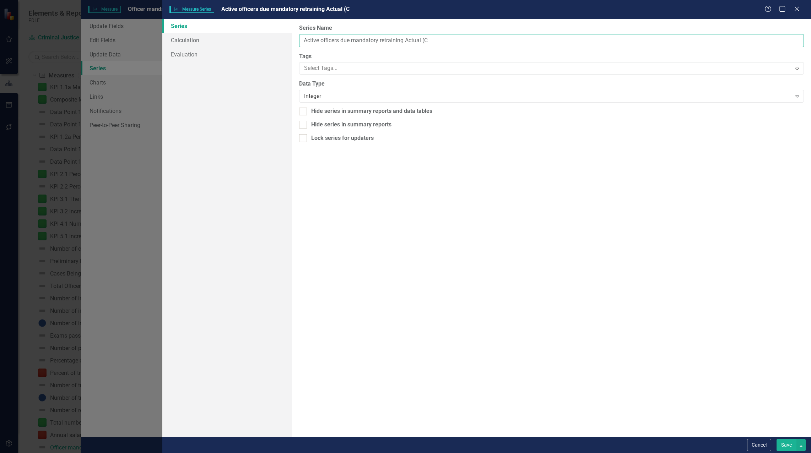
drag, startPoint x: 433, startPoint y: 43, endPoint x: 423, endPoint y: 42, distance: 10.3
click at [423, 42] on input "Active officers due mandatory retraining Actual (C" at bounding box center [551, 40] width 505 height 13
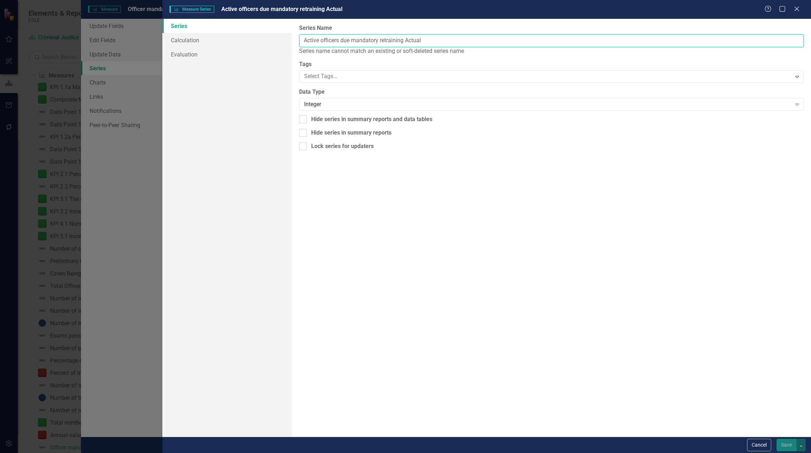
drag, startPoint x: 407, startPoint y: 40, endPoint x: 447, endPoint y: 40, distance: 39.8
click at [447, 40] on input "Active officers due mandatory retraining Actual" at bounding box center [551, 40] width 505 height 13
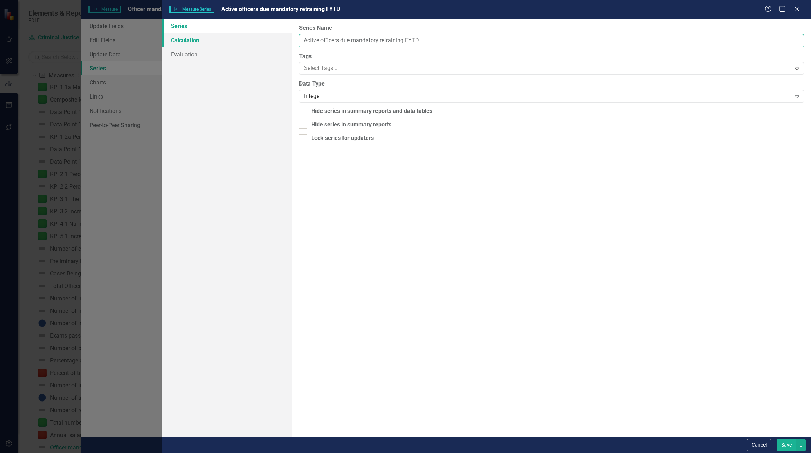
type input "Active officers due mandatory retraining FYTD"
click at [180, 40] on link "Calculation" at bounding box center [227, 40] width 130 height 14
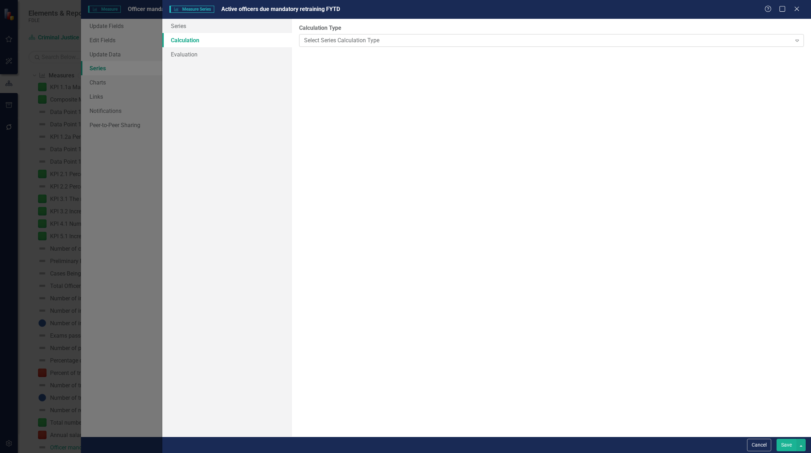
click at [358, 44] on div "Select Series Calculation Type" at bounding box center [547, 40] width 487 height 8
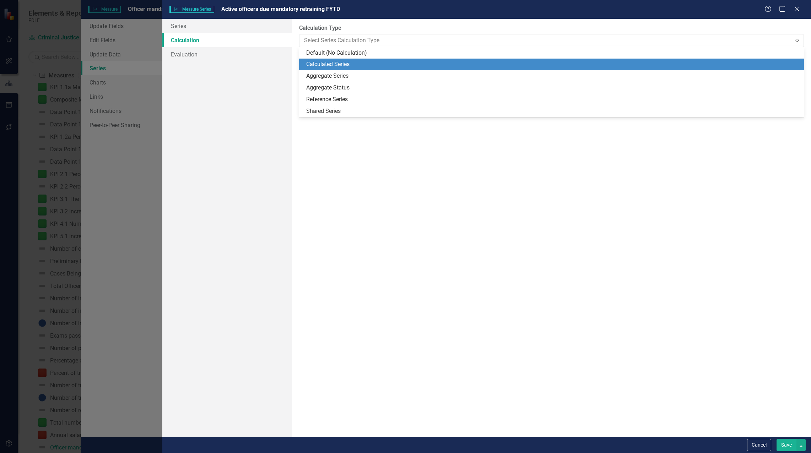
click at [358, 63] on div "Calculated Series" at bounding box center [552, 64] width 493 height 8
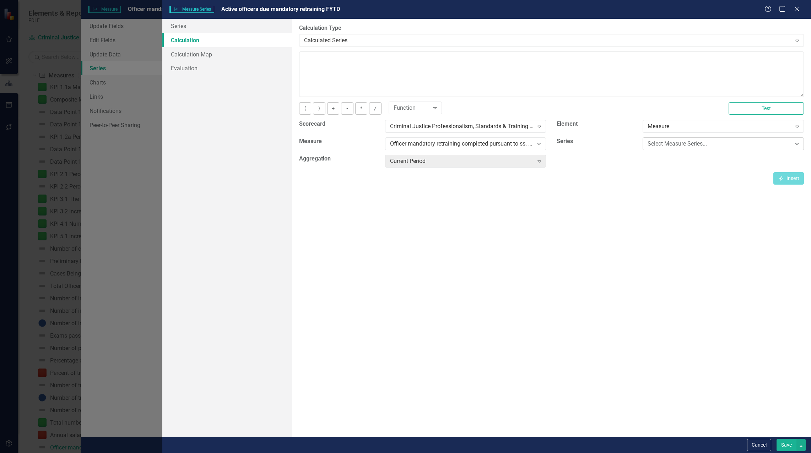
click at [665, 140] on div "Select Measure Series..." at bounding box center [720, 144] width 144 height 8
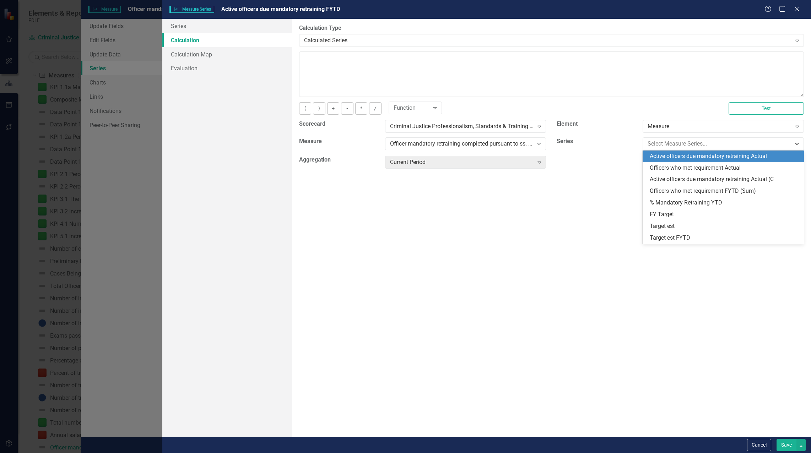
click at [670, 161] on div "Active officers due mandatory retraining Actual" at bounding box center [723, 157] width 161 height 12
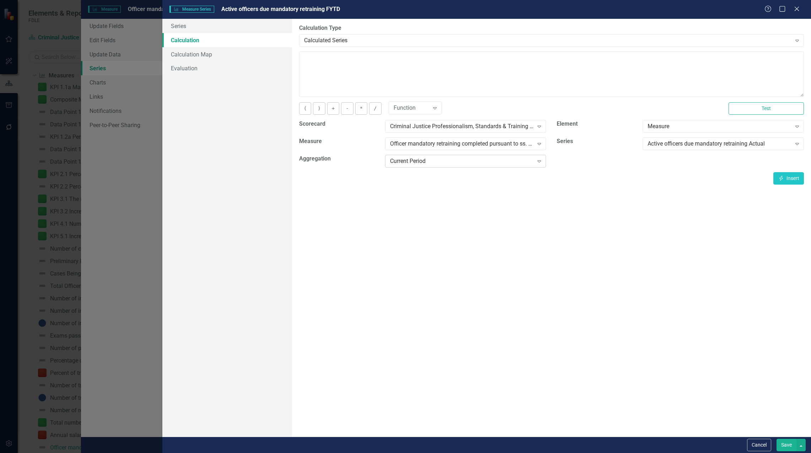
click at [433, 156] on div "Current Period Expand" at bounding box center [465, 161] width 161 height 13
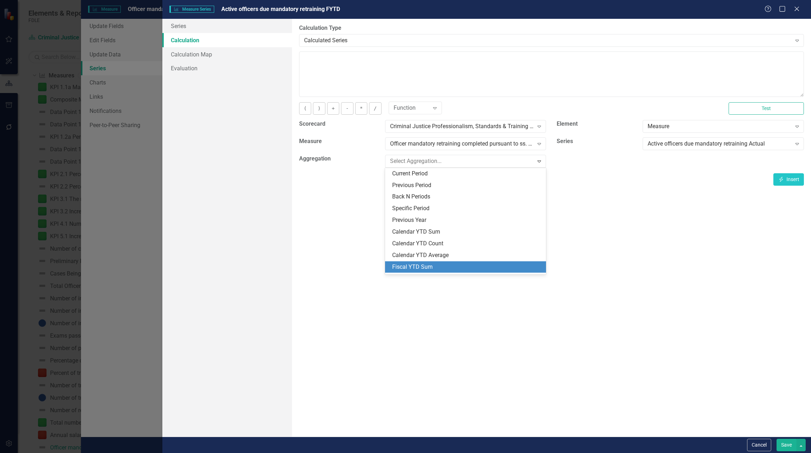
click at [439, 265] on div "Fiscal YTD Sum" at bounding box center [467, 267] width 150 height 8
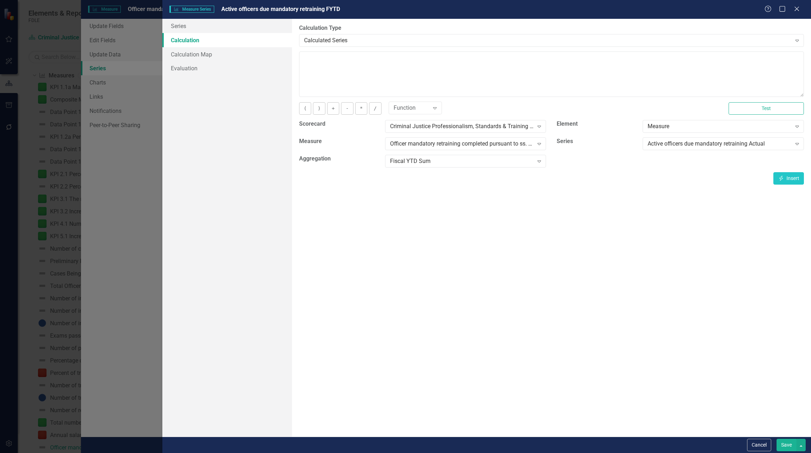
click at [789, 442] on button "Save" at bounding box center [786, 445] width 20 height 12
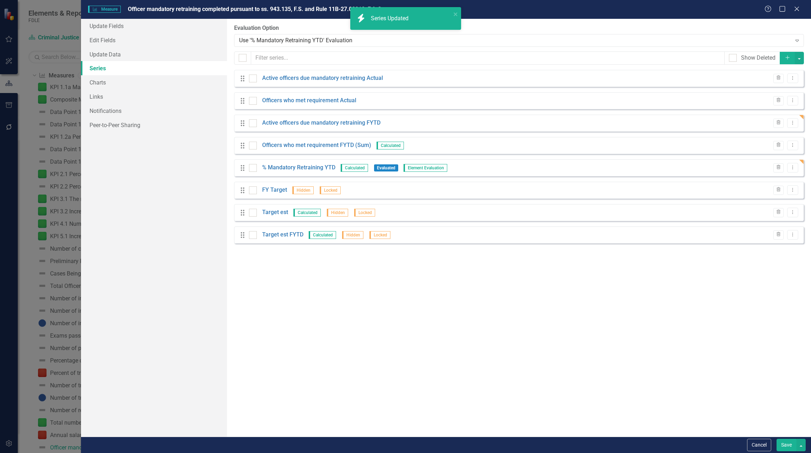
click at [786, 447] on button "Save" at bounding box center [786, 445] width 20 height 12
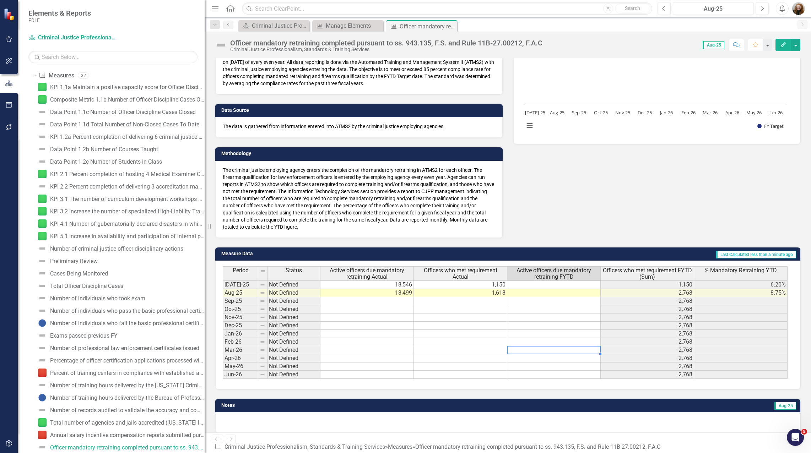
click at [531, 352] on td at bounding box center [553, 350] width 93 height 8
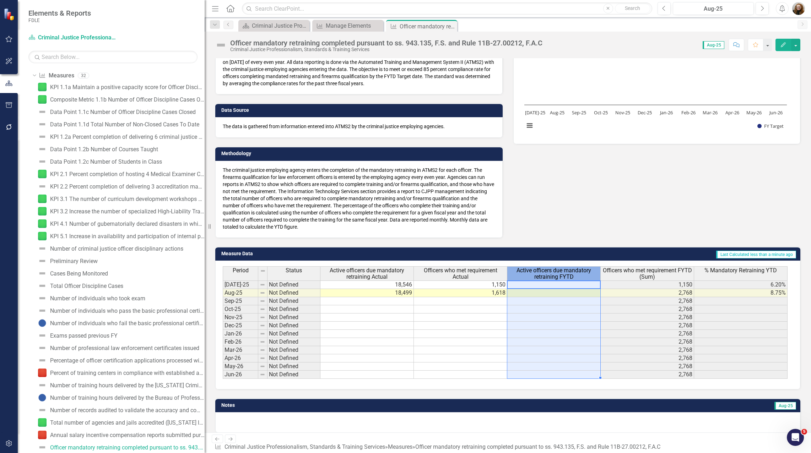
click at [568, 274] on span "Active officers due mandatory retraining FYTD" at bounding box center [554, 273] width 90 height 12
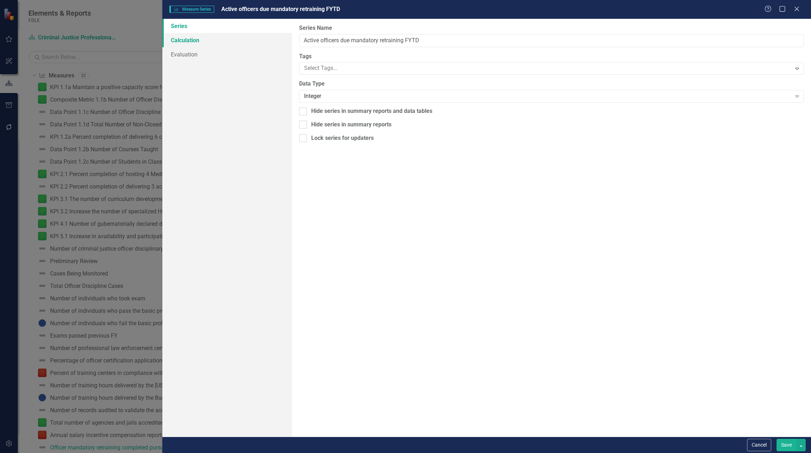
click at [195, 36] on link "Calculation" at bounding box center [227, 40] width 130 height 14
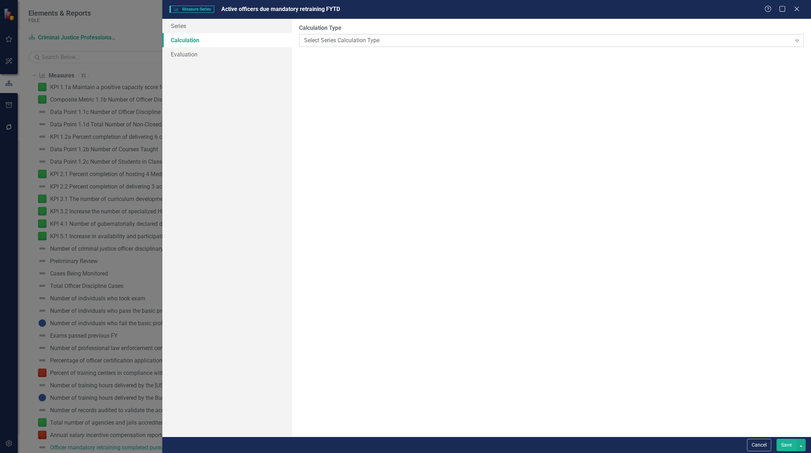
click at [365, 42] on div "Select Series Calculation Type" at bounding box center [547, 40] width 487 height 8
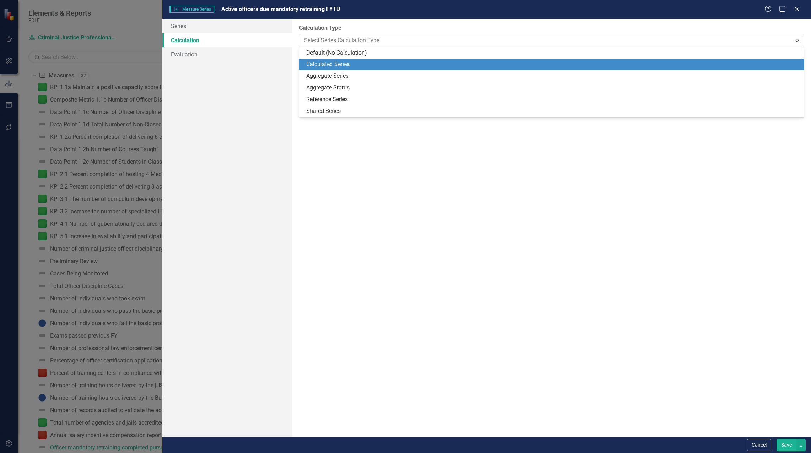
click at [351, 63] on div "Calculated Series" at bounding box center [552, 64] width 493 height 8
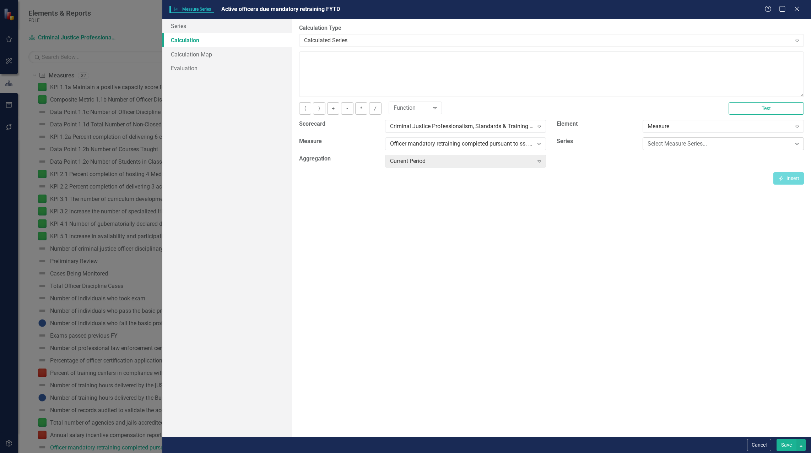
click at [699, 145] on div "Select Measure Series..." at bounding box center [720, 144] width 144 height 8
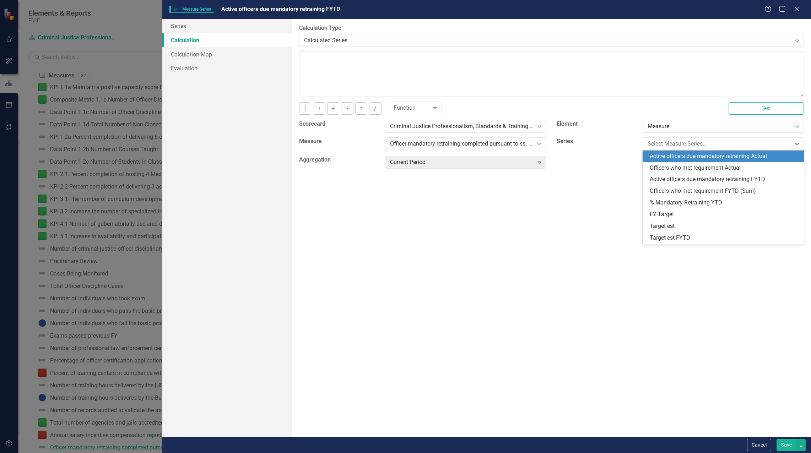
click at [695, 157] on div "Active officers due mandatory retraining Actual" at bounding box center [725, 156] width 150 height 8
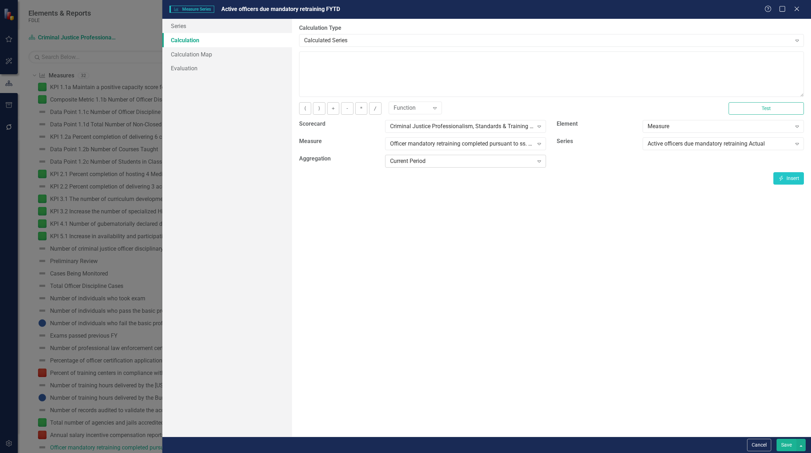
click at [524, 159] on div "Current Period" at bounding box center [462, 161] width 144 height 8
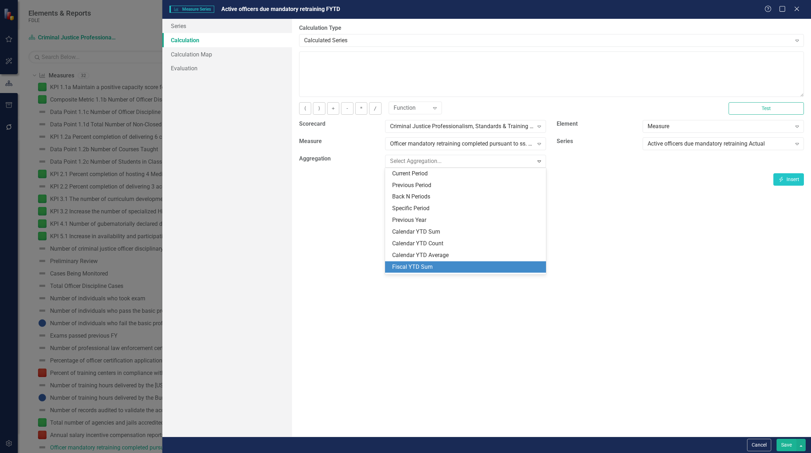
click at [496, 263] on div "Fiscal YTD Sum" at bounding box center [465, 267] width 161 height 12
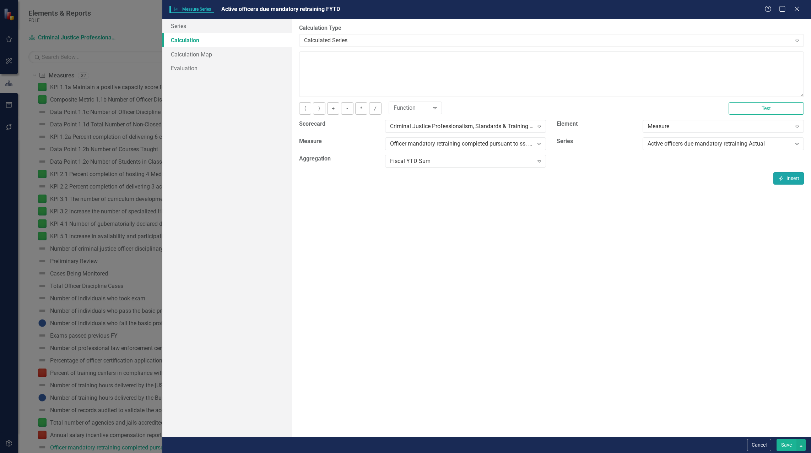
click at [788, 175] on button "Insert Insert" at bounding box center [788, 178] width 31 height 12
type textarea "[m1983257][Active officers due mandatory retraining Actual][FiscalYTDSum]"
click at [789, 444] on button "Save" at bounding box center [786, 445] width 20 height 12
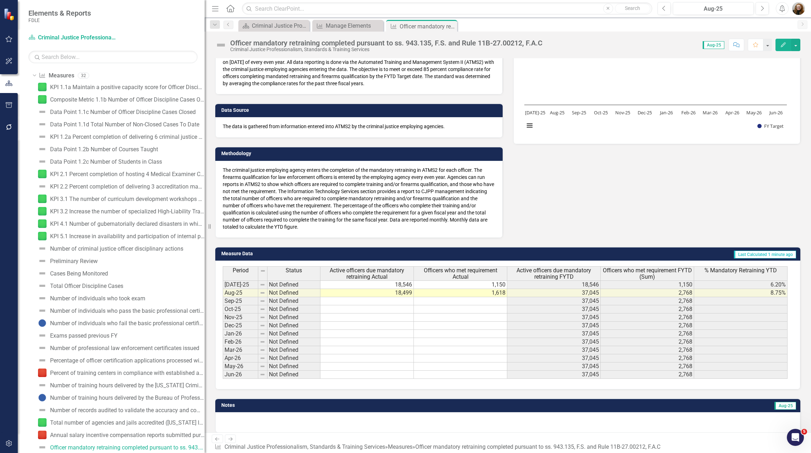
click at [576, 275] on span "Active officers due mandatory retraining FYTD" at bounding box center [554, 273] width 90 height 12
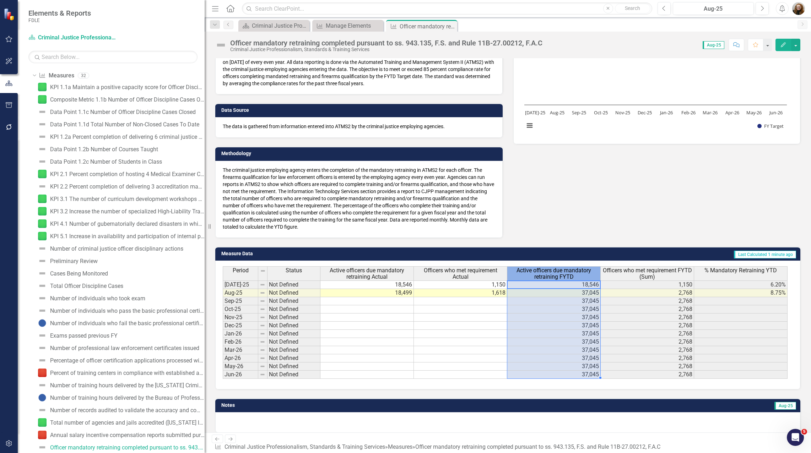
click at [576, 275] on span "Active officers due mandatory retraining FYTD" at bounding box center [554, 273] width 90 height 12
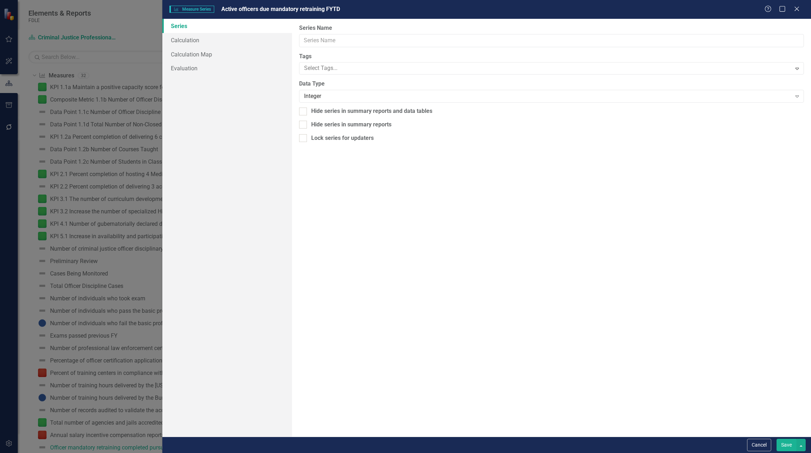
type input "Active officers due mandatory retraining FYTD"
click at [186, 40] on link "Calculation" at bounding box center [227, 40] width 130 height 14
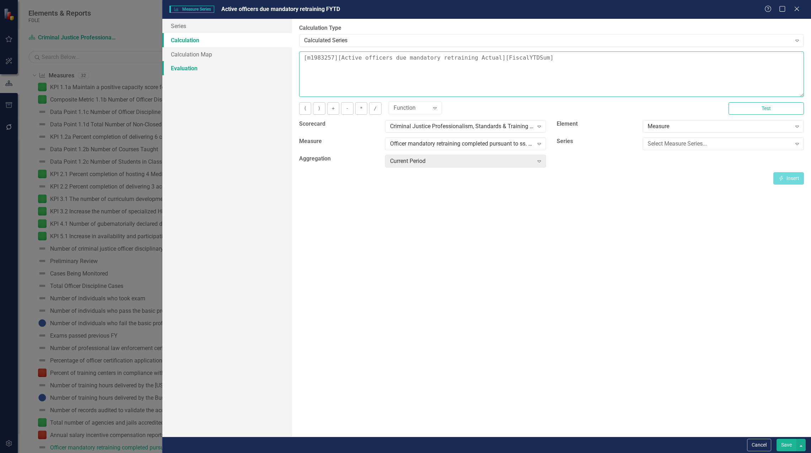
drag, startPoint x: 562, startPoint y: 57, endPoint x: 172, endPoint y: 75, distance: 390.1
click at [172, 75] on div "Series Calculation Calculation Map Evaluation From this page, you can edit the …" at bounding box center [486, 228] width 649 height 418
click at [710, 139] on div "Select Measure Series... Expand" at bounding box center [723, 143] width 161 height 13
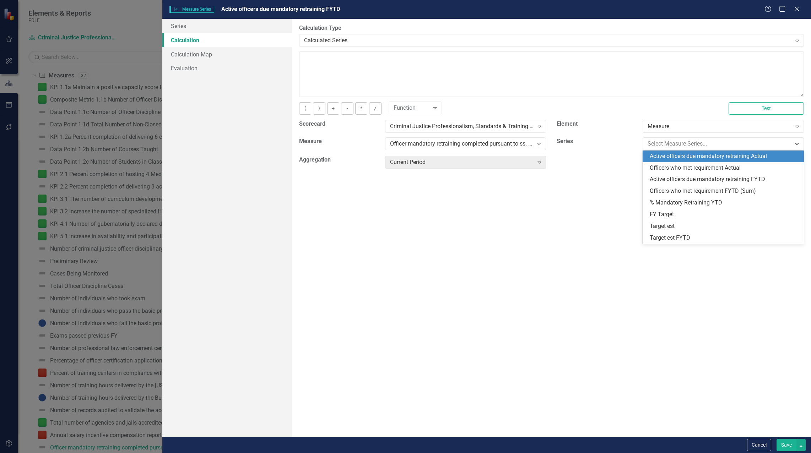
click at [710, 158] on div "Active officers due mandatory retraining Actual" at bounding box center [725, 156] width 150 height 8
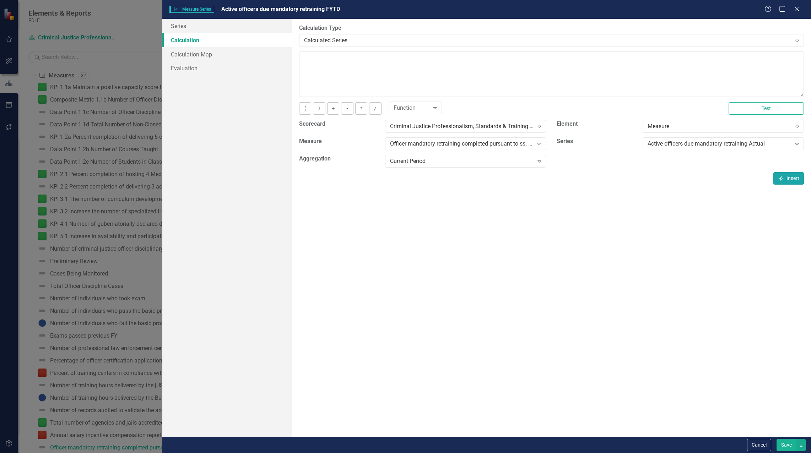
click at [790, 173] on button "Insert Insert" at bounding box center [788, 178] width 31 height 12
type textarea "[m1983257][Active officers due mandatory retraining Actual][CurrentPeriod]"
click at [781, 451] on div "Cancel Save" at bounding box center [486, 445] width 649 height 16
click at [782, 446] on button "Save" at bounding box center [786, 445] width 20 height 12
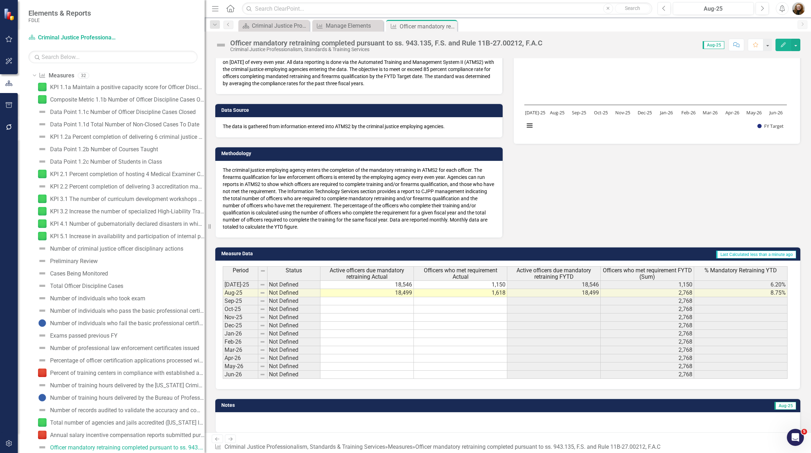
click at [643, 274] on span "Officers who met requirement FYTD (Sum)" at bounding box center [647, 273] width 90 height 12
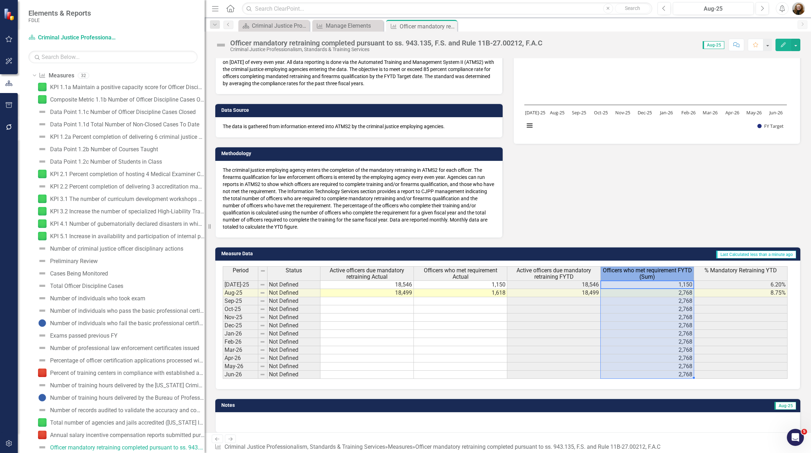
click at [643, 274] on span "Officers who met requirement FYTD (Sum)" at bounding box center [647, 273] width 90 height 12
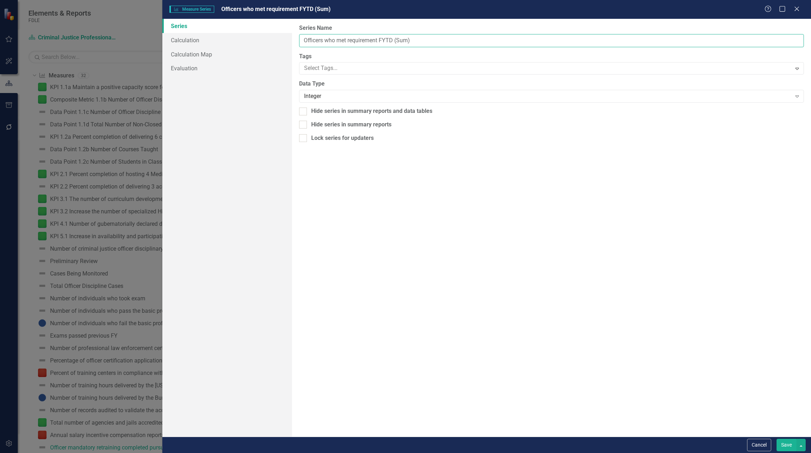
drag, startPoint x: 396, startPoint y: 40, endPoint x: 480, endPoint y: 60, distance: 86.3
click at [464, 51] on div "From this page, you can edit the name, type, and visibility options of your ser…" at bounding box center [551, 228] width 519 height 418
type input "Officers who met requirement FYTD"
click at [784, 445] on button "Save" at bounding box center [786, 445] width 20 height 12
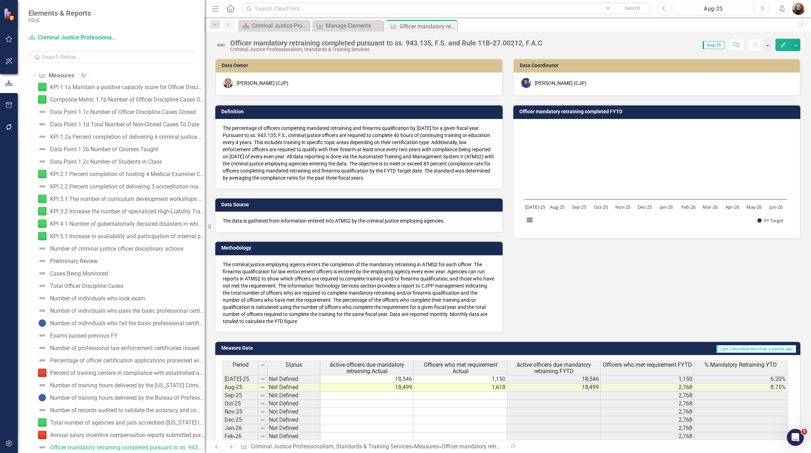
click at [593, 113] on h3 "Officer mandatory retraining completed FYTD" at bounding box center [658, 111] width 278 height 5
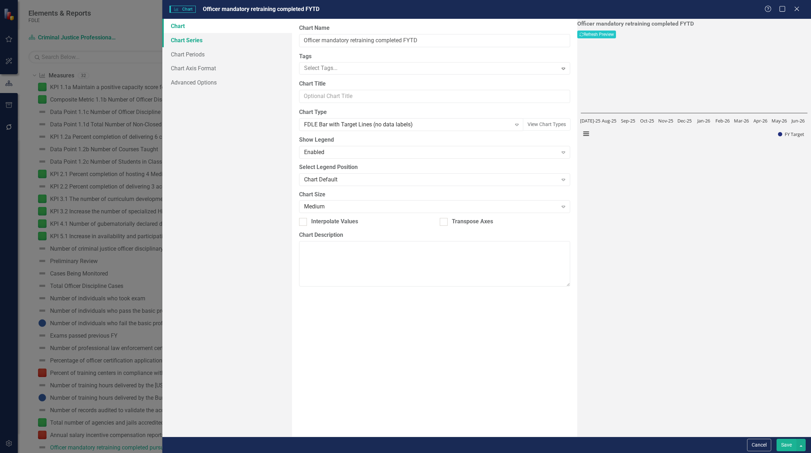
click at [189, 43] on link "Chart Series" at bounding box center [227, 40] width 130 height 14
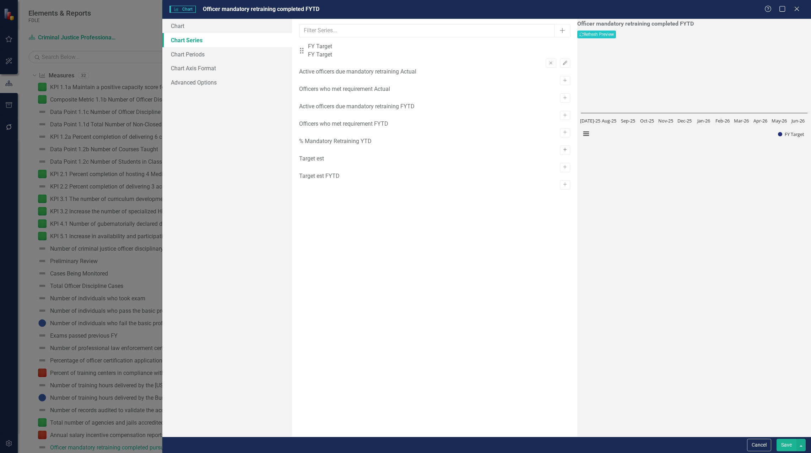
click at [562, 152] on icon "Activate" at bounding box center [564, 150] width 5 height 4
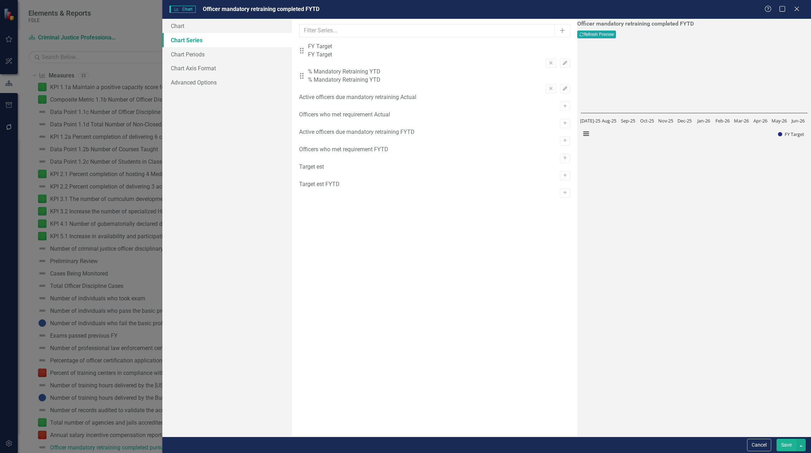
click at [616, 36] on button "Recalculate Refresh Preview" at bounding box center [596, 35] width 39 height 8
drag, startPoint x: 308, startPoint y: 76, endPoint x: 313, endPoint y: 51, distance: 26.0
click at [313, 51] on div "Drag FY Target FY Target Remove Edit Drag % Mandatory Retraining YTD % Mandator…" at bounding box center [434, 68] width 271 height 51
click at [616, 37] on button "Recalculate Refresh Preview" at bounding box center [596, 35] width 39 height 8
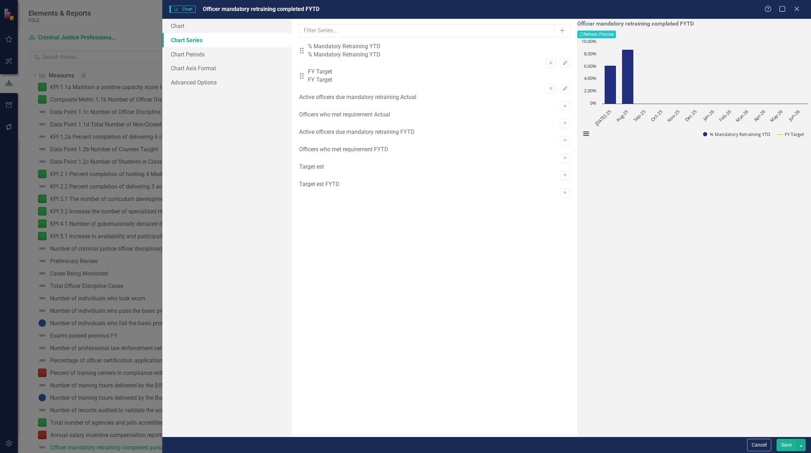
click at [790, 448] on button "Save" at bounding box center [786, 445] width 20 height 12
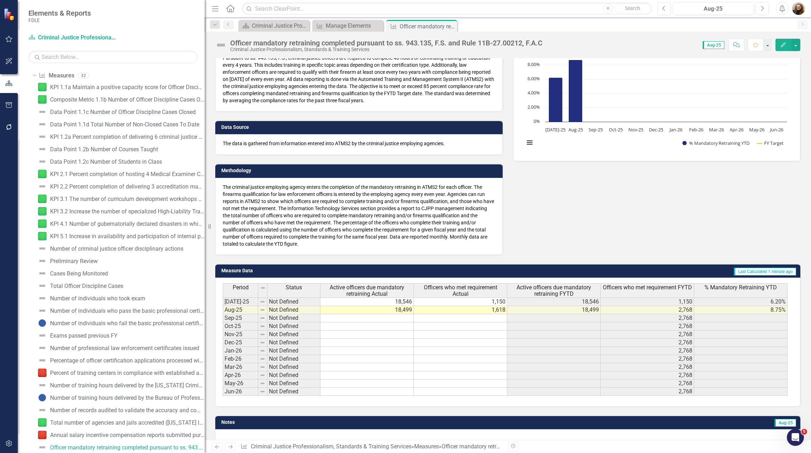
scroll to position [94, 0]
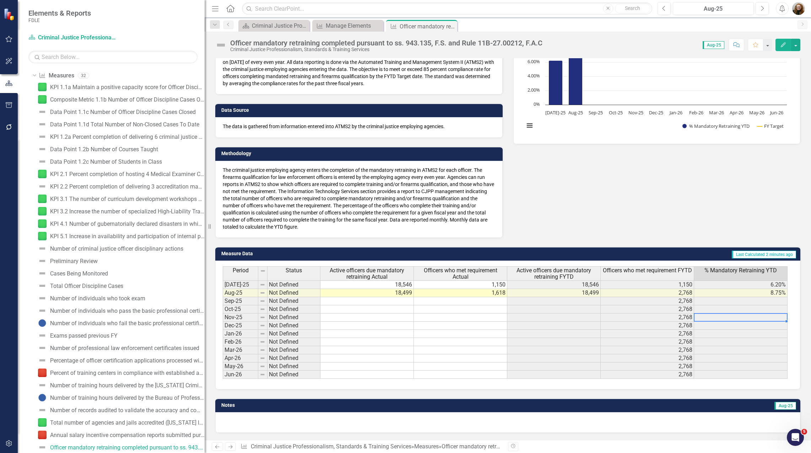
click at [223, 314] on div "Period Status Active officers due mandatory retraining Actual Officers who met …" at bounding box center [223, 322] width 0 height 113
drag, startPoint x: 610, startPoint y: 211, endPoint x: 615, endPoint y: 210, distance: 5.4
click at [610, 211] on div "Data Owner [PERSON_NAME] (CJP) Definition The percentage of officers completing…" at bounding box center [508, 96] width 596 height 283
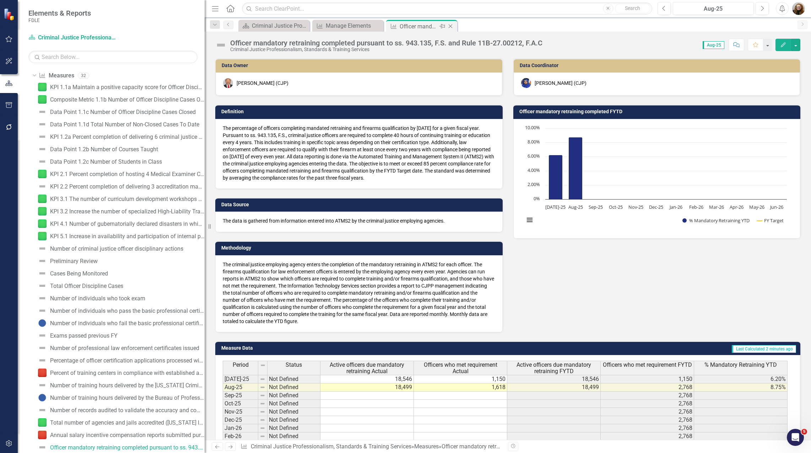
click at [450, 25] on icon "Close" at bounding box center [450, 26] width 7 height 6
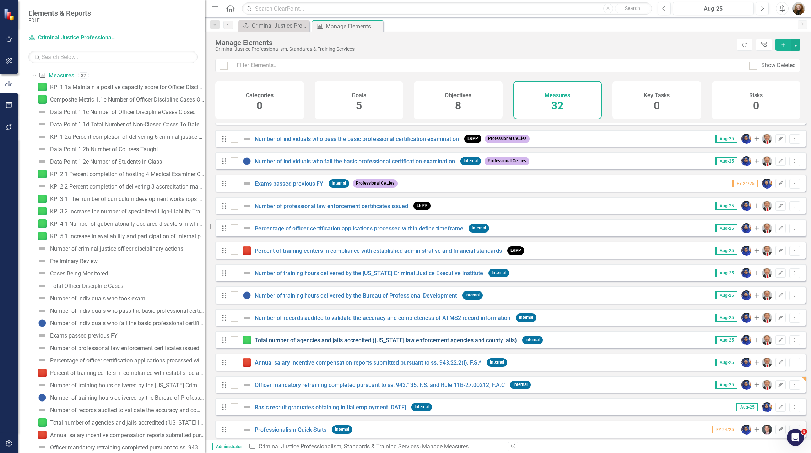
scroll to position [404, 0]
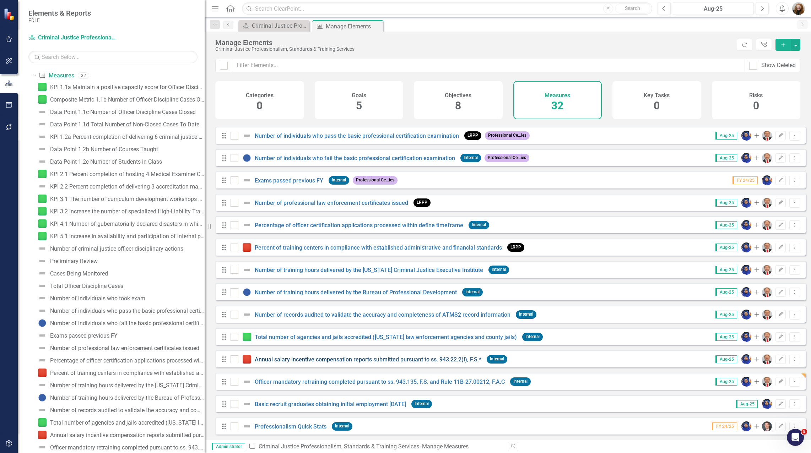
click at [273, 362] on link "Annual salary incentive compensation reports submitted pursuant to ss. 943.22.2…" at bounding box center [368, 359] width 227 height 7
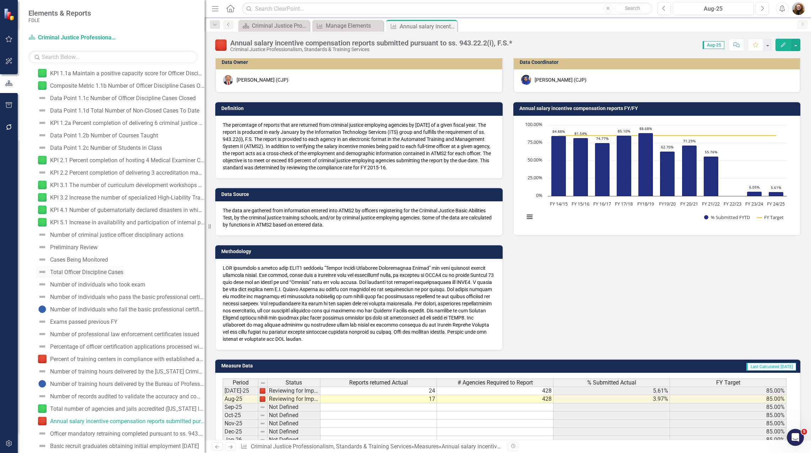
scroll to position [188, 0]
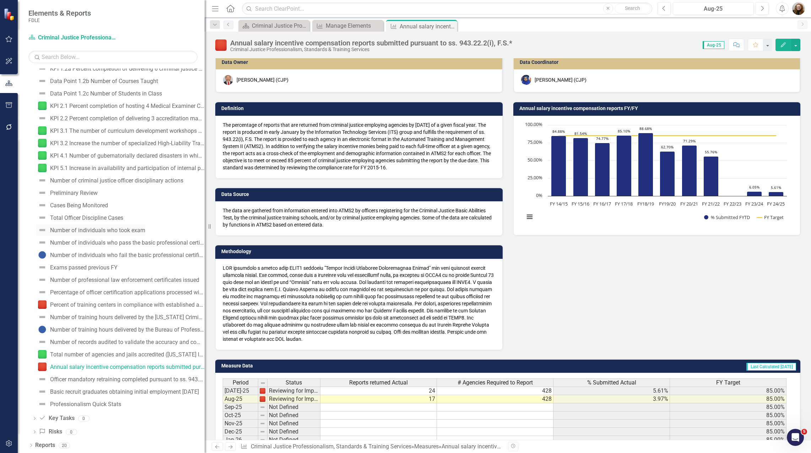
click at [90, 236] on link "Number of individuals who took exam" at bounding box center [90, 229] width 109 height 11
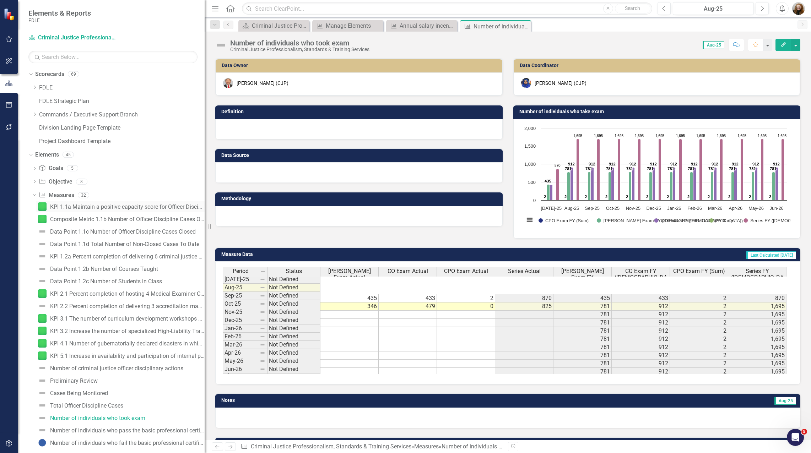
click at [105, 204] on div "KPI 1.1a Maintain a positive capacity score for Officer Discipline (OD) cases b…" at bounding box center [127, 207] width 155 height 6
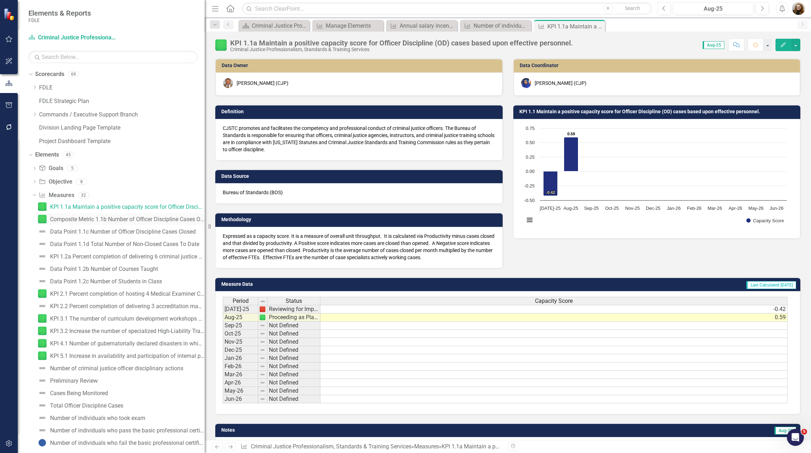
click at [108, 218] on div "Composite Metric 1.1b Number of Officer Discipline Cases Opened" at bounding box center [127, 219] width 155 height 6
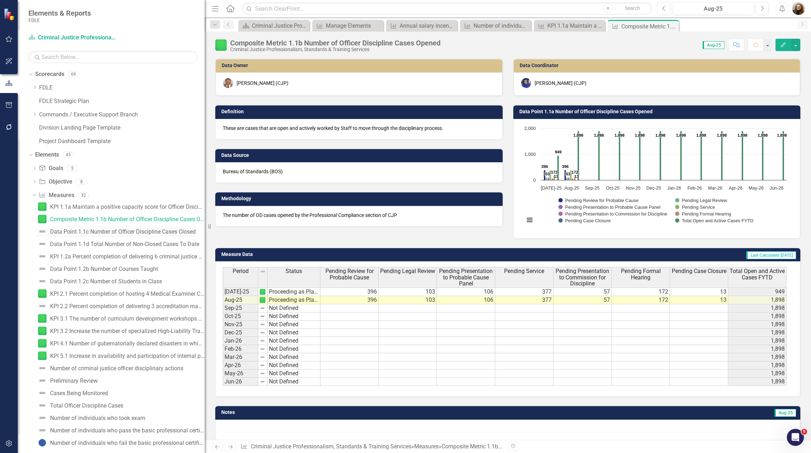
click at [102, 232] on div "Data Point 1.1c Number of Officer Discipline Cases Closed" at bounding box center [123, 232] width 146 height 6
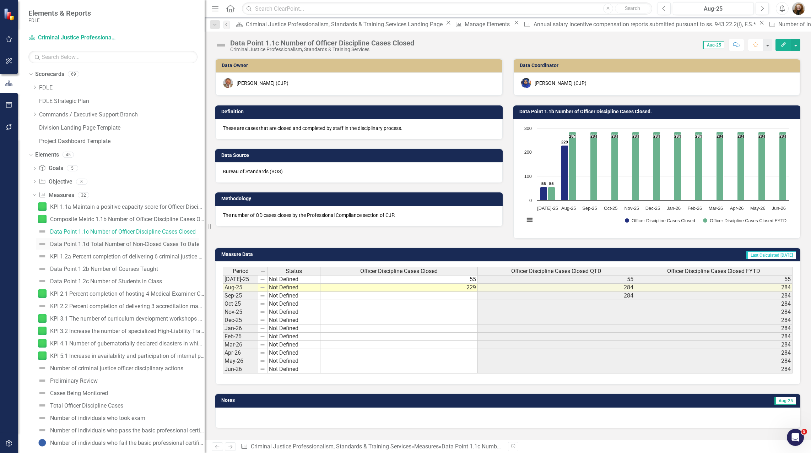
click at [106, 242] on div "Data Point 1.1d Total Number of Non-Closed Cases To Date" at bounding box center [124, 244] width 149 height 6
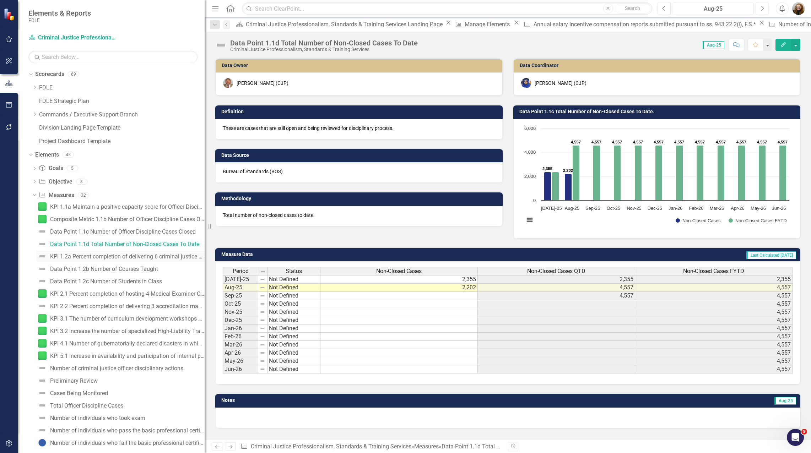
click at [104, 255] on div "KPI 1.2a Percent completion of delivering 6 criminal justice educational progra…" at bounding box center [127, 257] width 155 height 6
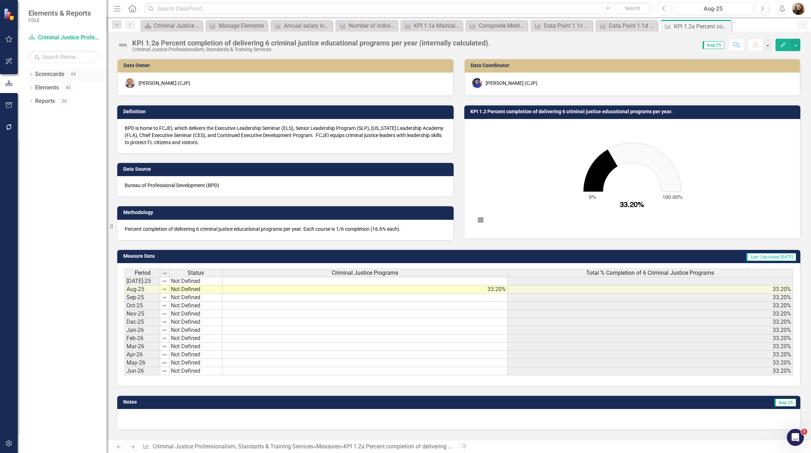
click at [30, 76] on icon "Dropdown" at bounding box center [30, 75] width 5 height 4
click at [81, 247] on div "Dropdown Scorecards 69 Dropdown FDLE Commissioner's Initiative Team Project Das…" at bounding box center [62, 261] width 89 height 385
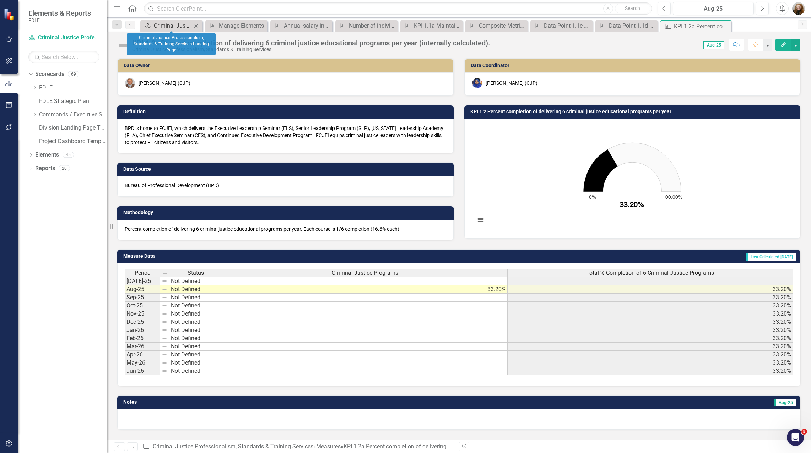
click at [181, 27] on div "Criminal Justice Professionalism, Standards & Training Services Landing Page" at bounding box center [173, 25] width 38 height 9
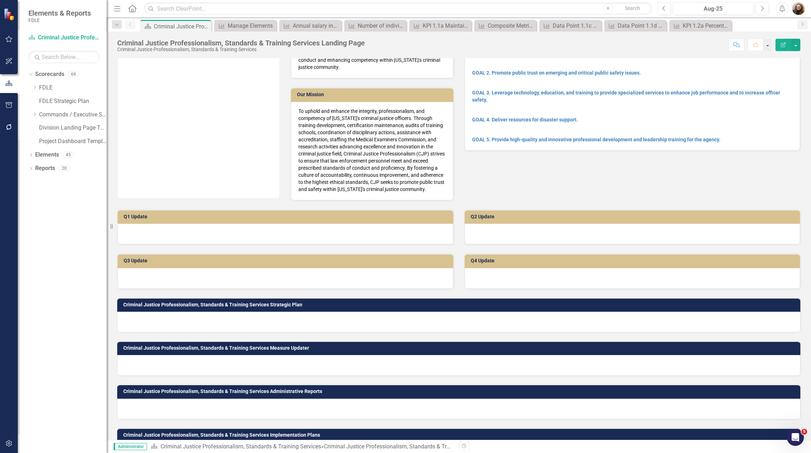
scroll to position [59, 0]
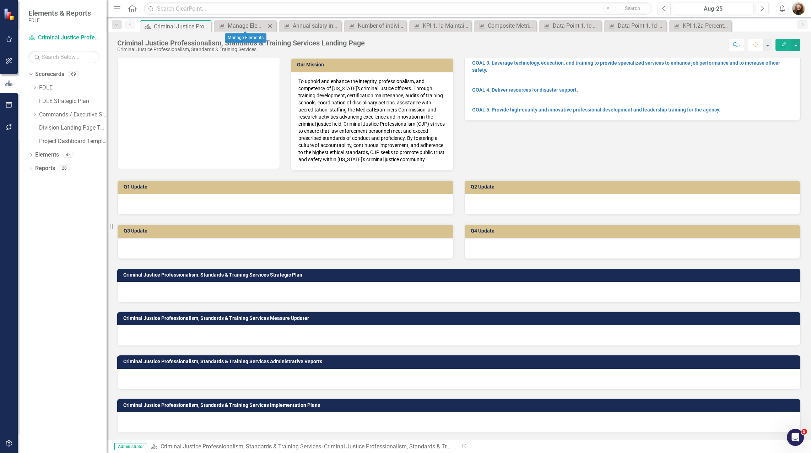
click at [269, 26] on icon "Close" at bounding box center [269, 26] width 7 height 6
click at [278, 25] on icon "Close" at bounding box center [277, 26] width 7 height 6
click at [280, 25] on icon "Close" at bounding box center [278, 26] width 7 height 6
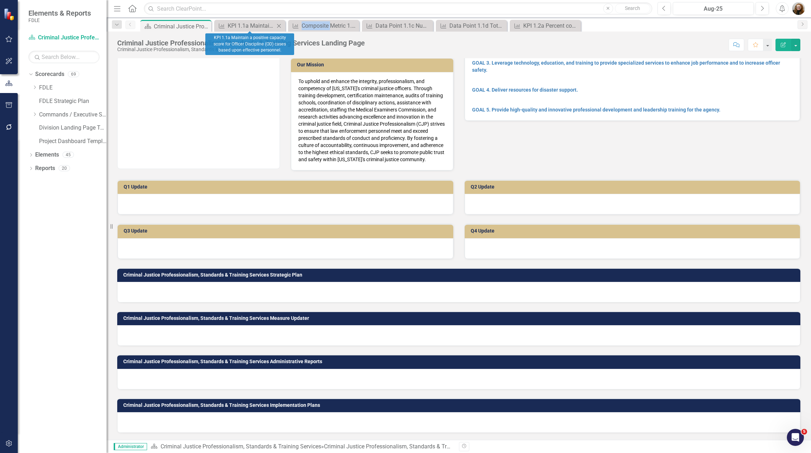
click at [280, 26] on icon "Close" at bounding box center [278, 26] width 7 height 6
click at [0, 0] on icon "Close" at bounding box center [0, 0] width 0 height 0
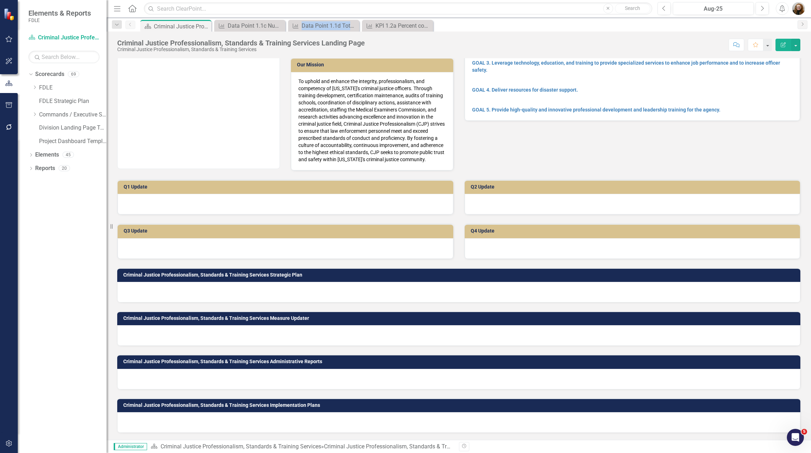
click at [0, 0] on icon "Close" at bounding box center [0, 0] width 0 height 0
click at [33, 155] on icon "Dropdown" at bounding box center [30, 156] width 5 height 4
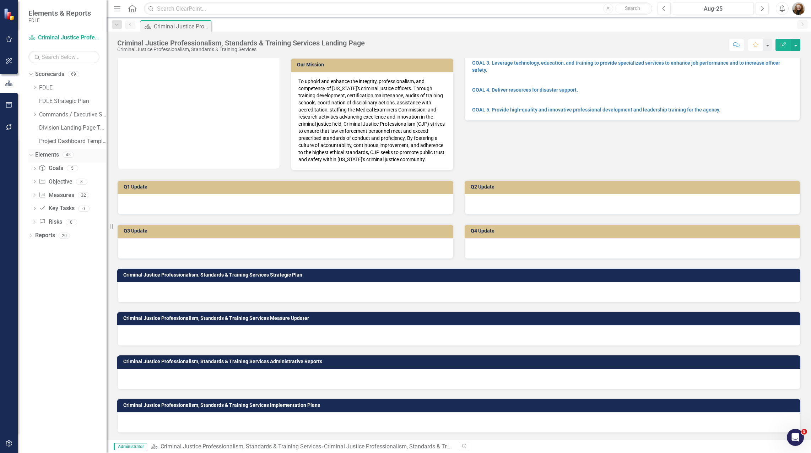
click at [55, 156] on link "Elements" at bounding box center [47, 155] width 24 height 8
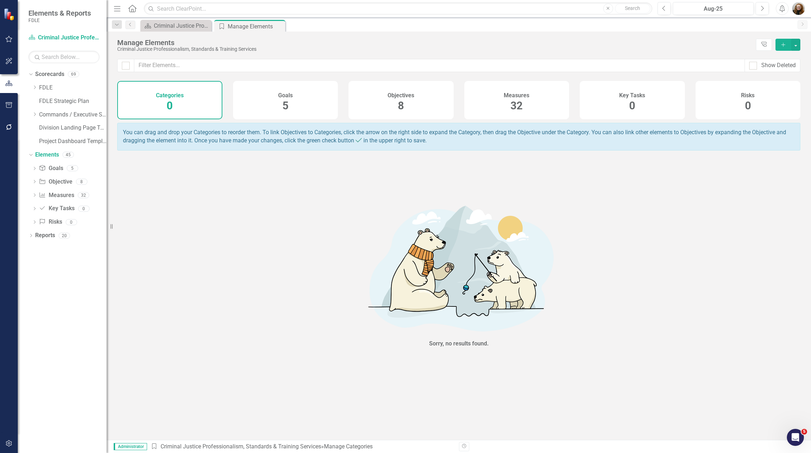
click at [540, 92] on div "Measures 32" at bounding box center [516, 100] width 105 height 38
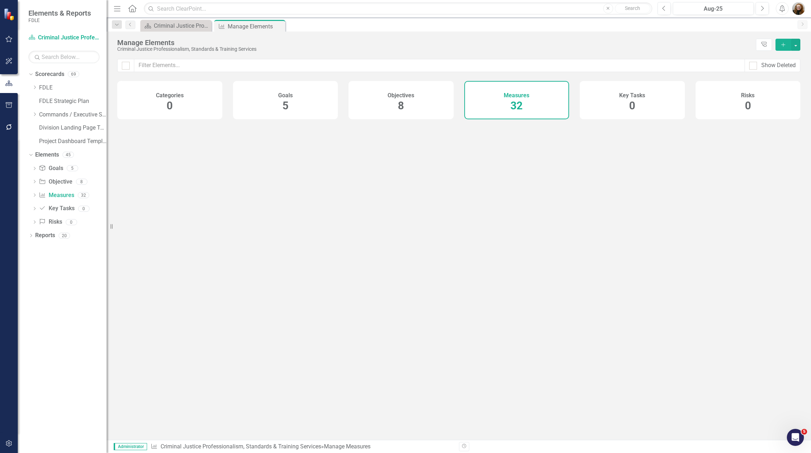
click at [408, 102] on div "Objectives 8" at bounding box center [400, 100] width 105 height 38
checkbox input "false"
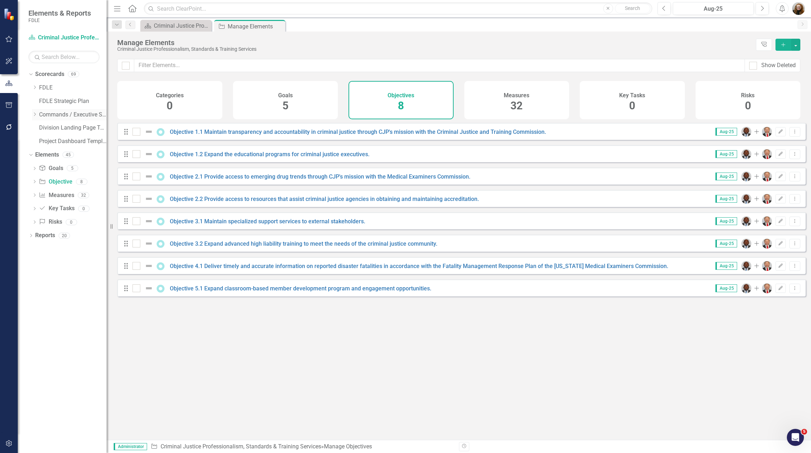
click at [35, 114] on icon "Dropdown" at bounding box center [34, 114] width 5 height 4
click at [41, 167] on icon "Dropdown" at bounding box center [41, 168] width 5 height 4
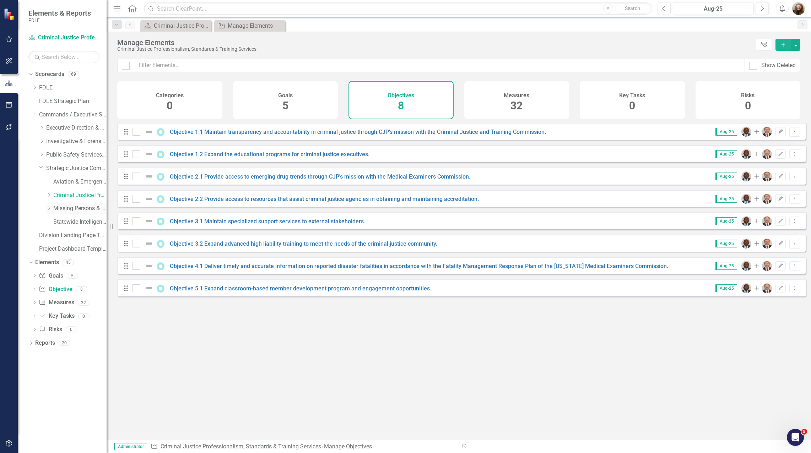
click at [72, 209] on link "Missing Persons & Offender Enforcement" at bounding box center [79, 209] width 53 height 8
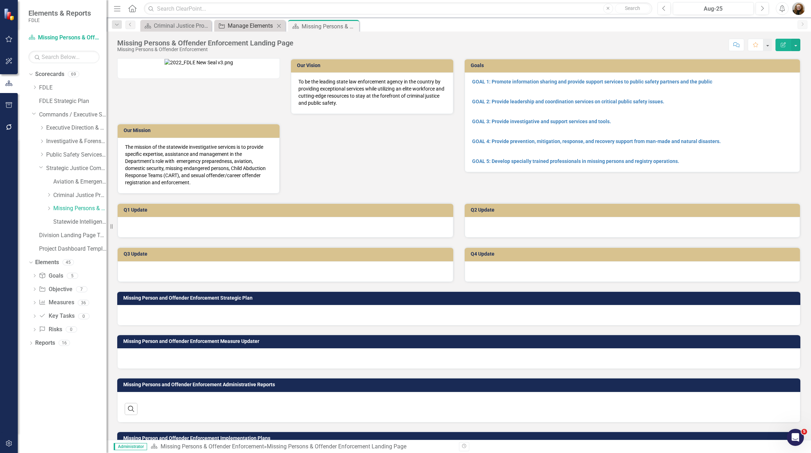
click at [248, 26] on div "Manage Elements" at bounding box center [251, 25] width 47 height 9
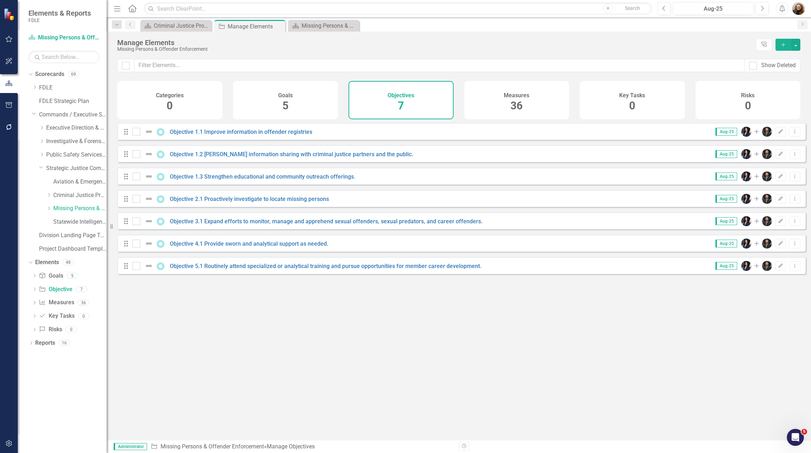
click at [522, 93] on h4 "Measures" at bounding box center [517, 95] width 26 height 6
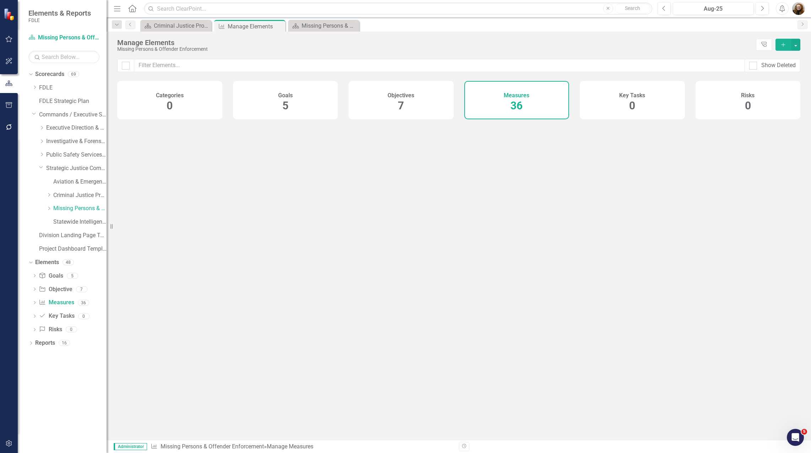
checkbox input "false"
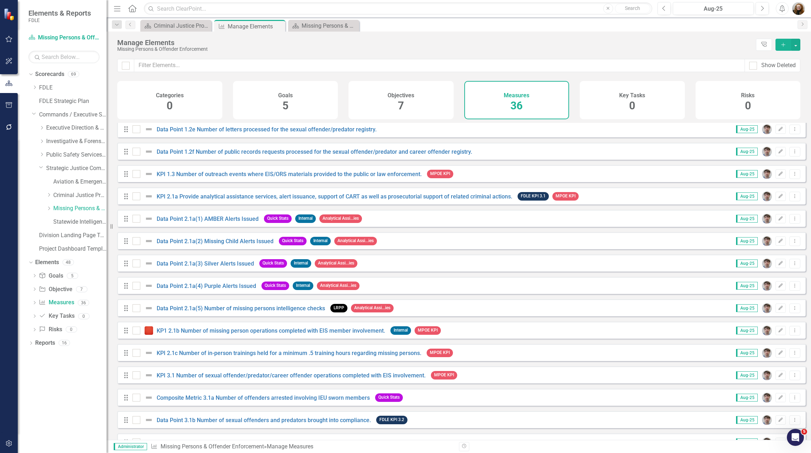
scroll to position [494, 0]
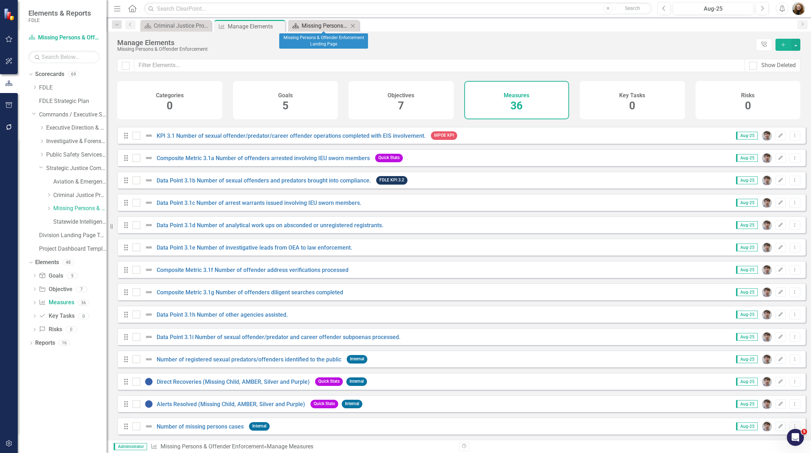
click at [318, 26] on div "Missing Persons & Offender Enforcement Landing Page" at bounding box center [325, 25] width 47 height 9
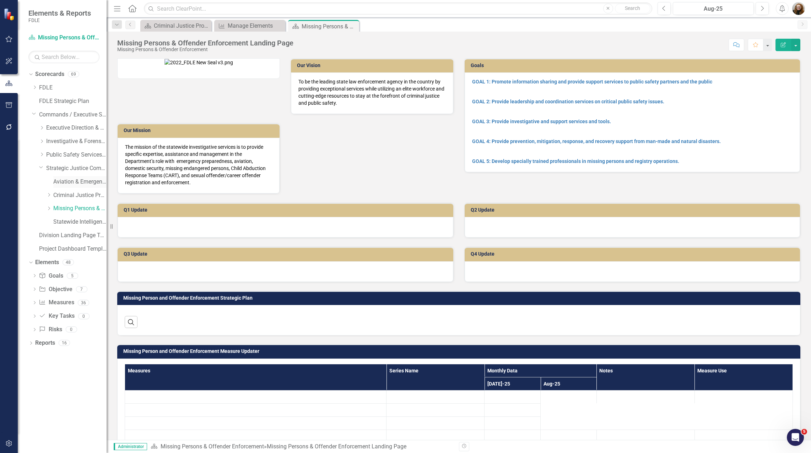
click at [82, 179] on link "Aviation & Emergency Preparedness" at bounding box center [79, 182] width 53 height 8
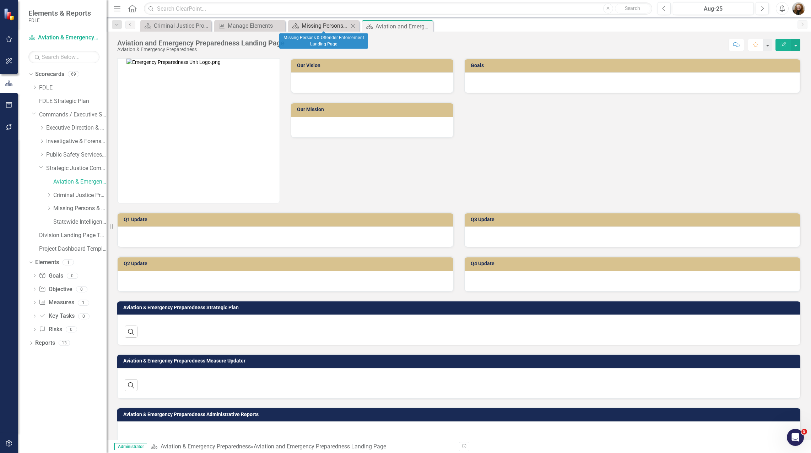
click at [313, 25] on div "Missing Persons & Offender Enforcement Landing Page" at bounding box center [325, 25] width 47 height 9
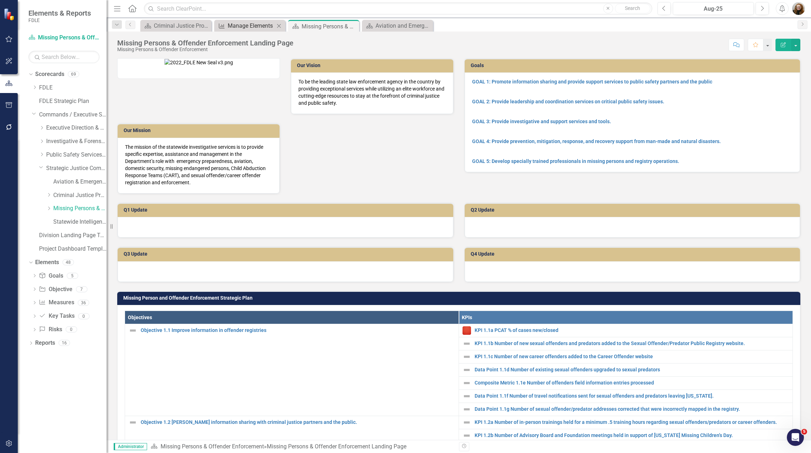
click at [257, 25] on div "Manage Elements" at bounding box center [251, 25] width 47 height 9
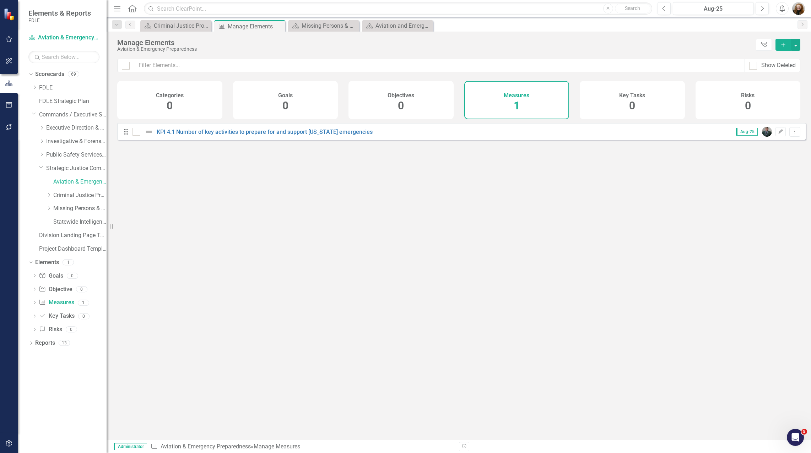
click at [345, 242] on div "Looks like you don't have any Measures set up yet. Why don't you add a Measure …" at bounding box center [461, 272] width 688 height 299
drag, startPoint x: 343, startPoint y: 224, endPoint x: 328, endPoint y: 193, distance: 34.8
click at [339, 212] on div "Looks like you don't have any Measures set up yet. Why don't you add a Measure …" at bounding box center [461, 272] width 688 height 299
drag, startPoint x: 483, startPoint y: 256, endPoint x: 262, endPoint y: 190, distance: 230.6
click at [482, 256] on div "Looks like you don't have any Measures set up yet. Why don't you add a Measure …" at bounding box center [461, 272] width 688 height 299
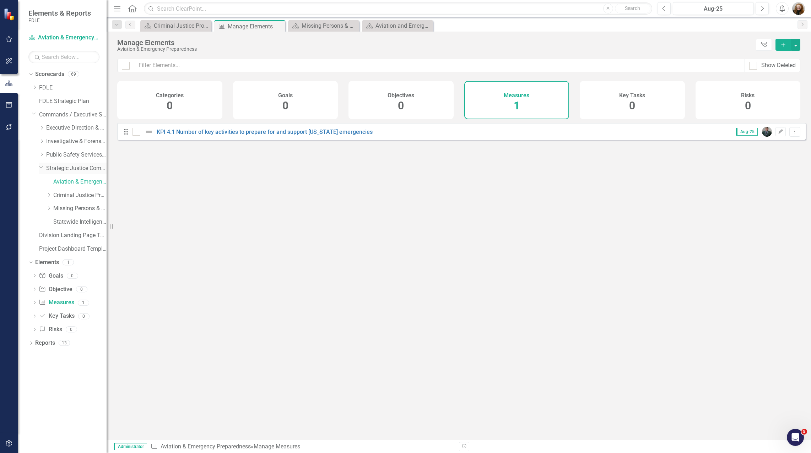
click at [40, 168] on icon "Dropdown" at bounding box center [41, 166] width 4 height 5
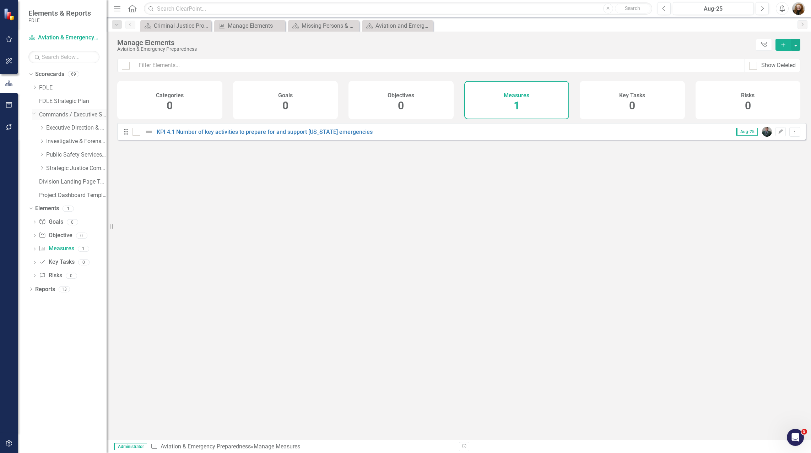
click at [56, 115] on link "Commands / Executive Support Branch" at bounding box center [72, 115] width 67 height 8
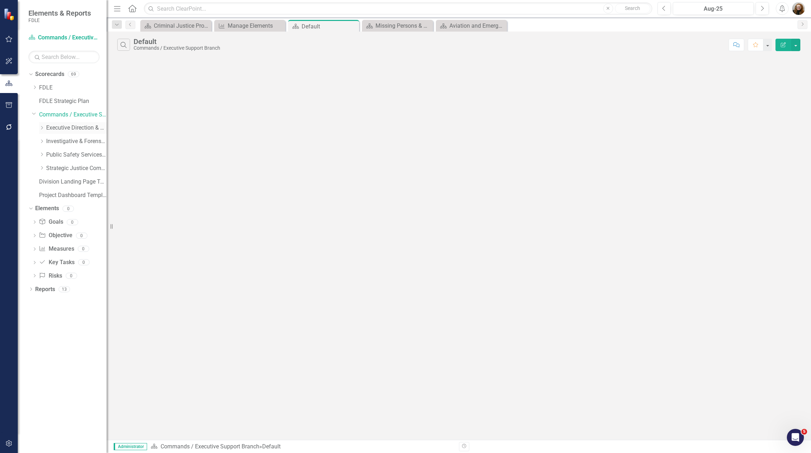
click at [71, 131] on link "Executive Direction & Business Support" at bounding box center [76, 128] width 60 height 8
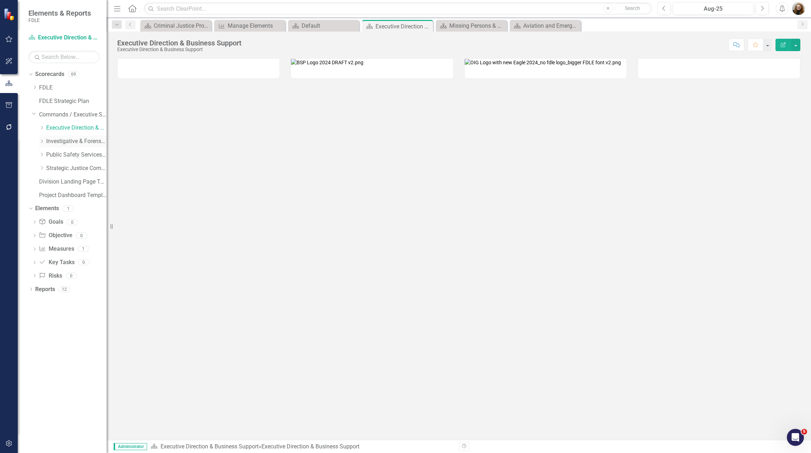
click at [69, 143] on link "Investigative & Forensic Services Command" at bounding box center [76, 141] width 60 height 8
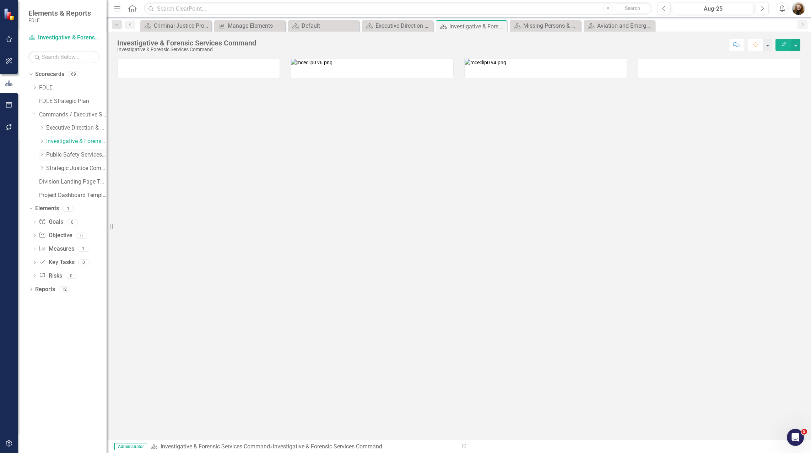
click at [71, 155] on link "Public Safety Services Command" at bounding box center [76, 155] width 60 height 8
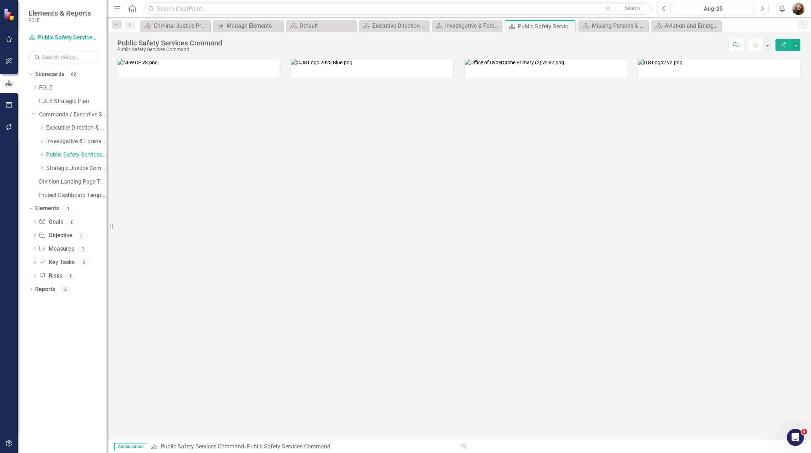
click at [81, 168] on link "Strategic Justice Command" at bounding box center [76, 168] width 60 height 8
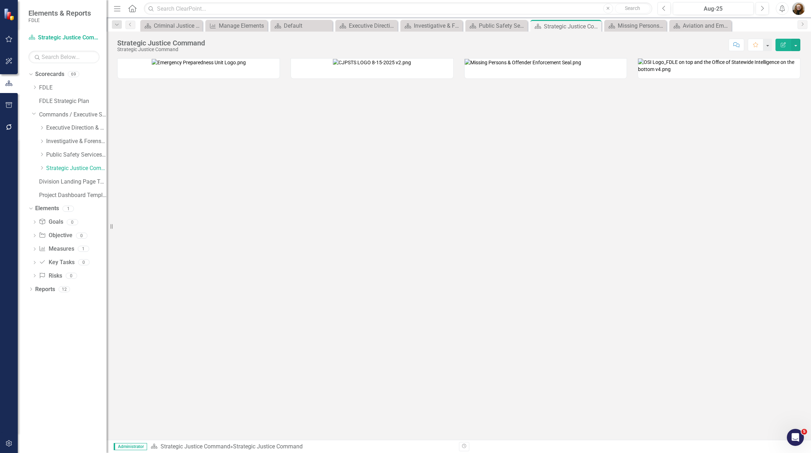
click at [749, 303] on div at bounding box center [459, 249] width 704 height 382
click at [408, 380] on div at bounding box center [459, 249] width 704 height 382
click at [78, 356] on div "Dropdown Scorecards 69 Dropdown FDLE Commissioner's Initiative Team Project Das…" at bounding box center [62, 261] width 89 height 385
click at [311, 29] on div "Default" at bounding box center [303, 25] width 38 height 9
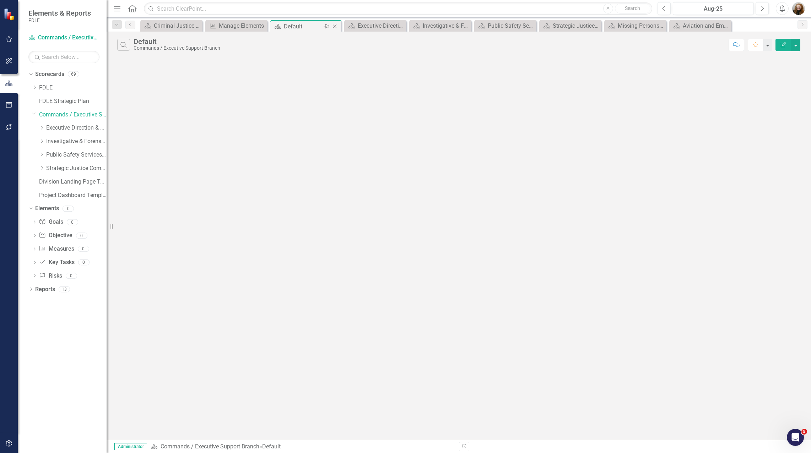
click at [334, 28] on icon "Close" at bounding box center [334, 26] width 7 height 6
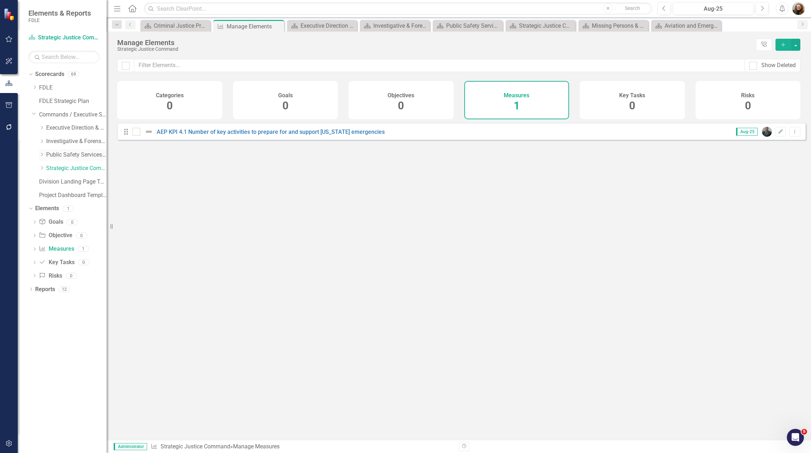
click at [62, 159] on link "Public Safety Services Command" at bounding box center [76, 155] width 60 height 8
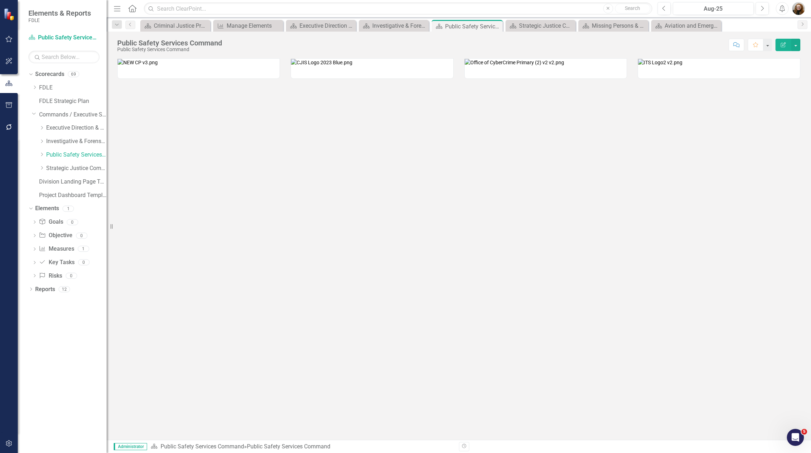
click at [169, 298] on div at bounding box center [459, 249] width 704 height 382
click at [96, 357] on div "Dropdown Scorecards 69 Dropdown FDLE Commissioner's Initiative Team Project Das…" at bounding box center [62, 261] width 89 height 385
click at [50, 248] on link "Measure Measures" at bounding box center [56, 249] width 35 height 8
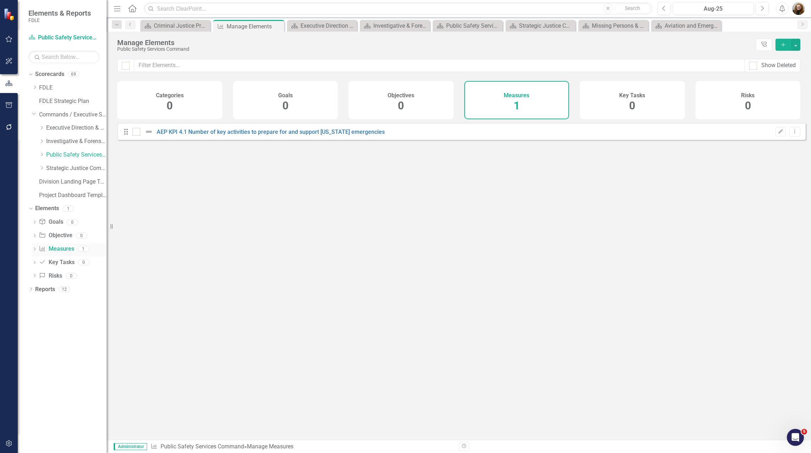
checkbox input "false"
click at [661, 358] on div "Looks like you don't have any Measures set up yet. Why don't you add a Measure …" at bounding box center [461, 272] width 688 height 299
click at [249, 299] on div "Looks like you don't have any Measures set up yet. Why don't you add a Measure …" at bounding box center [461, 272] width 688 height 299
click at [71, 169] on link "Strategic Justice Command" at bounding box center [76, 168] width 60 height 8
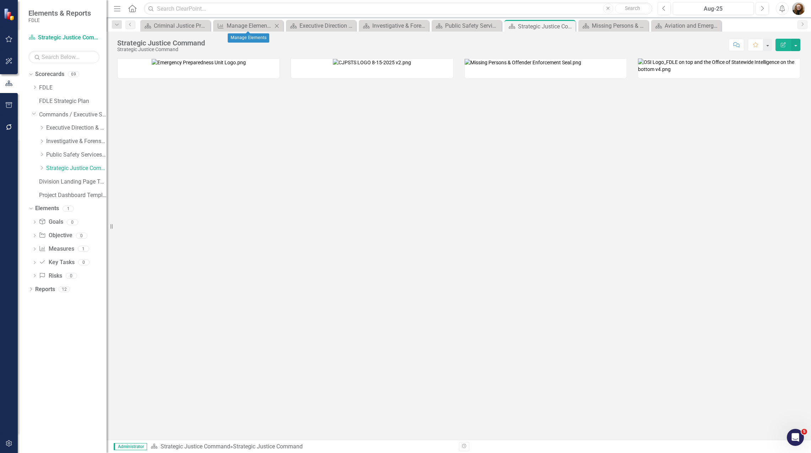
click at [278, 26] on icon "Close" at bounding box center [276, 26] width 7 height 6
click at [0, 0] on icon "Close" at bounding box center [0, 0] width 0 height 0
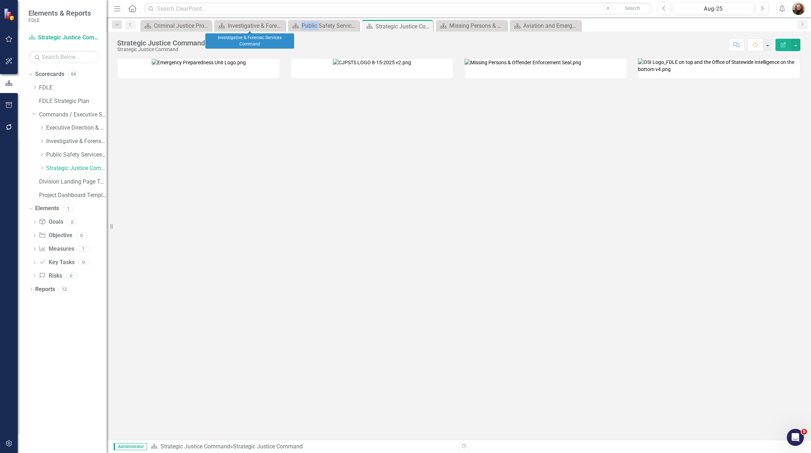
click at [0, 0] on icon "Close" at bounding box center [0, 0] width 0 height 0
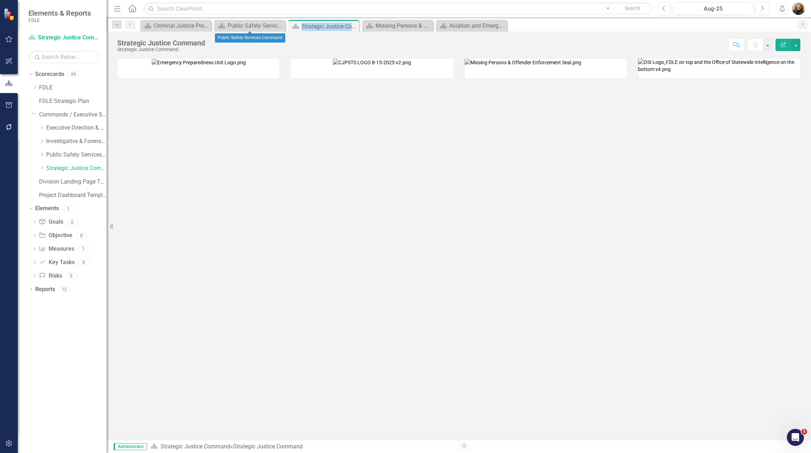
click at [0, 0] on icon "Close" at bounding box center [0, 0] width 0 height 0
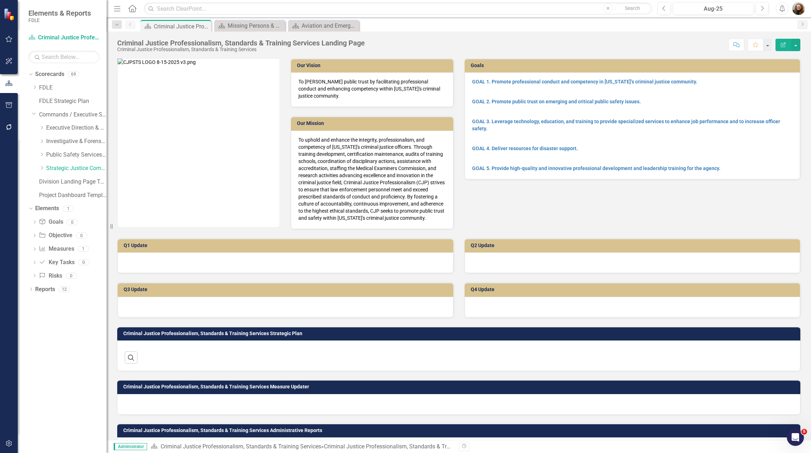
click at [0, 0] on icon "Close" at bounding box center [0, 0] width 0 height 0
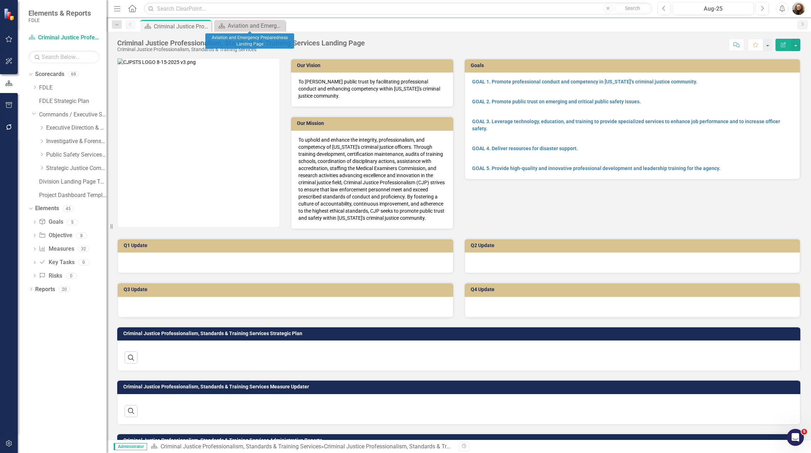
click at [0, 0] on icon "Close" at bounding box center [0, 0] width 0 height 0
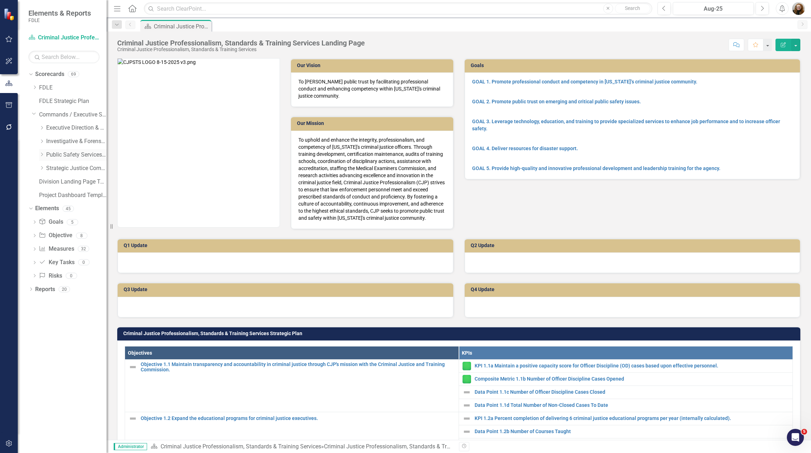
click at [42, 157] on icon "Dropdown" at bounding box center [41, 154] width 5 height 4
click at [72, 207] on link "Information Technology Services" at bounding box center [79, 209] width 53 height 8
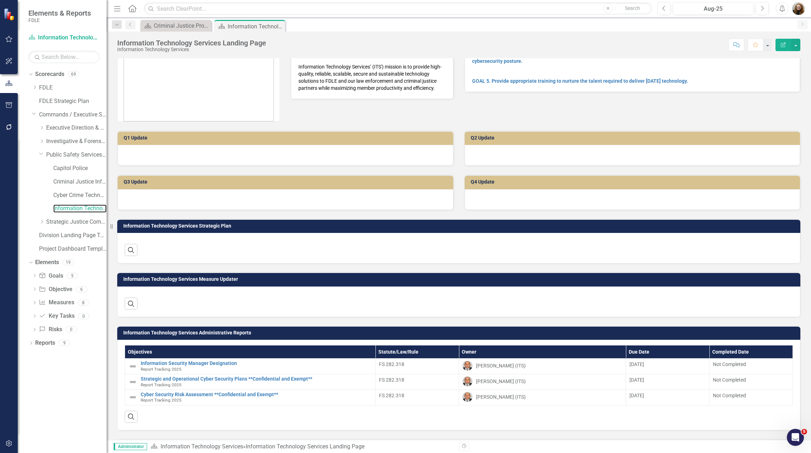
scroll to position [139, 0]
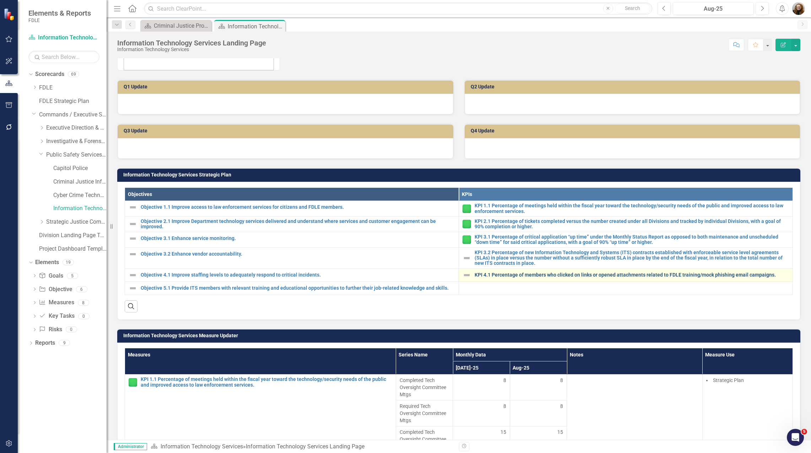
click at [523, 276] on link "KPI 4.1 Percentage of members who clicked on links or opened attachments relate…" at bounding box center [632, 274] width 314 height 5
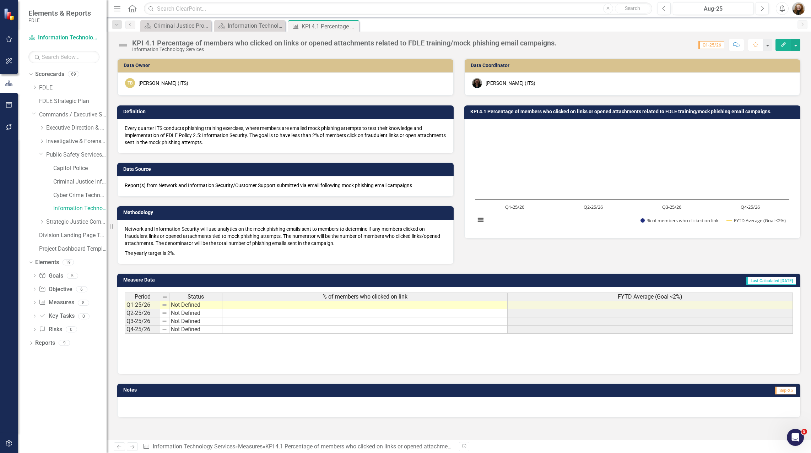
click at [585, 377] on div "Notes Sep-25" at bounding box center [459, 395] width 694 height 43
click at [587, 432] on div "Data Owner TB [PERSON_NAME] (ITS) Definition Every quarter ITS conducts phishin…" at bounding box center [459, 249] width 704 height 382
click at [647, 381] on div "Notes Sep-25" at bounding box center [459, 395] width 694 height 43
click at [277, 25] on icon "Close" at bounding box center [278, 26] width 7 height 6
click at [0, 0] on icon "Close" at bounding box center [0, 0] width 0 height 0
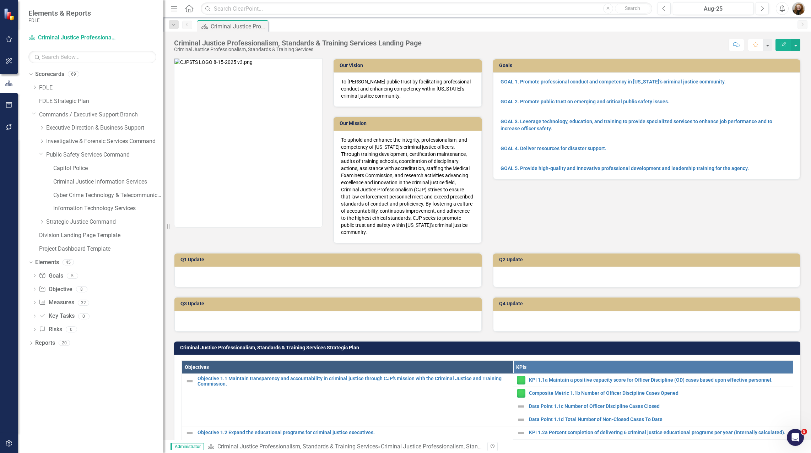
drag, startPoint x: 107, startPoint y: 208, endPoint x: 163, endPoint y: 212, distance: 56.6
click at [163, 212] on div "Resize" at bounding box center [166, 226] width 6 height 453
